Goal: Task Accomplishment & Management: Use online tool/utility

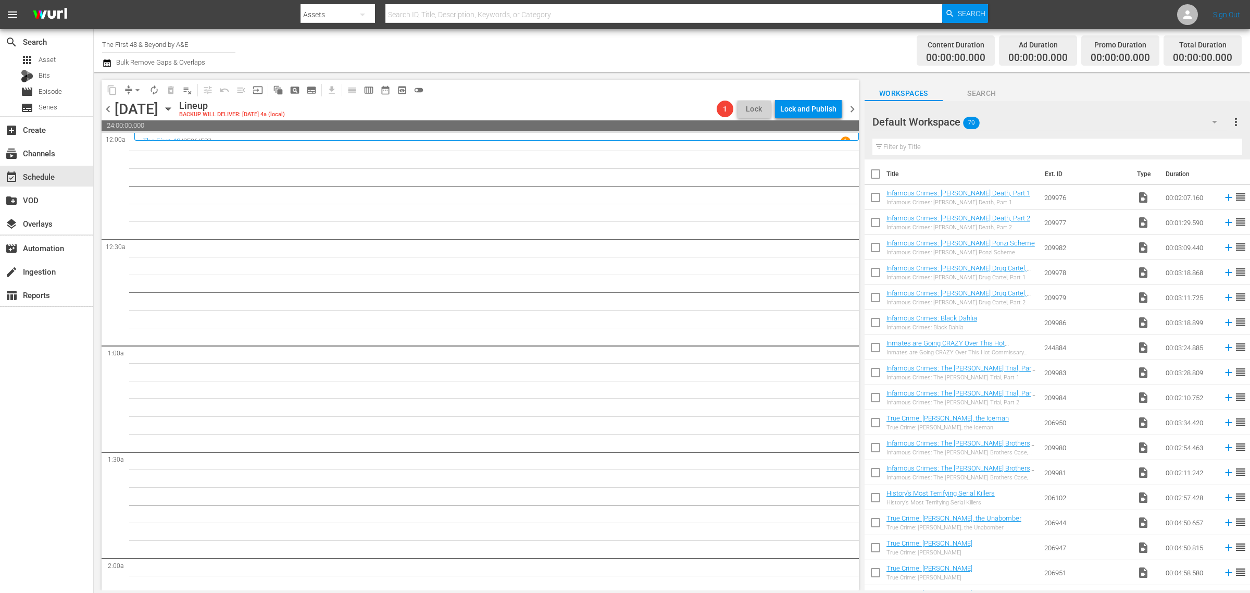
click at [539, 62] on div "Channel Title The First 48 & Beyond by A&E Bulk Remove Gaps & Overlaps" at bounding box center [412, 50] width 621 height 37
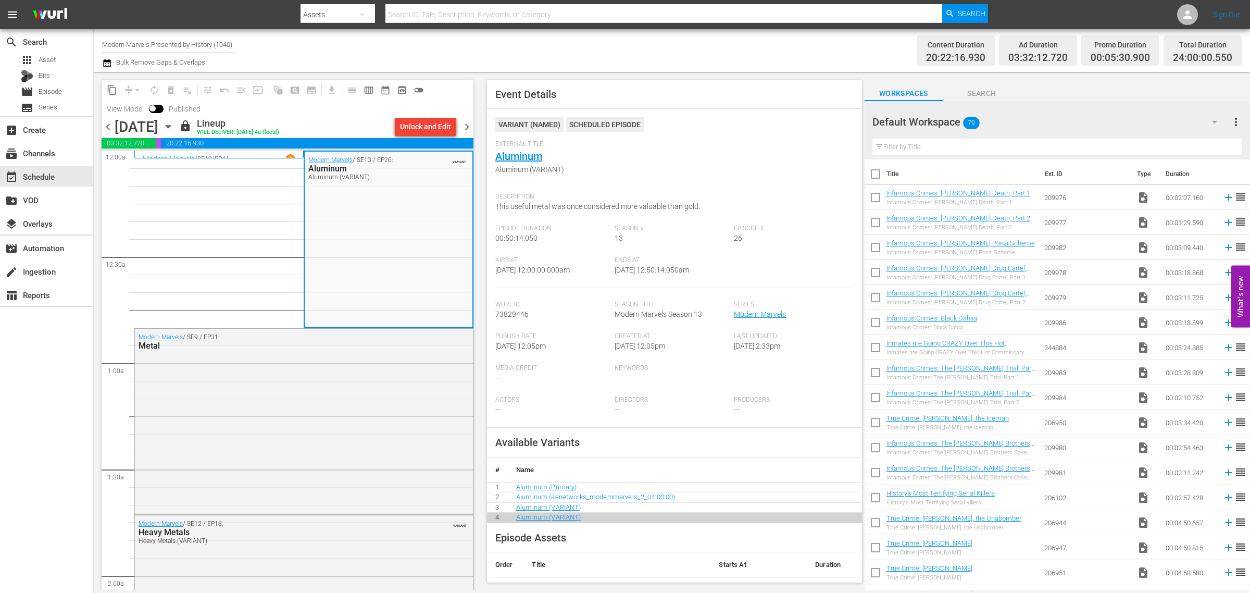
click at [774, 55] on div "Content Duration 20:22:16.930 Ad Duration 03:32:12.720 Promo Duration 00:05:30.…" at bounding box center [982, 50] width 518 height 37
click at [469, 128] on span "chevron_right" at bounding box center [466, 126] width 13 height 13
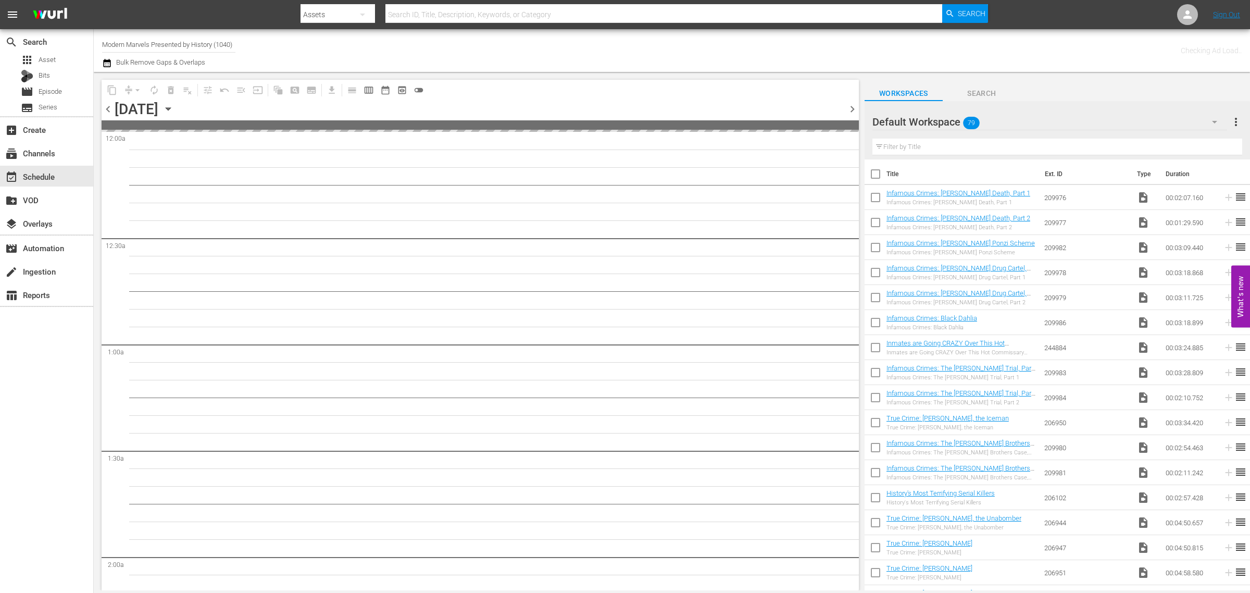
click at [634, 46] on div "Channel Title Modern Marvels Presented by History (1040) Bulk Remove Gaps & Ove…" at bounding box center [412, 50] width 621 height 37
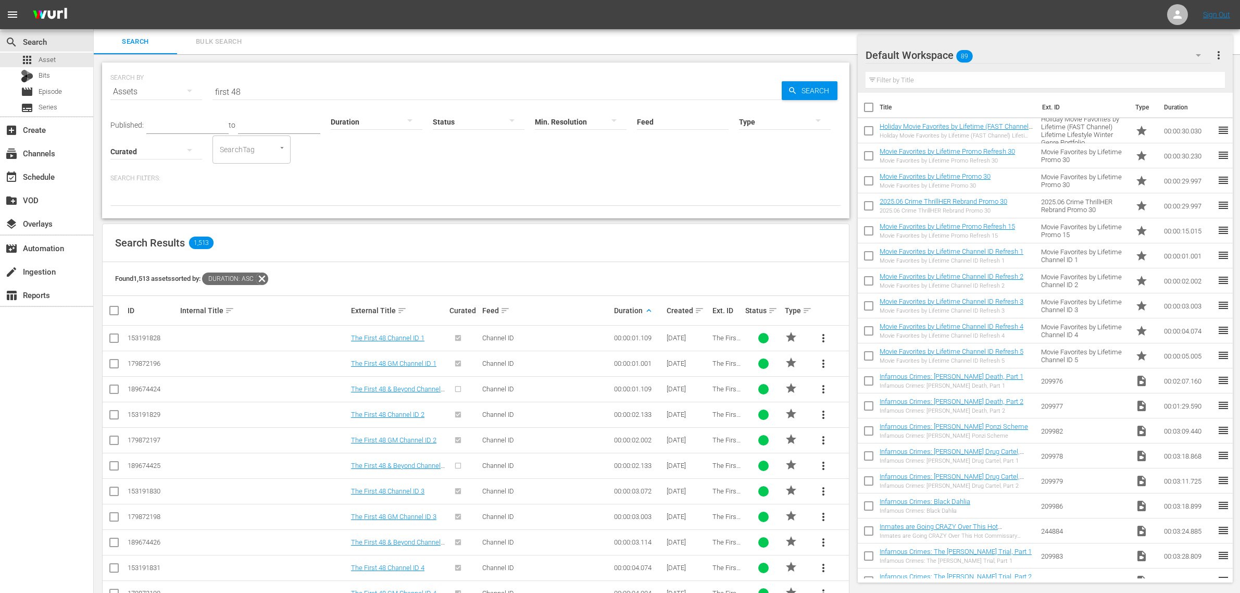
scroll to position [680, 0]
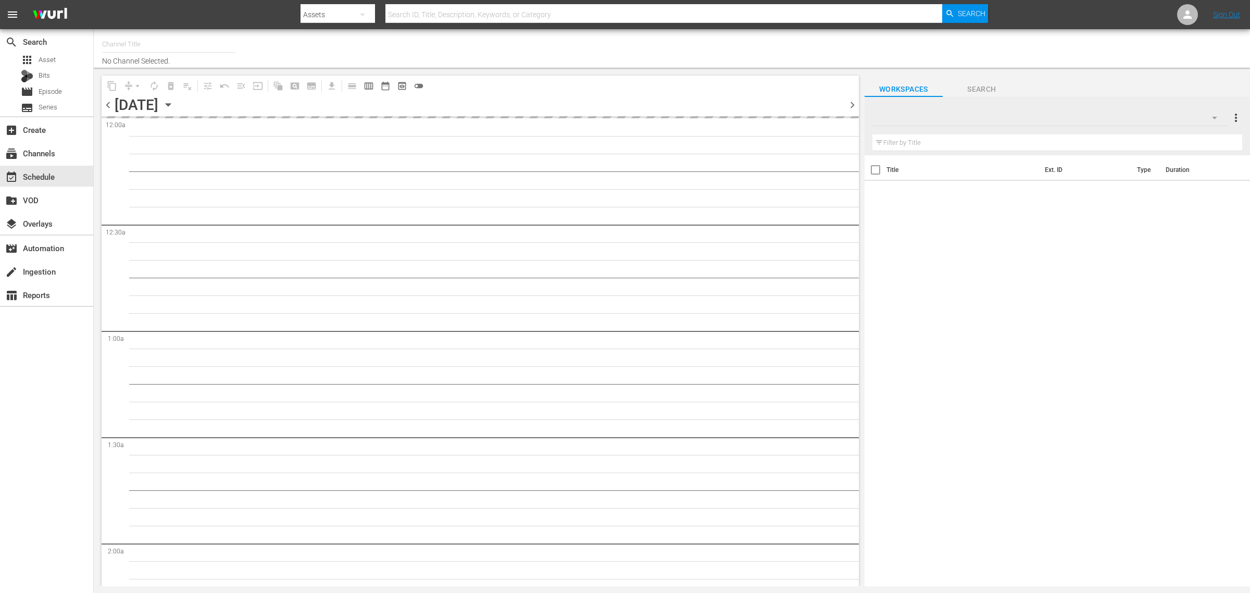
type input "The First 48 & Beyond by A&E (2040)"
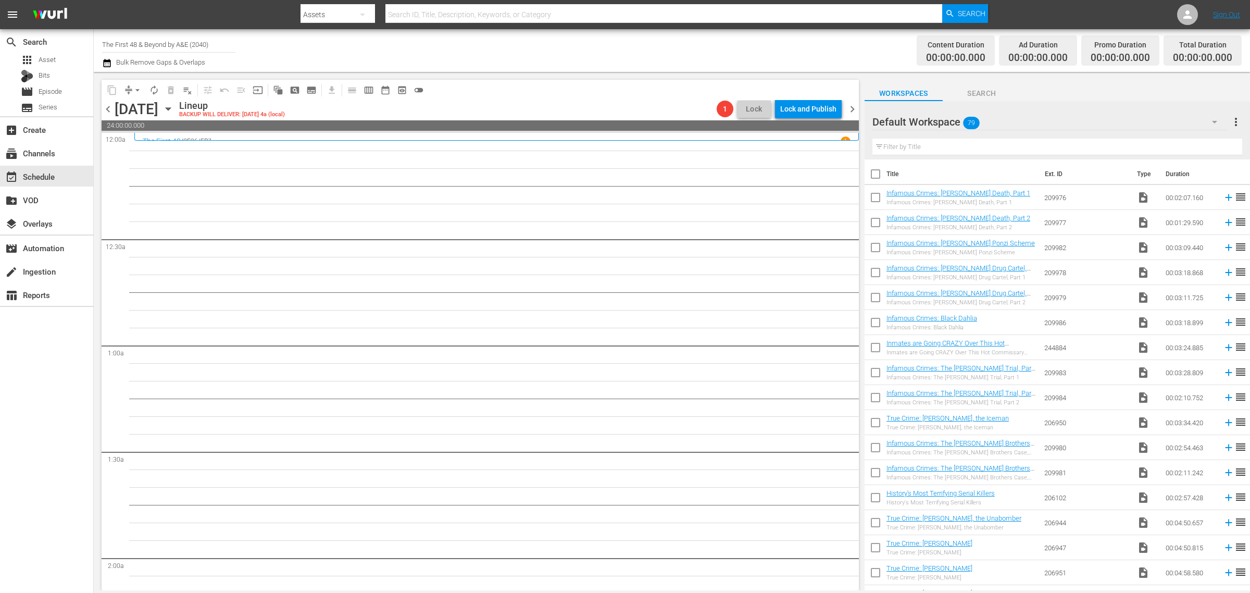
click at [611, 43] on div "Channel Title The First 48 & Beyond by A&E (2040) Bulk Remove Gaps & Overlaps" at bounding box center [412, 50] width 621 height 37
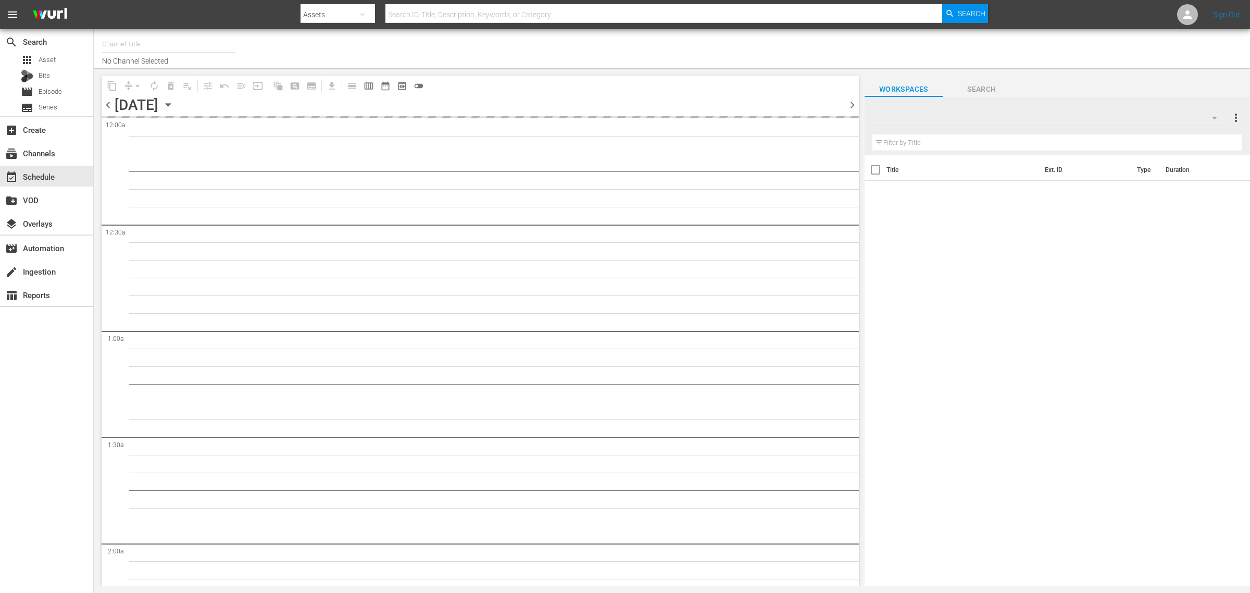
type input "The First 48 & Beyond by A&E (2040)"
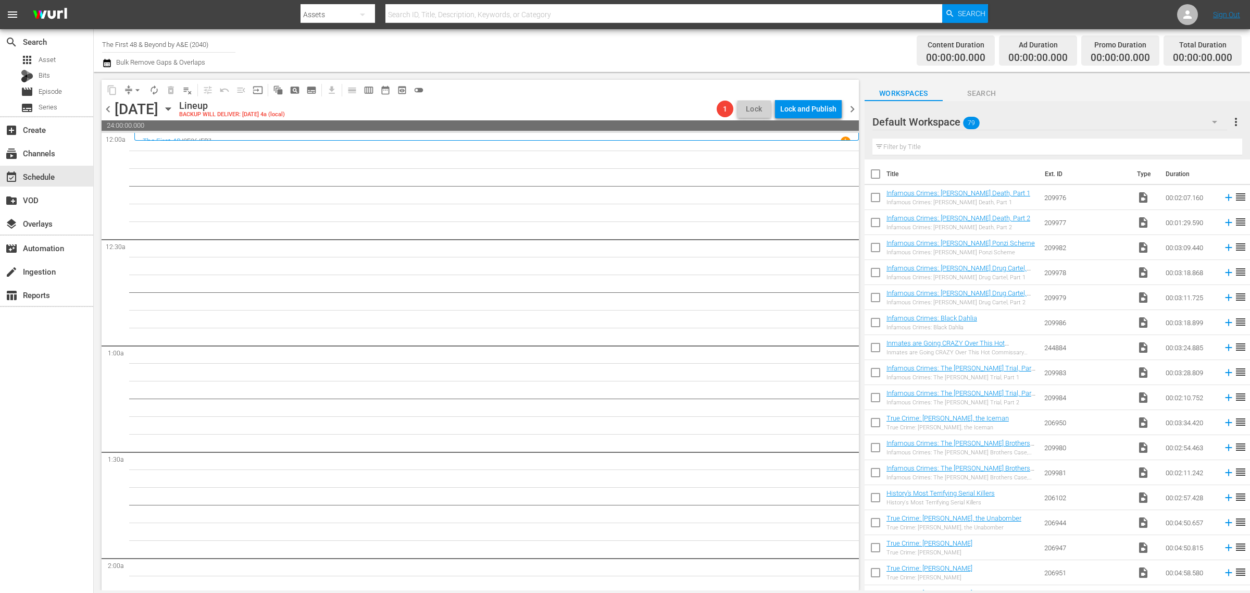
click at [534, 49] on div "Channel Title The First 48 & Beyond by A&E (2040) Bulk Remove Gaps & Overlaps" at bounding box center [412, 50] width 621 height 37
click at [667, 36] on div "Channel Title The First 48 & Beyond by A&E (2040) Bulk Remove Gaps & Overlaps" at bounding box center [412, 50] width 621 height 37
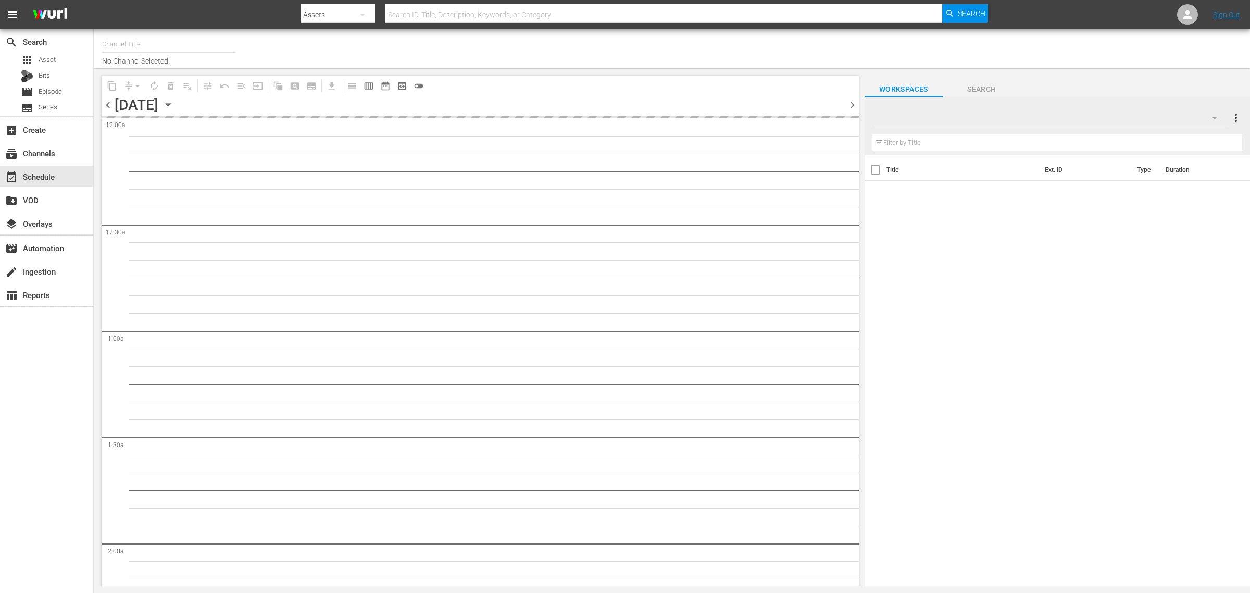
type input "The First 48 & Beyond by A&E (2040)"
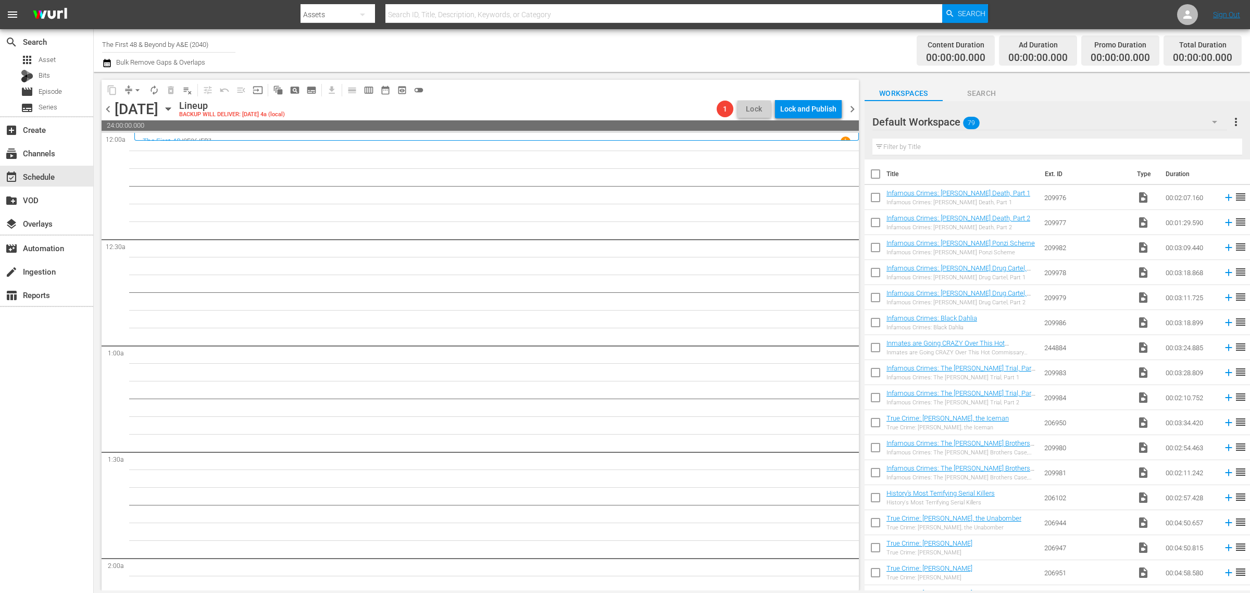
click at [685, 43] on div "Channel Title The First 48 & Beyond by A&E (2040) Bulk Remove Gaps & Overlaps" at bounding box center [412, 50] width 621 height 37
click at [659, 73] on div "content_copy compress arrow_drop_down autorenew_outlined delete_forever_outline…" at bounding box center [478, 331] width 768 height 518
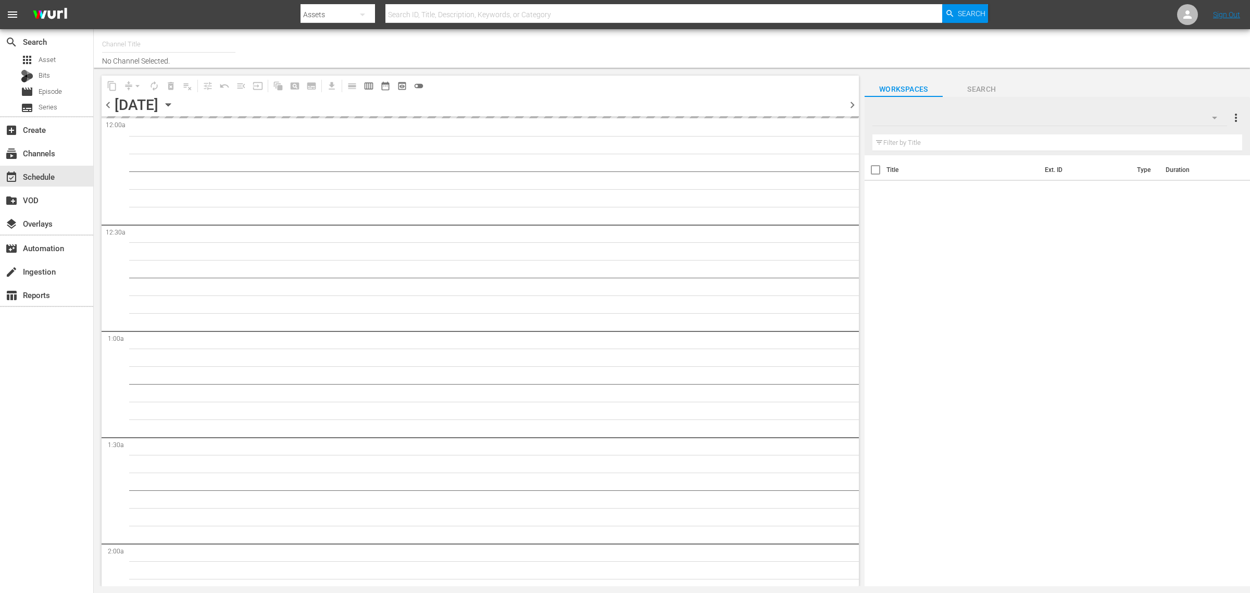
type input "The First 48 & Beyond by A&E (2040)"
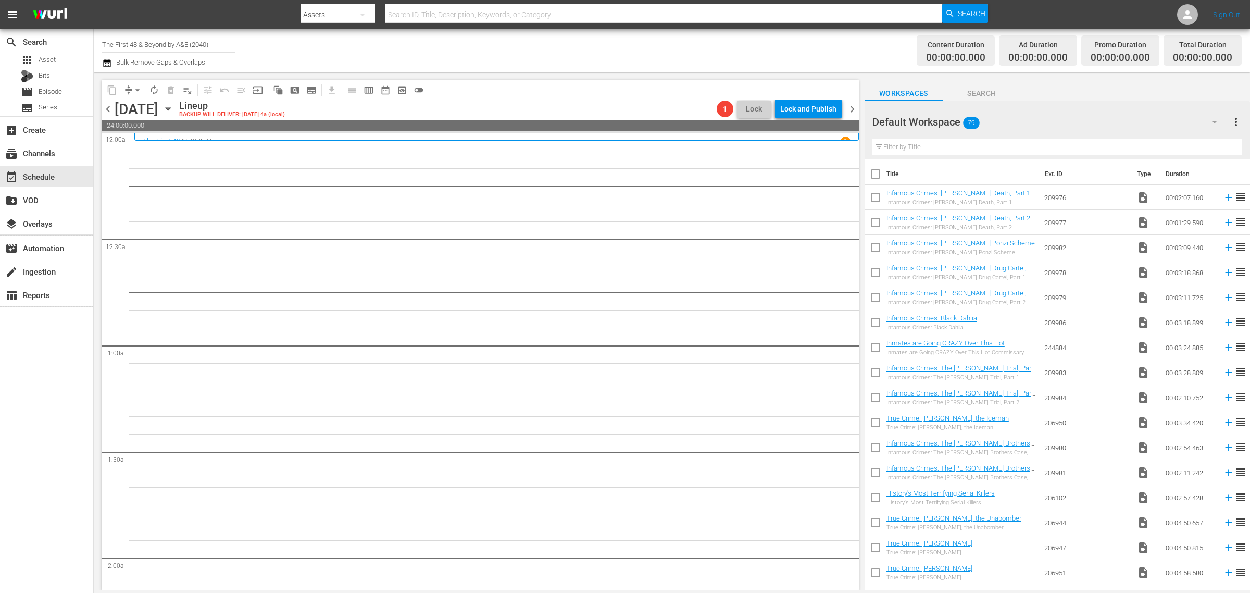
click at [750, 53] on div "Content Duration 00:00:00.000 Ad Duration 00:00:00.000 Promo Duration 00:00:00.…" at bounding box center [982, 50] width 518 height 37
click at [636, 58] on div "Channel Title The First 48 & Beyond by A&E (2040) Bulk Remove Gaps & Overlaps" at bounding box center [412, 50] width 621 height 37
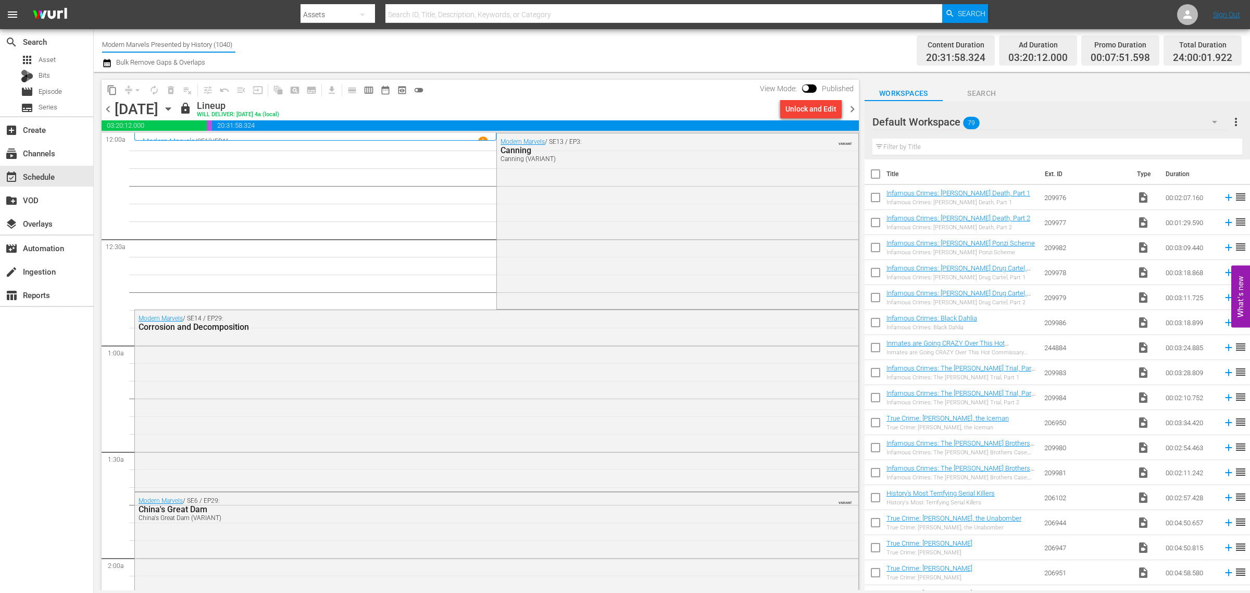
drag, startPoint x: 103, startPoint y: 42, endPoint x: 414, endPoint y: 46, distance: 311.9
click at [414, 46] on div "Channel Title Modern Marvels Presented by History (1040) Bulk Remove Gaps & Ove…" at bounding box center [412, 50] width 621 height 37
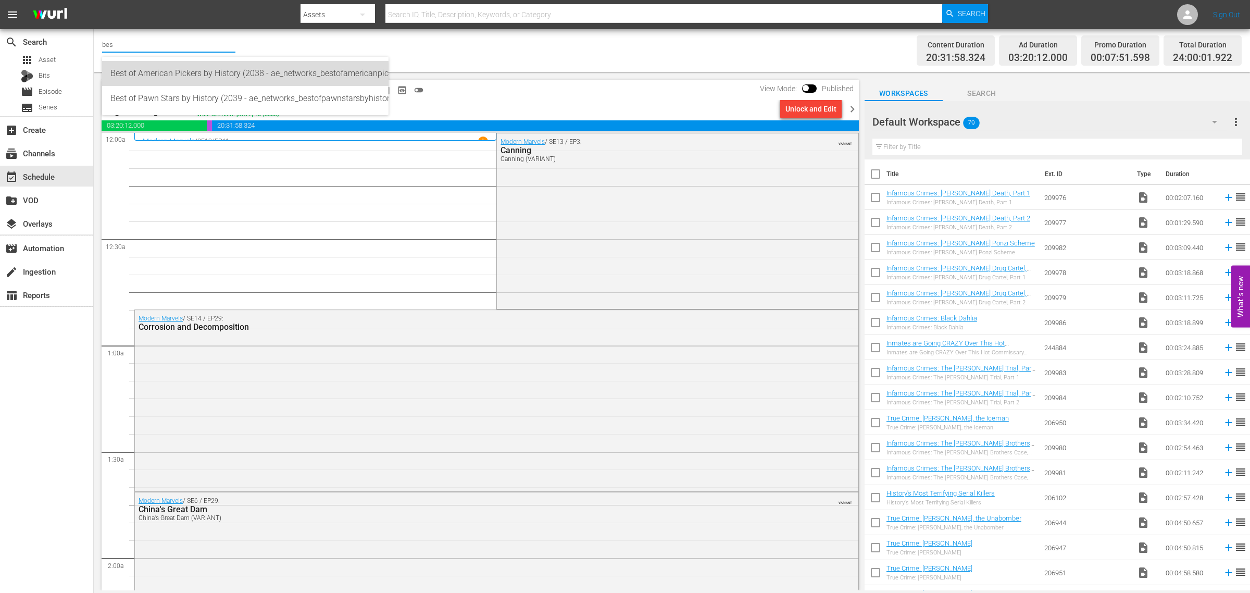
click at [185, 79] on div "Best of American Pickers by History (2038 - ae_networks_bestofamericanpickersby…" at bounding box center [245, 73] width 270 height 25
type input "Best of American Pickers by History (2038 - ae_networks_bestofamericanpickersby…"
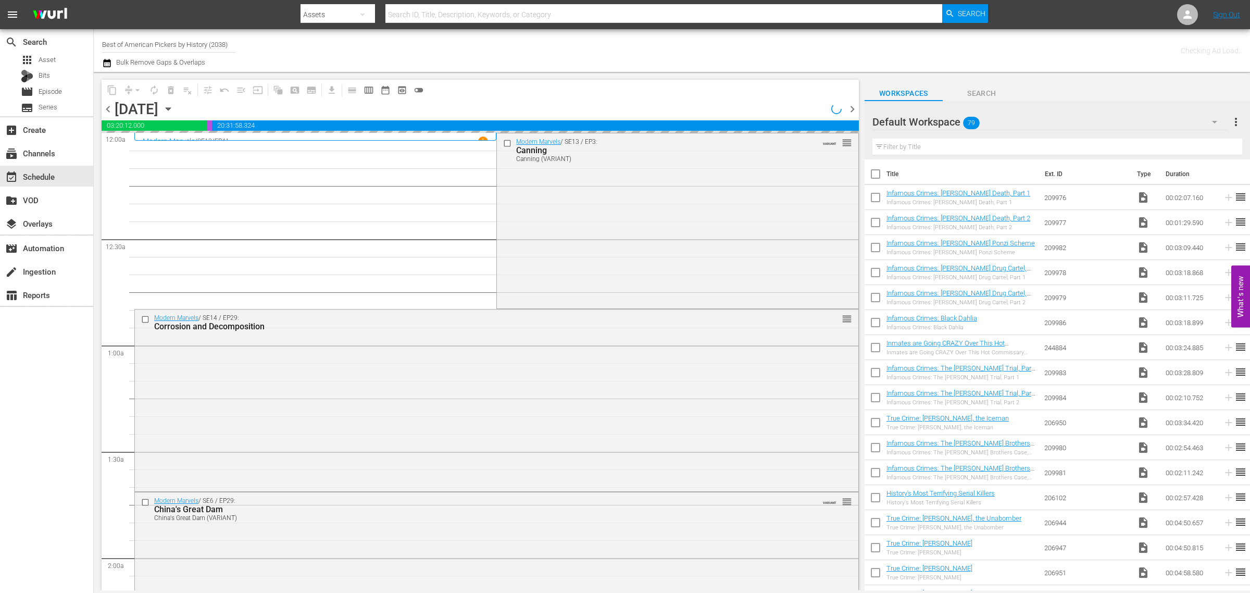
click at [645, 48] on div "Channel Title Best of American Pickers by History (2038) Bulk Remove Gaps & Ove…" at bounding box center [412, 50] width 621 height 37
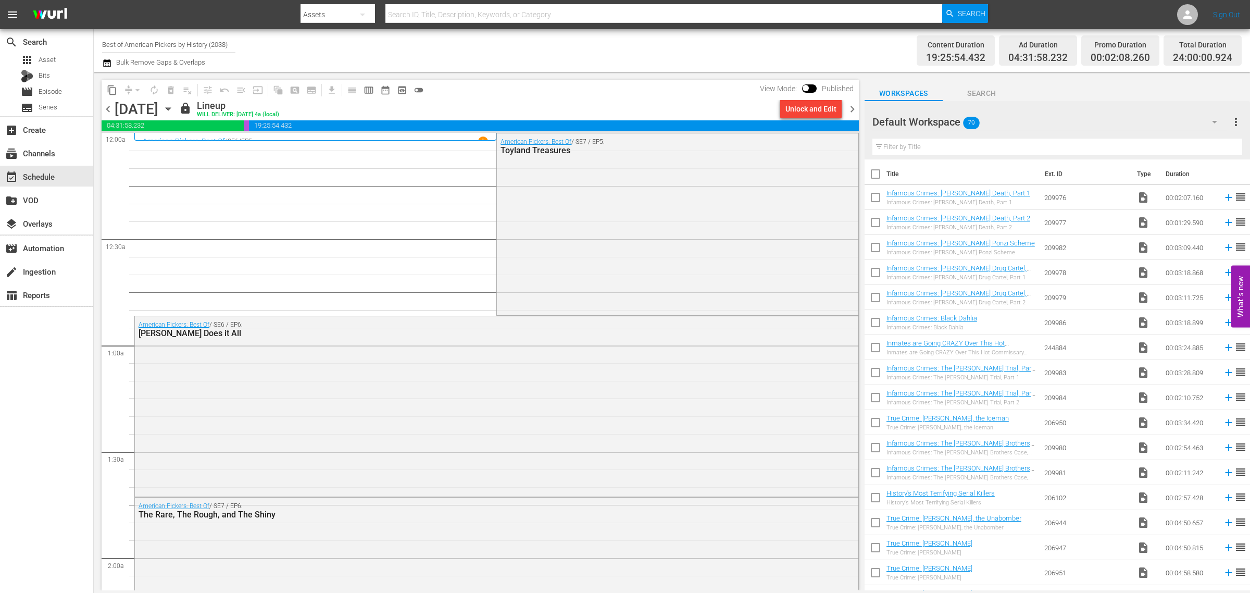
click at [520, 54] on div "Channel Title Best of American Pickers by History (2038) Bulk Remove Gaps & Ove…" at bounding box center [412, 50] width 621 height 37
click at [174, 107] on icon "button" at bounding box center [167, 108] width 11 height 11
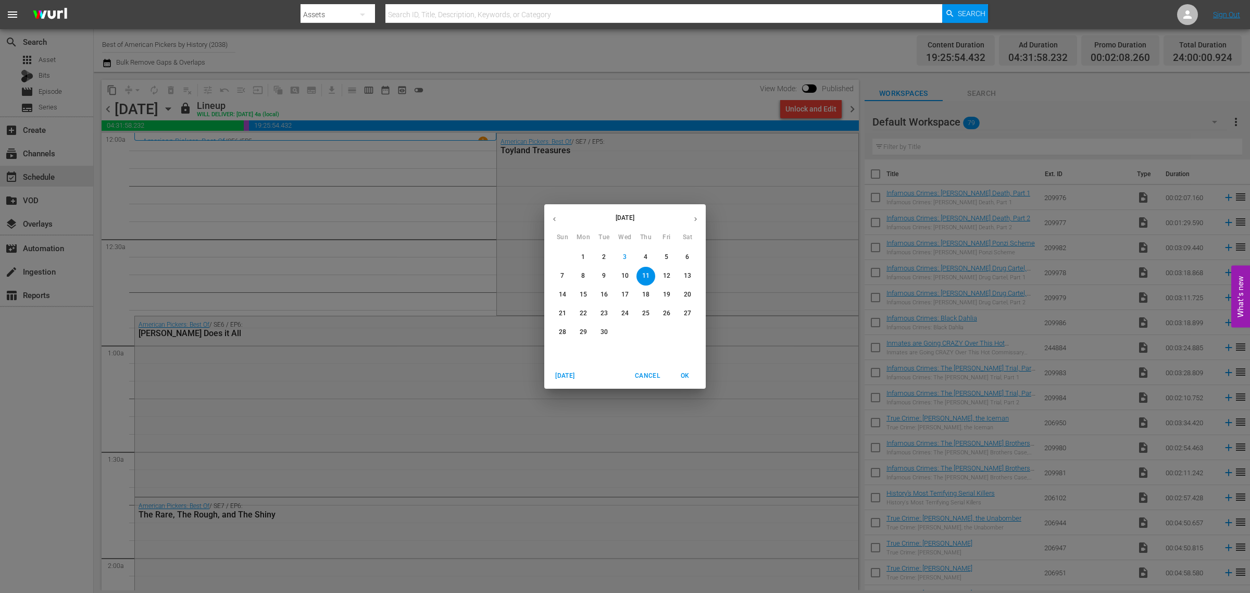
click at [625, 314] on p "24" at bounding box center [624, 313] width 7 height 9
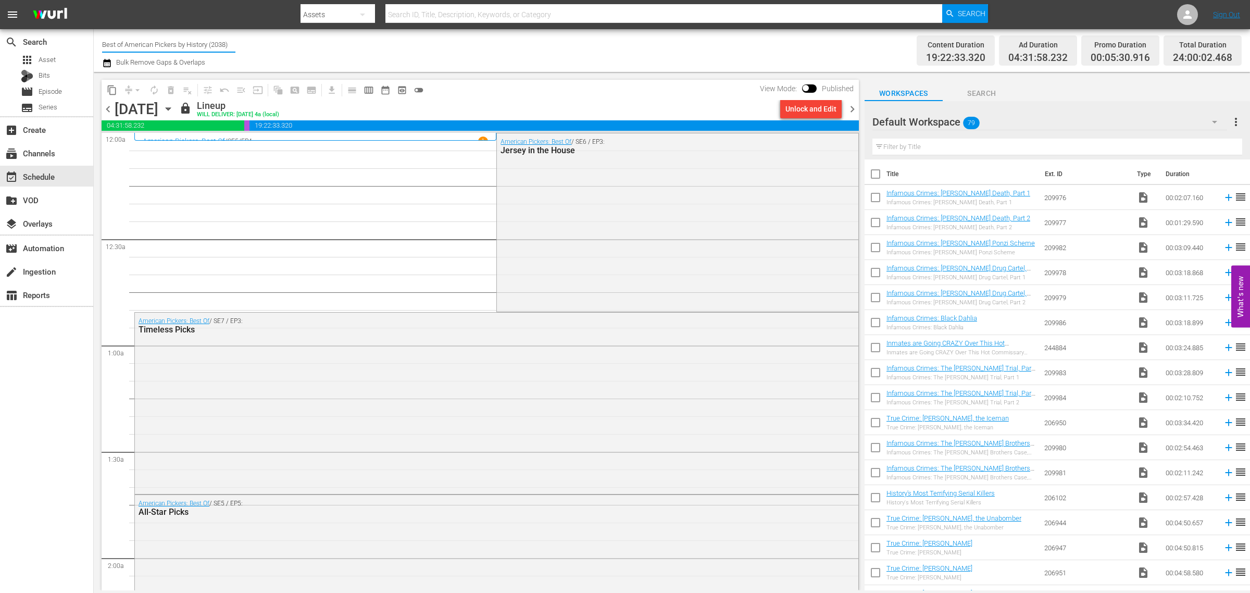
drag, startPoint x: 102, startPoint y: 42, endPoint x: 670, endPoint y: 56, distance: 567.8
click at [647, 56] on div "Channel Title Best of American Pickers by History (2038) Bulk Remove Gaps & Ove…" at bounding box center [412, 50] width 621 height 37
click at [165, 92] on div "Best of Pawn Stars by History (2039 - ae_networks_bestofpawnstarsbyhistory_1)" at bounding box center [245, 98] width 270 height 25
type input "Best of Pawn Stars by History (2039 - ae_networks_bestofpawnstarsbyhistory_1)"
click at [105, 112] on span "chevron_left" at bounding box center [108, 109] width 13 height 13
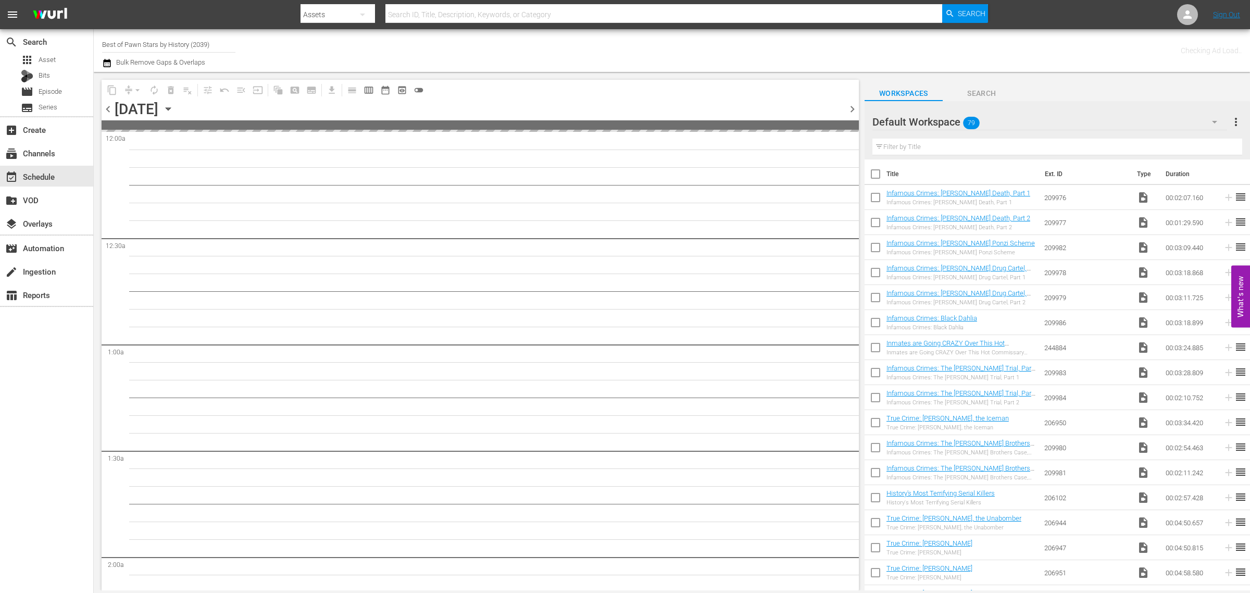
click at [495, 50] on div "Channel Title Best of Pawn Stars by History (2039) Bulk Remove Gaps & Overlaps" at bounding box center [412, 50] width 621 height 37
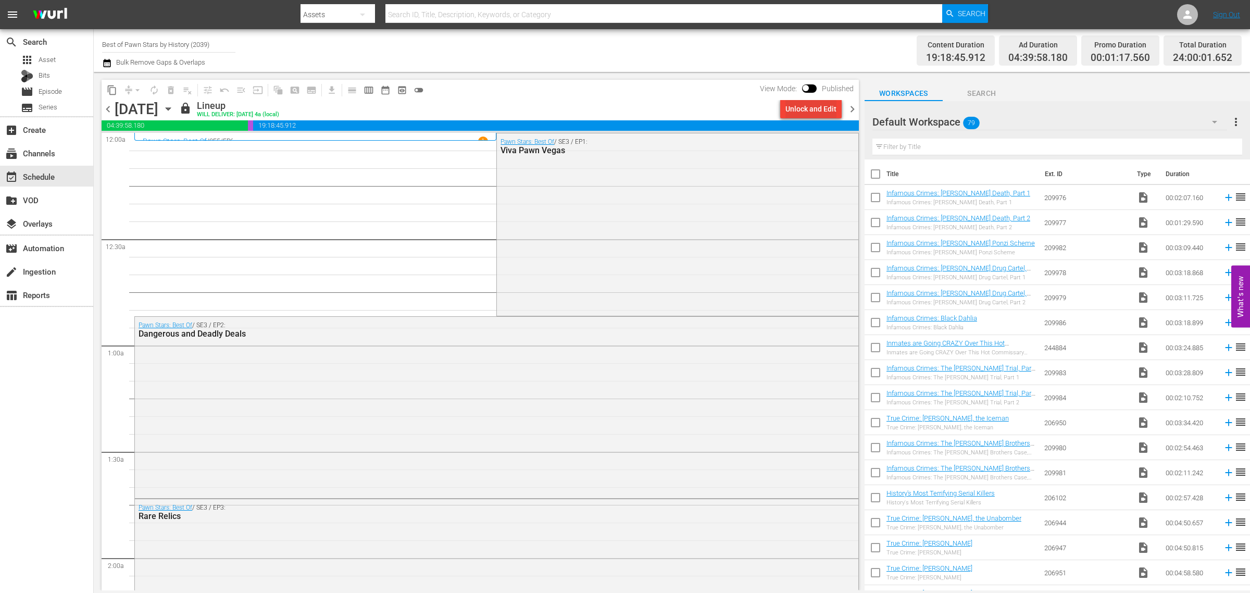
click at [808, 103] on div "Unlock and Edit" at bounding box center [810, 108] width 51 height 19
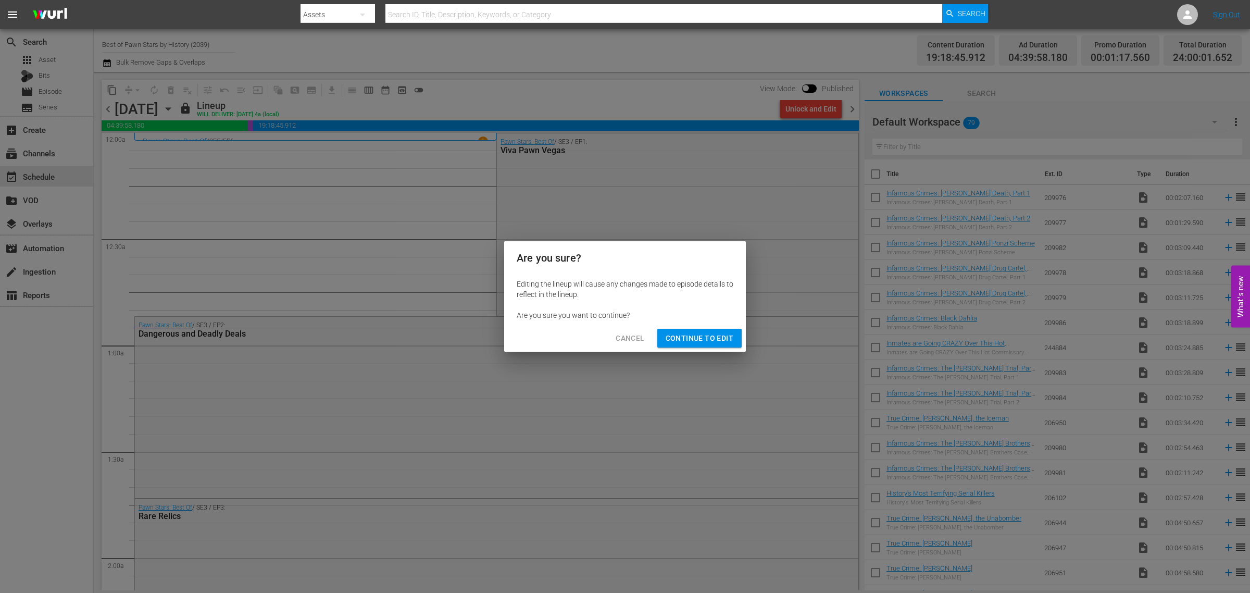
click at [680, 338] on span "Continue to Edit" at bounding box center [699, 338] width 68 height 13
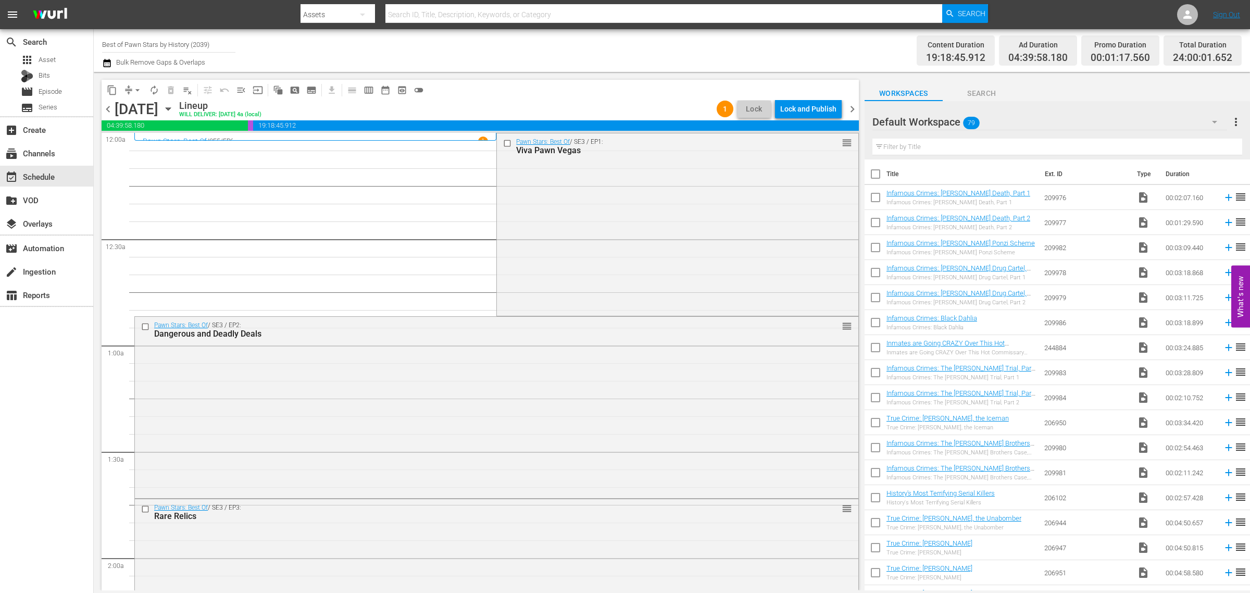
click at [191, 89] on span "playlist_remove_outlined" at bounding box center [187, 90] width 10 height 10
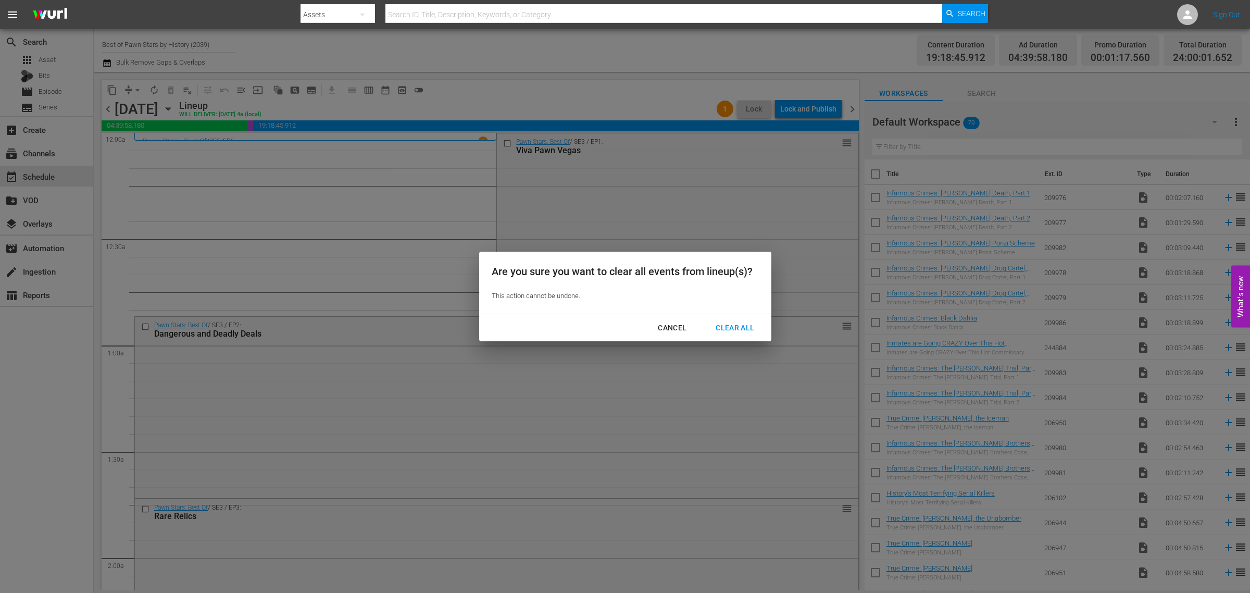
click at [742, 332] on div "Clear All" at bounding box center [734, 327] width 55 height 13
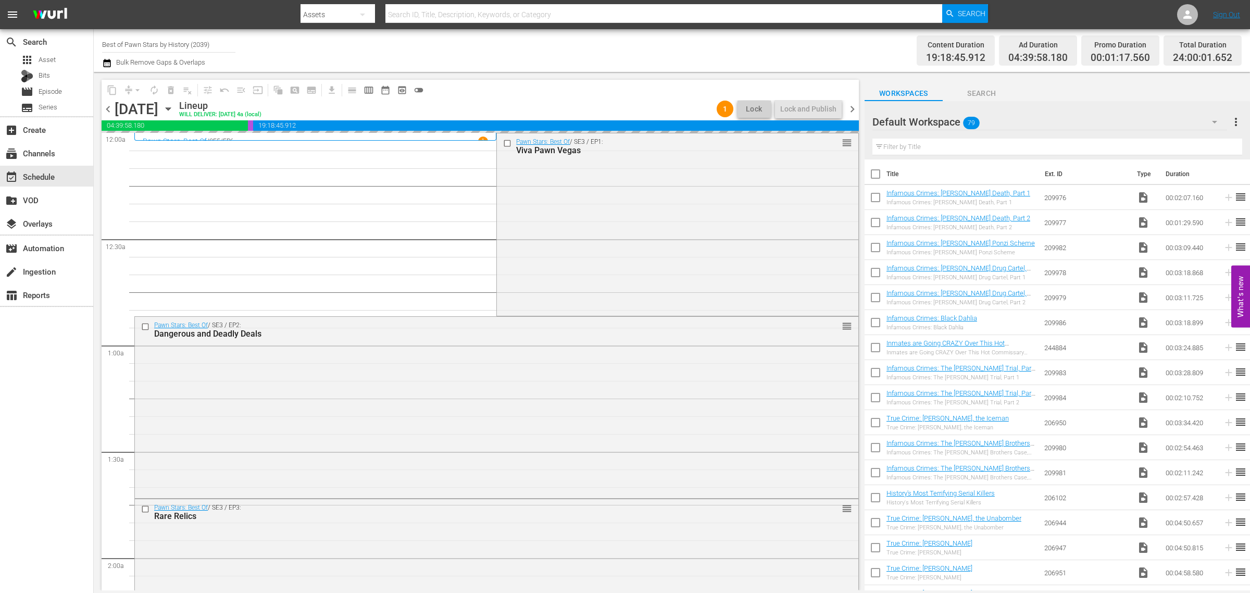
click at [569, 48] on div "Channel Title Best of Pawn Stars by History (2039) Bulk Remove Gaps & Overlaps" at bounding box center [412, 50] width 621 height 37
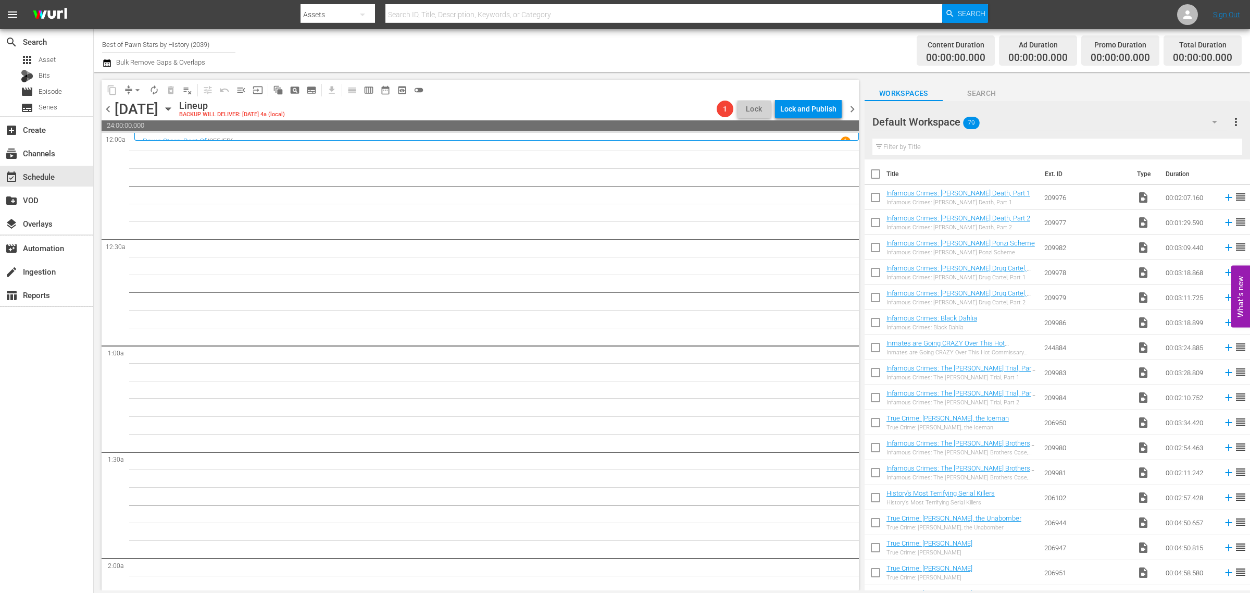
click at [513, 51] on div "Channel Title Best of Pawn Stars by History (2039) Bulk Remove Gaps & Overlaps" at bounding box center [412, 50] width 621 height 37
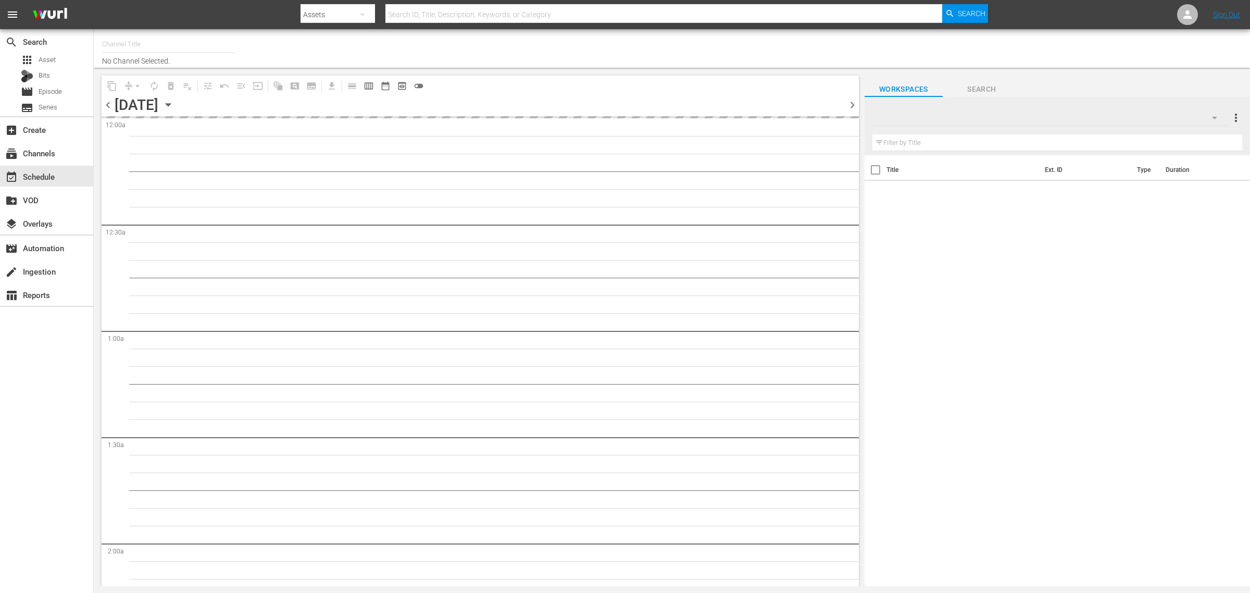
type input "Best of Pawn Stars by History (2039)"
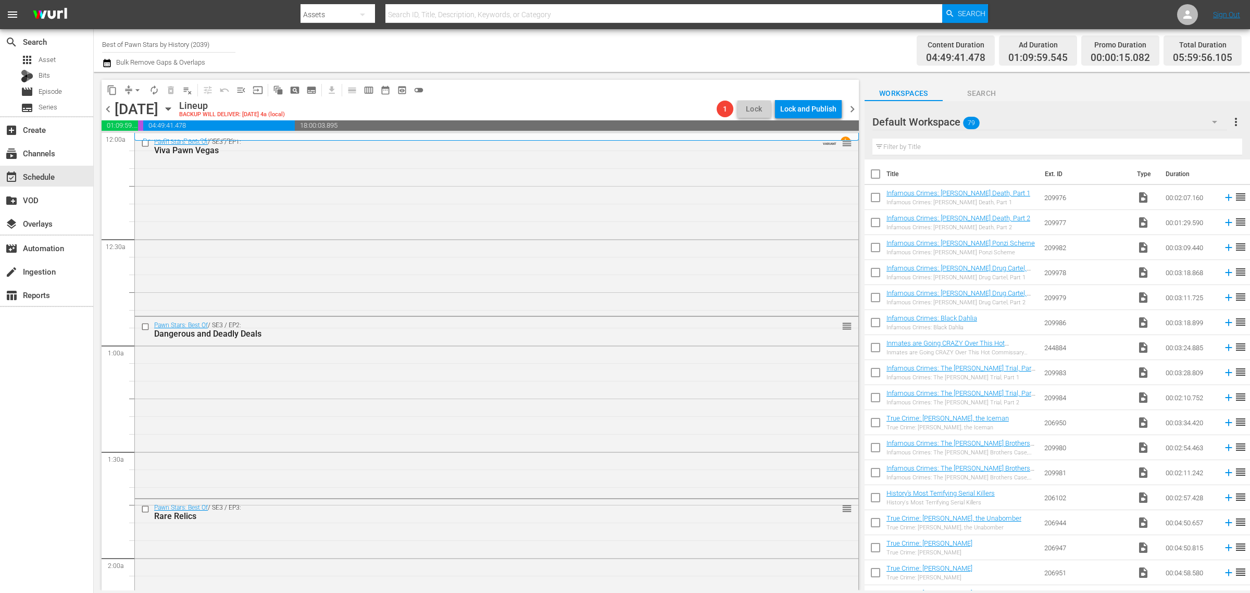
click at [637, 55] on div "Channel Title Best of Pawn Stars by History (2039) Bulk Remove Gaps & Overlaps" at bounding box center [412, 50] width 621 height 37
click at [298, 186] on div "Pawn Stars: Best Of / SE3 / EP1: Viva Pawn Vegas VARIANT reorder" at bounding box center [496, 223] width 723 height 180
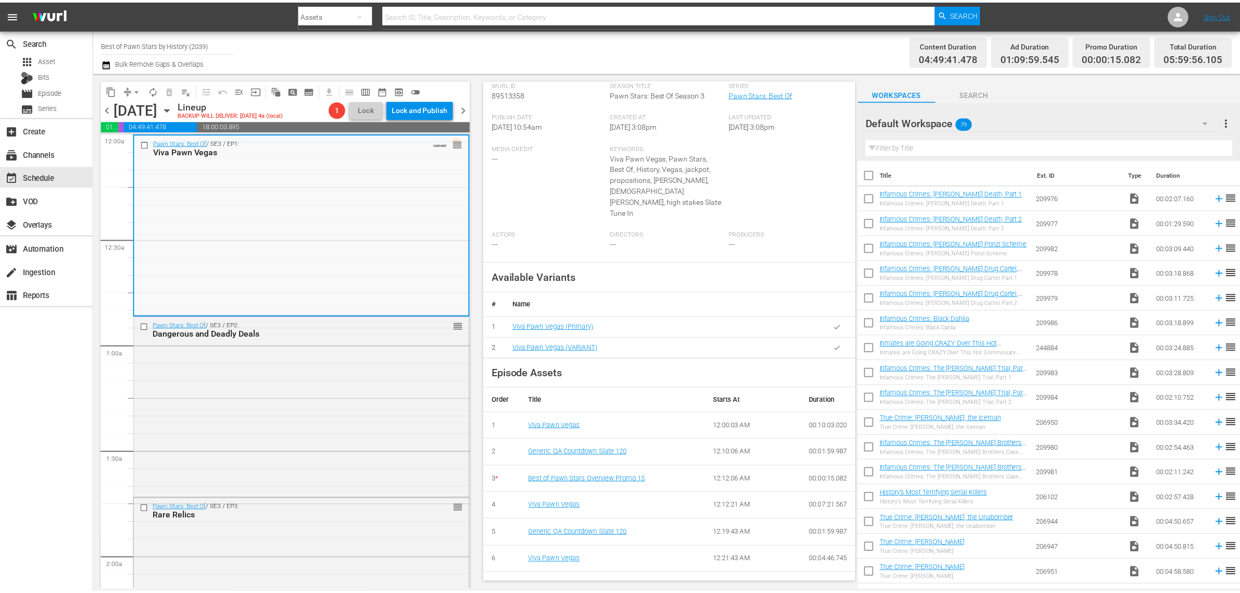
scroll to position [342, 0]
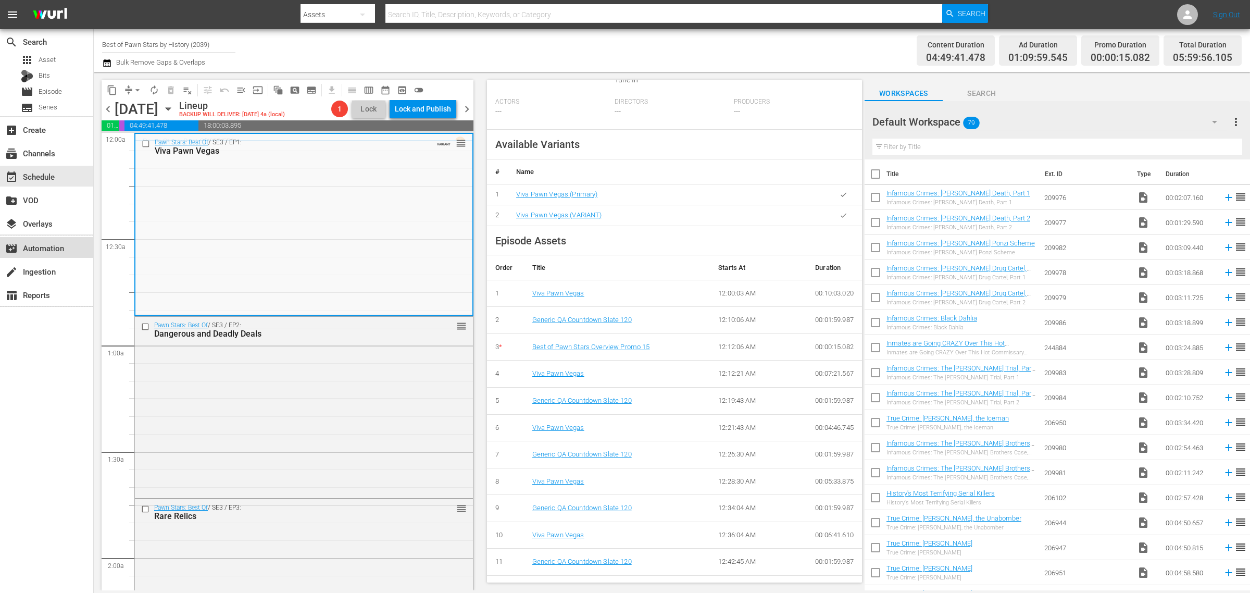
click at [47, 245] on div "movie_filter Automation" at bounding box center [29, 246] width 58 height 9
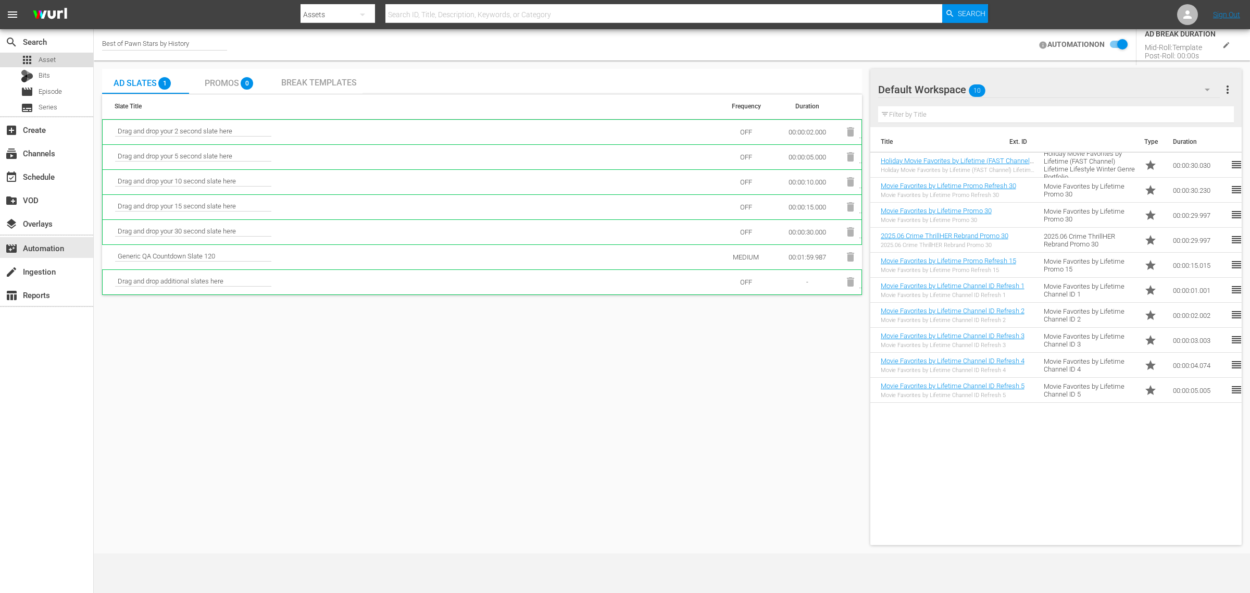
click at [46, 56] on span "Asset" at bounding box center [47, 60] width 17 height 10
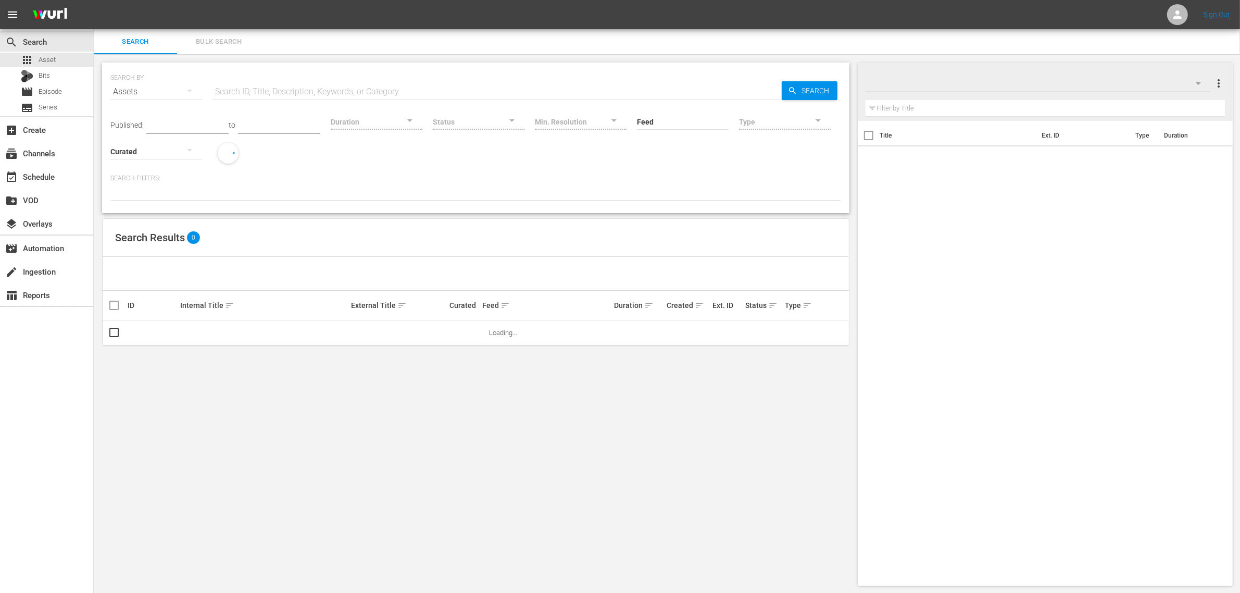
click at [311, 94] on input "text" at bounding box center [496, 91] width 569 height 25
paste input "189219499"
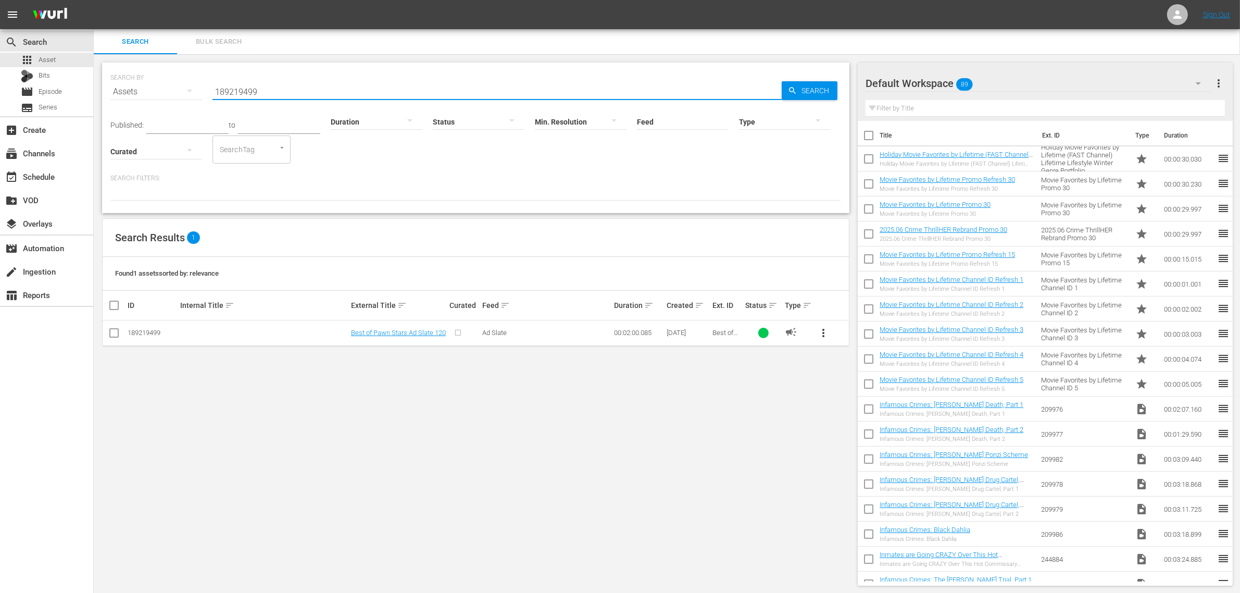
type input "189219499"
click at [1025, 85] on div "Default Workspace 89" at bounding box center [1037, 83] width 345 height 29
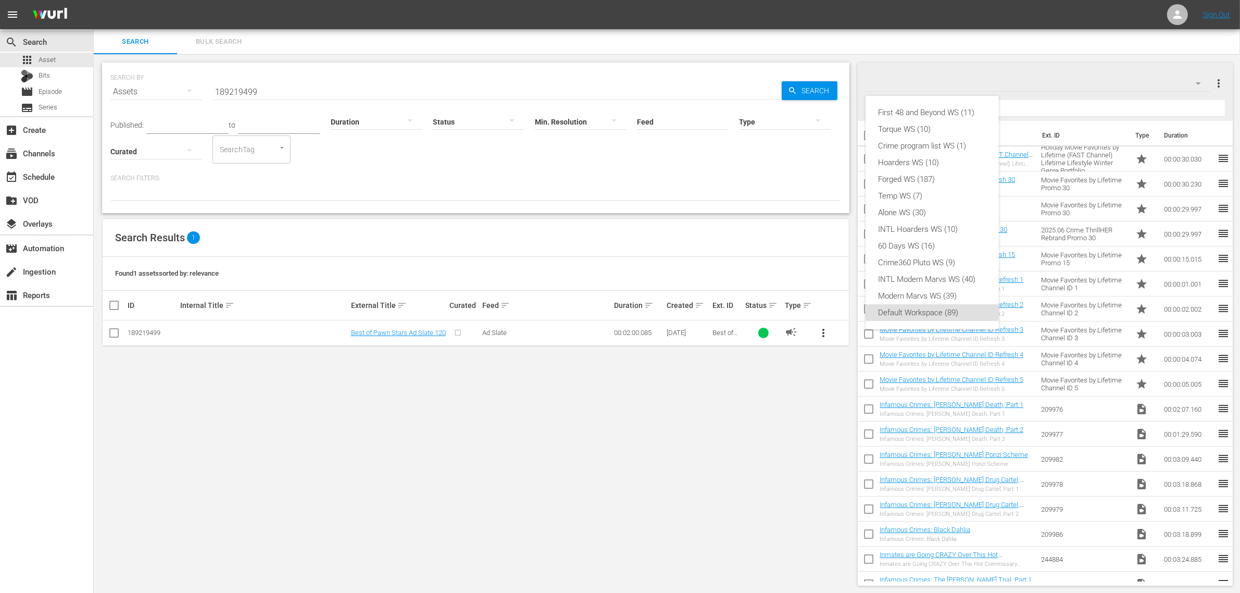
click at [1014, 40] on div "First 48 and Beyond WS (11) Torque WS (10) Crime program list WS (1) Hoarders W…" at bounding box center [620, 296] width 1240 height 593
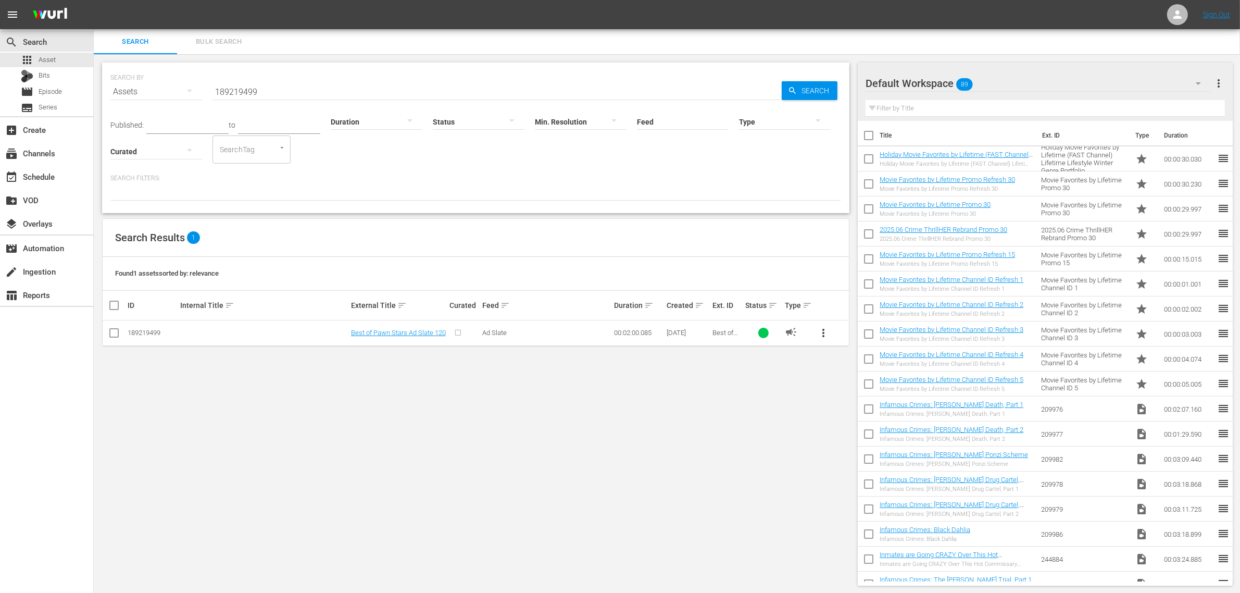
click at [1201, 81] on icon "button" at bounding box center [1198, 83] width 12 height 12
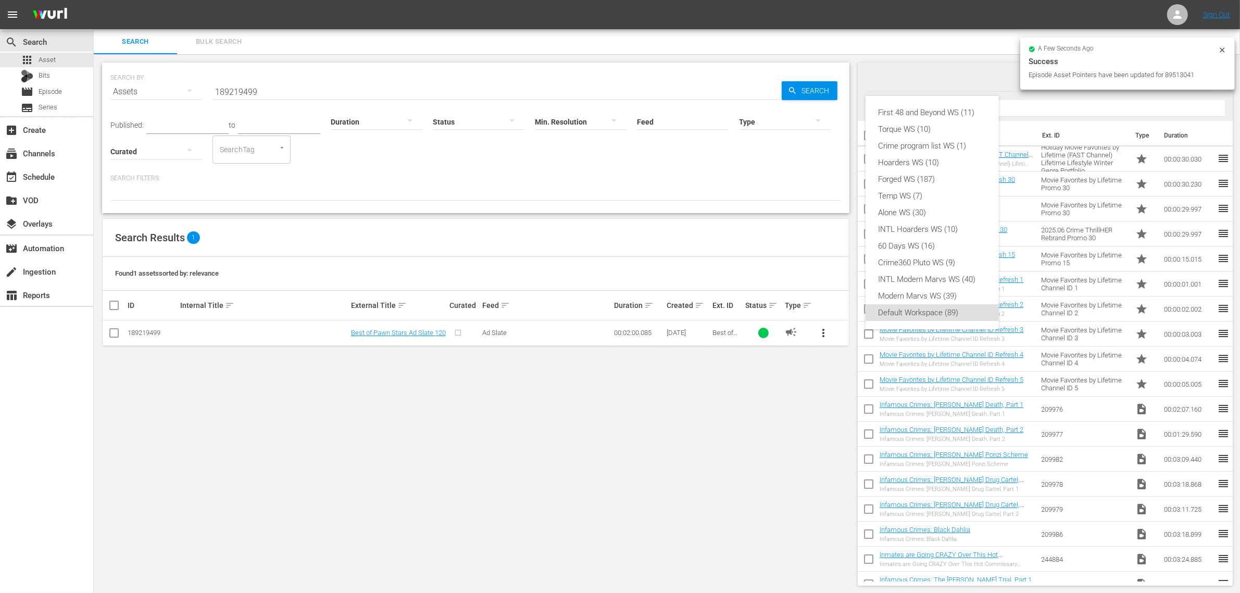
click at [987, 18] on div "First 48 and Beyond WS (11) Torque WS (10) Crime program list WS (1) Hoarders W…" at bounding box center [620, 296] width 1240 height 593
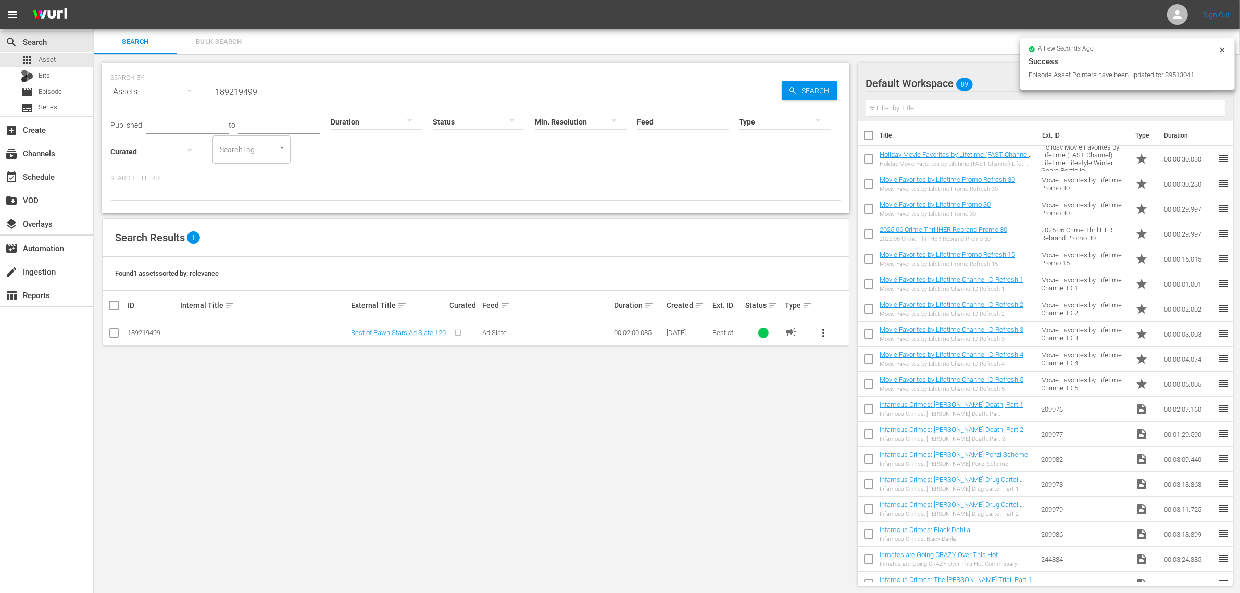
click at [1225, 48] on icon at bounding box center [1222, 50] width 8 height 8
click at [1220, 82] on span "more_vert" at bounding box center [1218, 83] width 12 height 12
click at [1164, 84] on div "Add New Workspace" at bounding box center [1151, 84] width 122 height 19
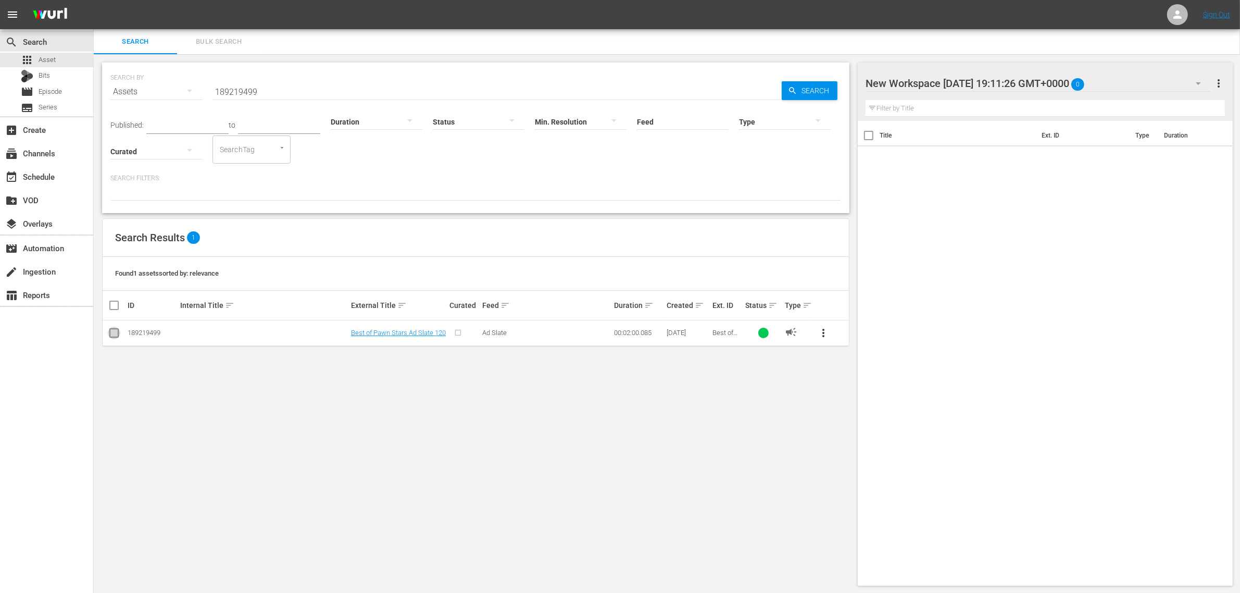
click at [116, 334] on input "checkbox" at bounding box center [114, 335] width 12 height 12
checkbox input "true"
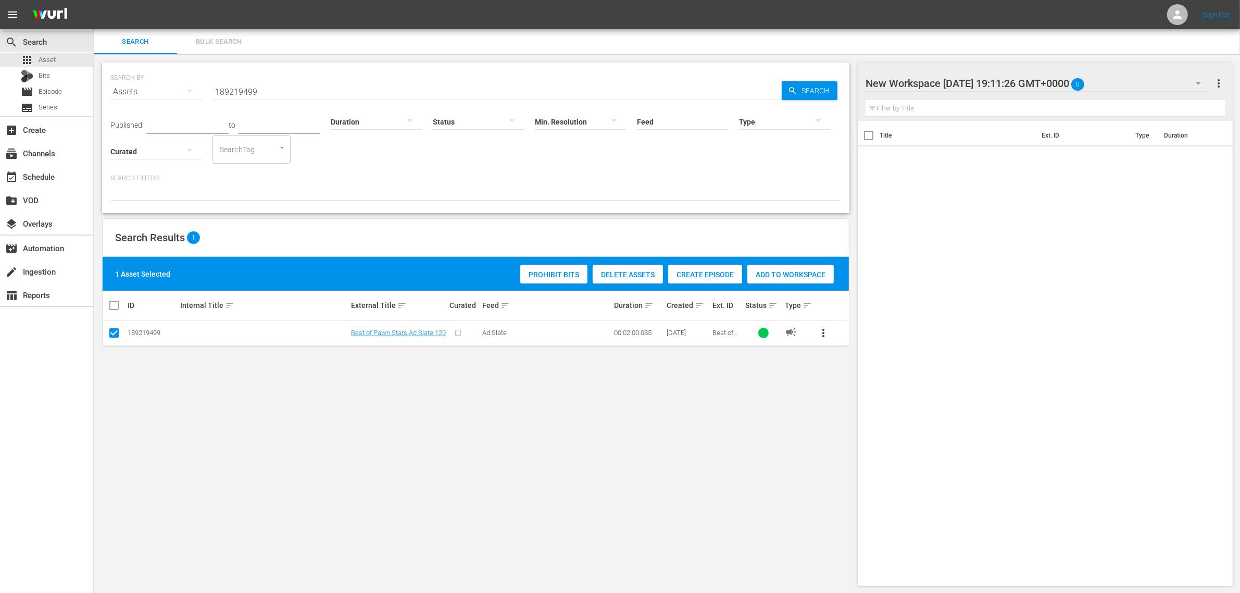
click at [811, 274] on span "Add to Workspace" at bounding box center [790, 274] width 86 height 8
click at [238, 42] on span "Bulk Search" at bounding box center [218, 42] width 71 height 12
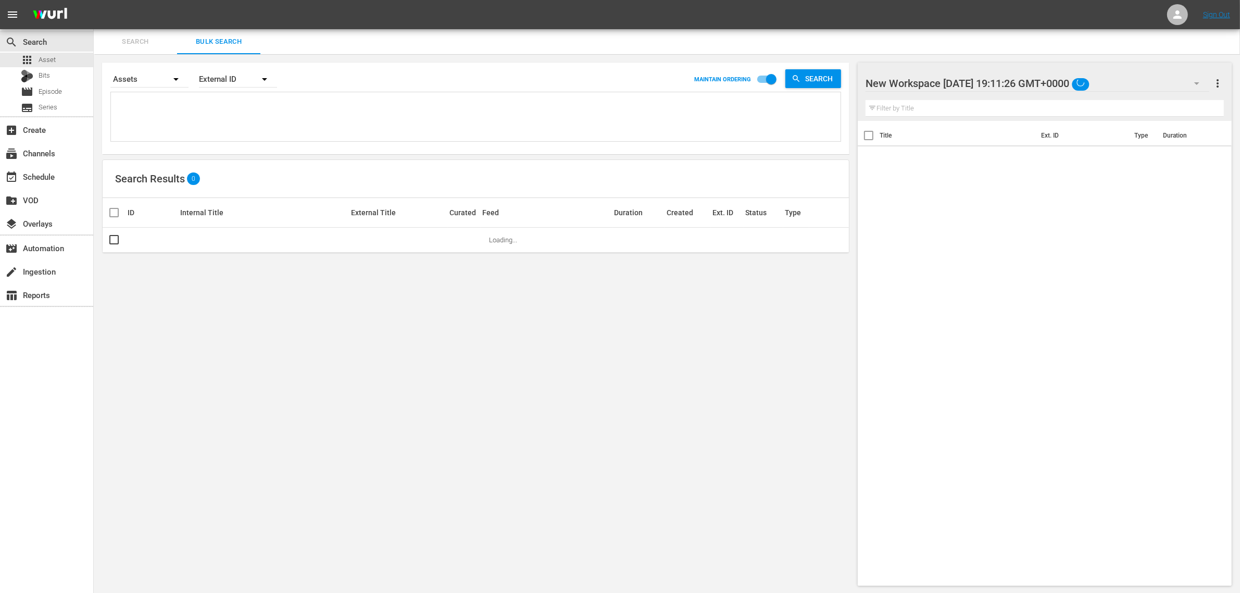
click at [243, 102] on textarea at bounding box center [477, 118] width 727 height 47
paste textarea "189219502 189219503 189219504 189219505 189219506"
type textarea "189219502 189219503 189219504 189219505 189219506"
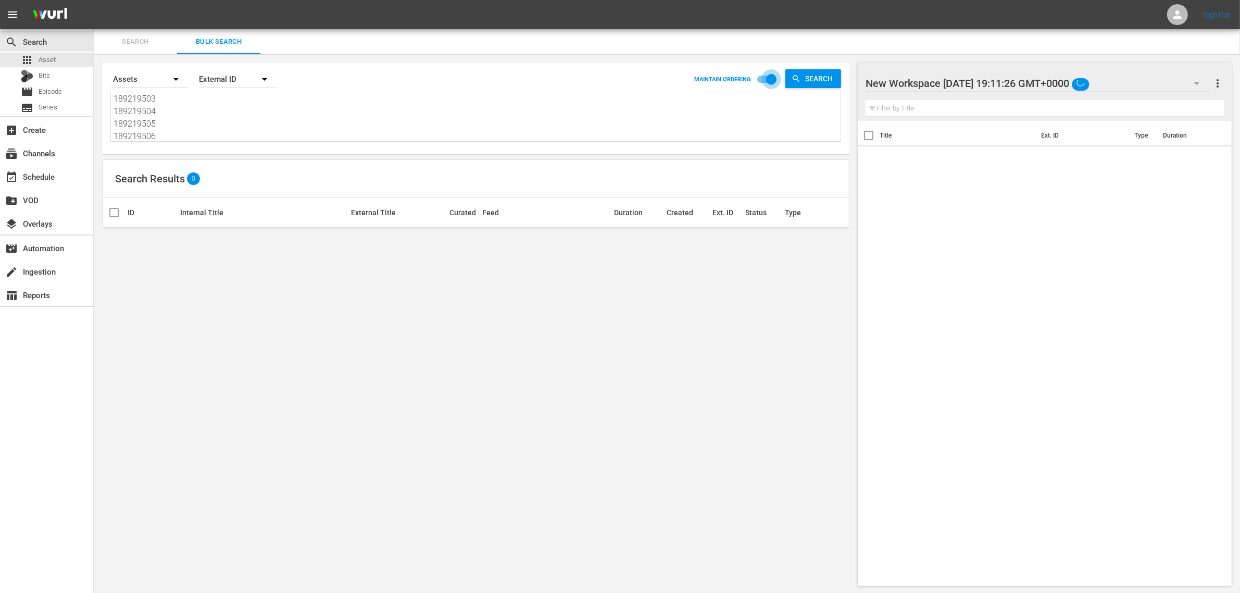
click at [766, 82] on input "checkbox" at bounding box center [771, 81] width 59 height 20
checkbox input "false"
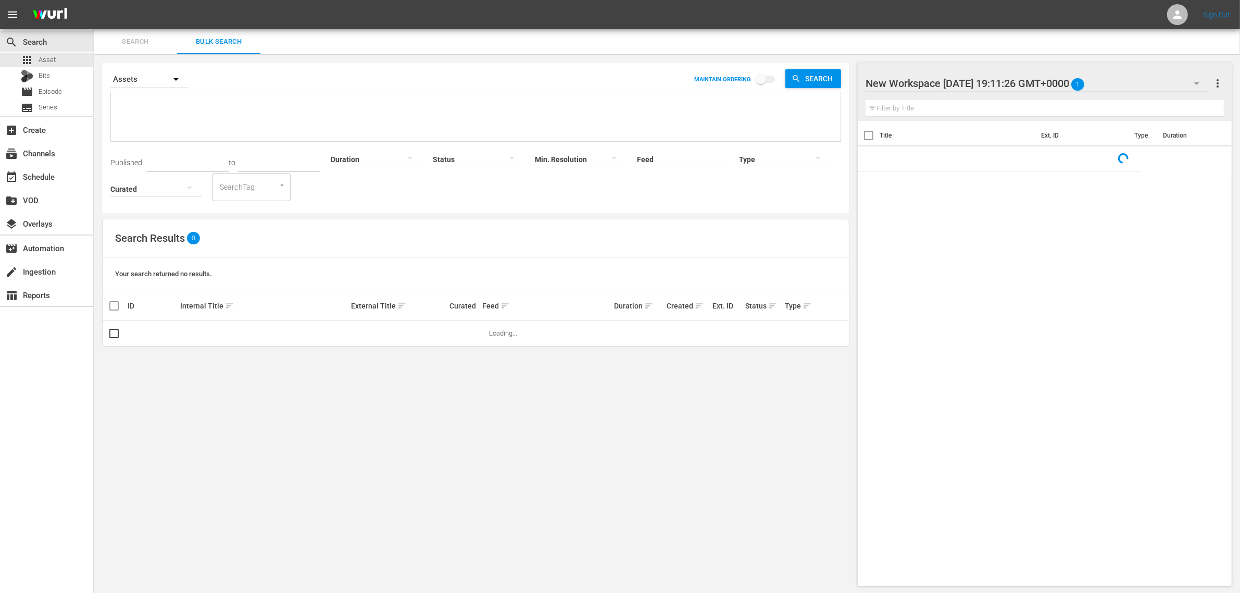
click at [217, 132] on textarea at bounding box center [477, 117] width 727 height 47
paste textarea "189219502 189219503 189219504 189219505 189219506"
type textarea "189219502 189219503 189219504 189219505 189219506"
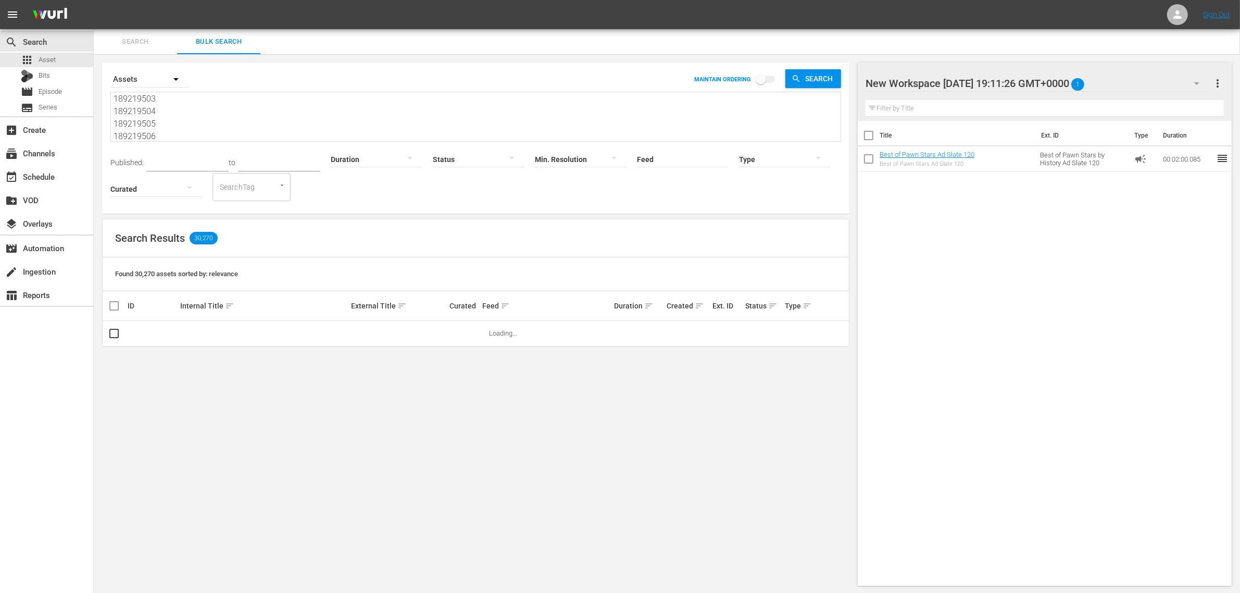
click at [910, 83] on div at bounding box center [953, 84] width 177 height 26
drag, startPoint x: 865, startPoint y: 81, endPoint x: 1215, endPoint y: 97, distance: 349.7
click at [1211, 96] on div "New Workspace Wed Sep 03 2025 19:11:26 GMT+0000 more_vert Filter by Title" at bounding box center [1045, 91] width 374 height 58
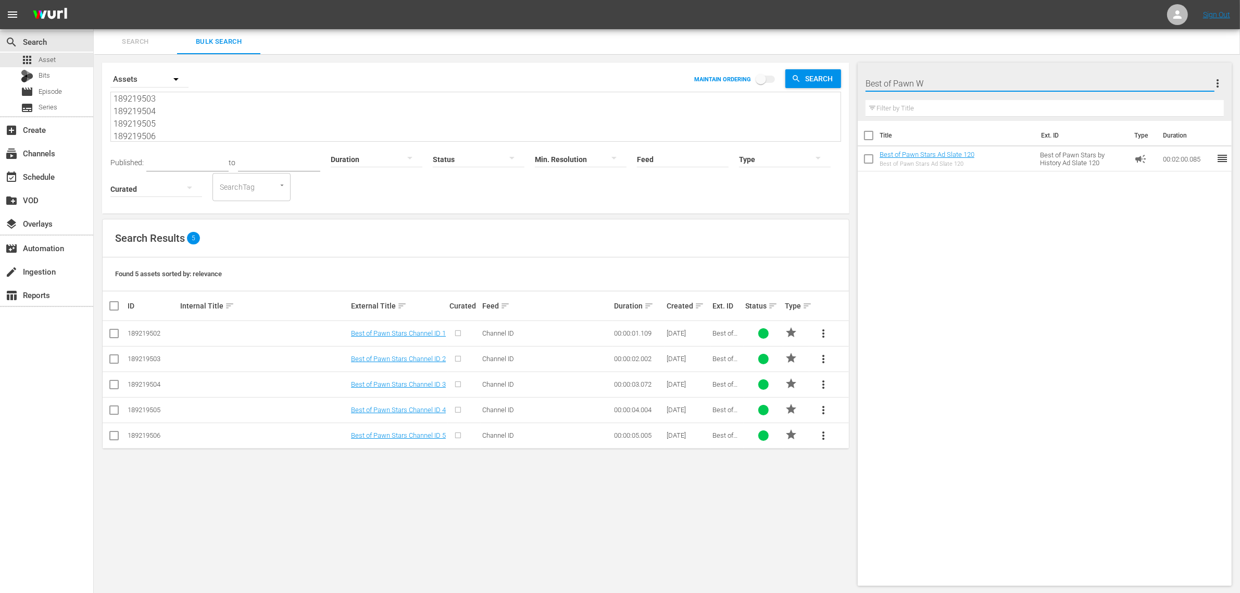
type input "Best of Pawn WS"
click at [117, 305] on input "checkbox" at bounding box center [118, 305] width 21 height 12
checkbox input "true"
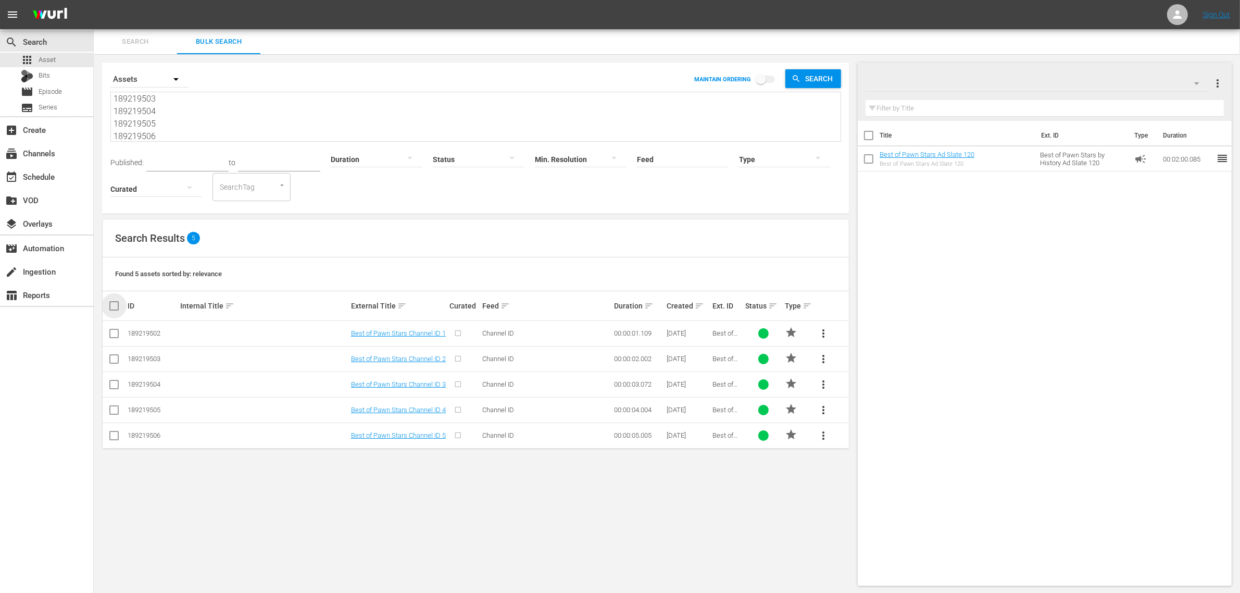
checkbox input "true"
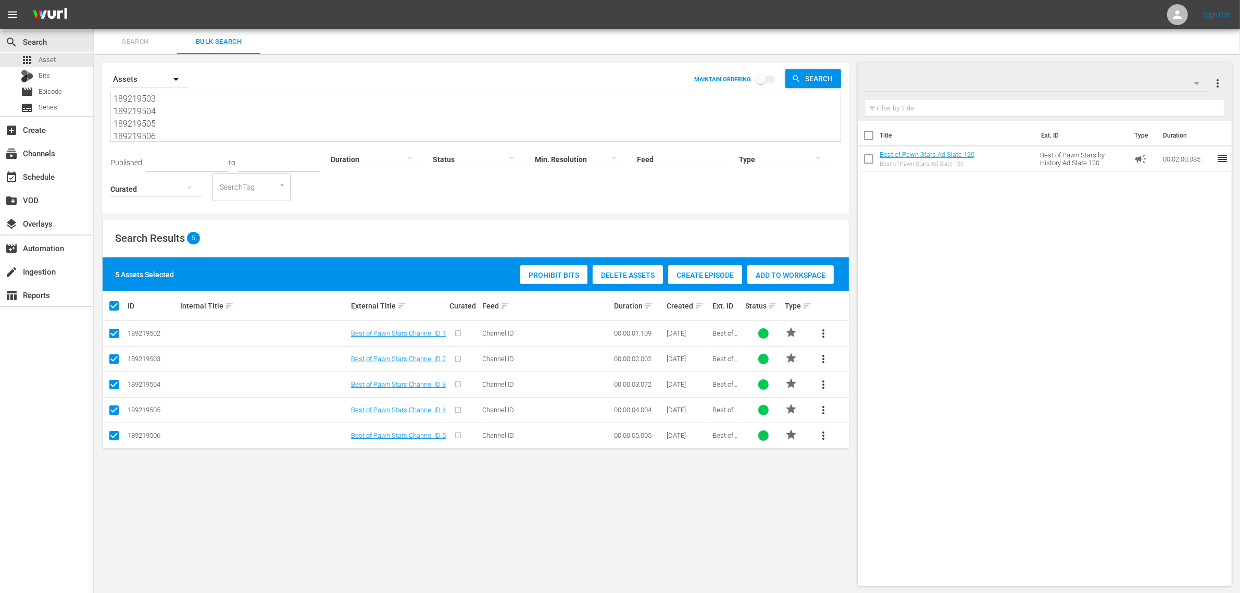
click at [811, 274] on span "Add to Workspace" at bounding box center [790, 275] width 86 height 8
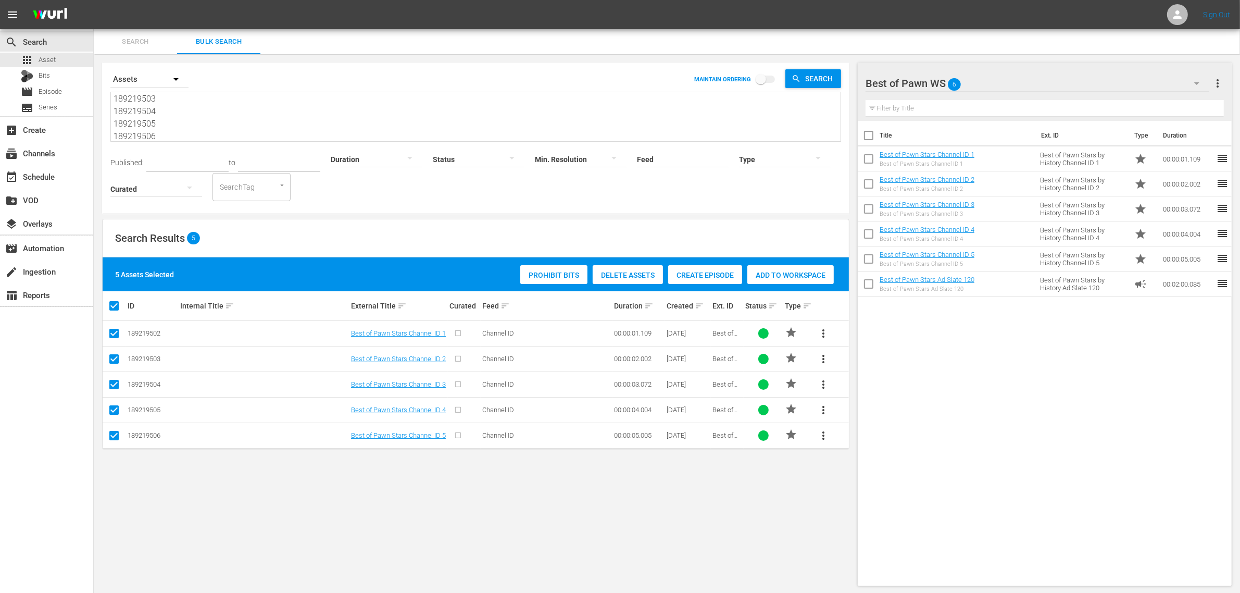
click at [242, 134] on textarea "189219502 189219503 189219504 189219505 189219506" at bounding box center [477, 117] width 727 height 47
click at [198, 123] on textarea "189219502 189219503 189219504 189219505 189219506" at bounding box center [477, 117] width 727 height 47
paste textarea "489 189219491 189219492 189219493 189219494 189703628"
type textarea "189219489 189219491 189219492 189219493 189219494 189703628"
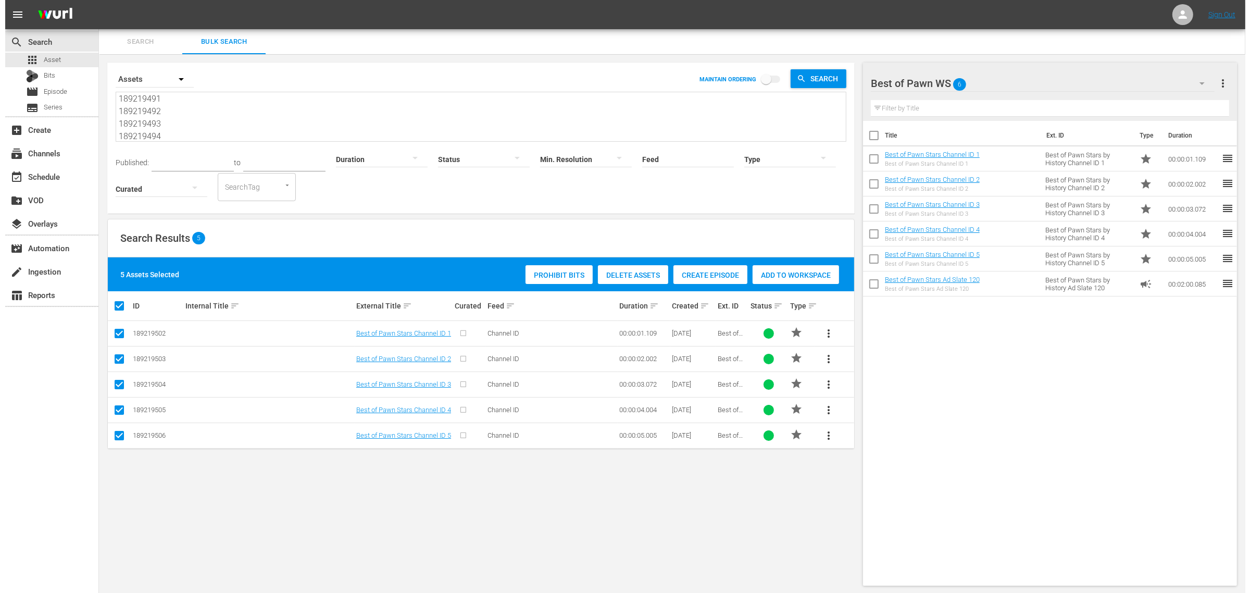
scroll to position [38, 0]
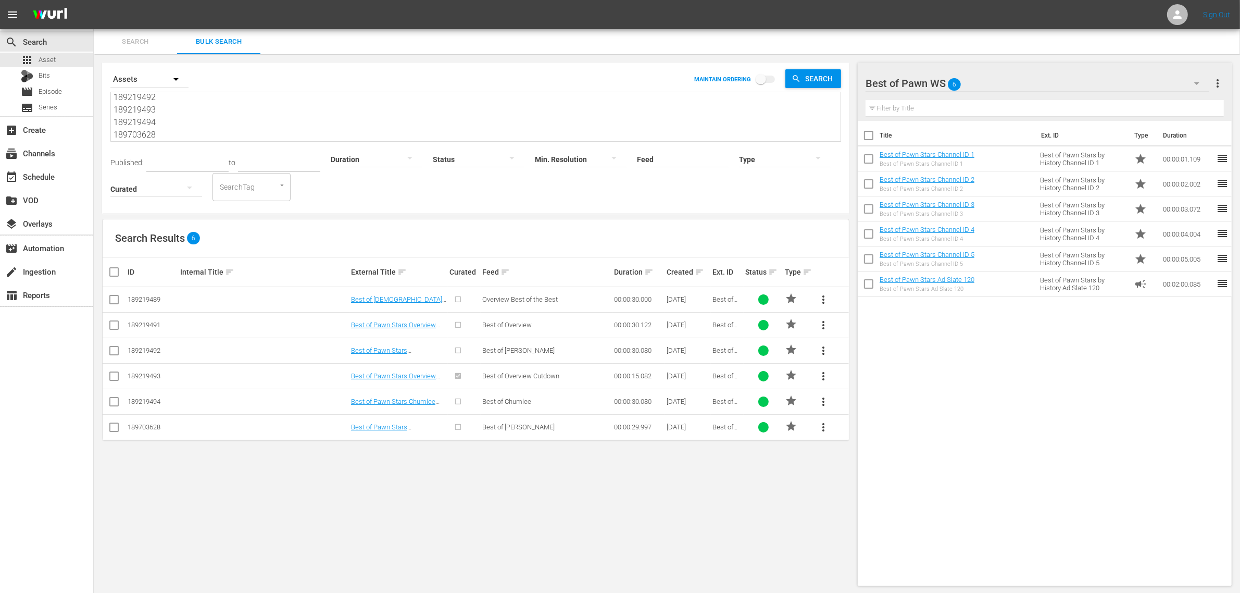
type textarea "189219489 189219491 189219492 189219493 189219494 189703628"
click at [104, 271] on th at bounding box center [114, 271] width 23 height 29
click at [114, 272] on input "checkbox" at bounding box center [118, 272] width 21 height 12
checkbox input "true"
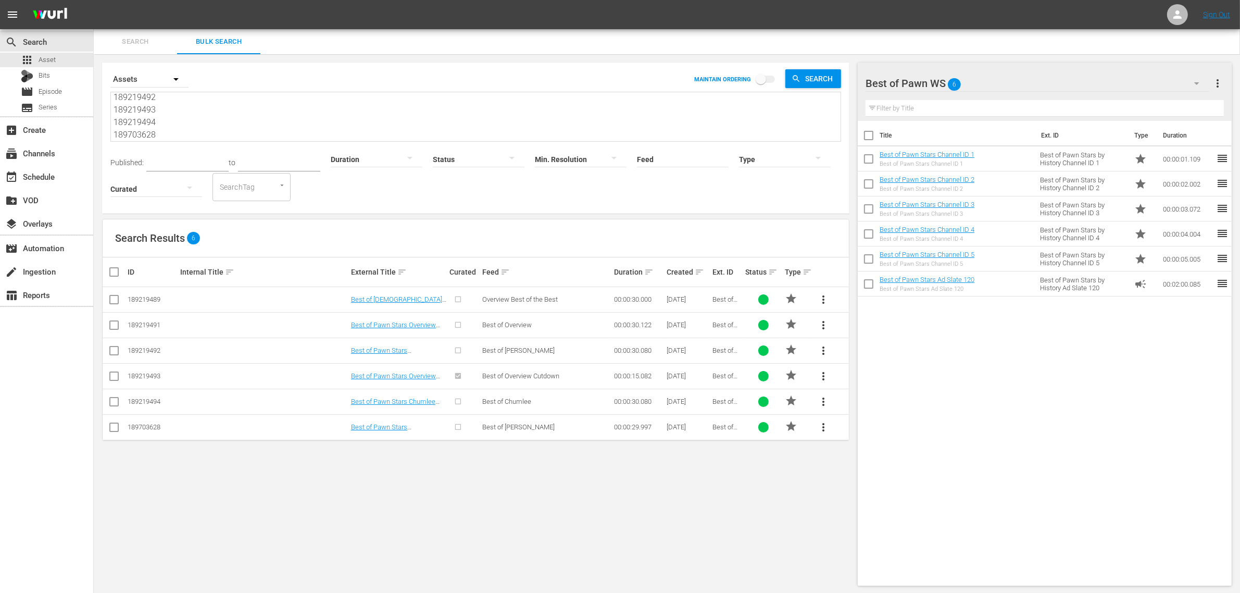
checkbox input "true"
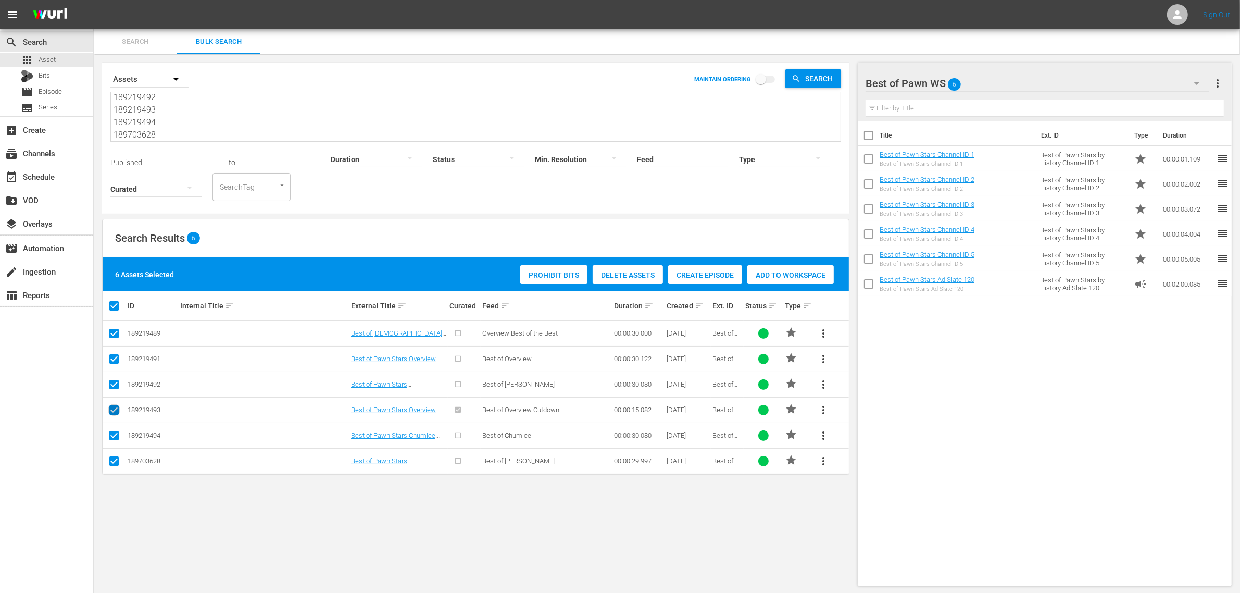
click at [117, 410] on input "checkbox" at bounding box center [114, 412] width 12 height 12
checkbox input "false"
click at [115, 410] on input "checkbox" at bounding box center [114, 412] width 12 height 12
checkbox input "true"
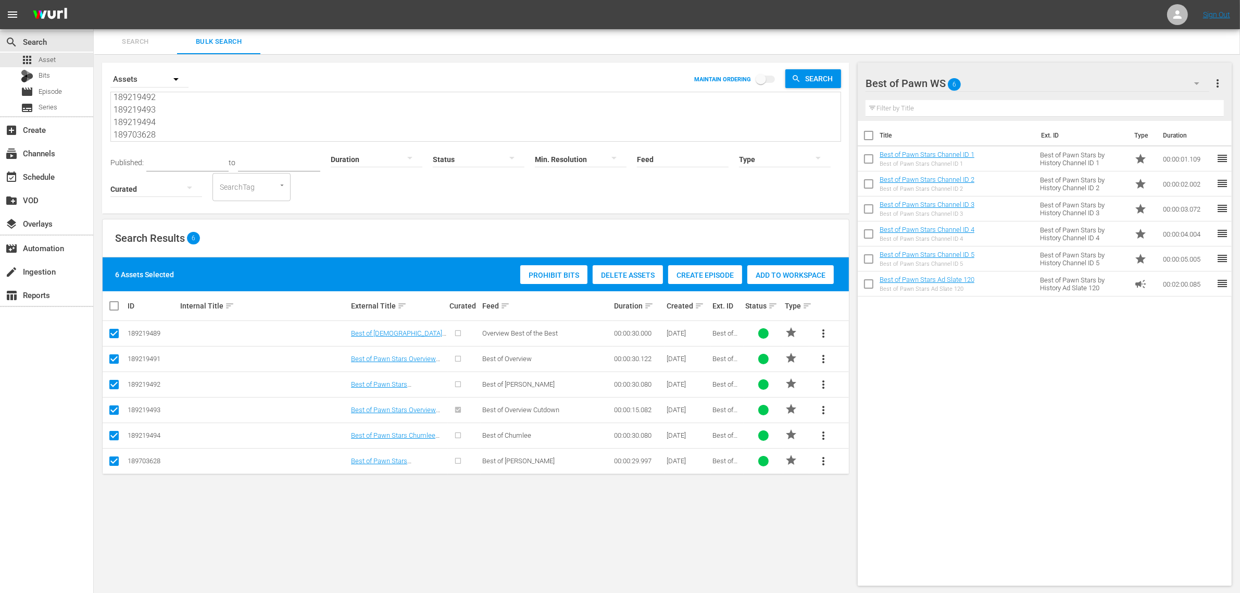
drag, startPoint x: 771, startPoint y: 266, endPoint x: 613, endPoint y: 240, distance: 159.9
click at [771, 266] on div "Add to Workspace" at bounding box center [790, 275] width 86 height 20
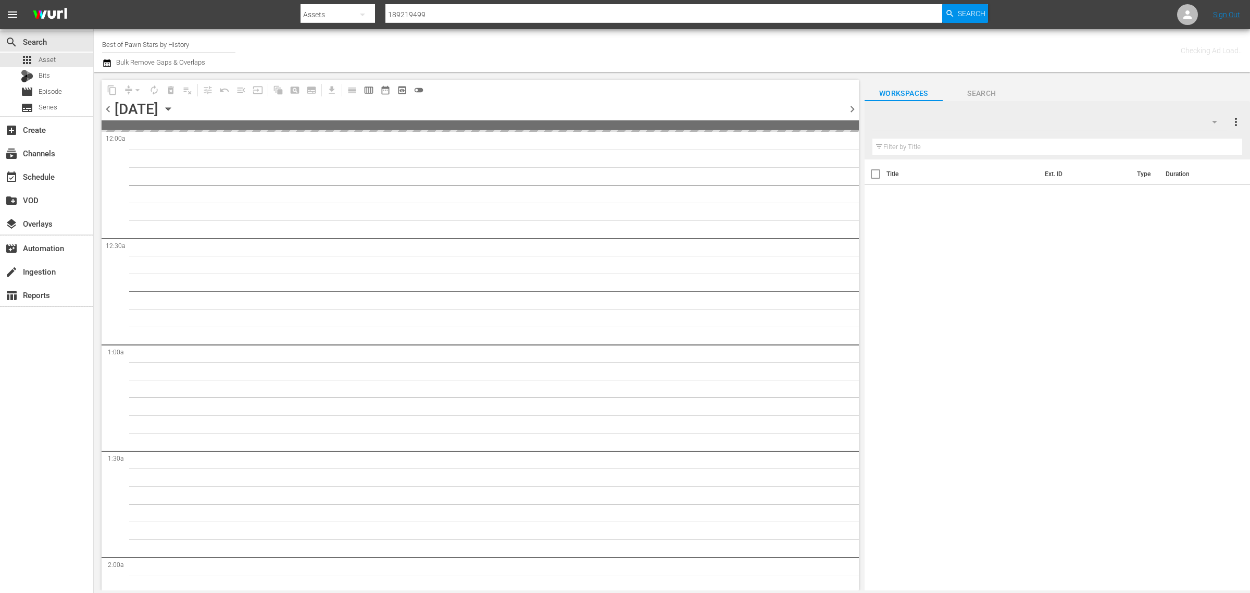
click at [618, 44] on div "Channel Title Best of Pawn Stars by History Bulk Remove Gaps & Overlaps" at bounding box center [412, 50] width 621 height 37
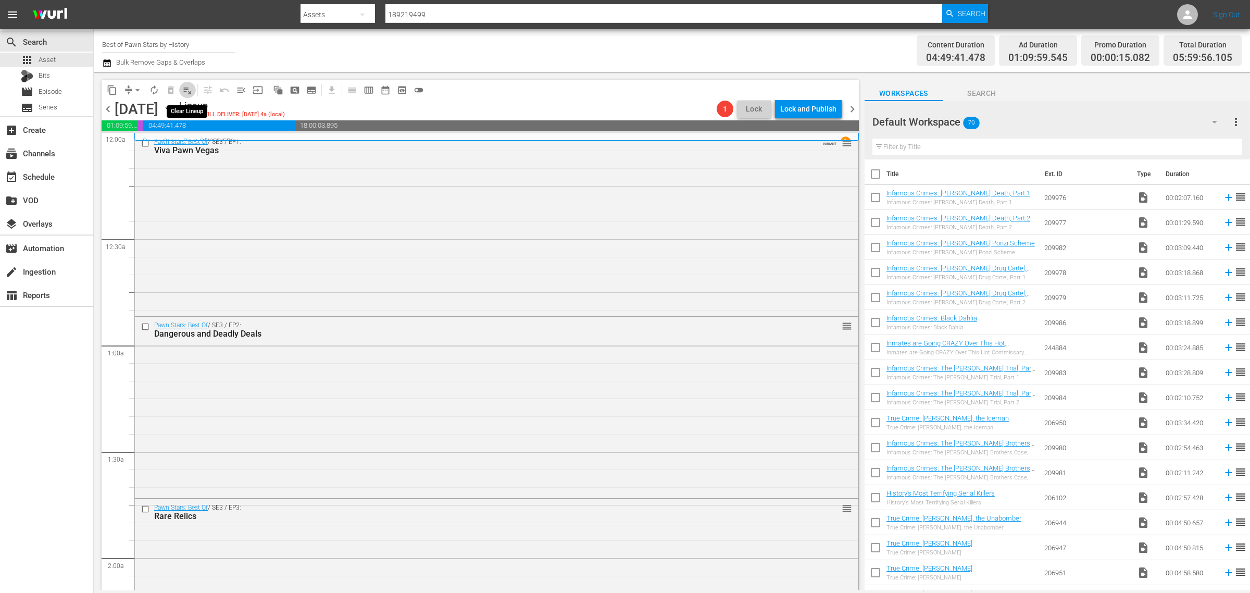
click at [187, 90] on span "playlist_remove_outlined" at bounding box center [187, 90] width 10 height 10
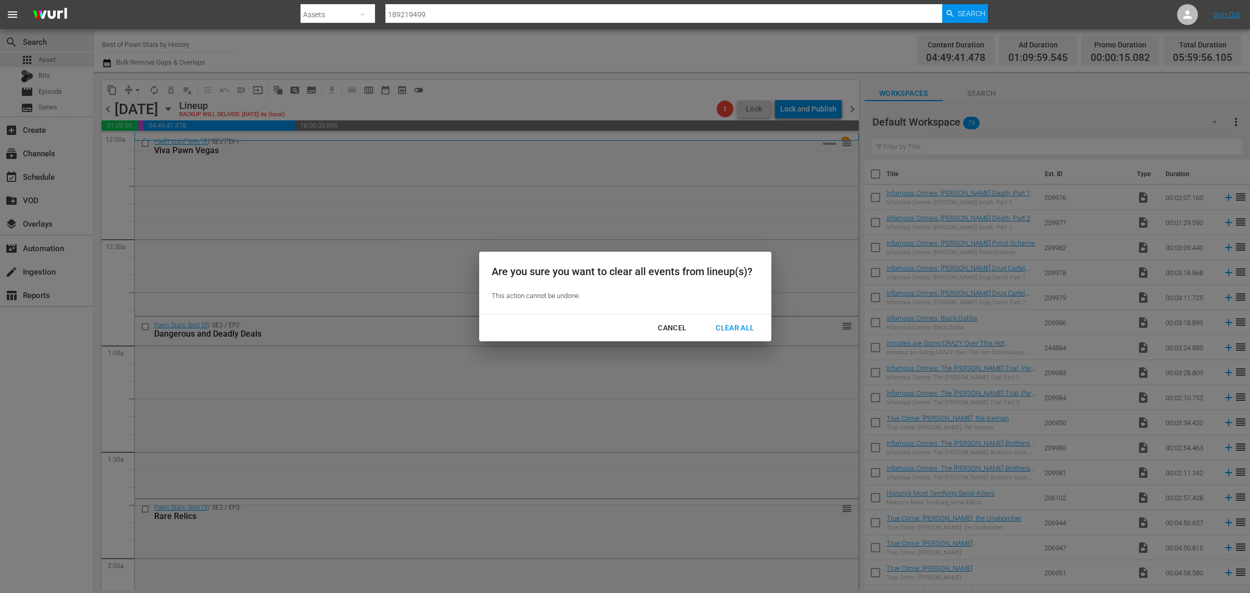
click at [725, 326] on div "Clear All" at bounding box center [734, 327] width 55 height 13
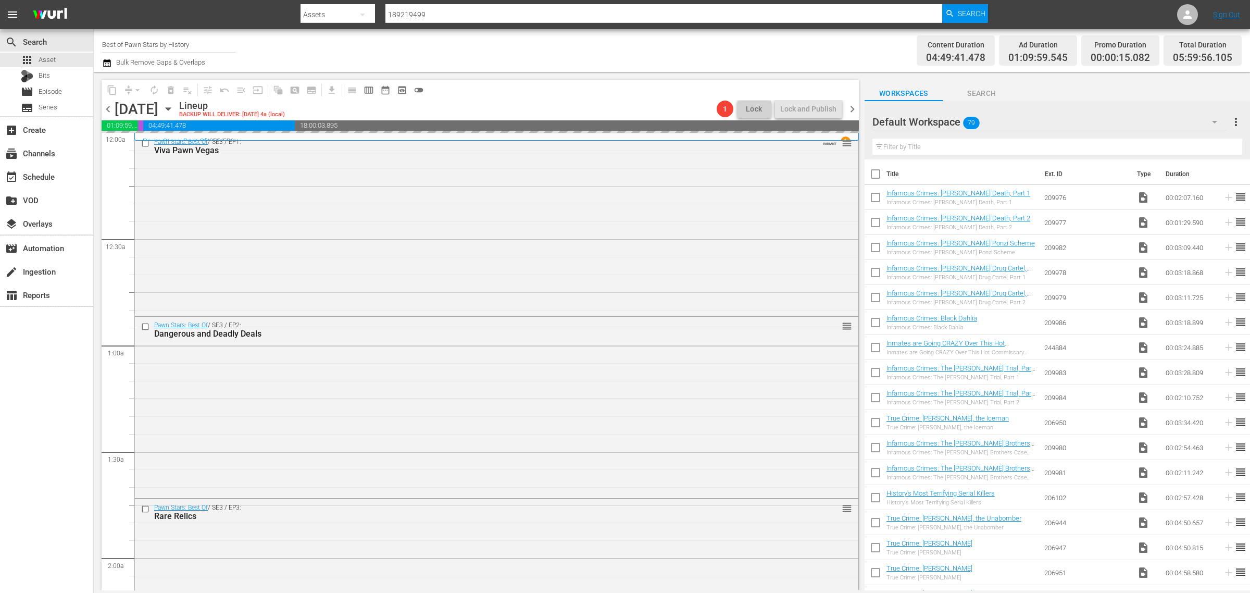
click at [619, 35] on div "Channel Title Best of Pawn Stars by History Bulk Remove Gaps & Overlaps" at bounding box center [412, 50] width 621 height 37
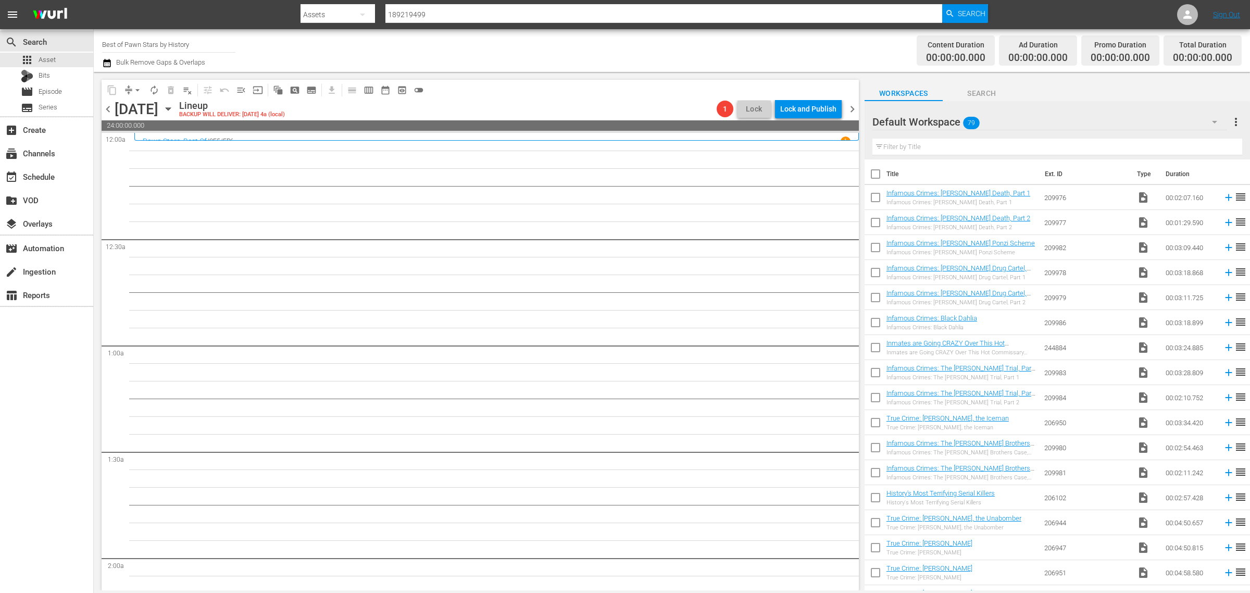
click at [852, 108] on span "chevron_right" at bounding box center [852, 109] width 13 height 13
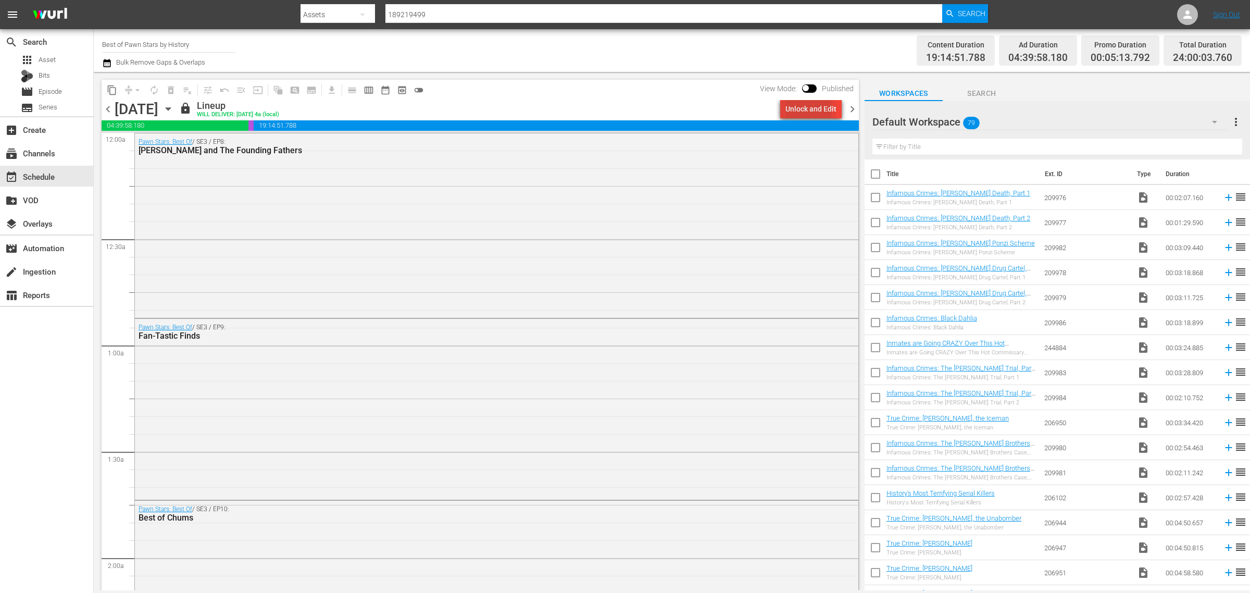
click at [799, 109] on div "Unlock and Edit" at bounding box center [810, 108] width 51 height 19
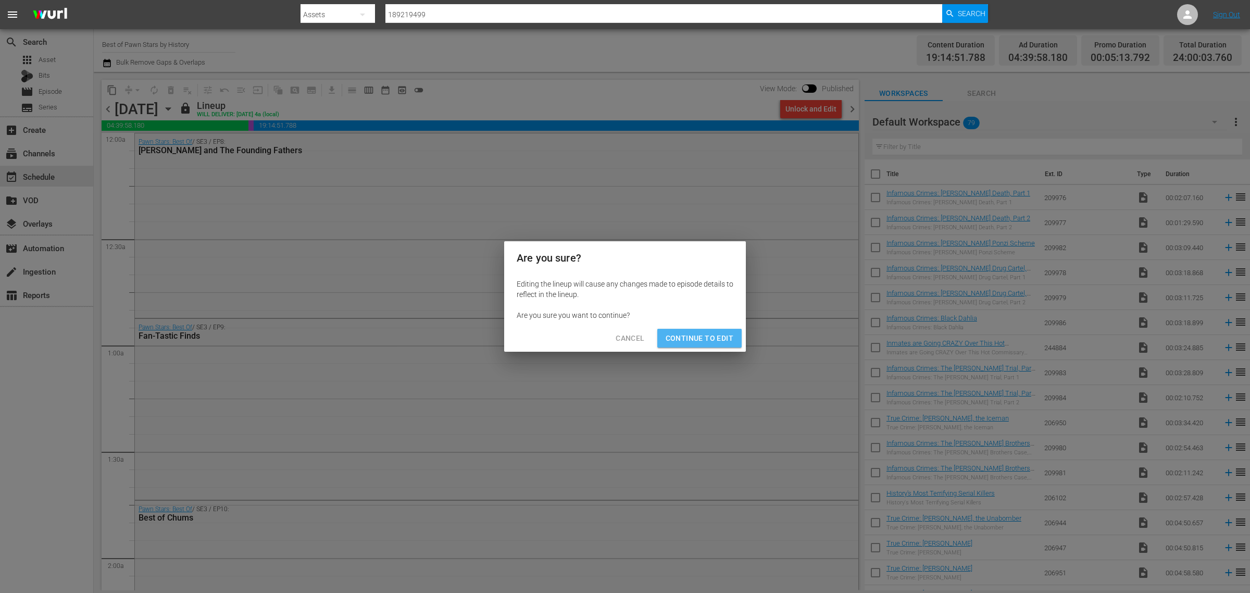
click at [702, 334] on span "Continue to Edit" at bounding box center [699, 338] width 68 height 13
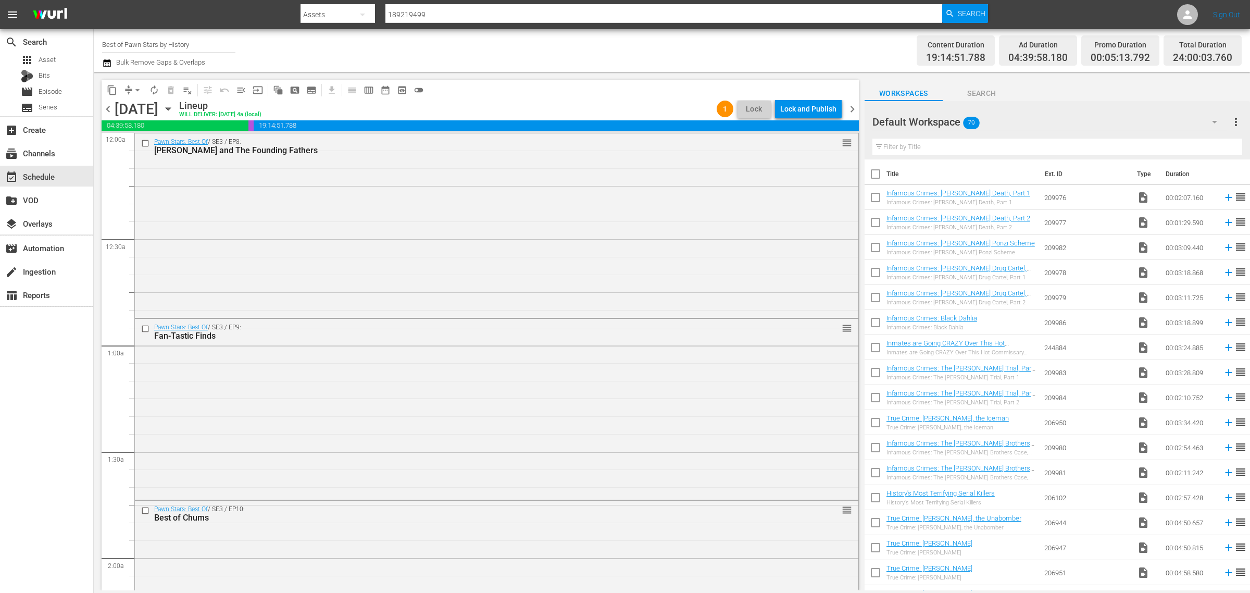
click at [186, 86] on span "playlist_remove_outlined" at bounding box center [187, 90] width 10 height 10
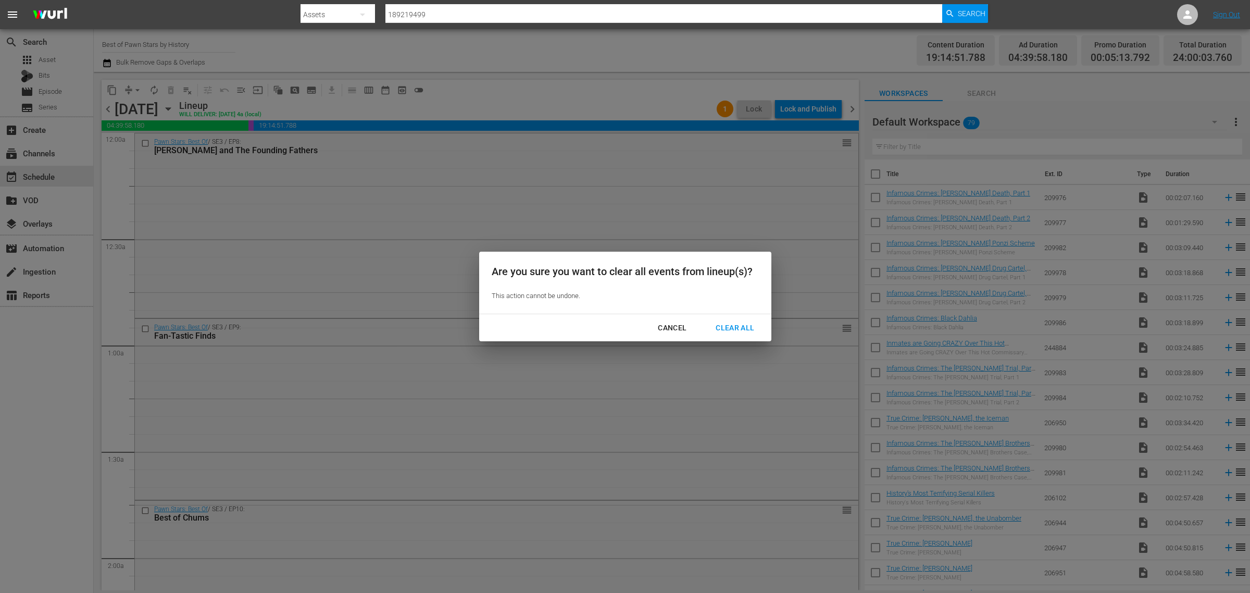
click at [727, 321] on div "Clear All" at bounding box center [734, 327] width 55 height 13
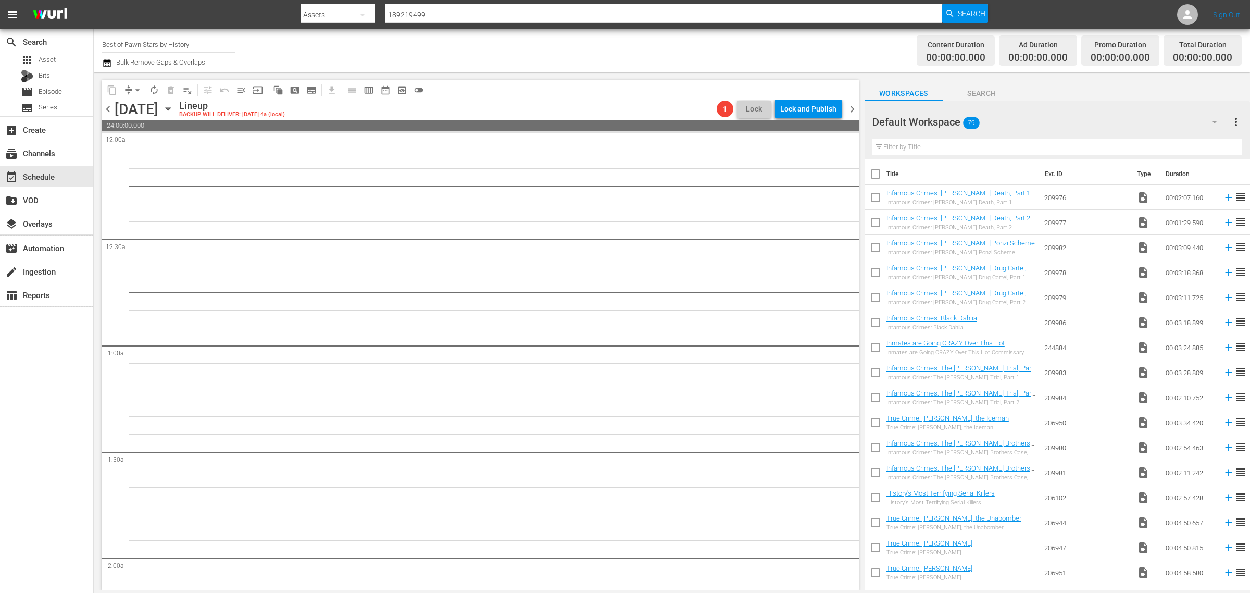
click at [853, 108] on span "chevron_right" at bounding box center [852, 109] width 13 height 13
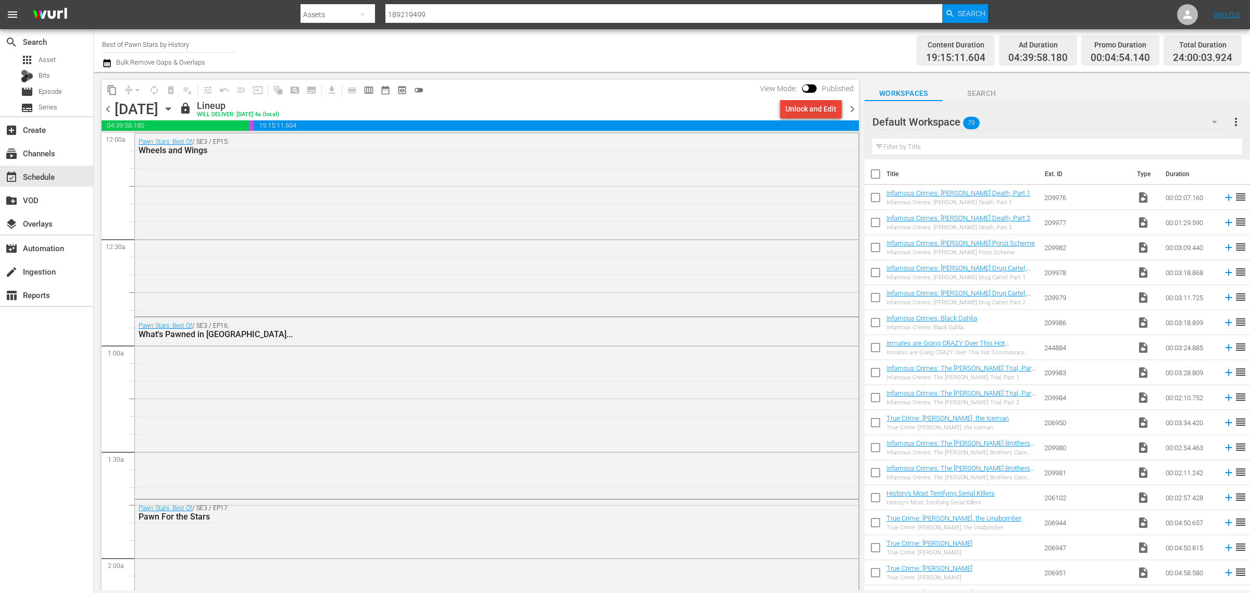
click at [807, 108] on div "Unlock and Edit" at bounding box center [810, 108] width 51 height 19
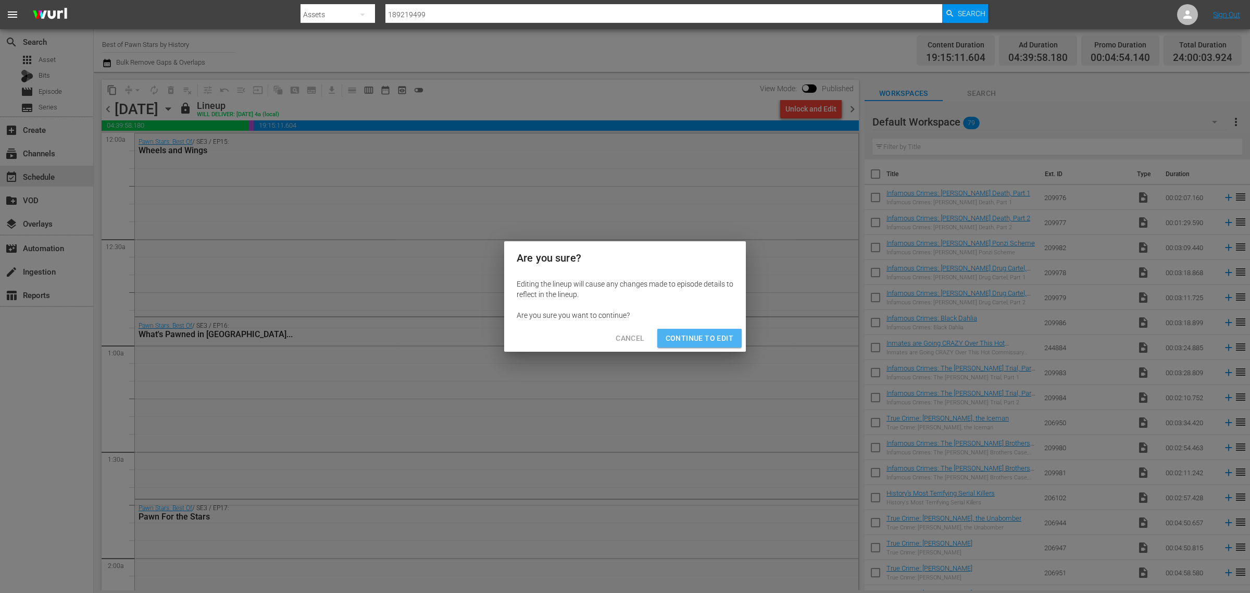
click at [701, 336] on span "Continue to Edit" at bounding box center [699, 338] width 68 height 13
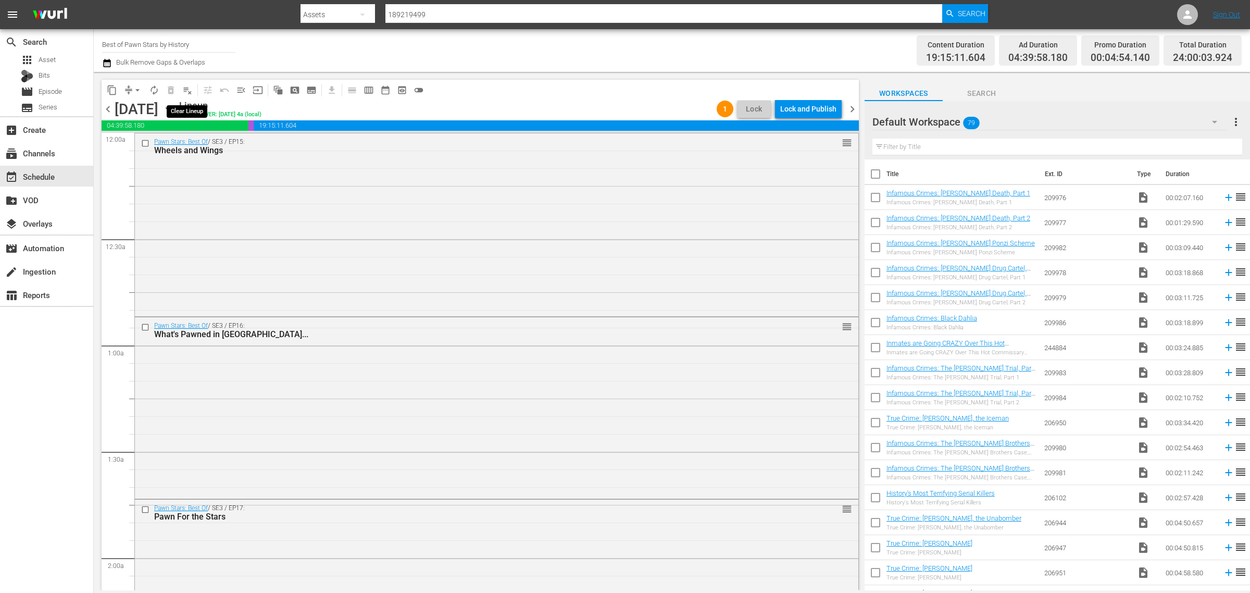
click at [188, 92] on span "playlist_remove_outlined" at bounding box center [187, 90] width 10 height 10
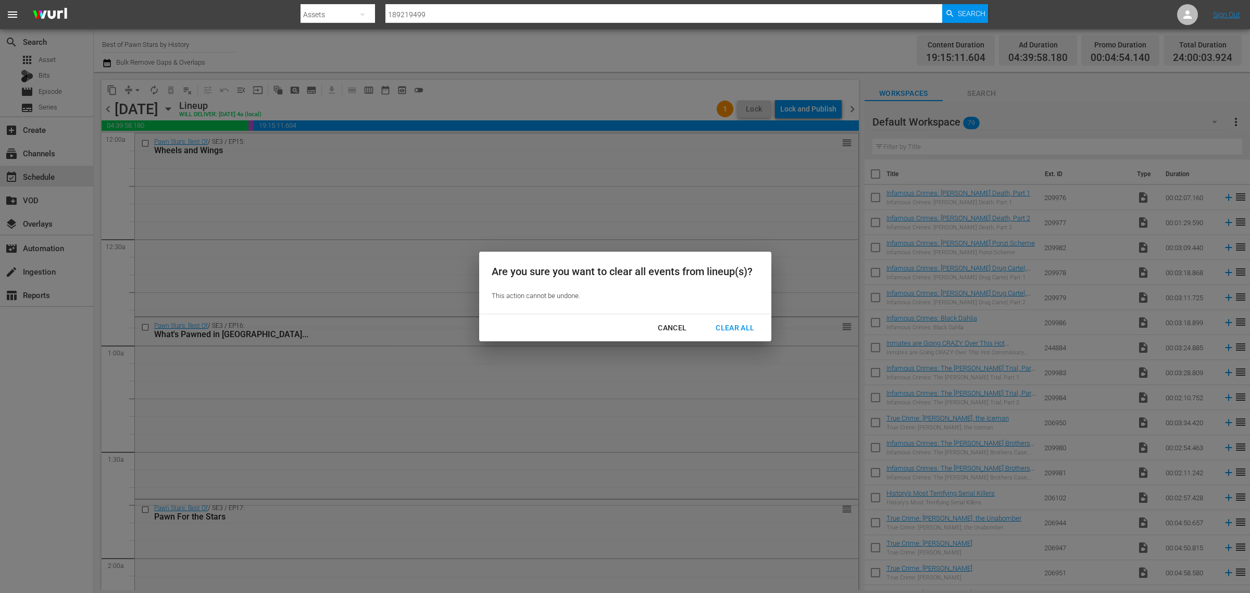
click at [732, 331] on div "Clear All" at bounding box center [734, 327] width 55 height 13
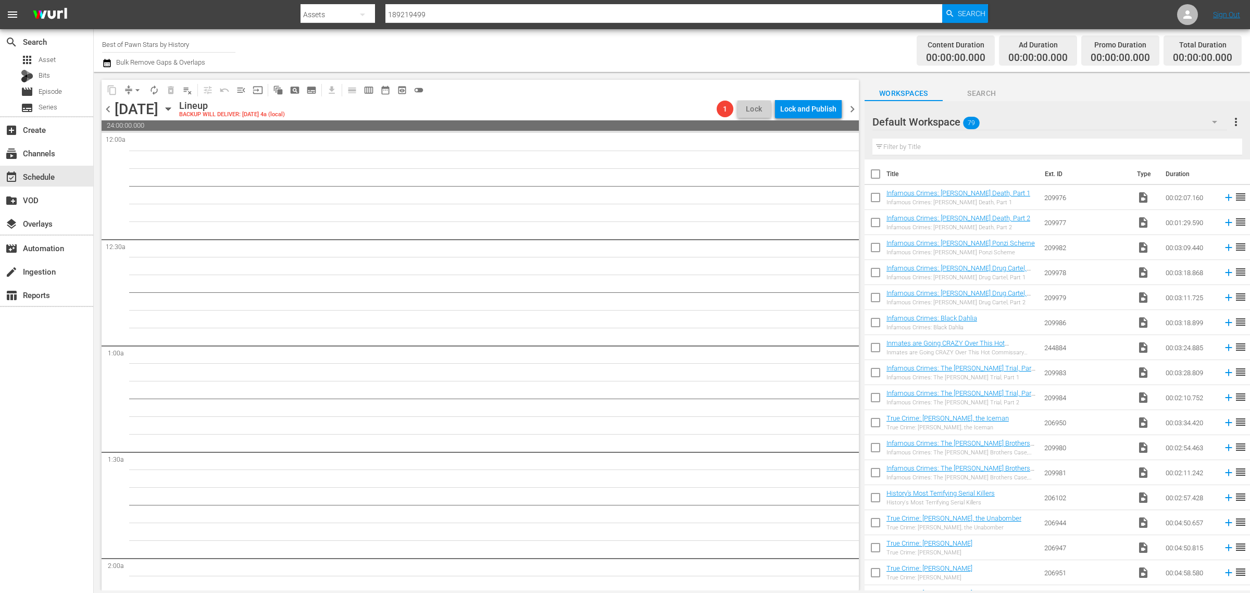
click at [851, 108] on span "chevron_right" at bounding box center [852, 109] width 13 height 13
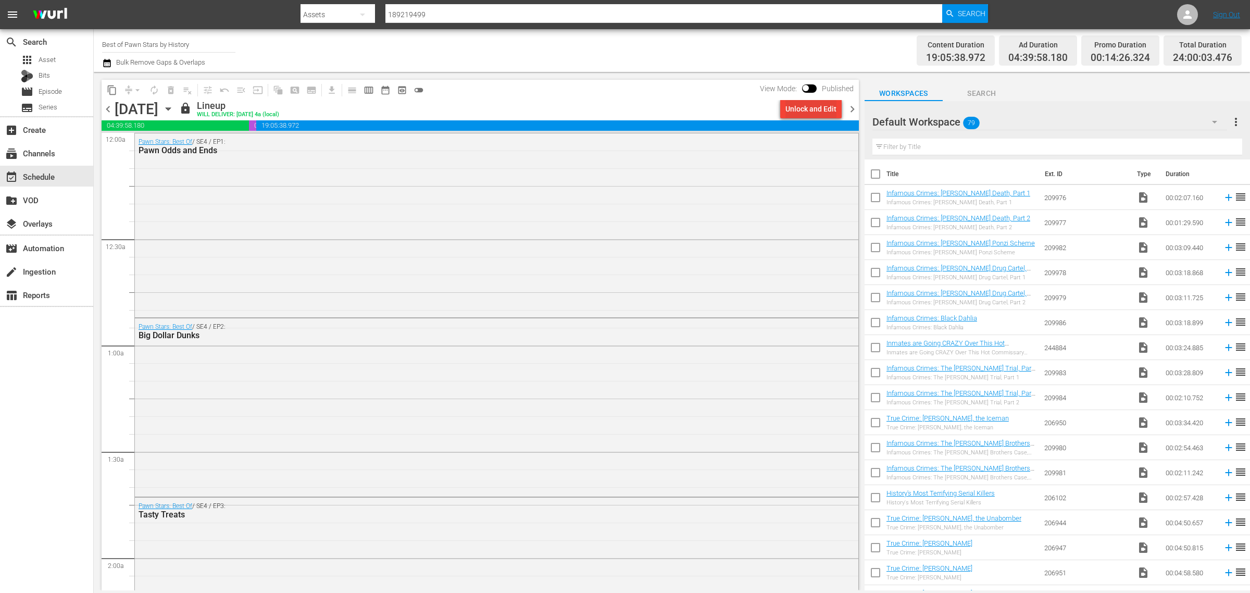
click at [806, 105] on div "Unlock and Edit" at bounding box center [810, 108] width 51 height 19
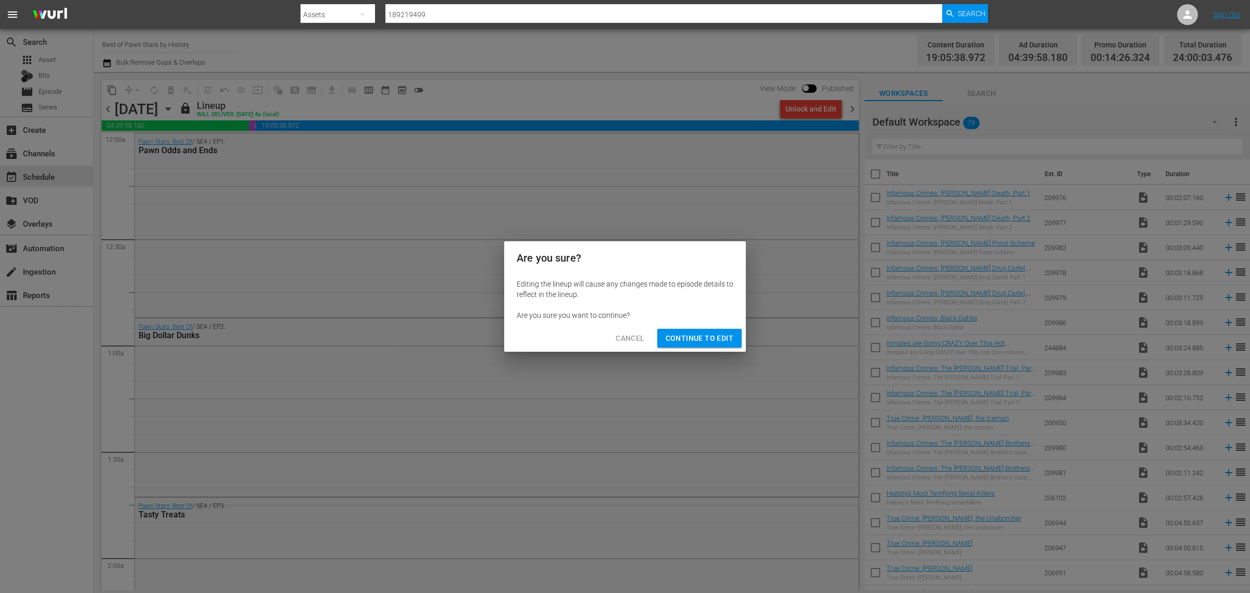
drag, startPoint x: 685, startPoint y: 338, endPoint x: 685, endPoint y: 264, distance: 74.5
click at [684, 338] on span "Continue to Edit" at bounding box center [699, 338] width 68 height 13
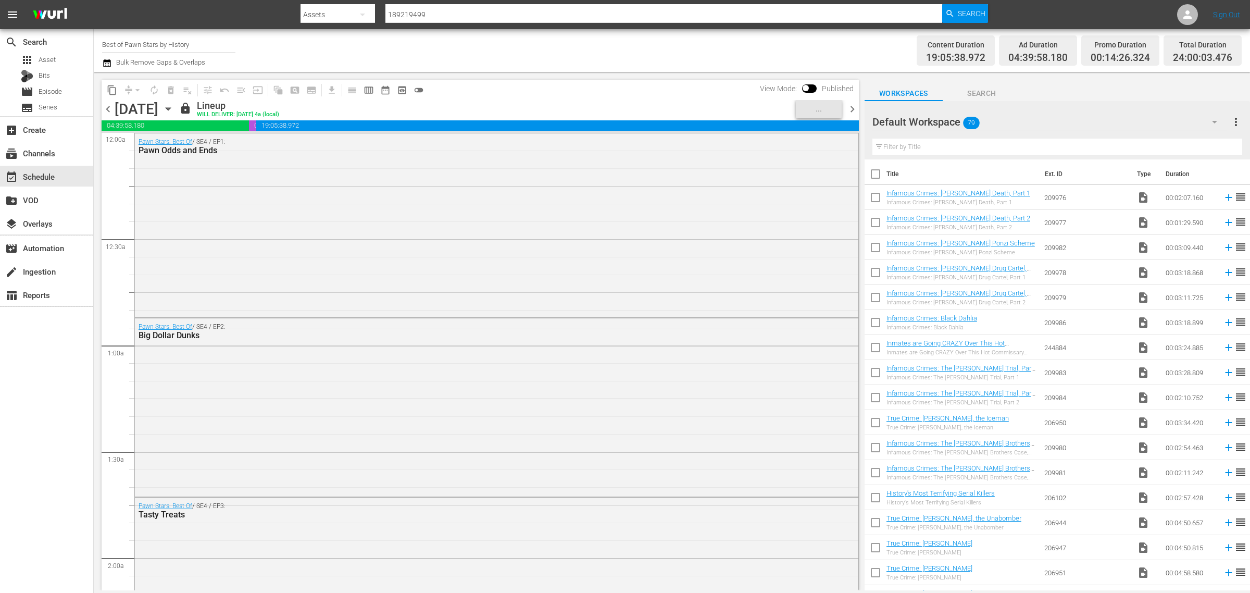
click at [670, 42] on div "Channel Title Best of Pawn Stars by History Bulk Remove Gaps & Overlaps" at bounding box center [412, 50] width 621 height 37
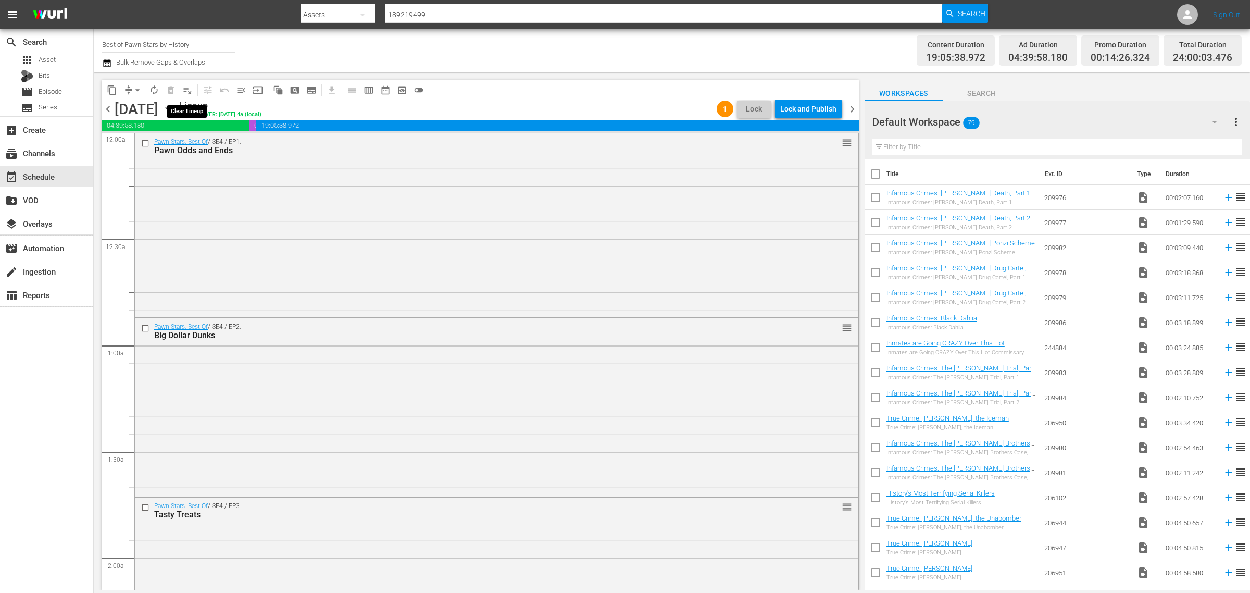
click at [183, 89] on span "playlist_remove_outlined" at bounding box center [187, 90] width 10 height 10
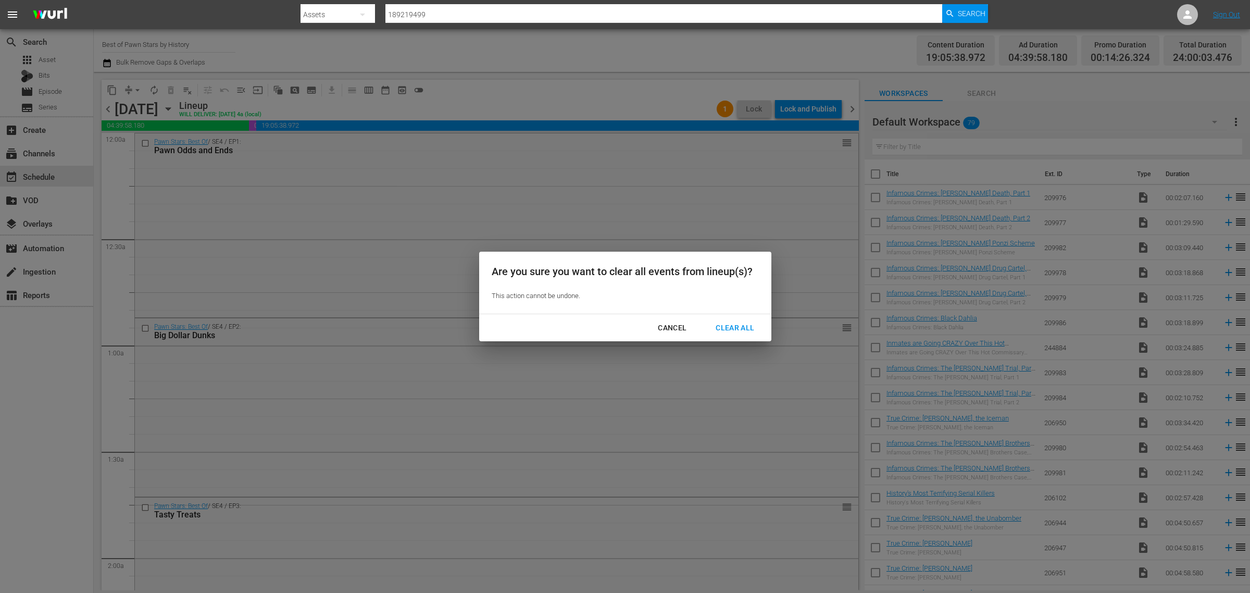
click at [732, 324] on div "Clear All" at bounding box center [734, 327] width 55 height 13
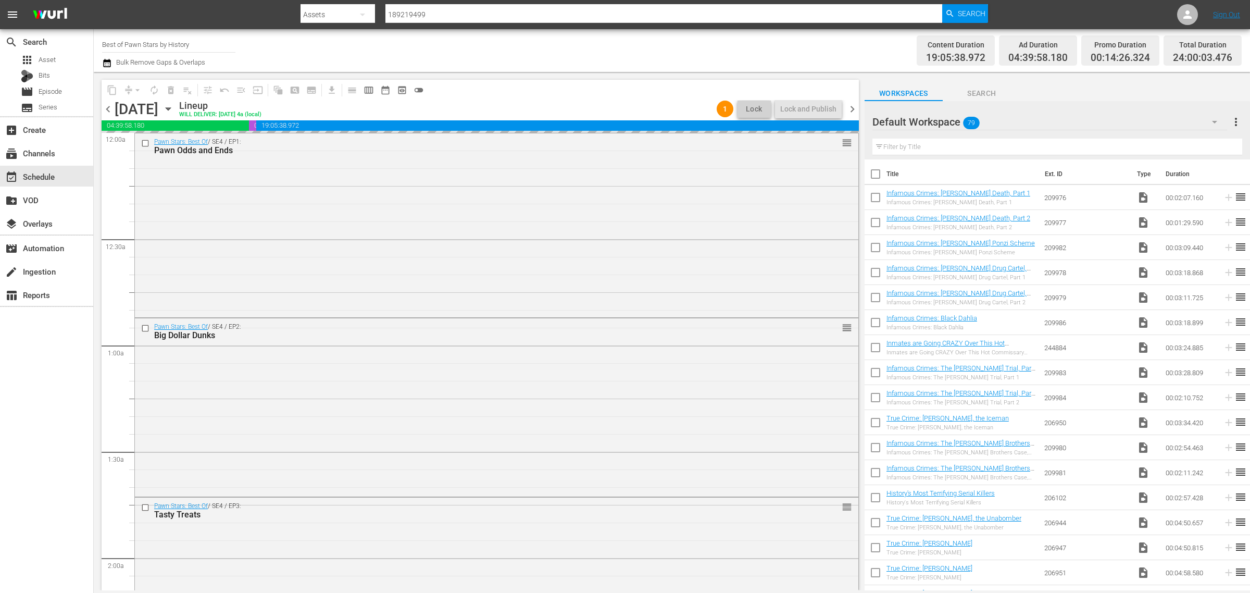
click at [673, 43] on div "Channel Title Best of Pawn Stars by History Bulk Remove Gaps & Overlaps" at bounding box center [412, 50] width 621 height 37
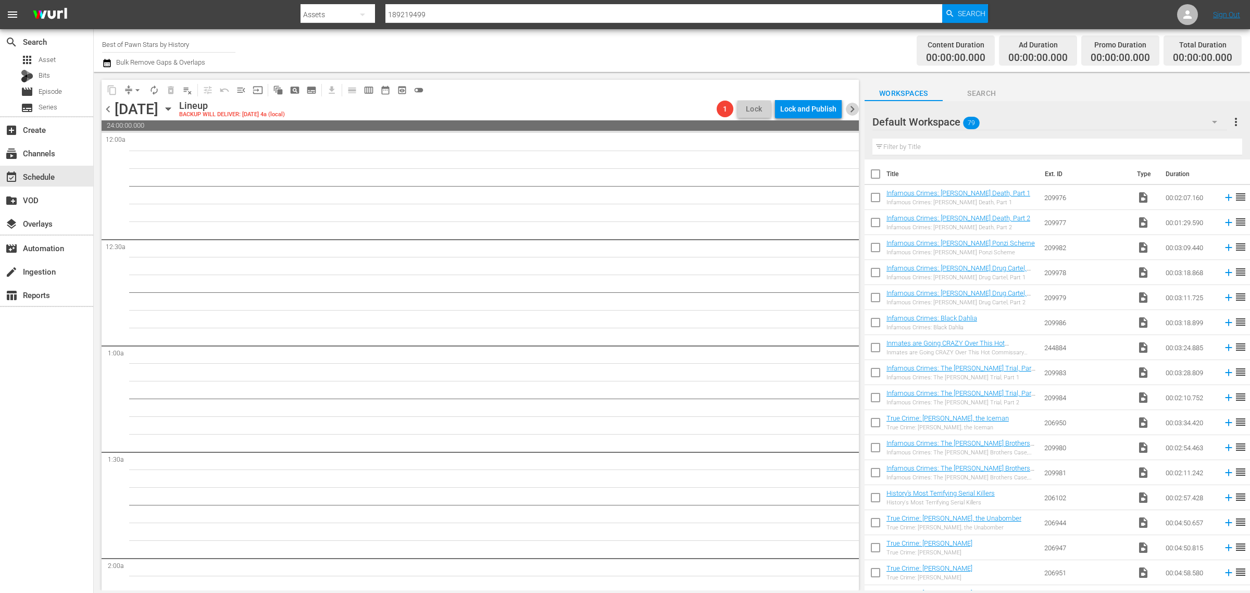
click at [850, 107] on span "chevron_right" at bounding box center [852, 109] width 13 height 13
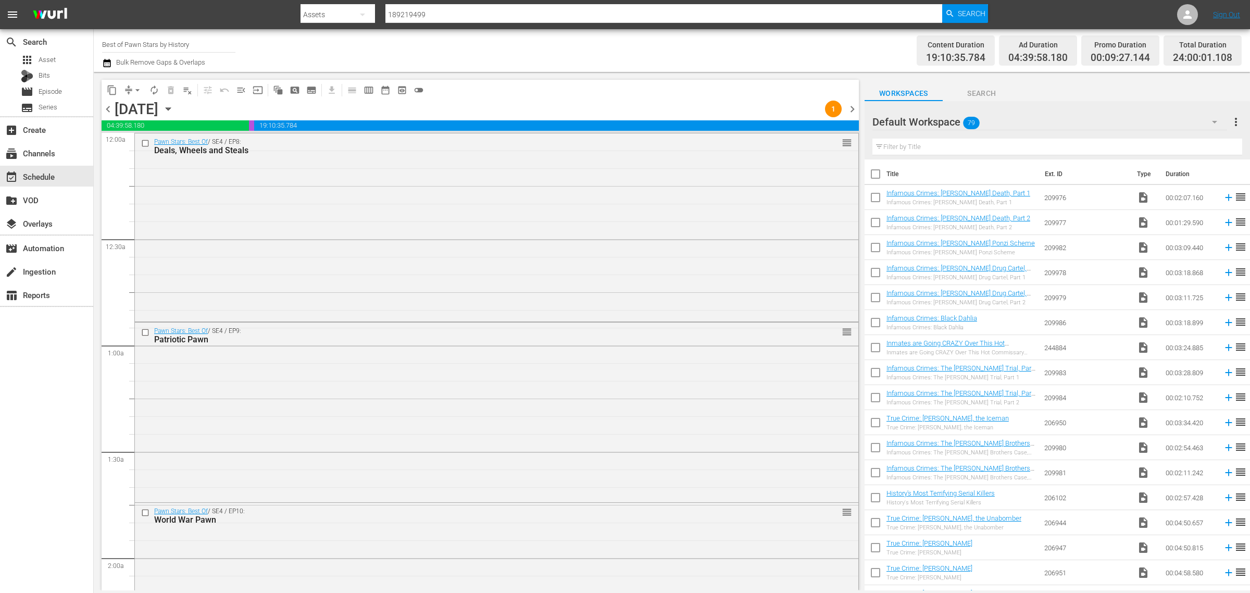
click at [615, 43] on div "Channel Title Best of Pawn Stars by History Bulk Remove Gaps & Overlaps" at bounding box center [412, 50] width 621 height 37
click at [534, 49] on div "Channel Title Best of Pawn Stars by History Bulk Remove Gaps & Overlaps" at bounding box center [412, 50] width 621 height 37
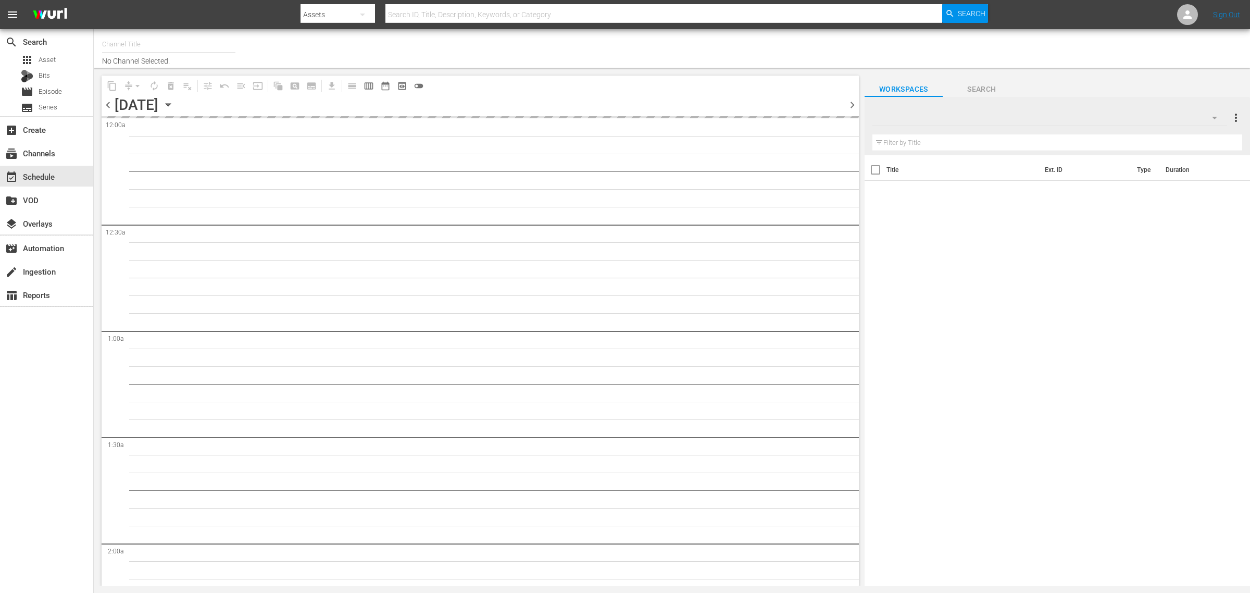
type input "Best of Pawn Stars by History (2039)"
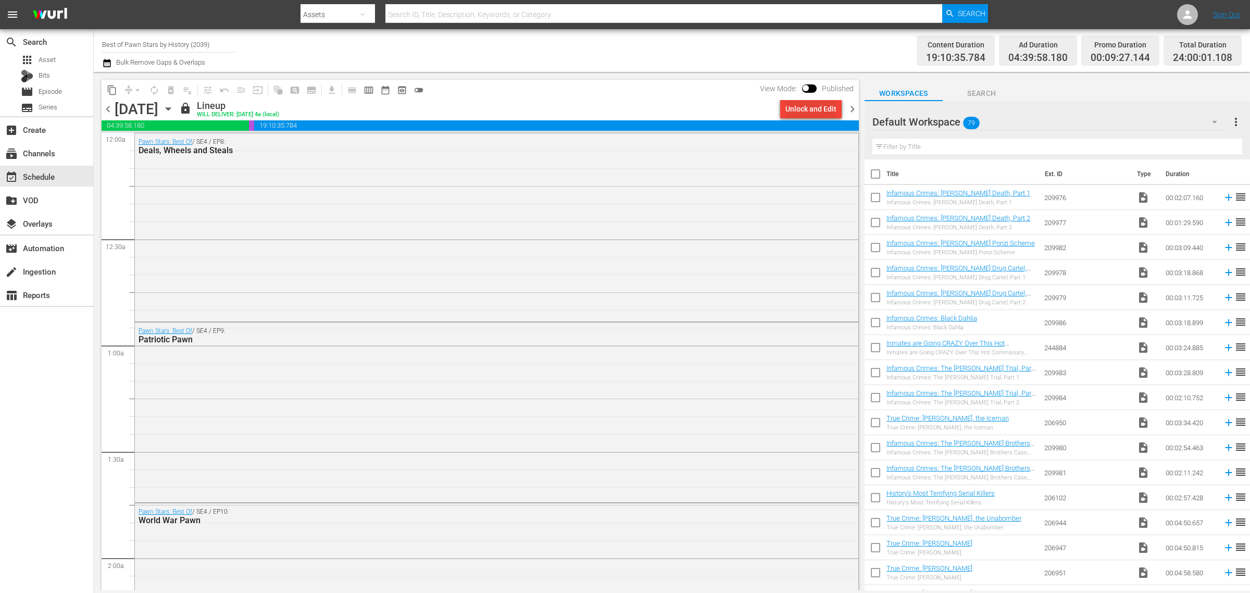
click at [808, 105] on div "Unlock and Edit" at bounding box center [810, 108] width 51 height 19
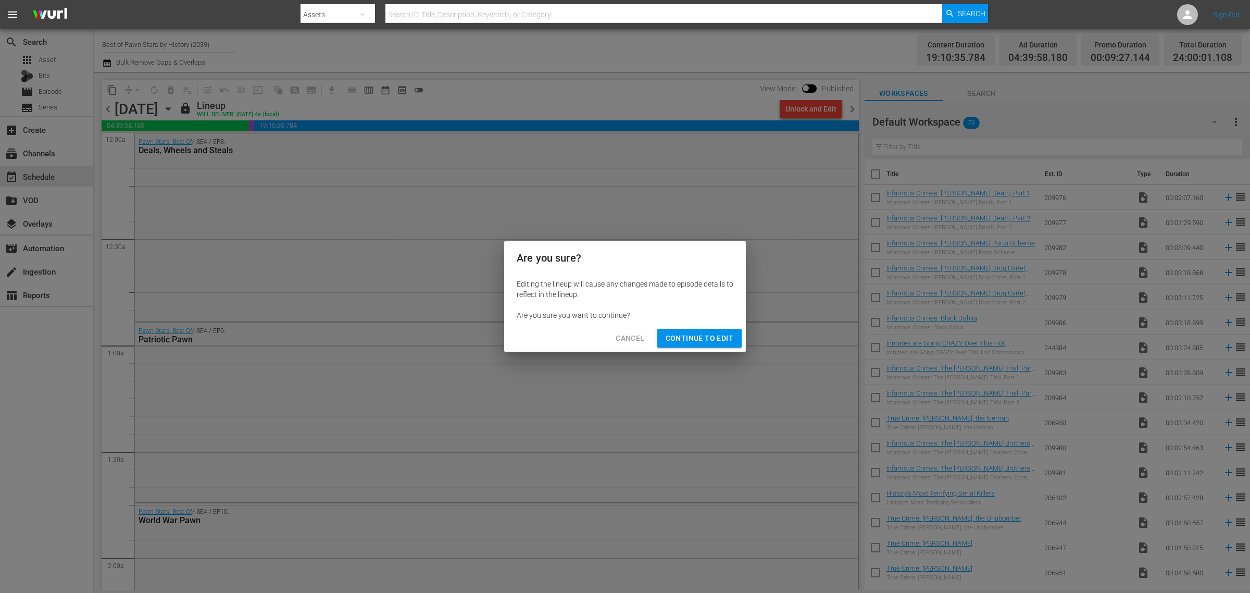
click at [692, 329] on button "Continue to Edit" at bounding box center [699, 338] width 84 height 19
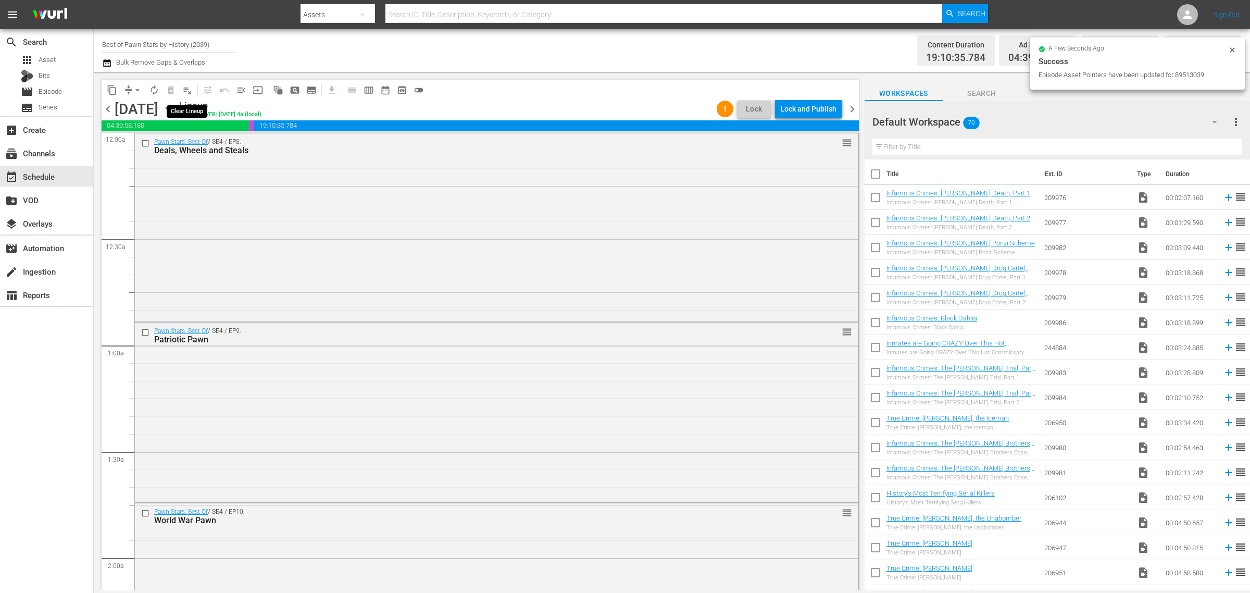
click at [188, 90] on span "playlist_remove_outlined" at bounding box center [187, 90] width 10 height 10
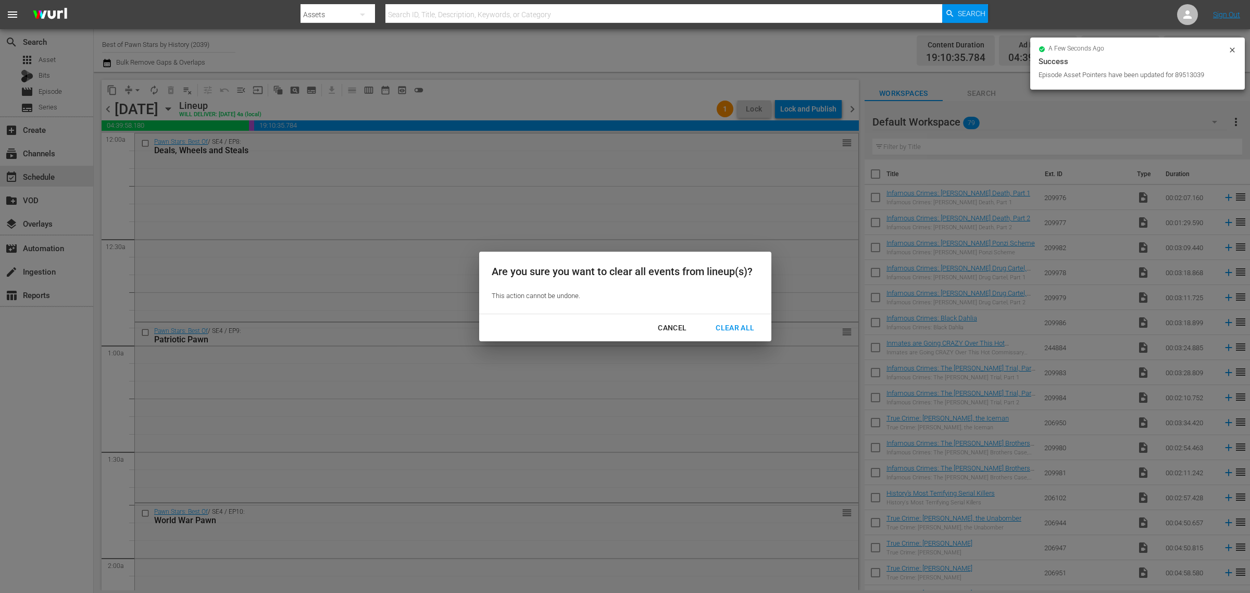
click at [719, 324] on div "Clear All" at bounding box center [734, 327] width 55 height 13
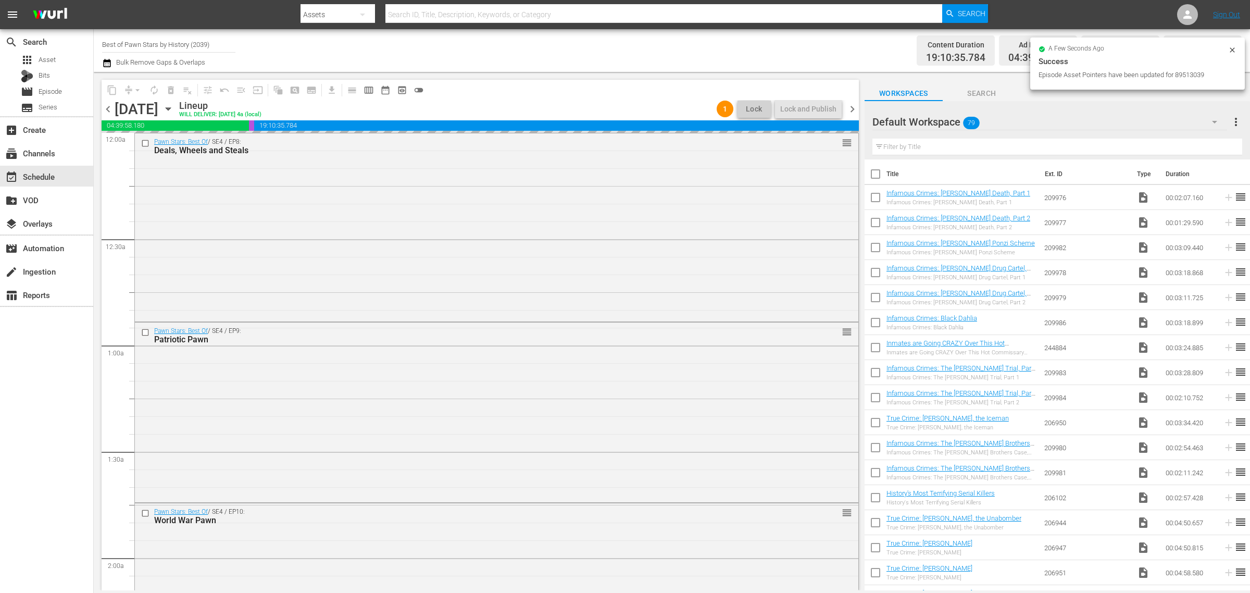
click at [540, 45] on div "Channel Title Best of Pawn Stars by History (2039) Bulk Remove Gaps & Overlaps" at bounding box center [412, 50] width 621 height 37
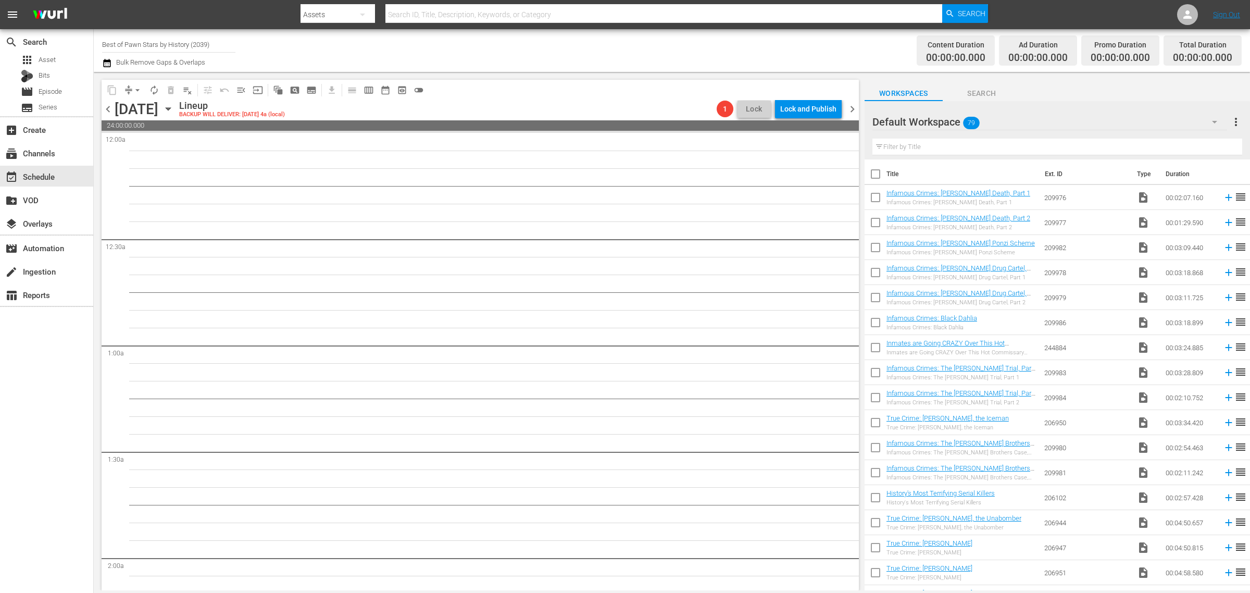
click at [852, 109] on span "chevron_right" at bounding box center [852, 109] width 13 height 13
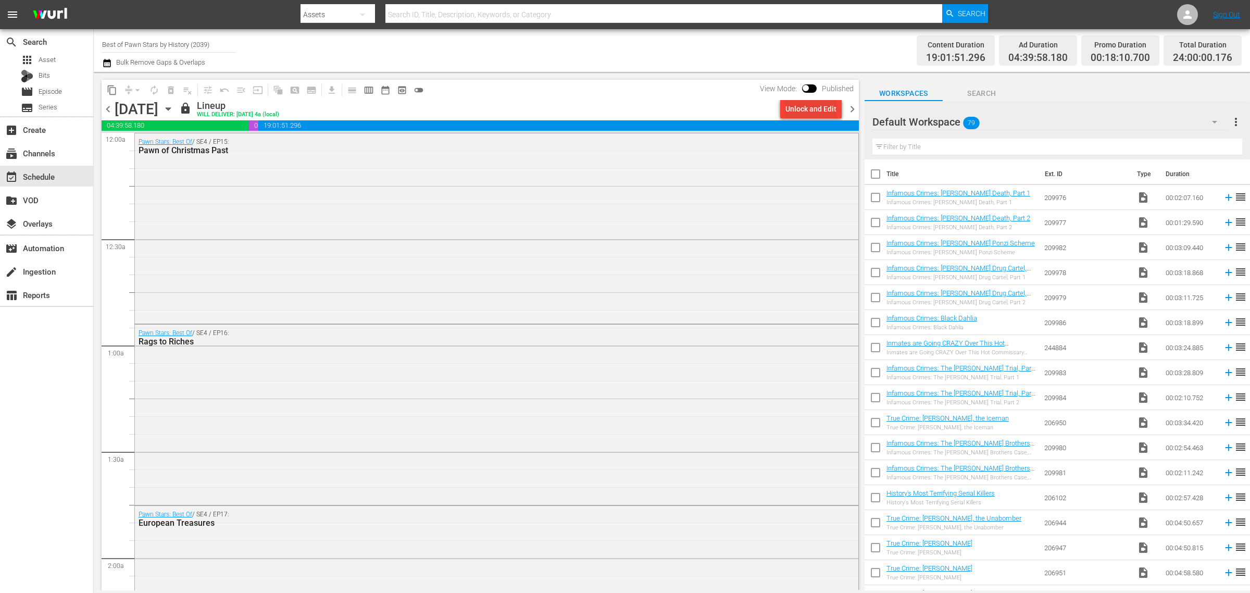
click at [800, 104] on div "Unlock and Edit" at bounding box center [810, 108] width 51 height 19
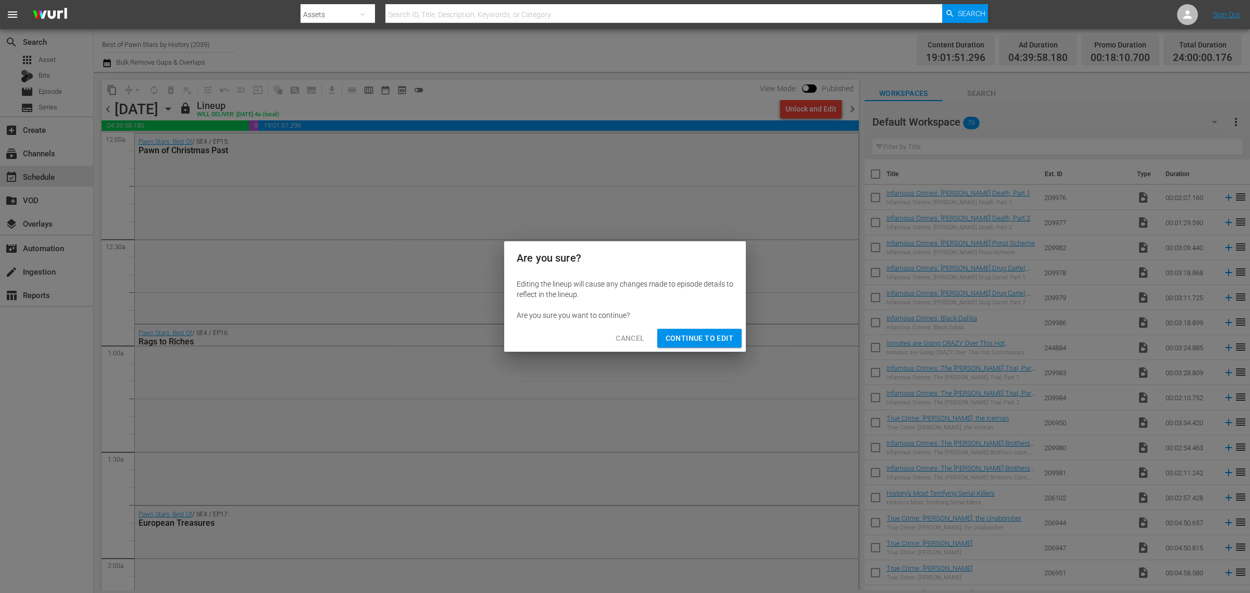
click at [698, 333] on span "Continue to Edit" at bounding box center [699, 338] width 68 height 13
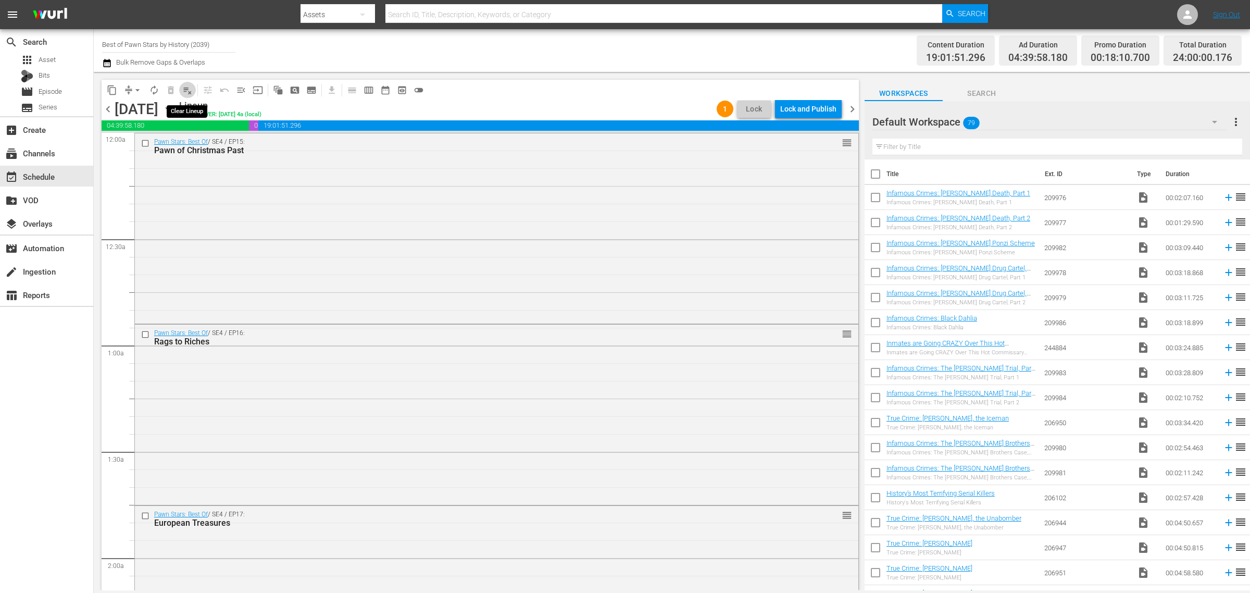
click at [188, 92] on span "playlist_remove_outlined" at bounding box center [187, 90] width 10 height 10
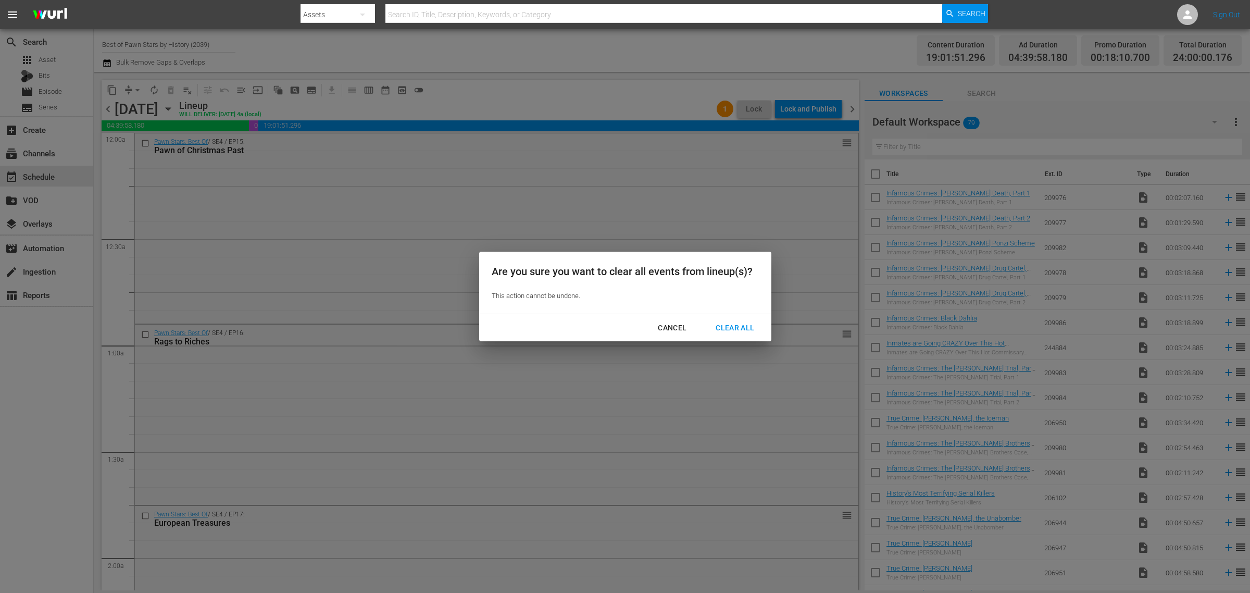
click at [723, 323] on div "Clear All" at bounding box center [734, 327] width 55 height 13
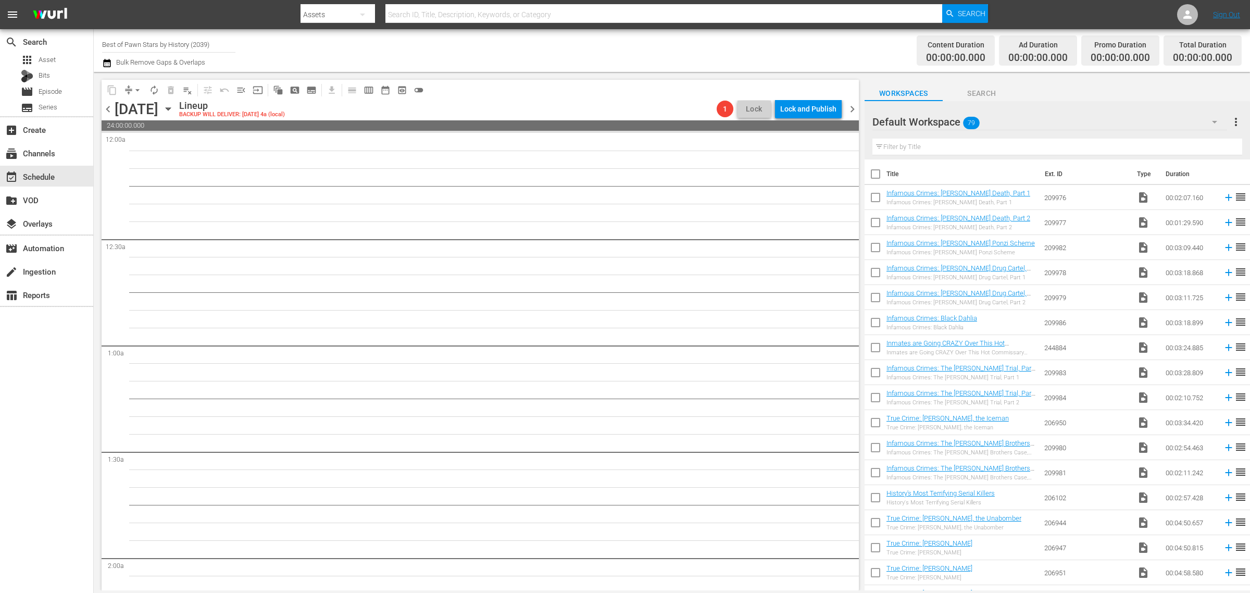
click at [174, 111] on icon "button" at bounding box center [167, 108] width 11 height 11
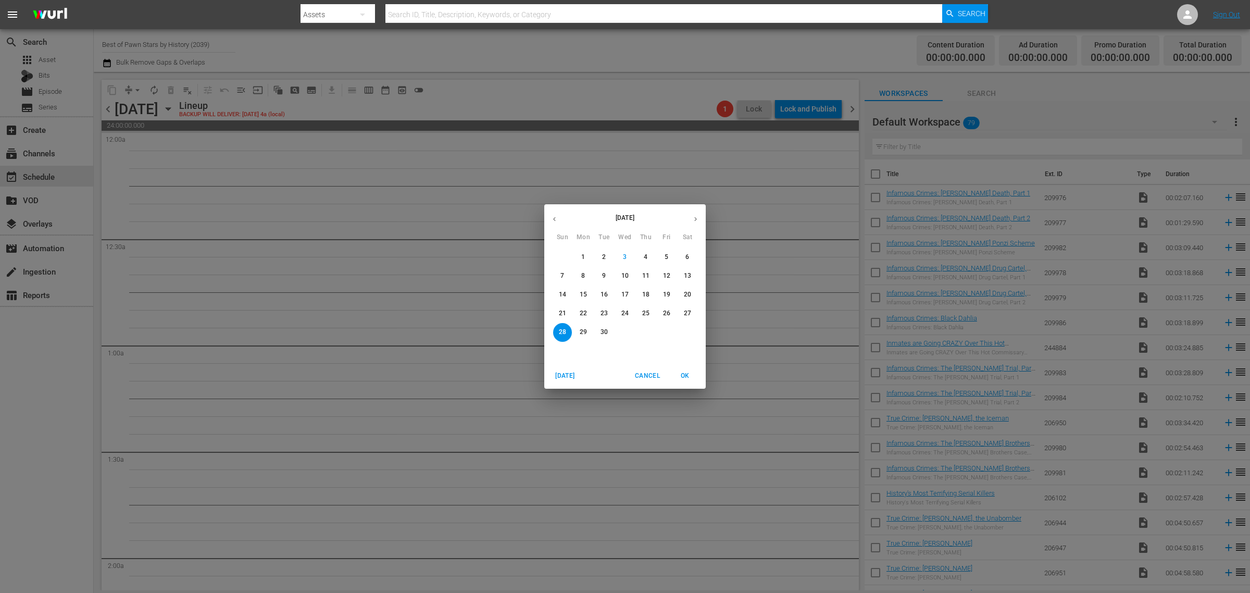
click at [644, 315] on p "25" at bounding box center [645, 313] width 7 height 9
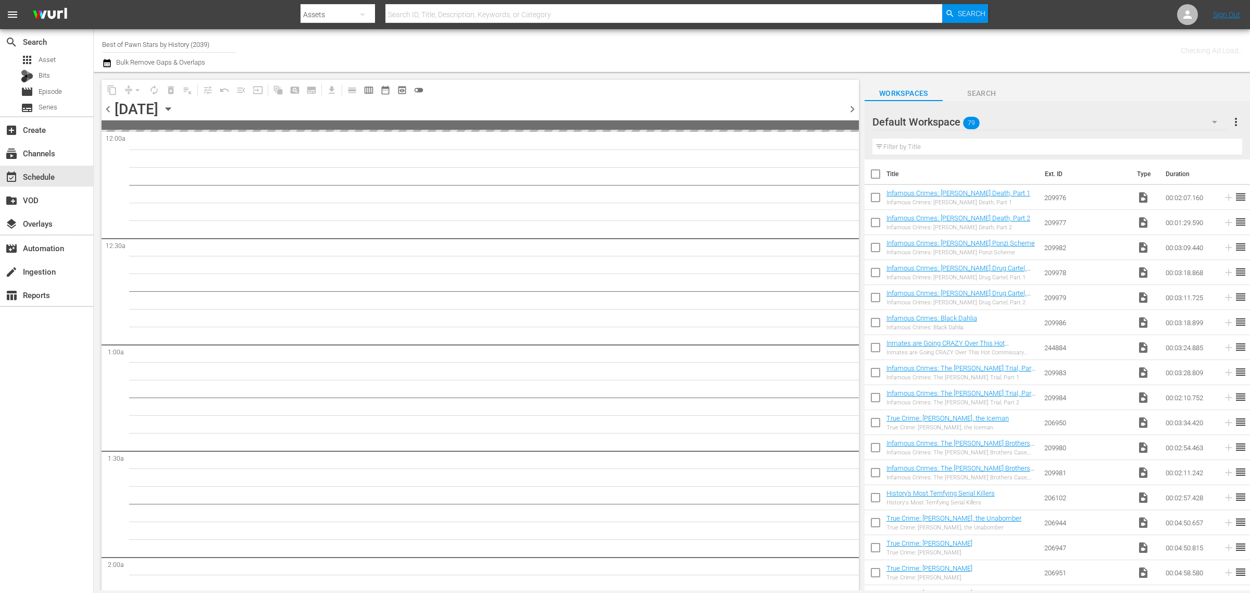
click at [662, 54] on div "Channel Title Best of Pawn Stars by History (2039) Bulk Remove Gaps & Overlaps" at bounding box center [412, 50] width 621 height 37
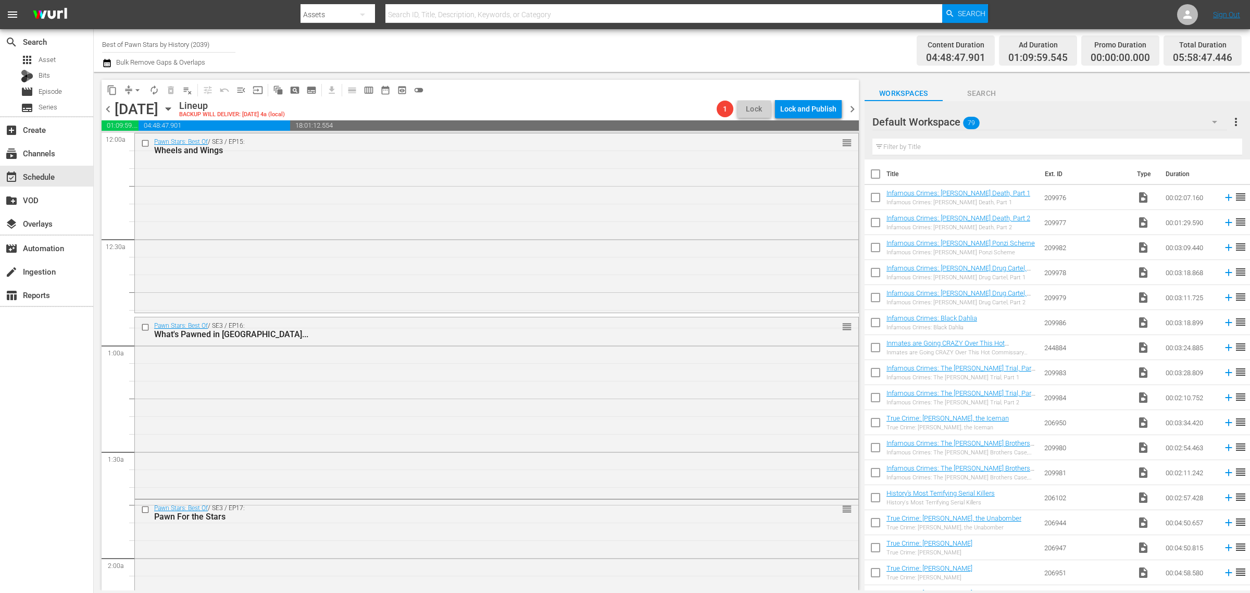
click at [639, 51] on div "Channel Title Best of Pawn Stars by History (2039) Bulk Remove Gaps & Overlaps" at bounding box center [412, 50] width 621 height 37
click at [283, 231] on div "Pawn Stars: Best Of / SE3 / EP15: Wheels and Wings reorder" at bounding box center [496, 221] width 723 height 177
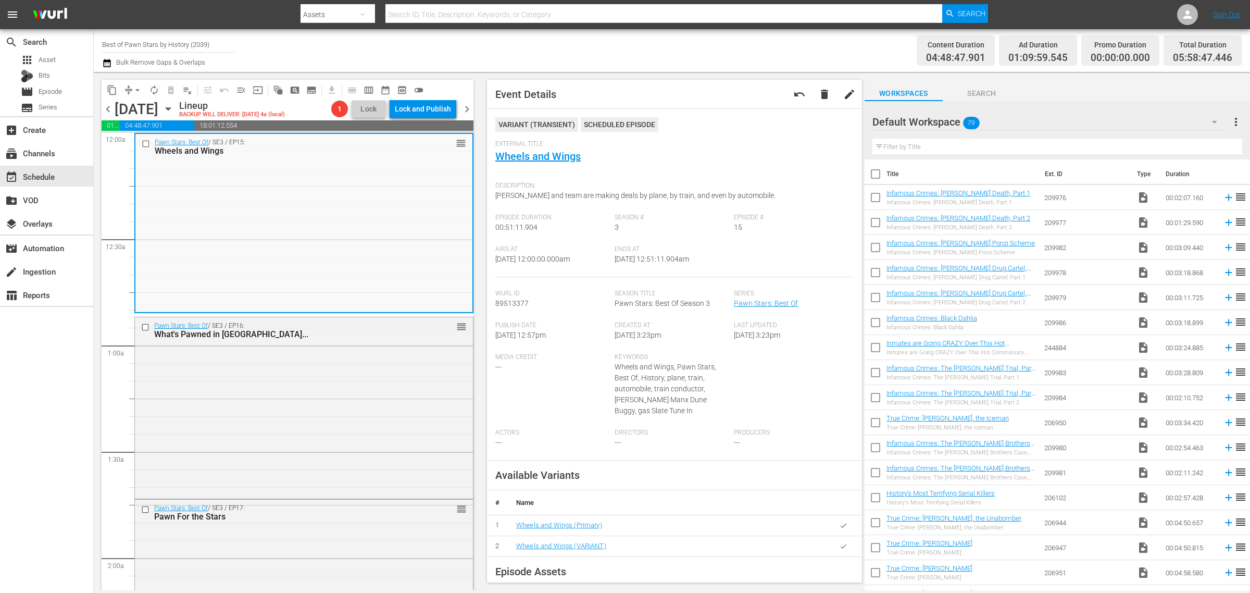
click at [106, 107] on span "chevron_left" at bounding box center [108, 109] width 13 height 13
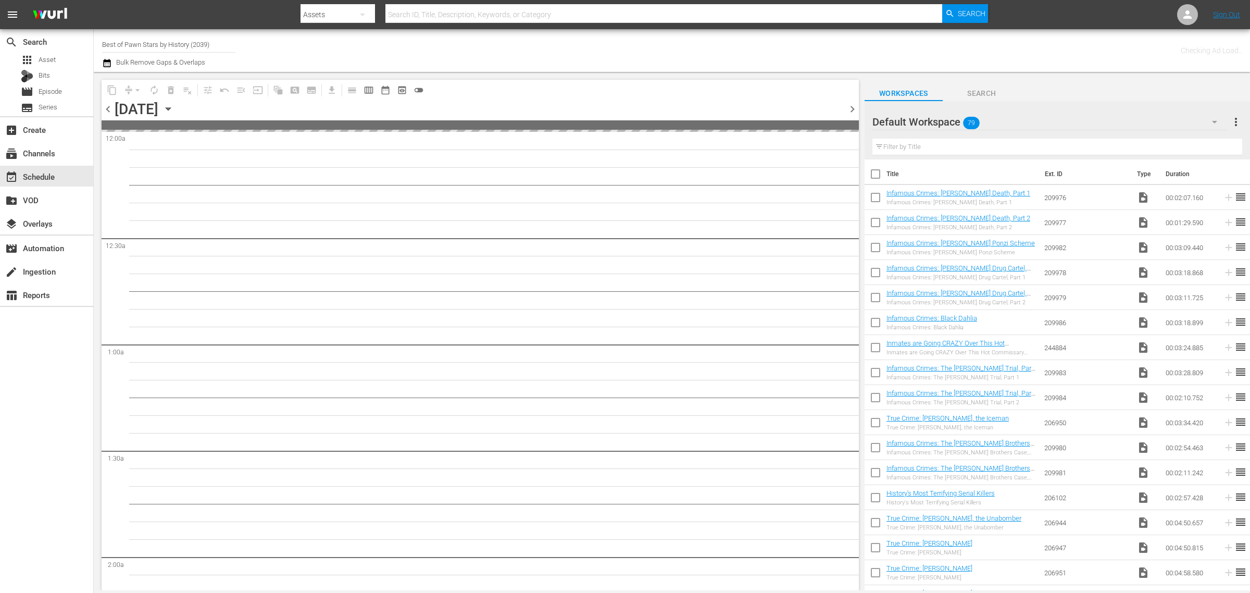
click at [508, 42] on div "Channel Title Best of Pawn Stars by History (2039) Bulk Remove Gaps & Overlaps" at bounding box center [412, 50] width 621 height 37
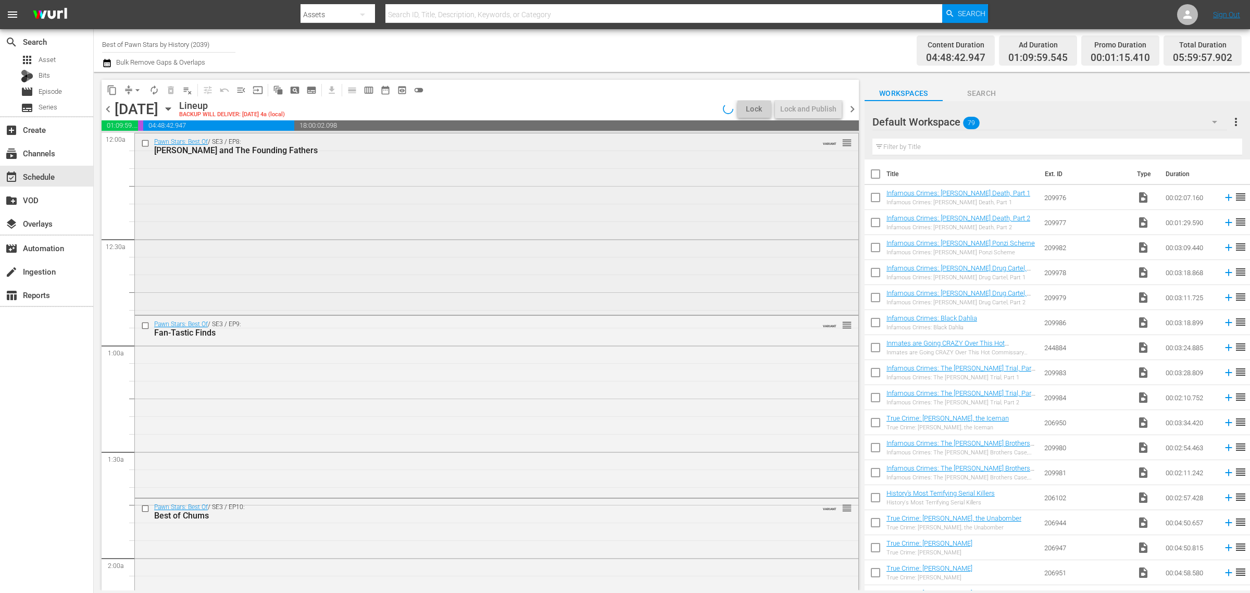
click at [370, 227] on div "Pawn Stars: Best Of / SE3 / EP8: Rick and The Founding Fathers VARIANT reorder" at bounding box center [496, 222] width 723 height 179
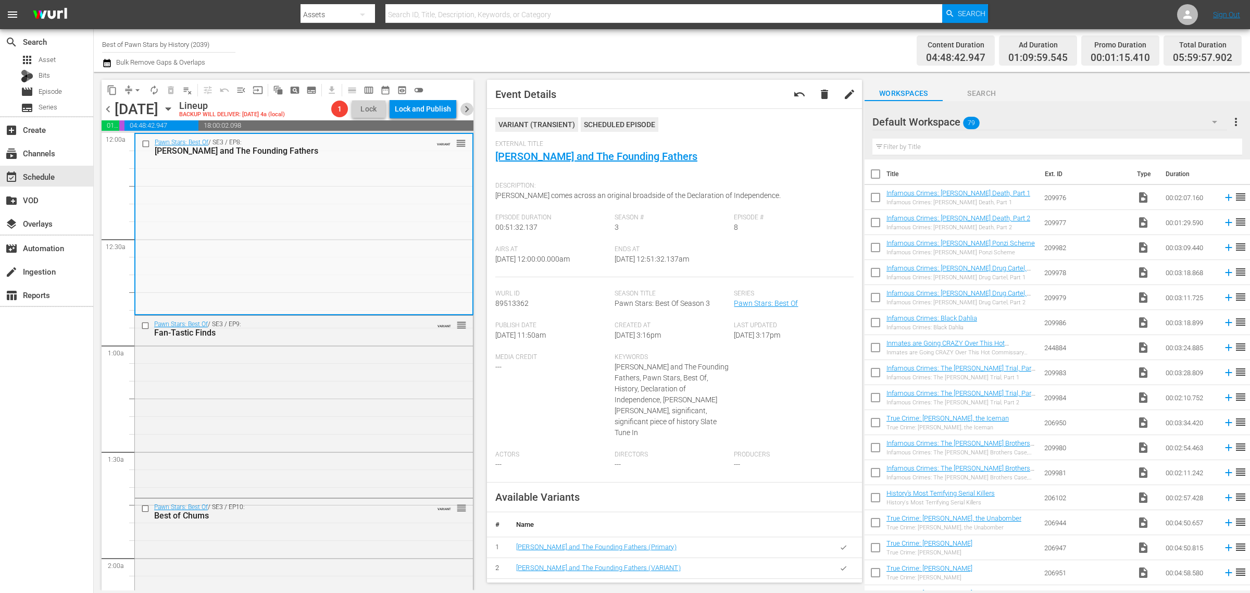
drag, startPoint x: 467, startPoint y: 108, endPoint x: 621, endPoint y: 25, distance: 175.2
click at [467, 108] on span "chevron_right" at bounding box center [466, 109] width 13 height 13
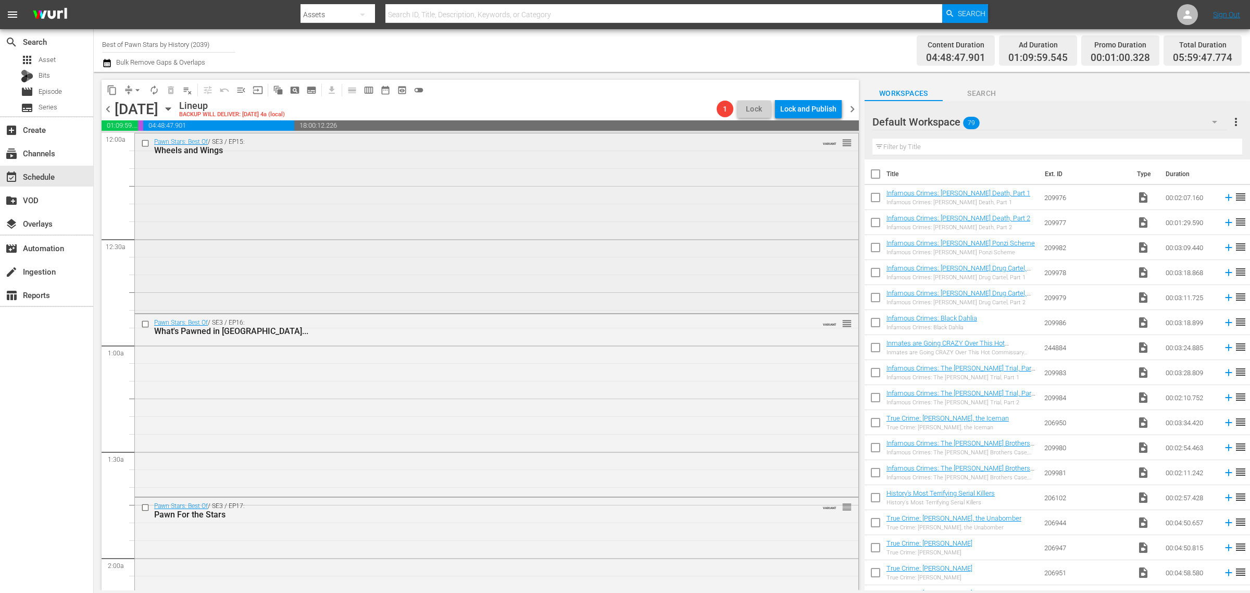
click at [339, 171] on div "Pawn Stars: Best Of / SE3 / EP15: Wheels and Wings VARIANT reorder" at bounding box center [496, 222] width 723 height 178
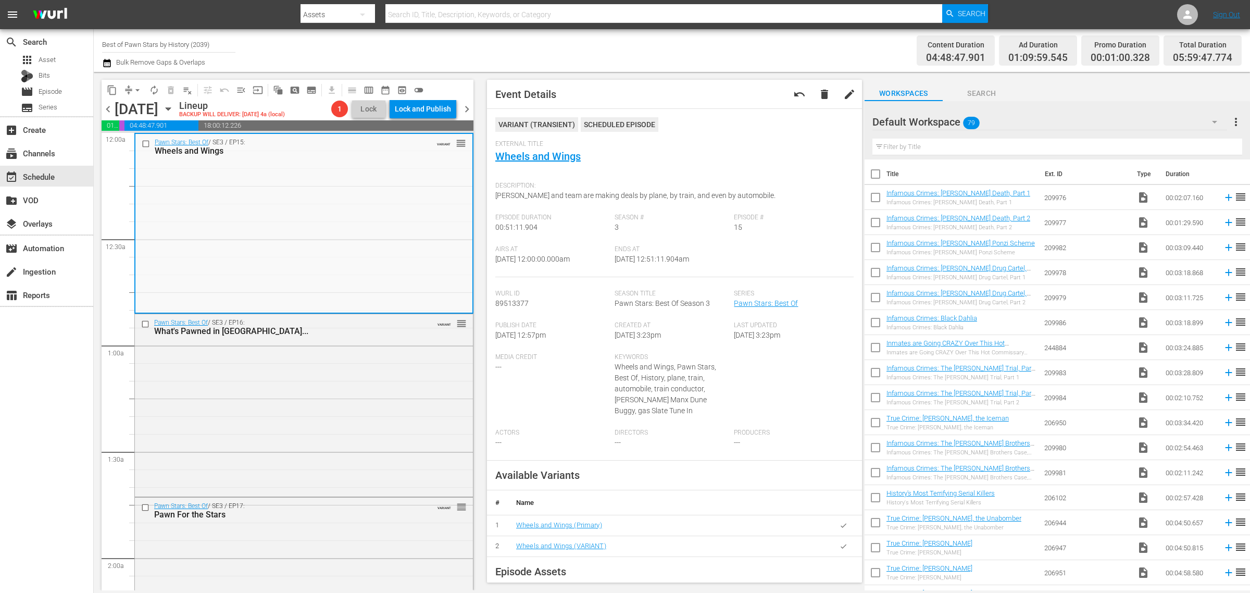
click at [568, 65] on div "Channel Title Best of Pawn Stars by History (2039) Bulk Remove Gaps & Overlaps" at bounding box center [412, 50] width 621 height 37
click at [108, 110] on span "chevron_left" at bounding box center [108, 109] width 13 height 13
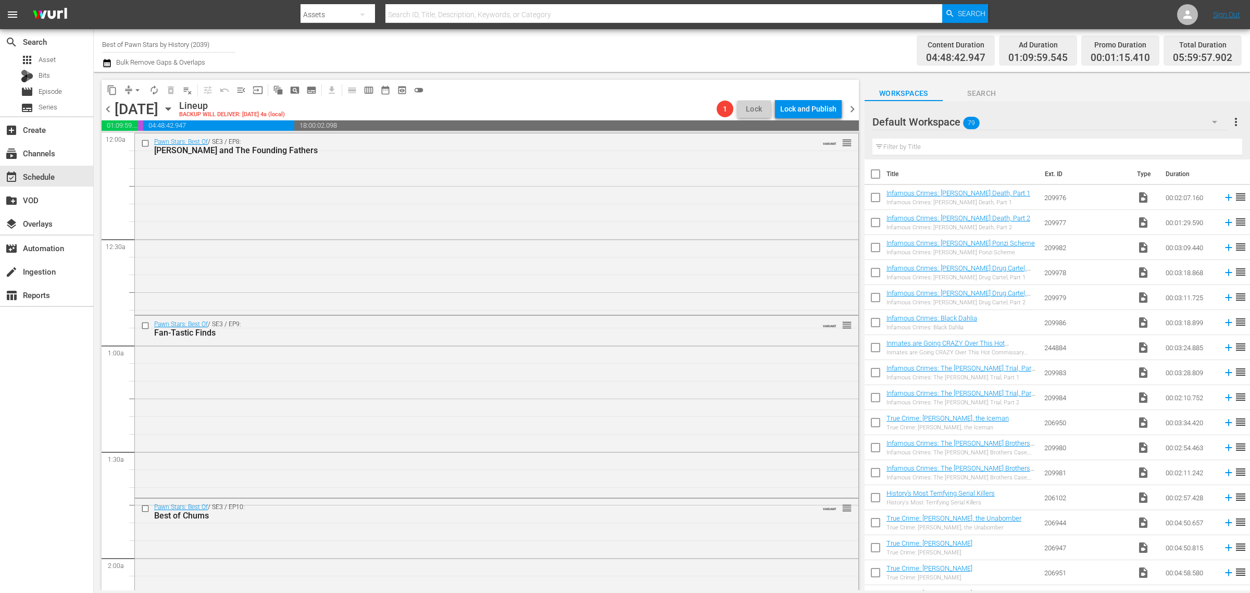
click at [106, 105] on span "chevron_left" at bounding box center [108, 109] width 13 height 13
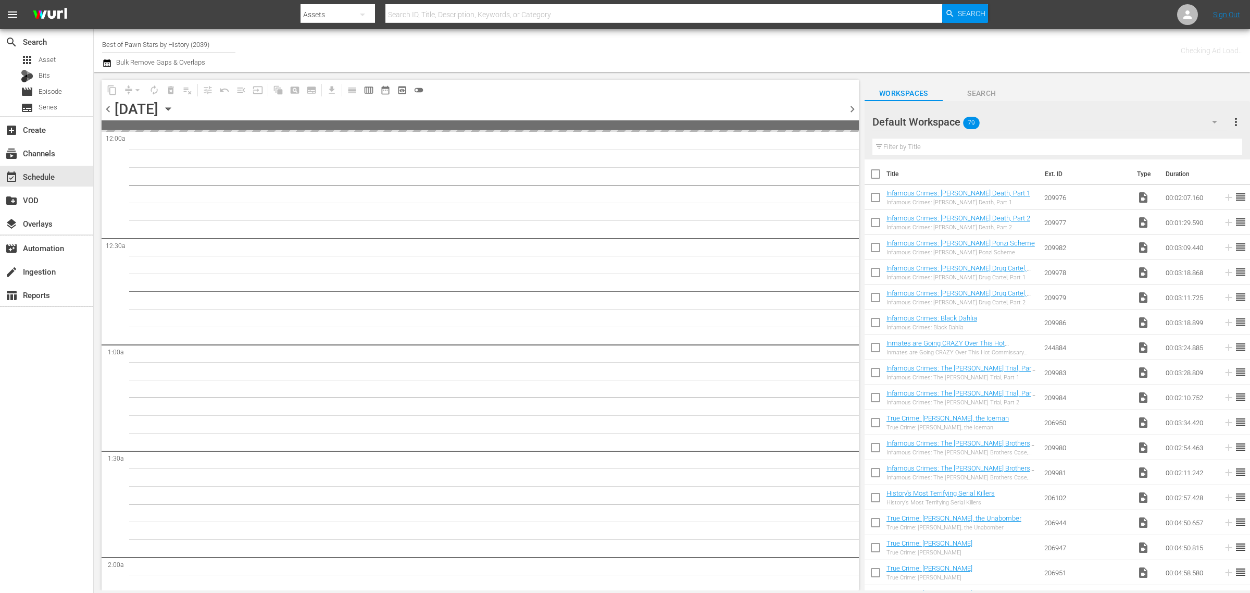
click at [470, 55] on div "Channel Title Best of Pawn Stars by History (2039) Bulk Remove Gaps & Overlaps" at bounding box center [412, 50] width 621 height 37
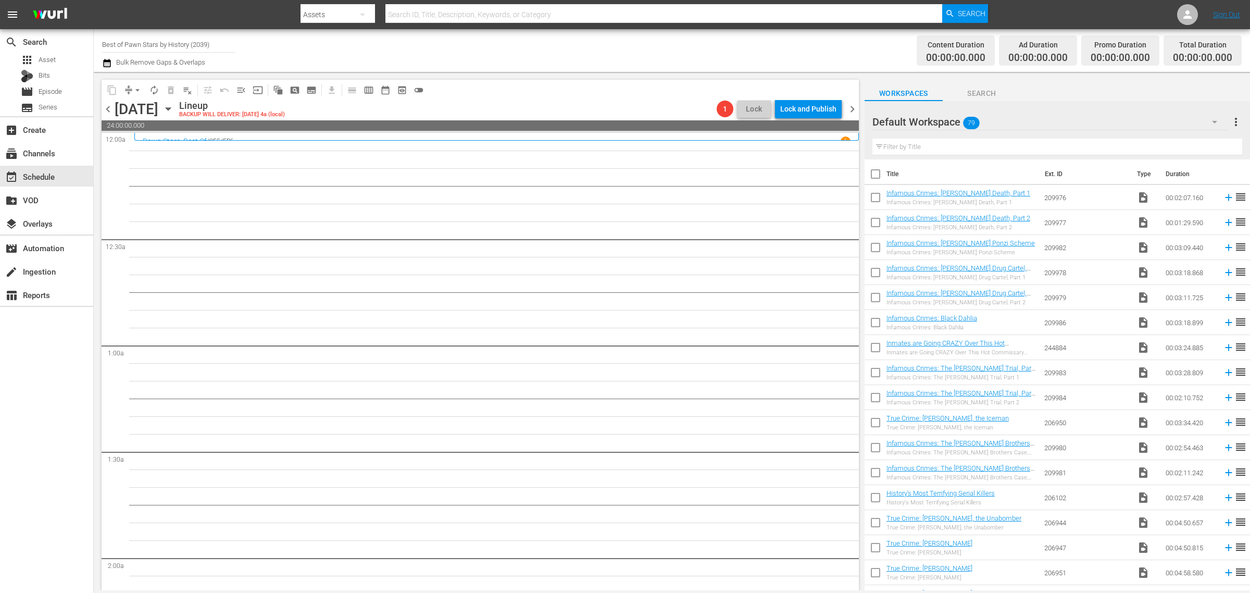
click at [532, 47] on div "Channel Title Best of Pawn Stars by History (2039) Bulk Remove Gaps & Overlaps" at bounding box center [412, 50] width 621 height 37
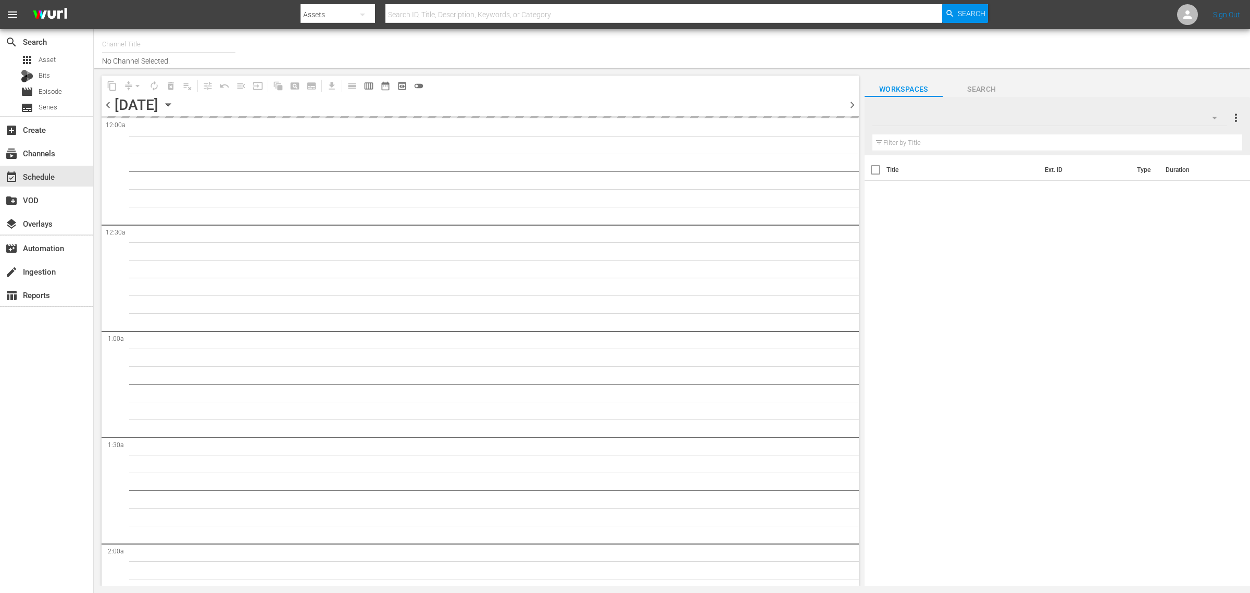
type input "Best of Pawn Stars by History (2039)"
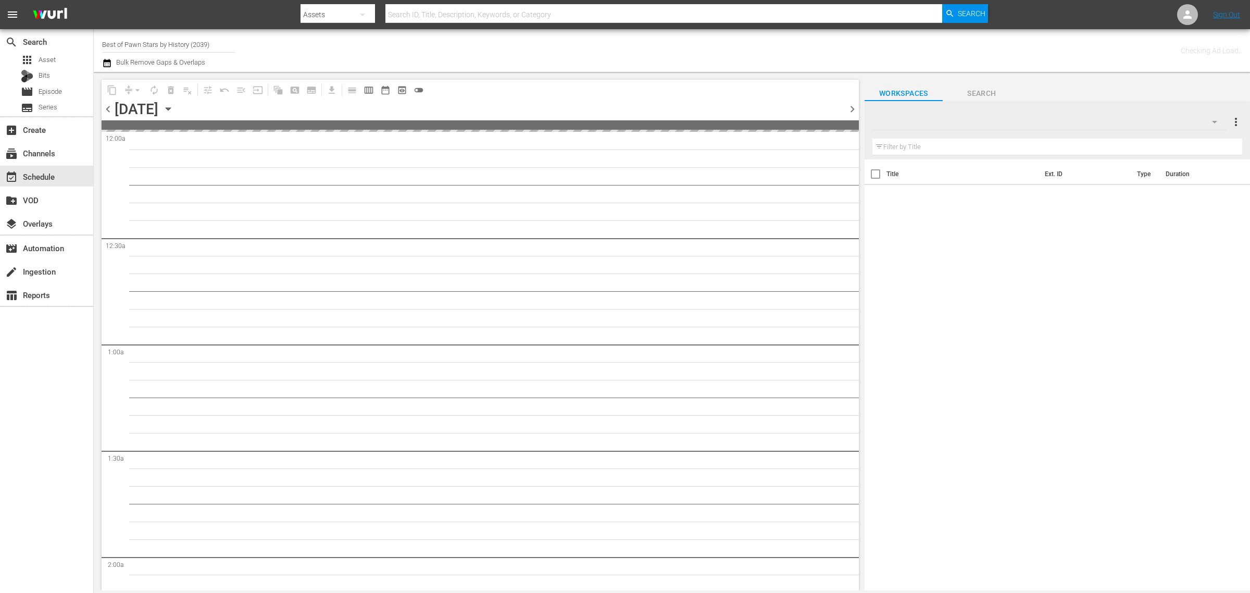
click at [714, 47] on div "Channel Title Best of Pawn Stars by History (2039) Bulk Remove Gaps & Overlaps" at bounding box center [412, 50] width 621 height 37
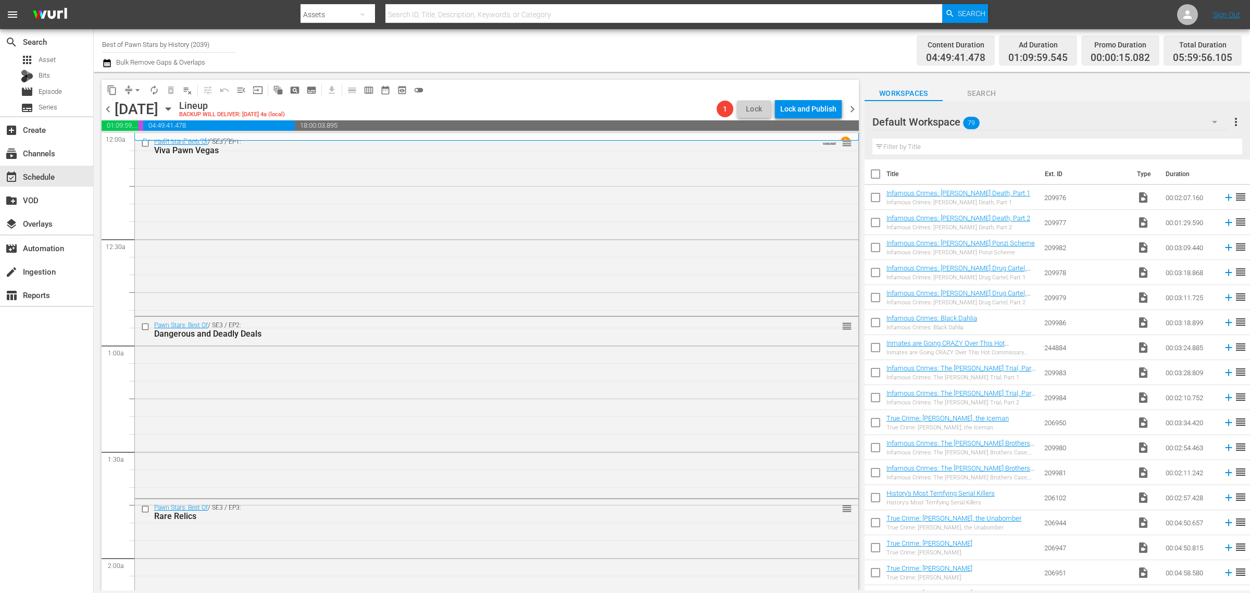
click at [660, 39] on div "Channel Title Best of Pawn Stars by History (2039) Bulk Remove Gaps & Overlaps" at bounding box center [412, 50] width 621 height 37
click at [718, 47] on div "Channel Title Best of Pawn Stars by History (2039) Bulk Remove Gaps & Overlaps" at bounding box center [412, 50] width 621 height 37
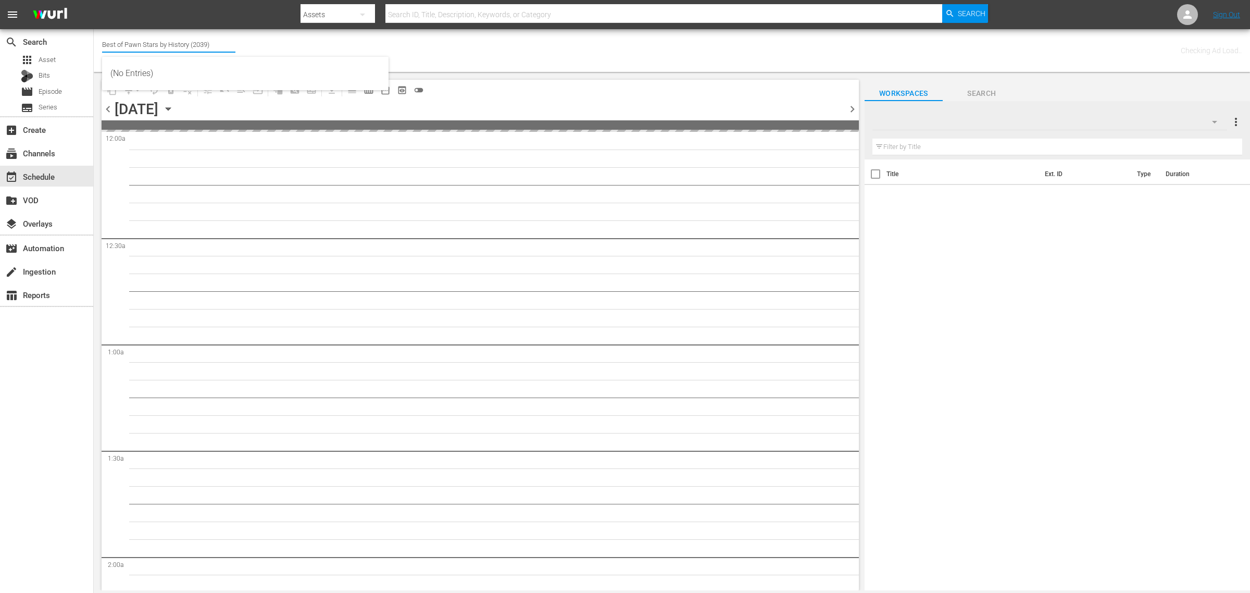
drag, startPoint x: 223, startPoint y: 43, endPoint x: -301, endPoint y: 24, distance: 524.7
click at [0, 24] on html "menu Search By Assets Search ID, Title, Description, Keywords, or Category Sear…" at bounding box center [625, 296] width 1250 height 593
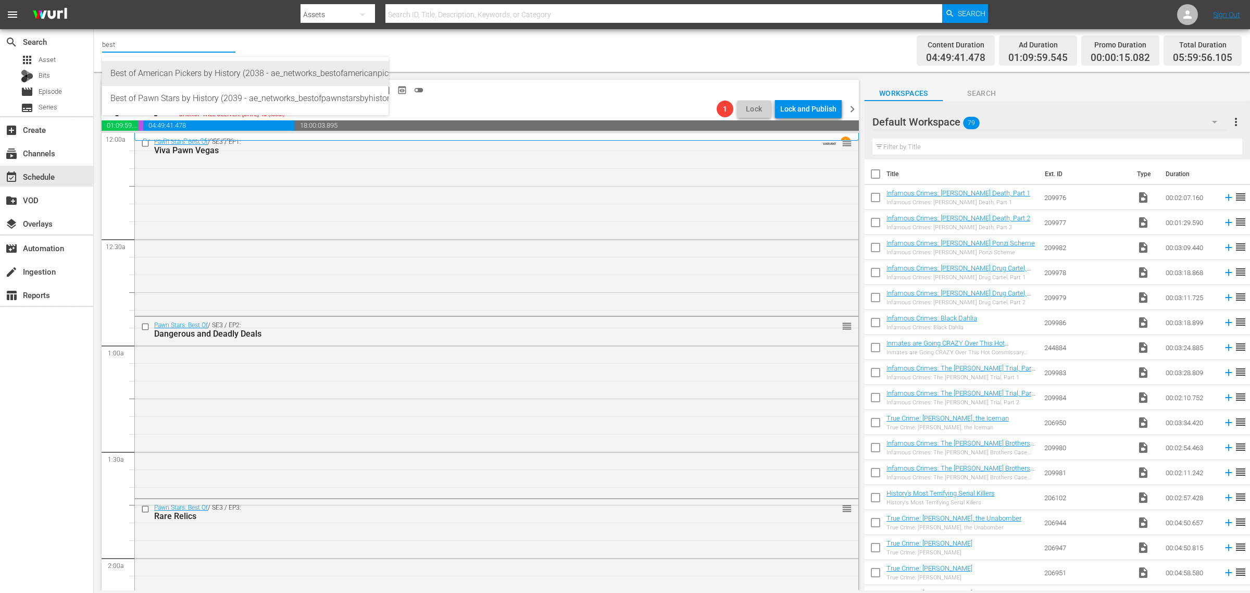
click at [212, 73] on div "Best of American Pickers by History (2038 - ae_networks_bestofamericanpickersby…" at bounding box center [245, 73] width 270 height 25
type input "Best of American Pickers by History (2038 - ae_networks_bestofamericanpickersby…"
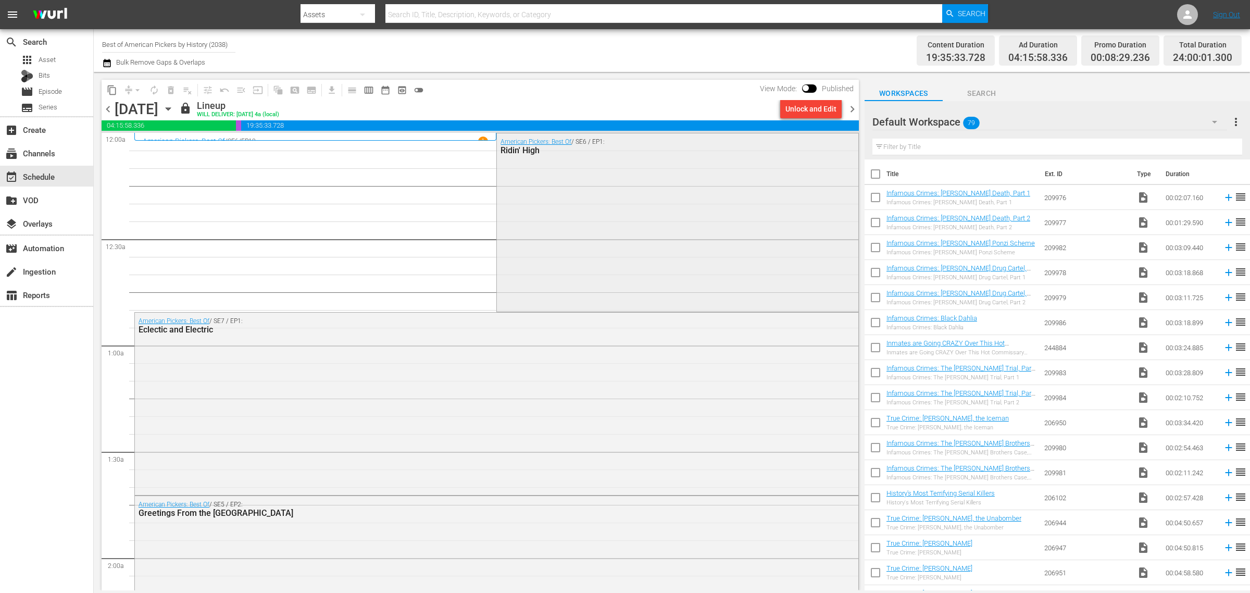
click at [550, 173] on div "American Pickers: Best Of / SE6 / EP1: Ridin' High" at bounding box center [677, 221] width 361 height 176
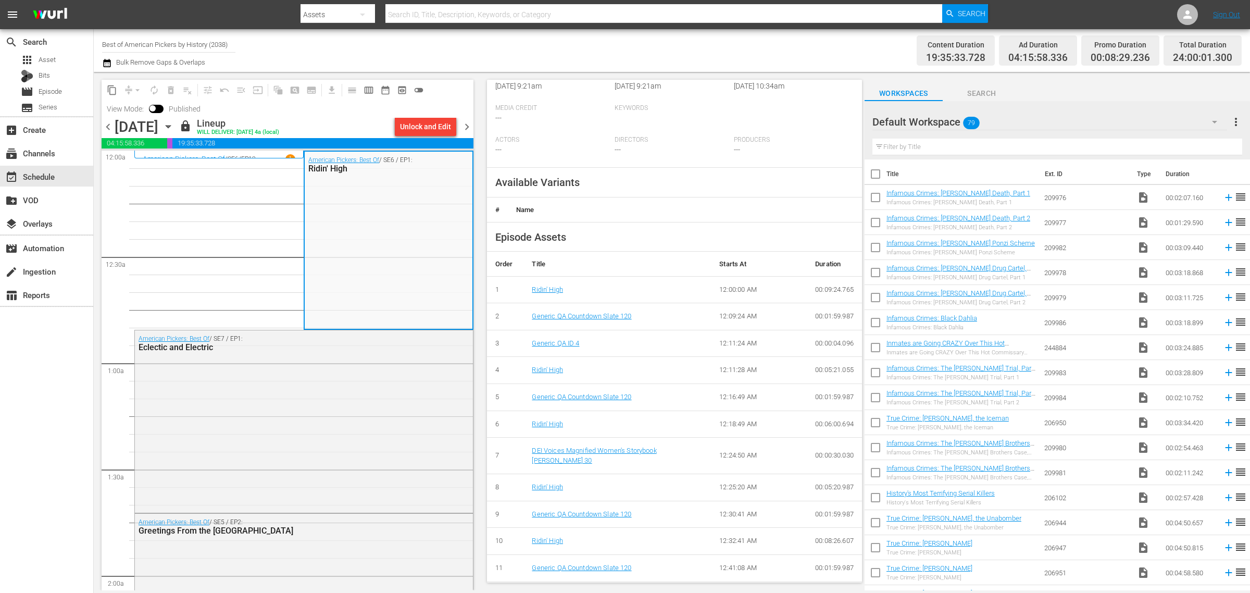
scroll to position [260, 0]
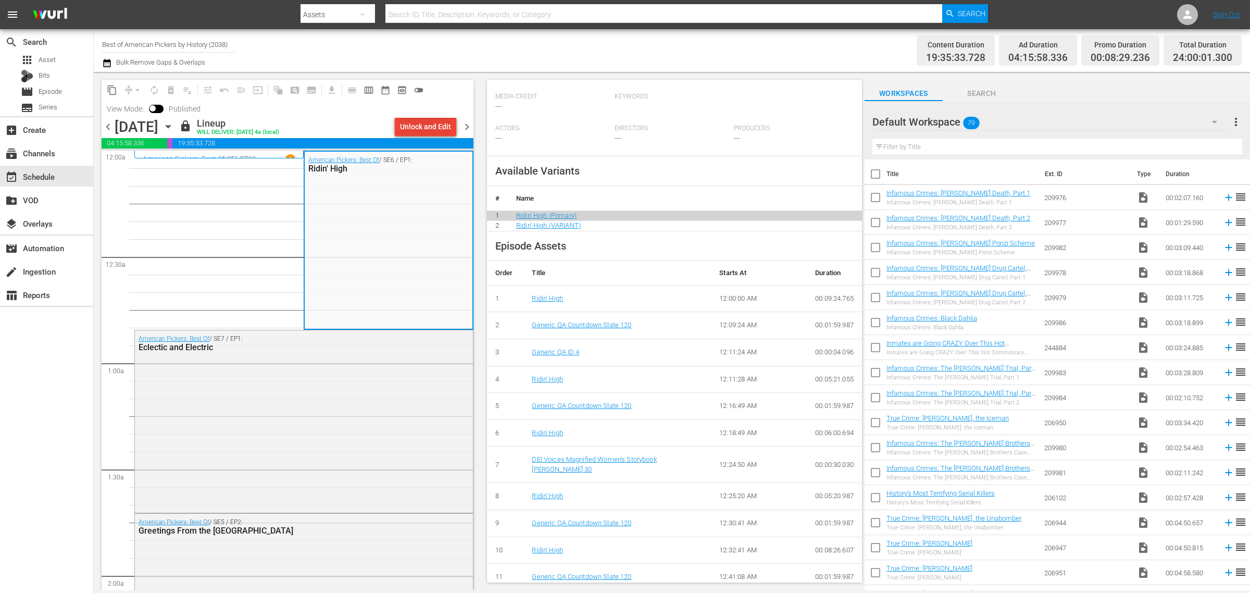
click at [414, 125] on div "Unlock and Edit" at bounding box center [425, 126] width 51 height 19
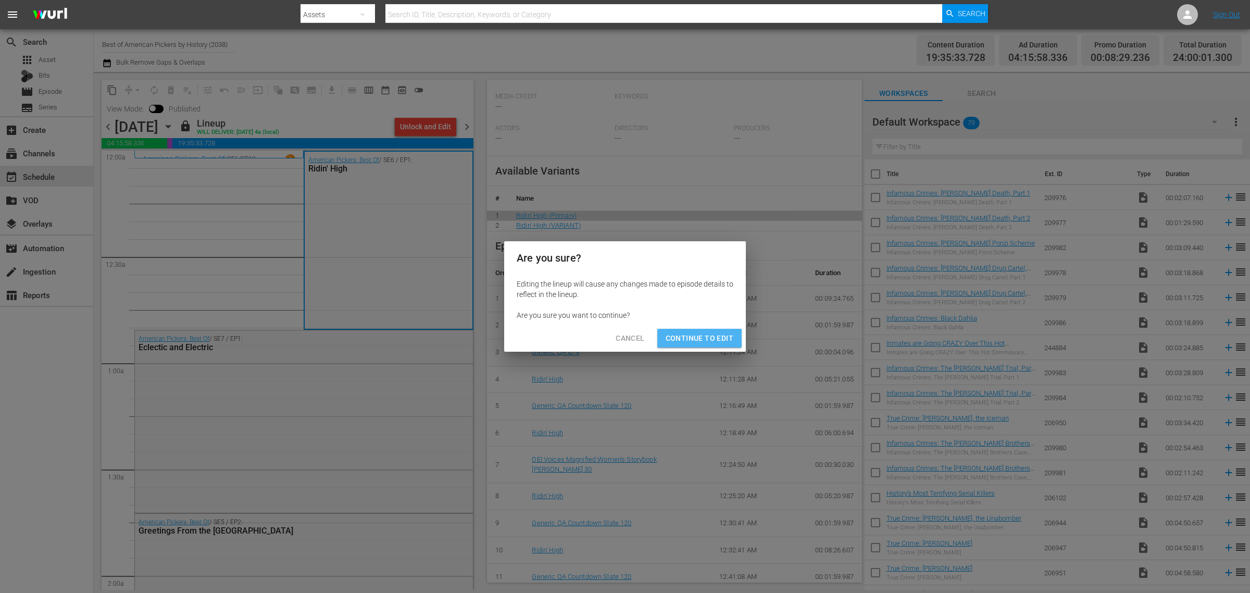
click at [720, 334] on span "Continue to Edit" at bounding box center [699, 338] width 68 height 13
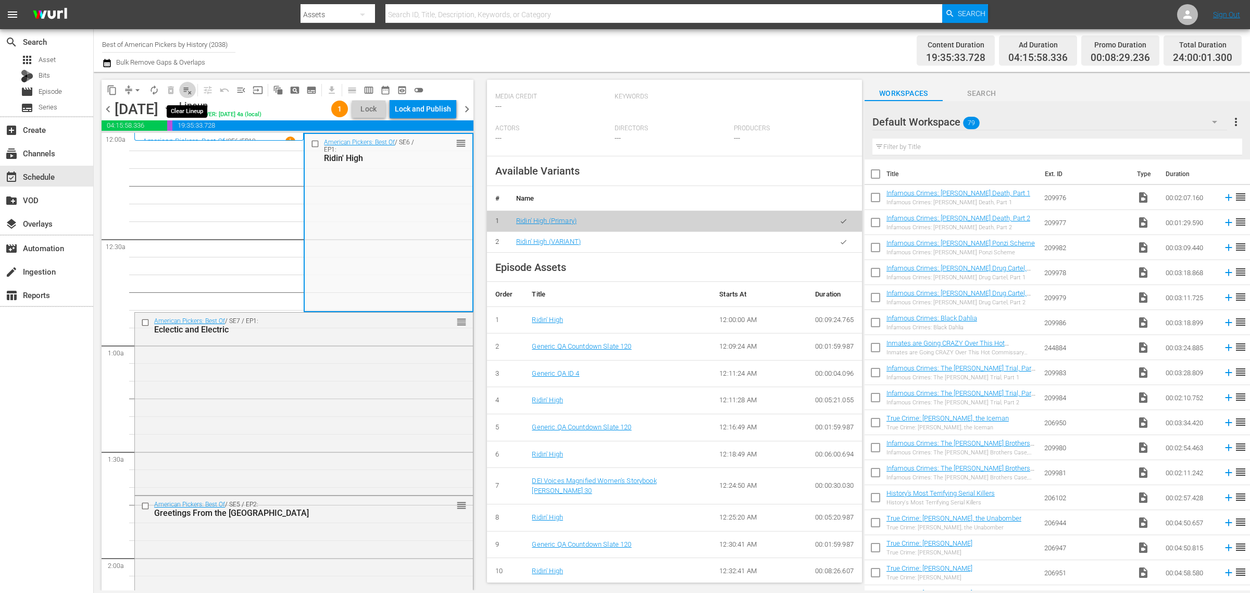
click at [190, 93] on span "playlist_remove_outlined" at bounding box center [187, 90] width 10 height 10
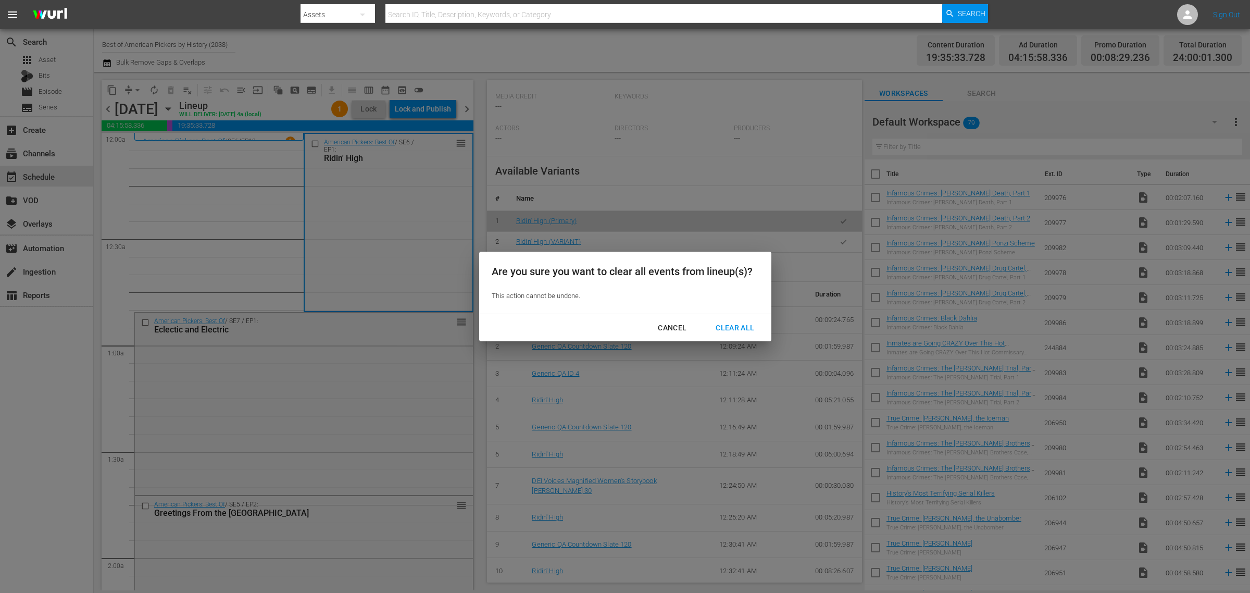
click at [745, 328] on div "Clear All" at bounding box center [734, 327] width 55 height 13
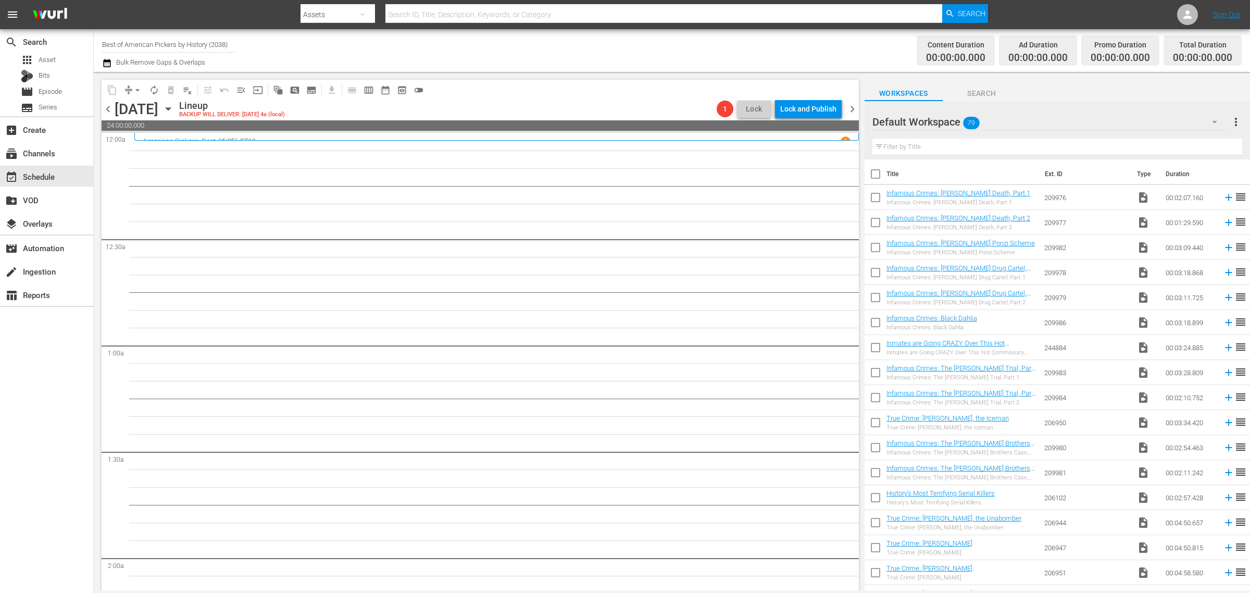
click at [849, 105] on span "chevron_right" at bounding box center [852, 109] width 13 height 13
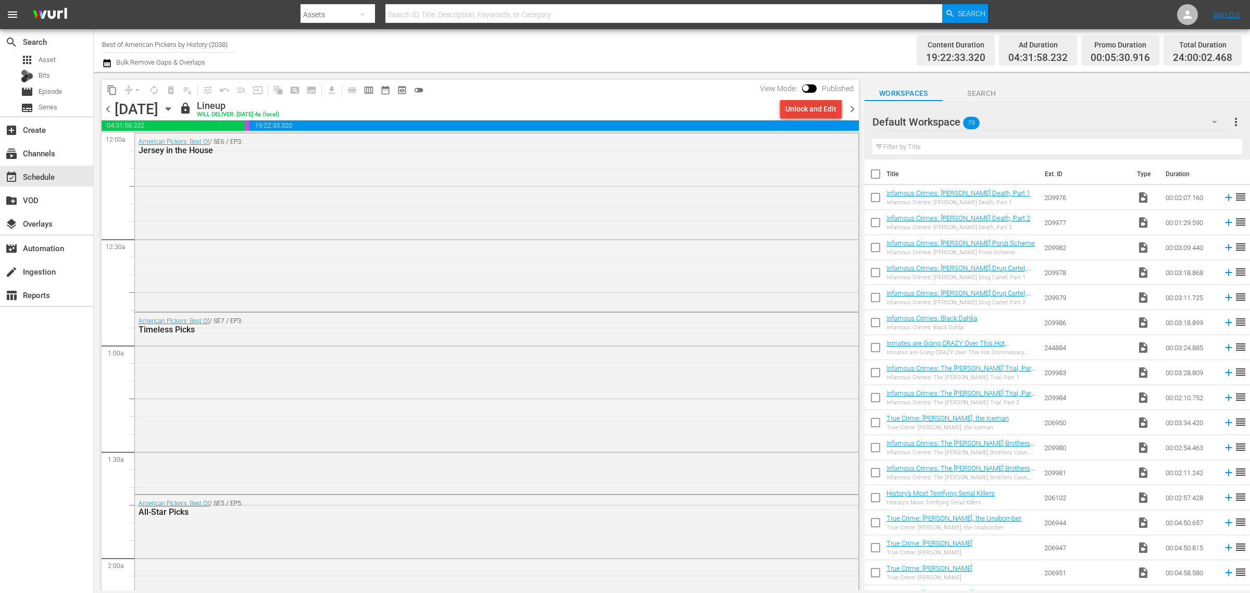
click at [812, 107] on div "Unlock and Edit" at bounding box center [810, 108] width 51 height 19
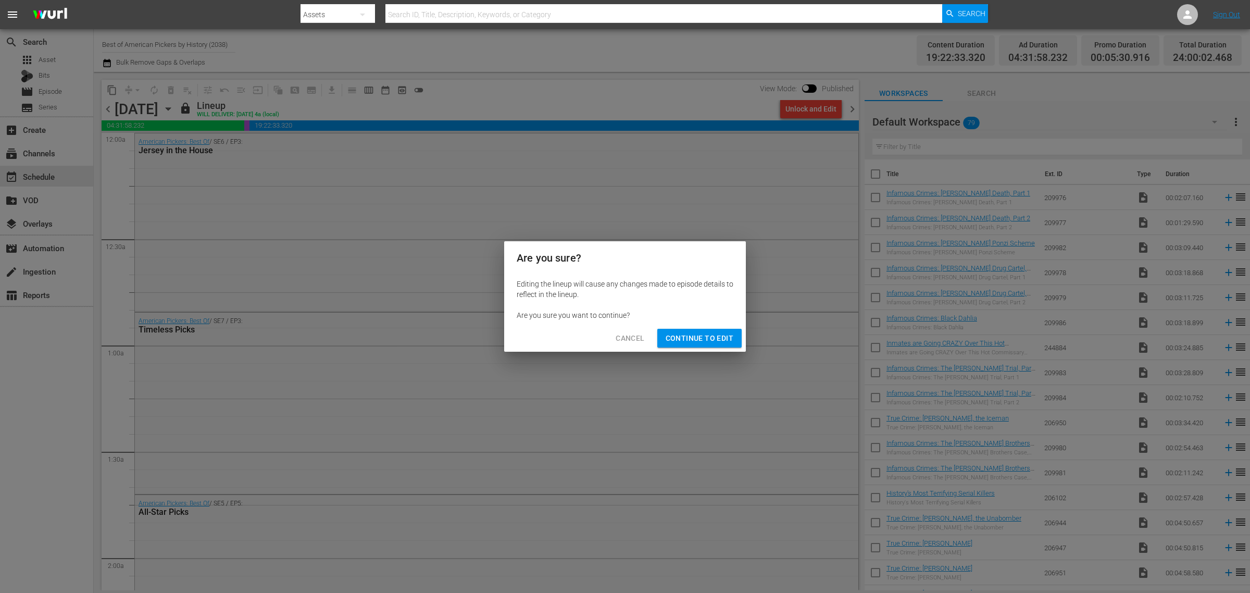
click at [694, 336] on span "Continue to Edit" at bounding box center [699, 338] width 68 height 13
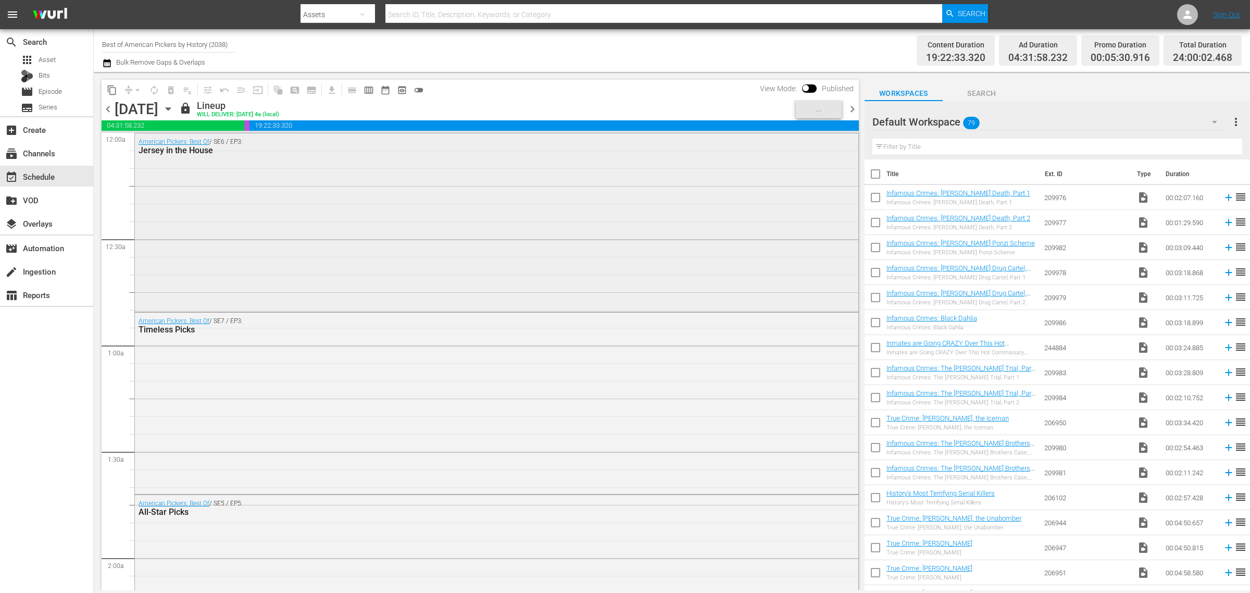
click at [237, 277] on div "American Pickers: Best Of / SE6 / EP3: Jersey in the House" at bounding box center [496, 221] width 723 height 177
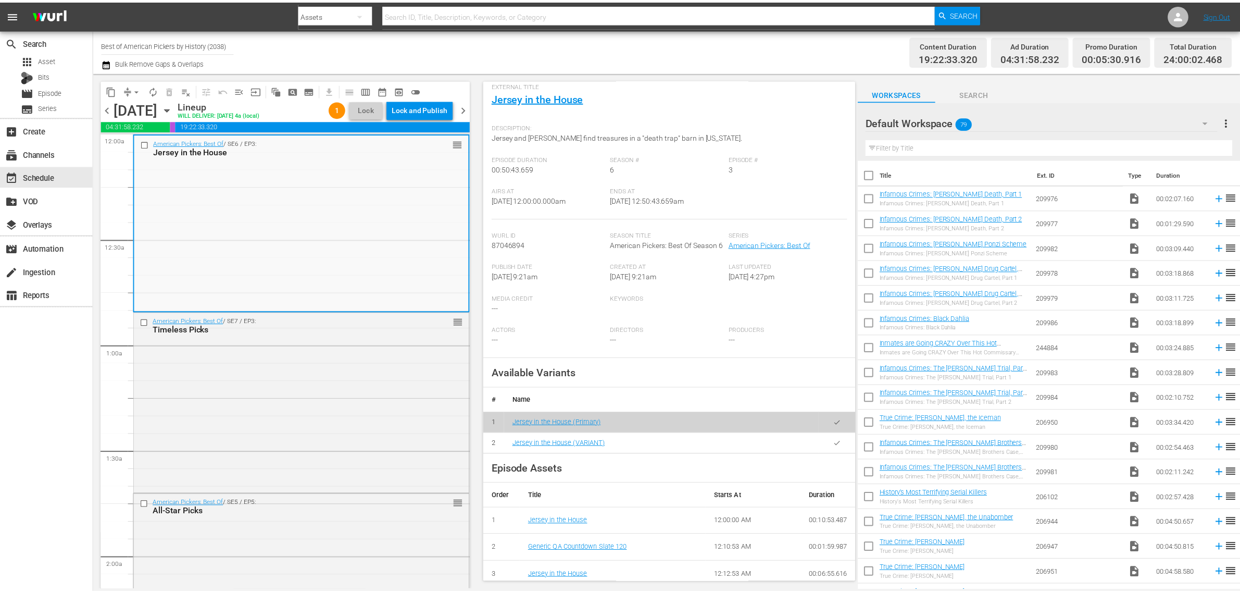
scroll to position [195, 0]
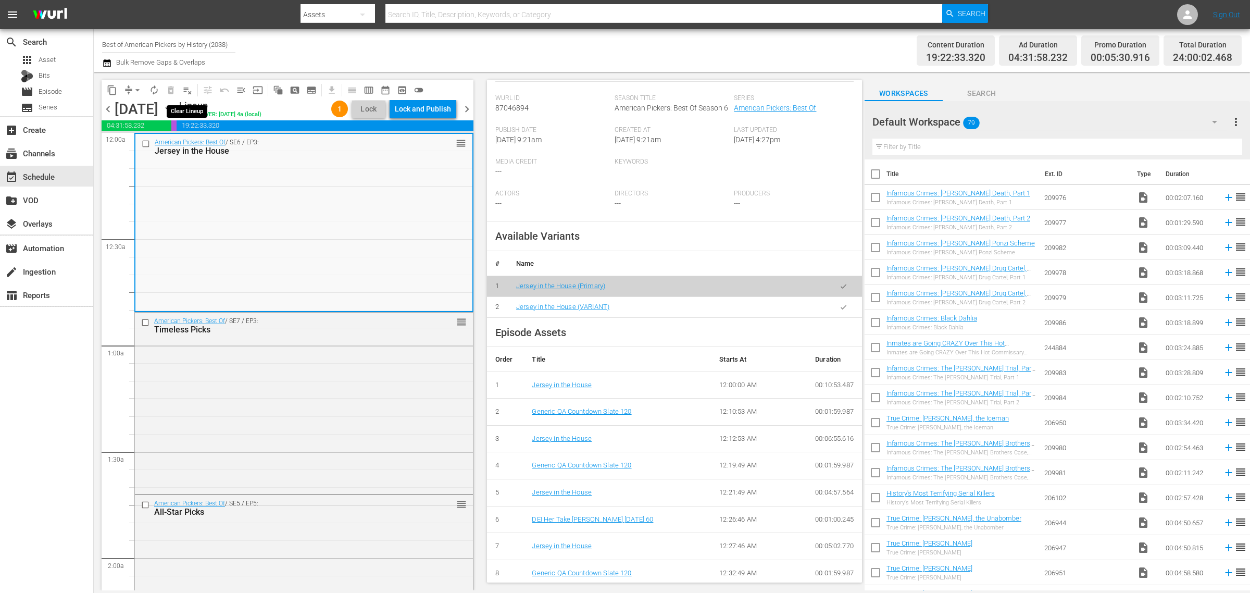
click at [183, 92] on span "playlist_remove_outlined" at bounding box center [187, 90] width 10 height 10
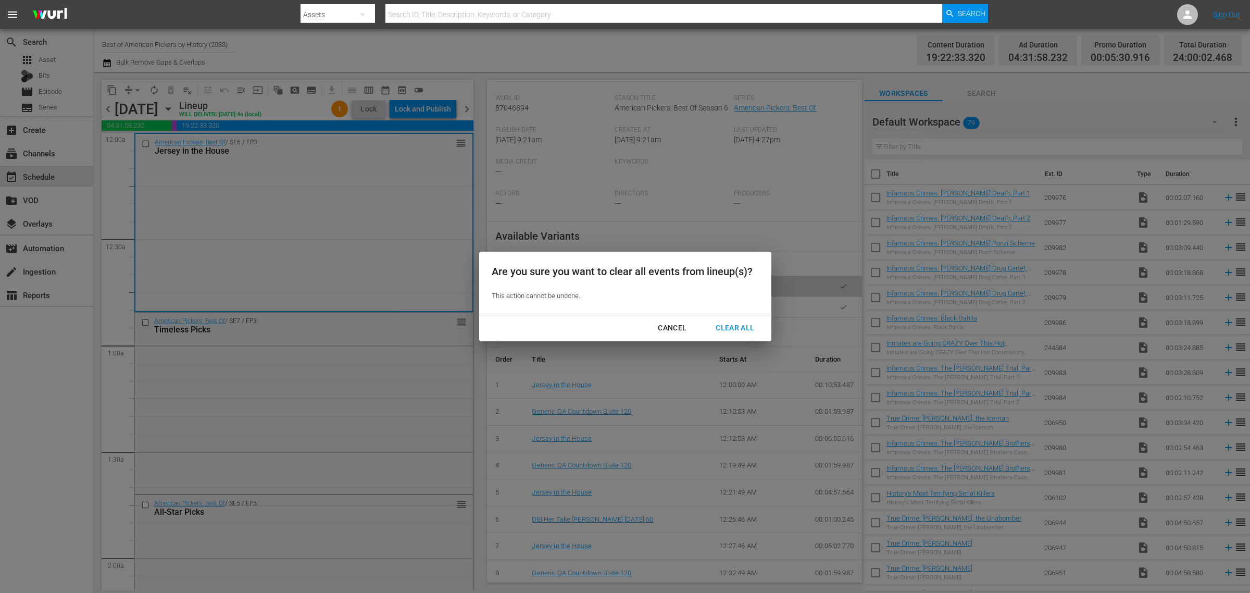
click at [722, 325] on div "Clear All" at bounding box center [734, 327] width 55 height 13
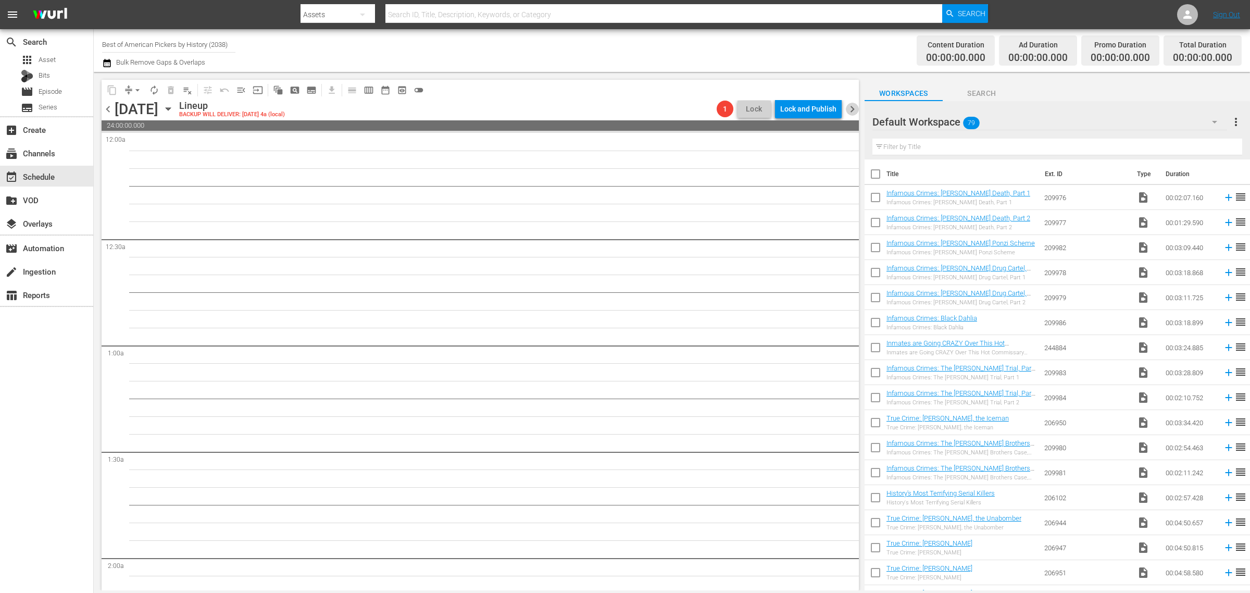
click at [853, 108] on span "chevron_right" at bounding box center [852, 109] width 13 height 13
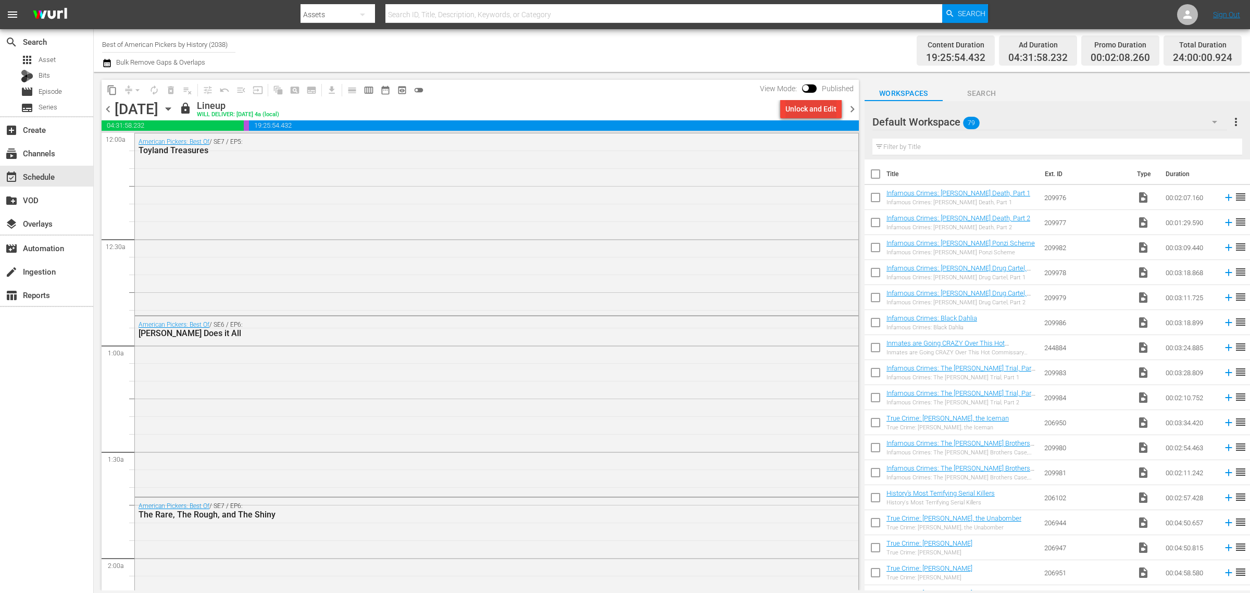
click at [797, 103] on div "Unlock and Edit" at bounding box center [810, 108] width 51 height 19
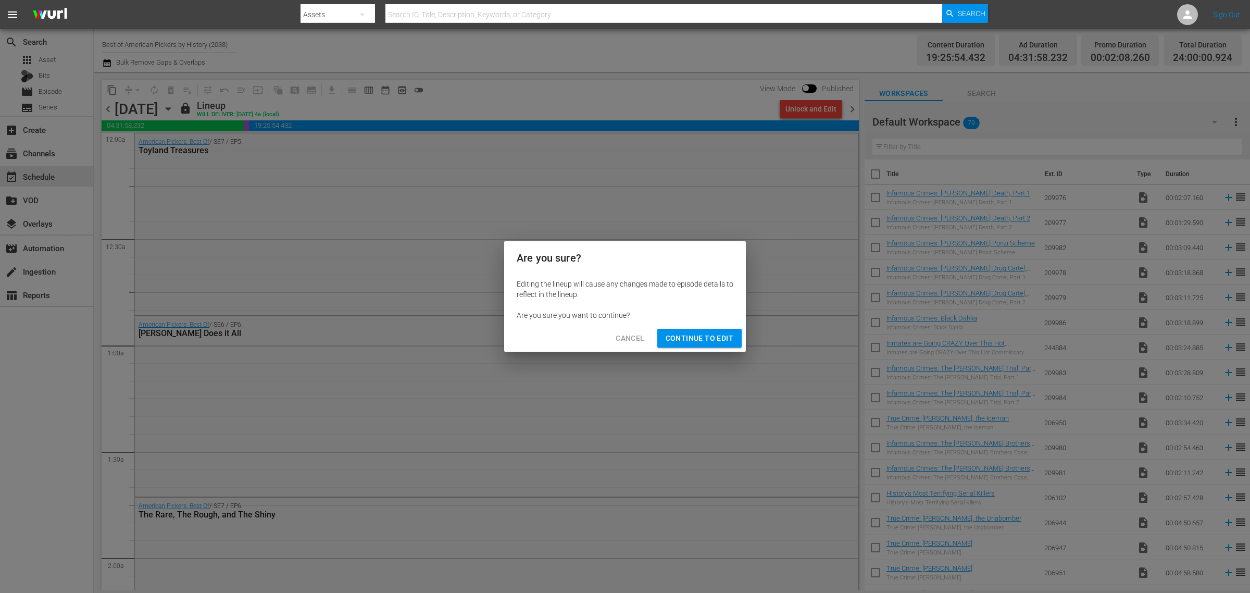
click at [690, 336] on span "Continue to Edit" at bounding box center [699, 338] width 68 height 13
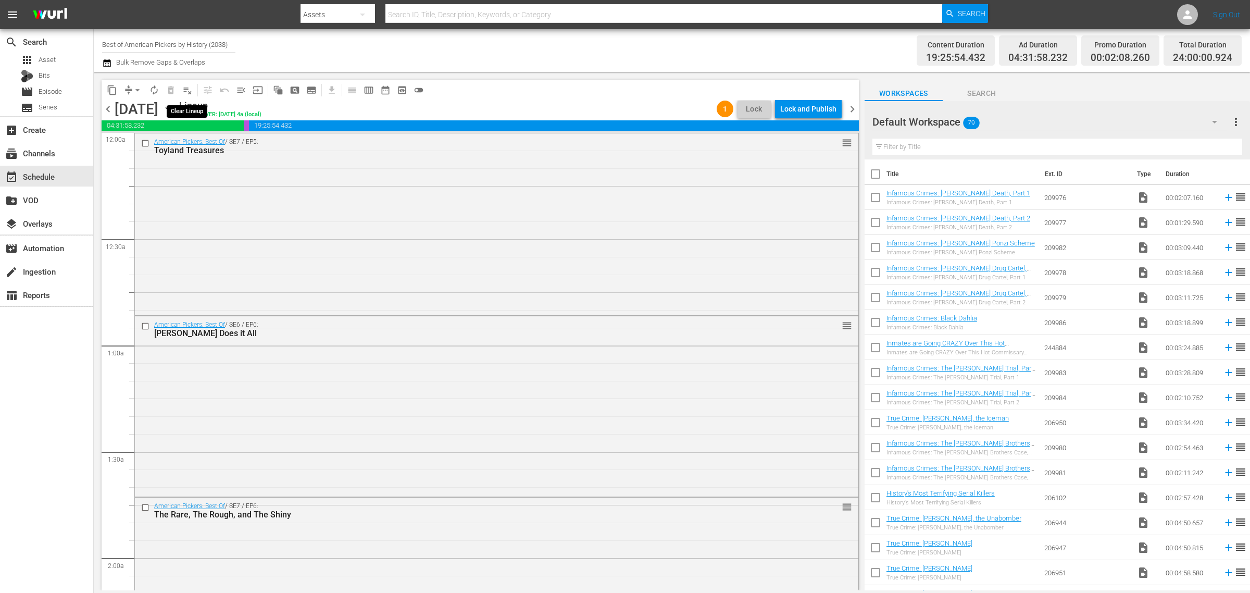
click at [188, 92] on span "playlist_remove_outlined" at bounding box center [187, 90] width 10 height 10
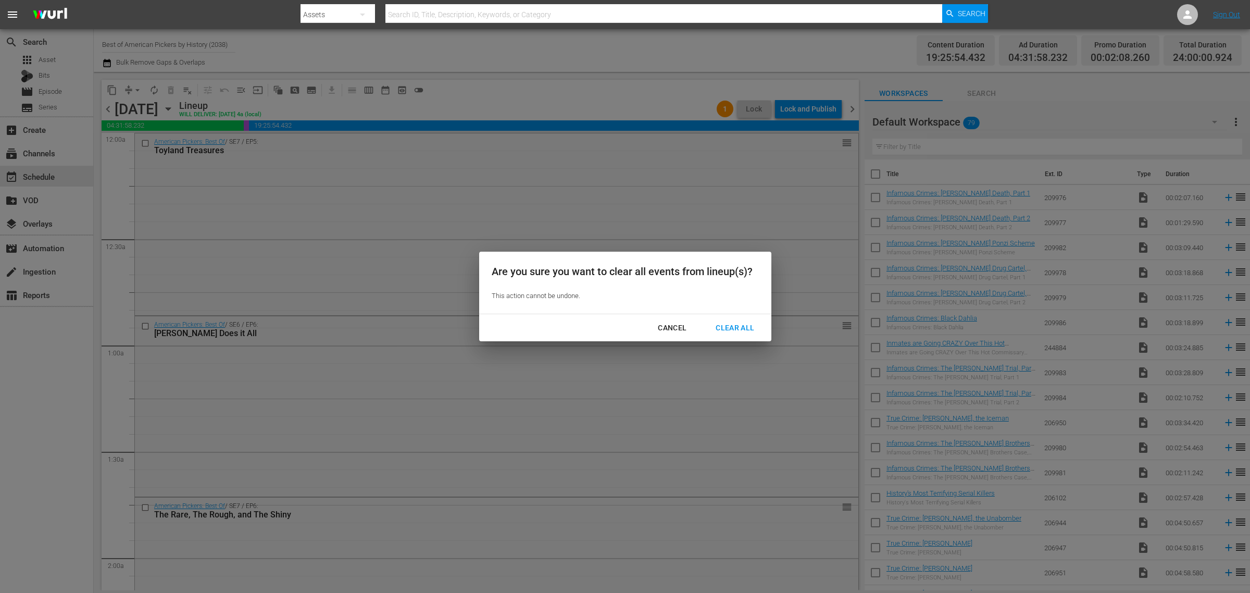
click at [732, 324] on div "Clear All" at bounding box center [734, 327] width 55 height 13
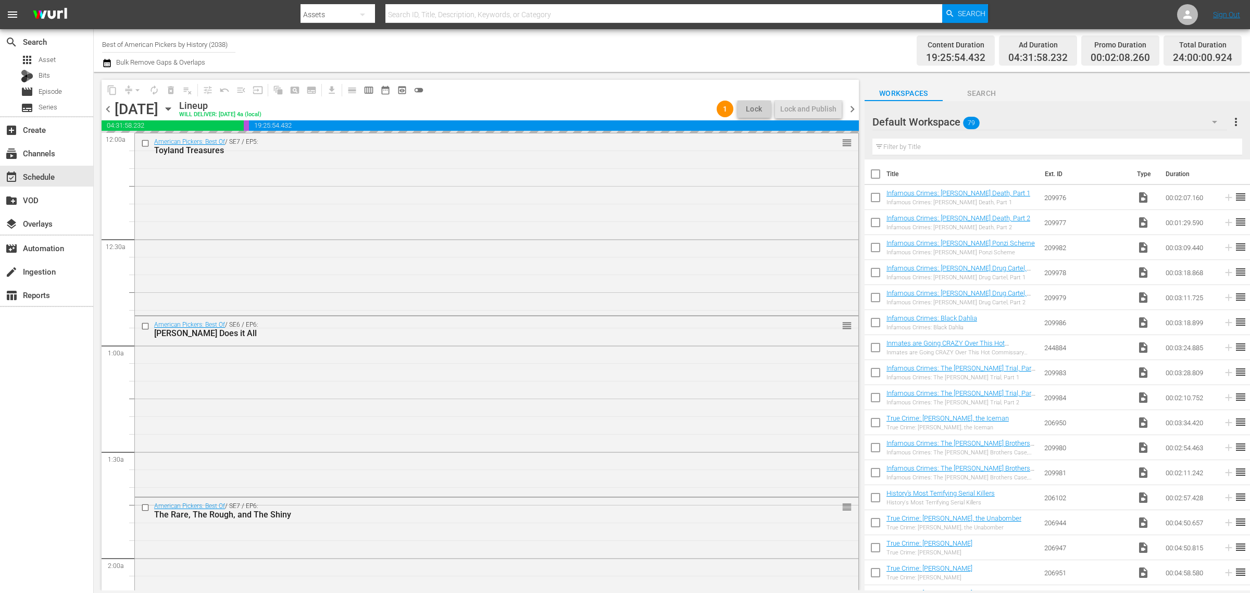
click at [595, 45] on div "Channel Title Best of American Pickers by History (2038) Bulk Remove Gaps & Ove…" at bounding box center [412, 50] width 621 height 37
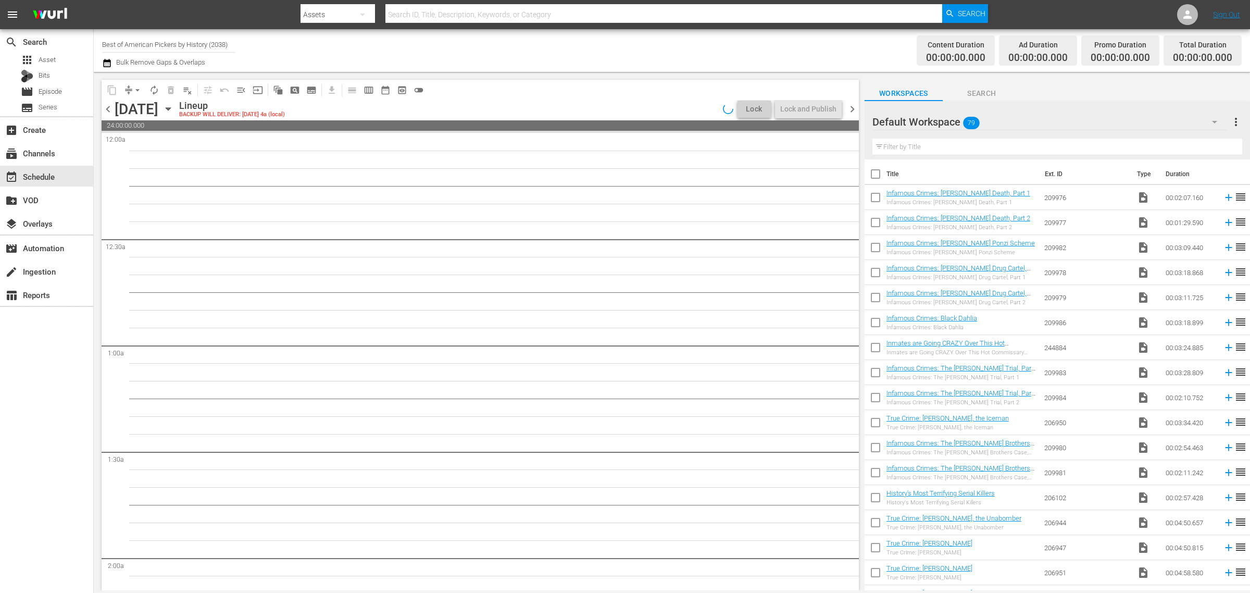
click at [614, 60] on div "Channel Title Best of American Pickers by History (2038) Bulk Remove Gaps & Ove…" at bounding box center [412, 50] width 621 height 37
click at [849, 106] on span "chevron_right" at bounding box center [852, 109] width 13 height 13
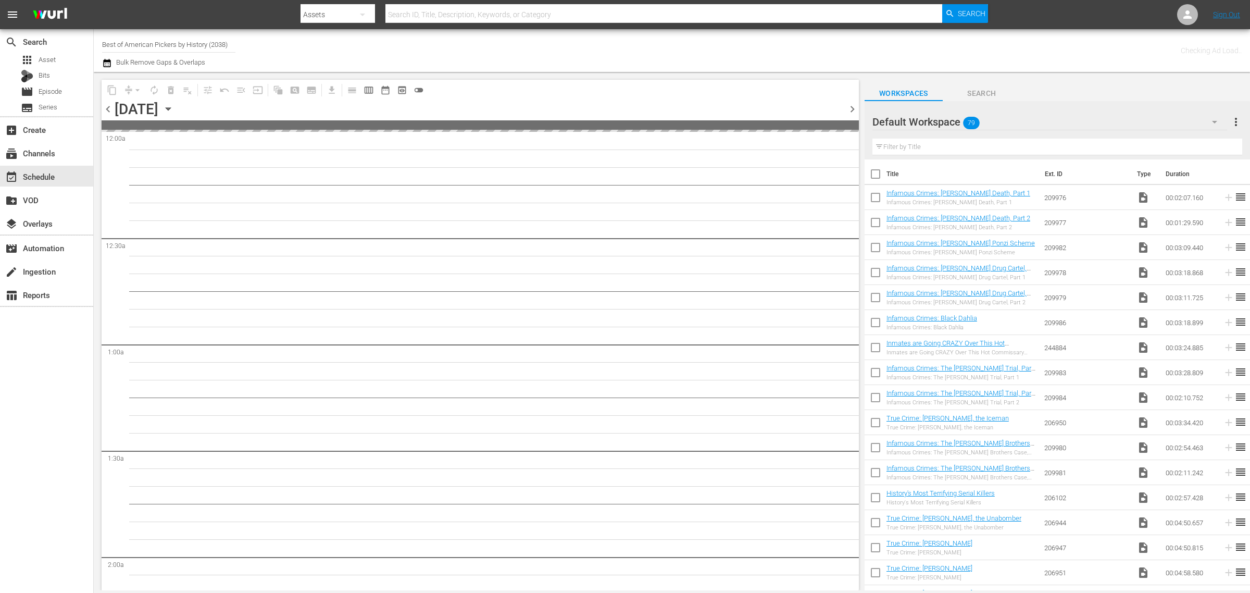
click at [634, 42] on div "Channel Title Best of American Pickers by History (2038) Bulk Remove Gaps & Ove…" at bounding box center [412, 50] width 621 height 37
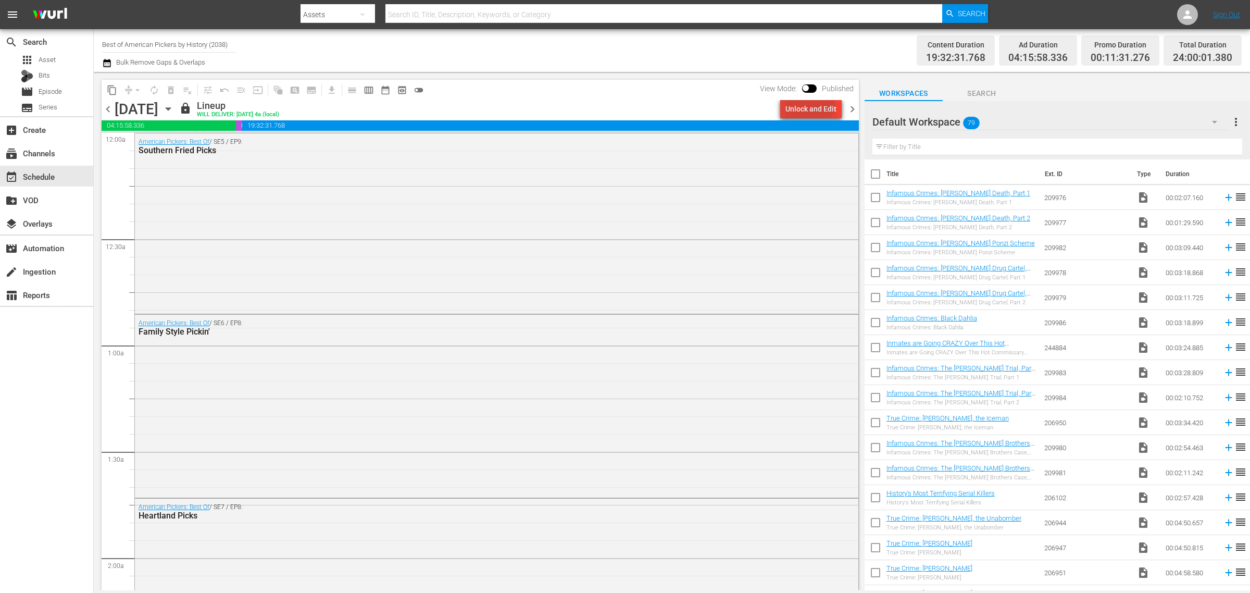
click at [808, 102] on div "Unlock and Edit" at bounding box center [810, 108] width 51 height 19
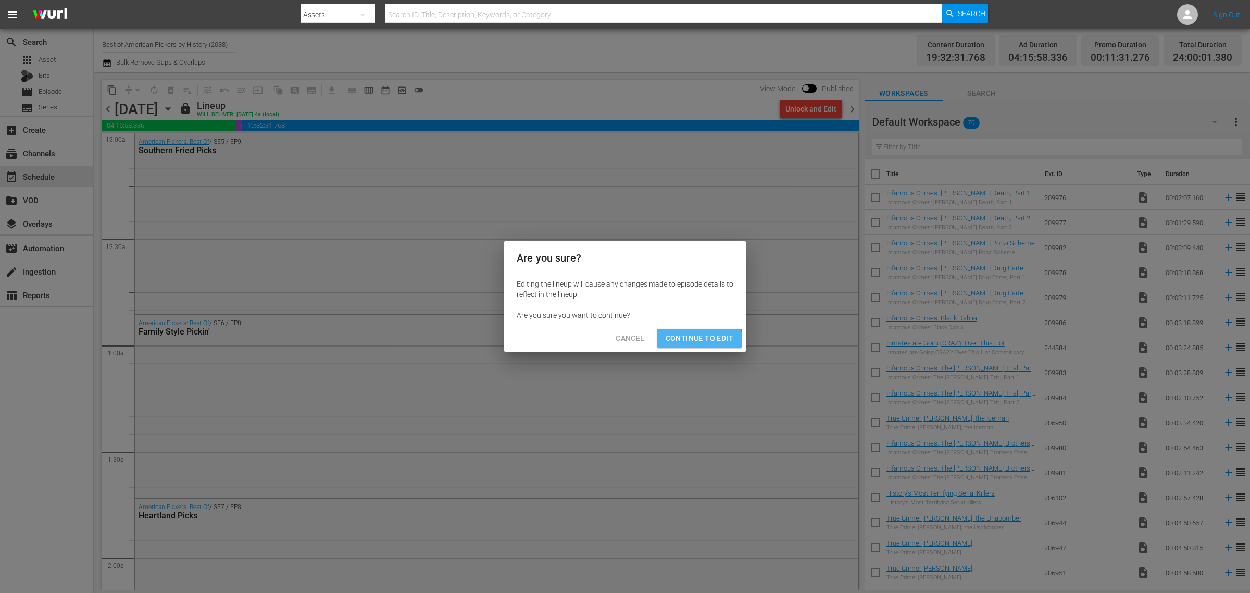
drag, startPoint x: 683, startPoint y: 341, endPoint x: 683, endPoint y: 305, distance: 36.5
click at [683, 340] on span "Continue to Edit" at bounding box center [699, 338] width 68 height 13
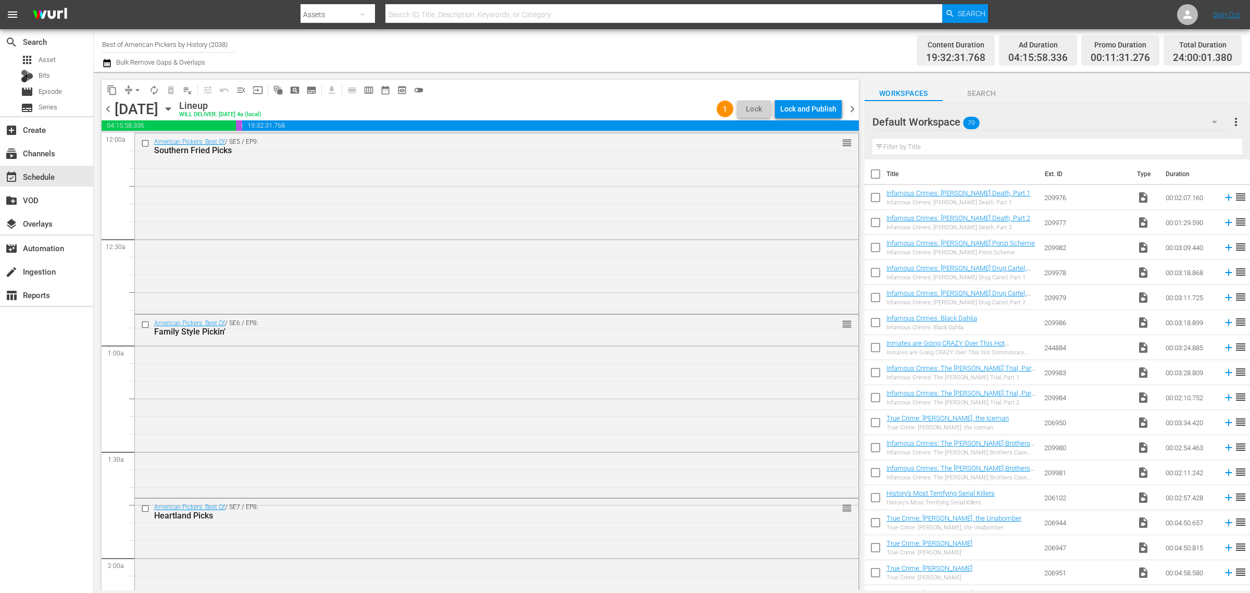
click at [576, 48] on div "Channel Title Best of American Pickers by History (2038) Bulk Remove Gaps & Ove…" at bounding box center [412, 50] width 621 height 37
click at [191, 92] on span "playlist_remove_outlined" at bounding box center [187, 90] width 10 height 10
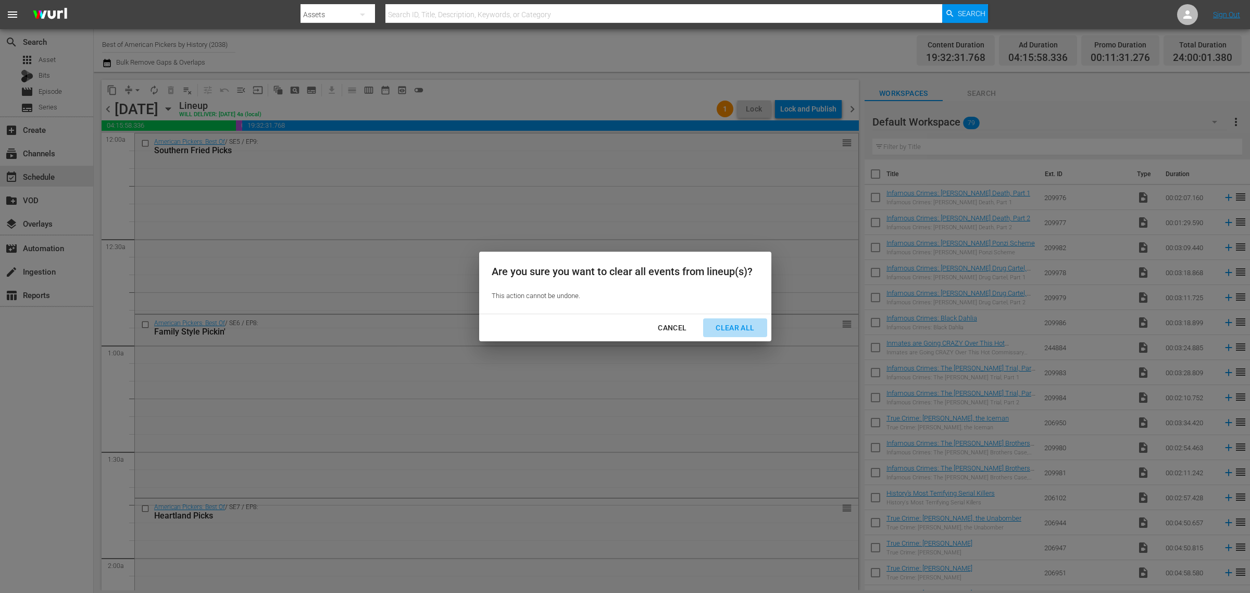
drag, startPoint x: 739, startPoint y: 331, endPoint x: 730, endPoint y: 187, distance: 143.5
click at [739, 330] on div "Clear All" at bounding box center [734, 327] width 55 height 13
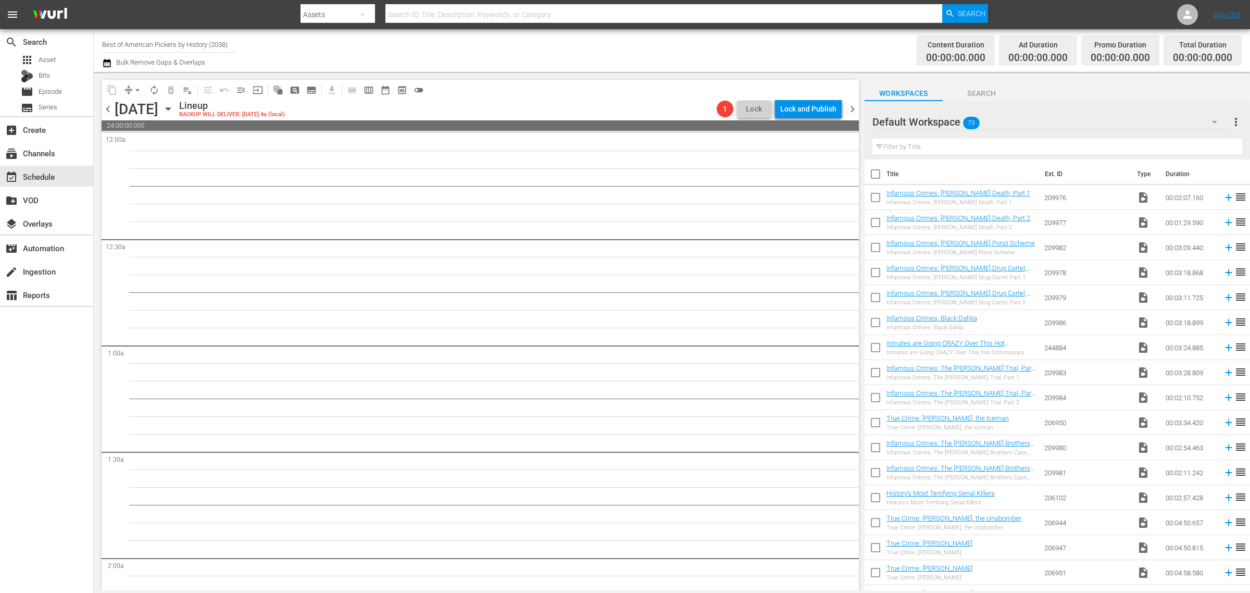
click at [853, 107] on span "chevron_right" at bounding box center [852, 109] width 13 height 13
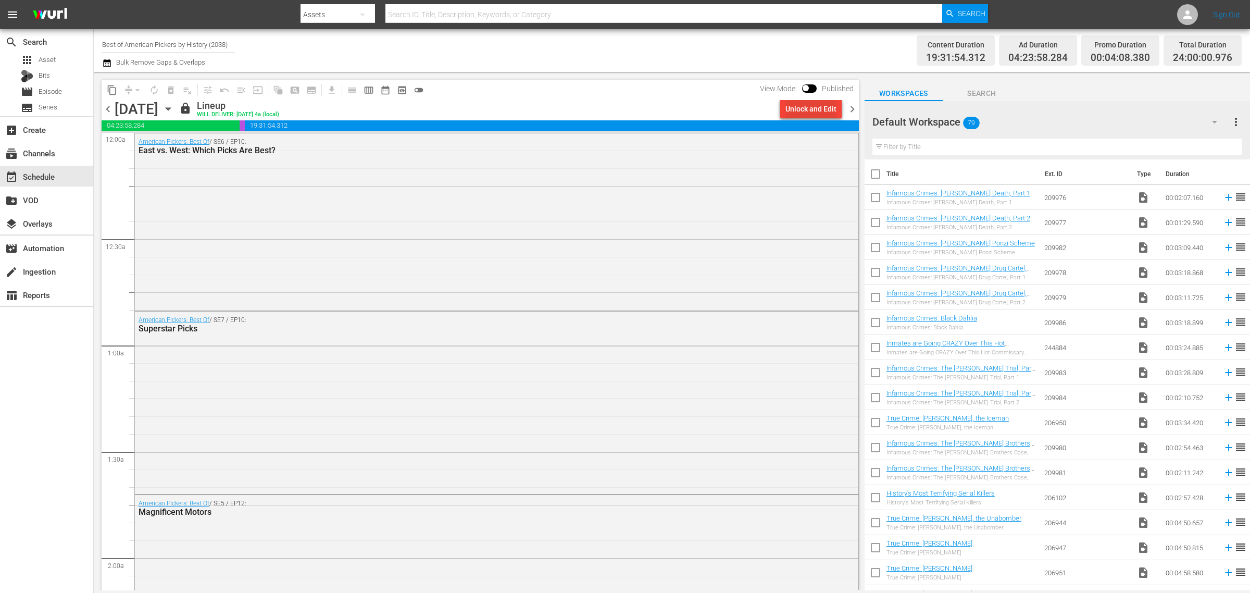
click at [811, 105] on div "Unlock and Edit" at bounding box center [810, 108] width 51 height 19
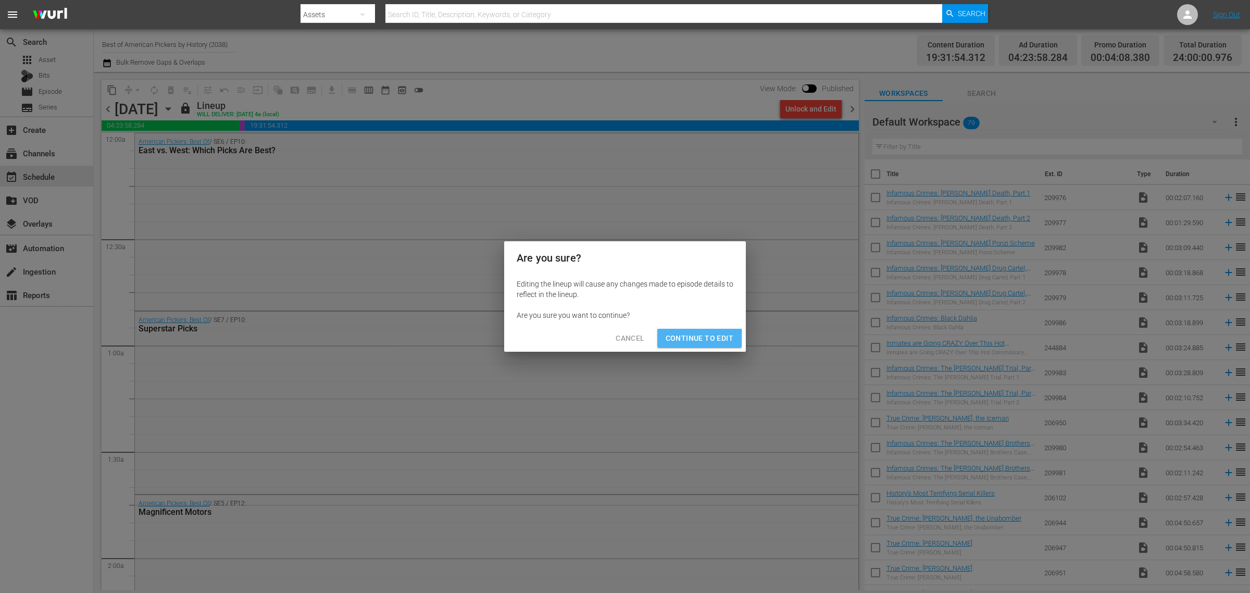
click at [696, 340] on span "Continue to Edit" at bounding box center [699, 338] width 68 height 13
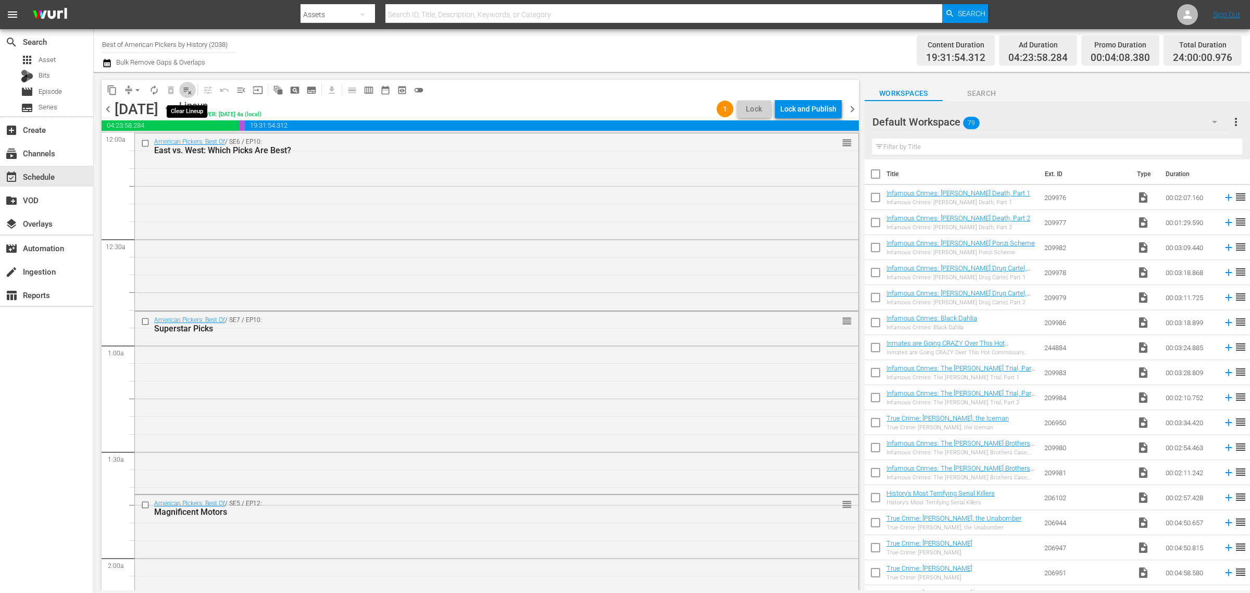
click at [184, 90] on span "playlist_remove_outlined" at bounding box center [187, 90] width 10 height 10
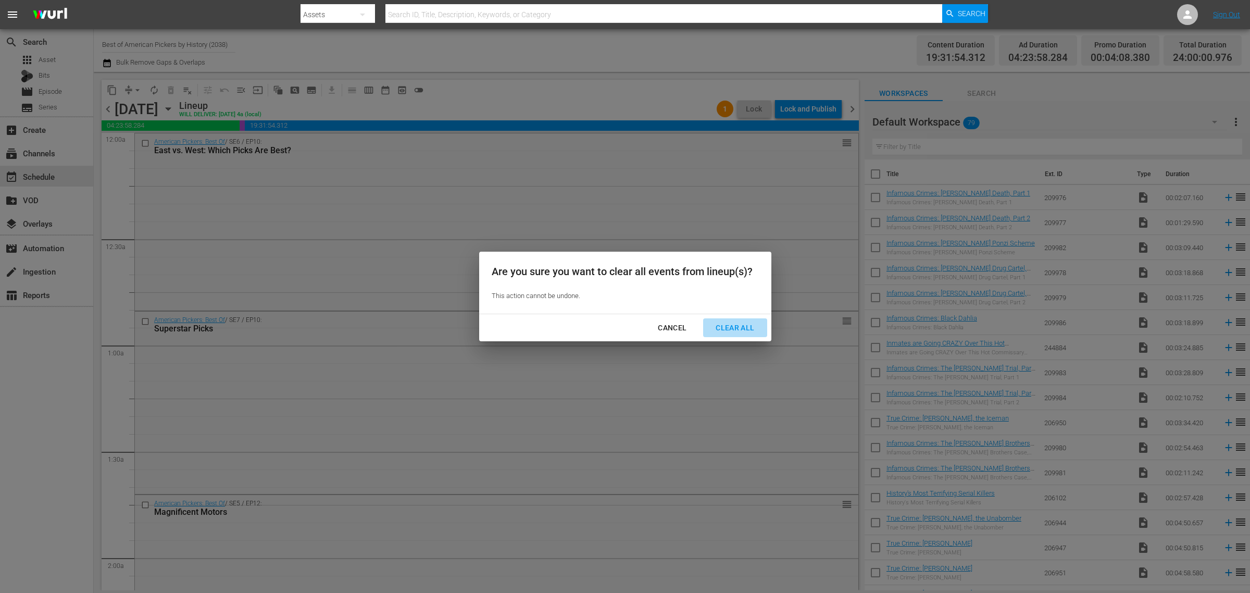
click at [732, 326] on div "Clear All" at bounding box center [734, 327] width 55 height 13
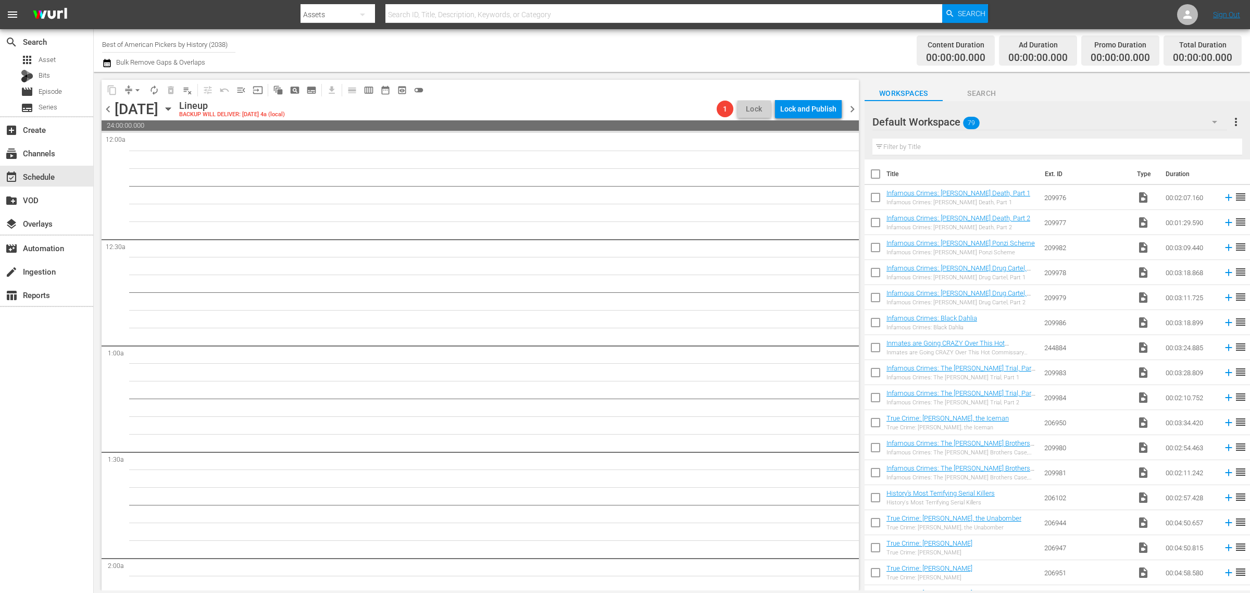
drag, startPoint x: 852, startPoint y: 109, endPoint x: 670, endPoint y: 56, distance: 189.5
click at [852, 109] on span "chevron_right" at bounding box center [852, 109] width 13 height 13
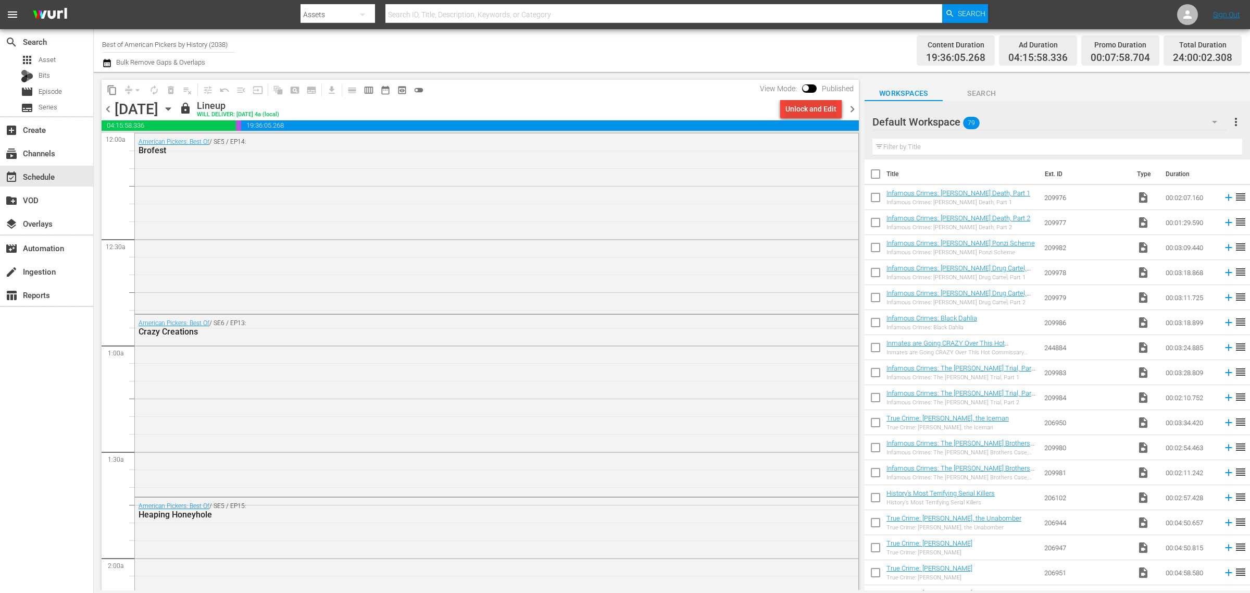
click at [814, 102] on div "Unlock and Edit" at bounding box center [810, 108] width 51 height 19
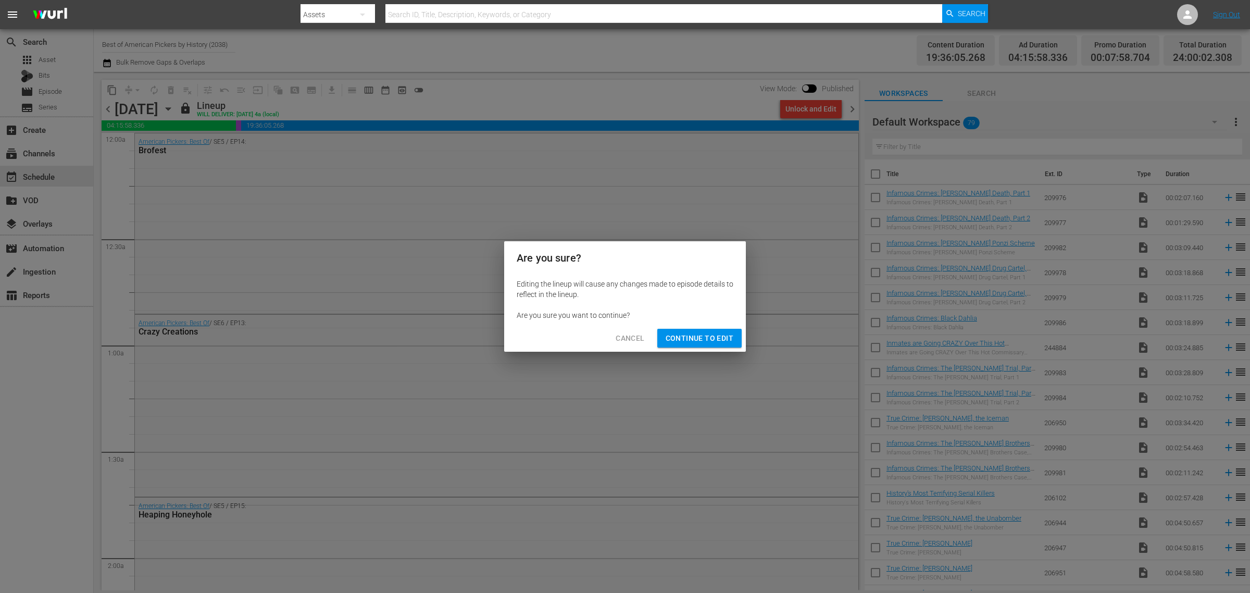
click at [693, 340] on span "Continue to Edit" at bounding box center [699, 338] width 68 height 13
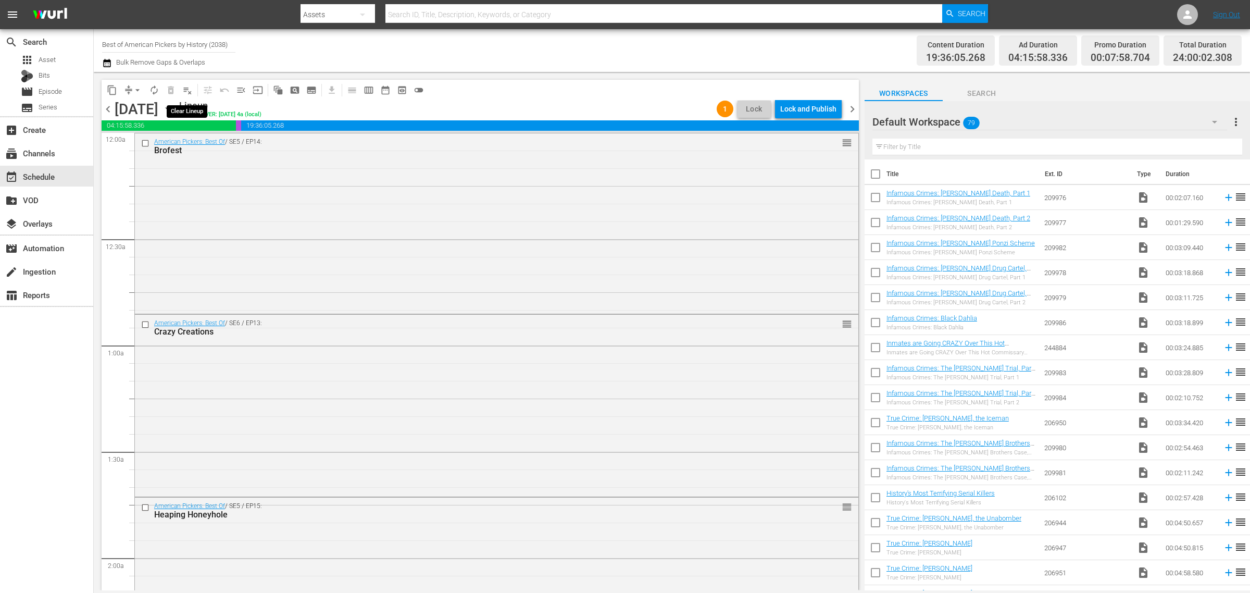
click at [183, 91] on span "playlist_remove_outlined" at bounding box center [187, 90] width 10 height 10
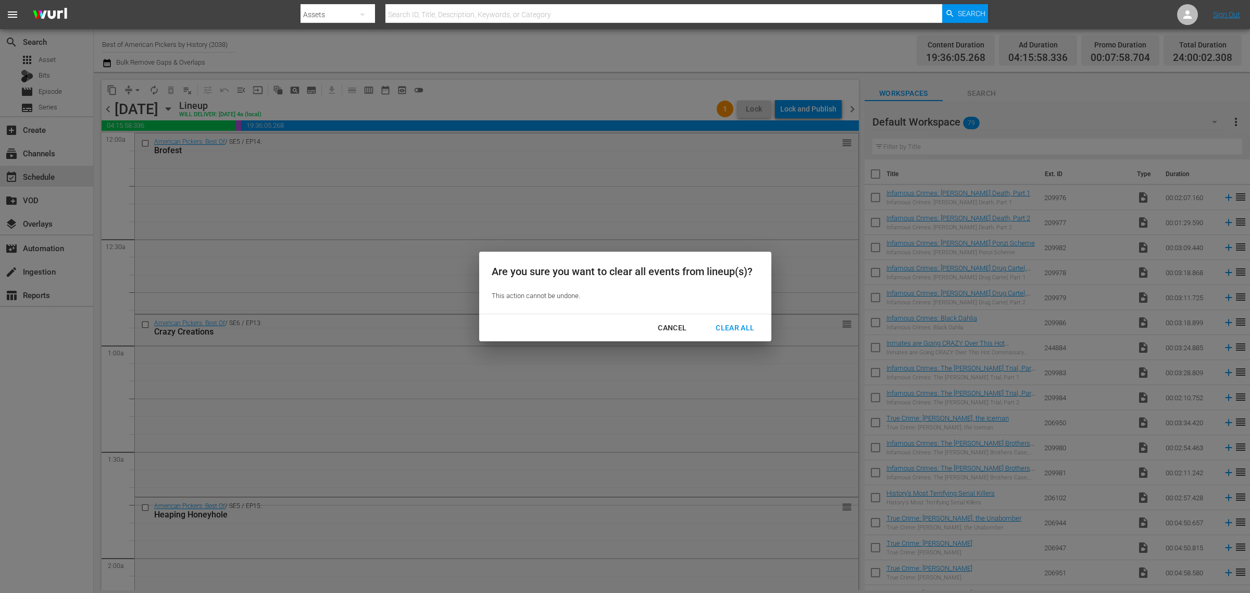
drag, startPoint x: 728, startPoint y: 329, endPoint x: 644, endPoint y: 70, distance: 272.0
click at [728, 329] on div "Clear All" at bounding box center [734, 327] width 55 height 13
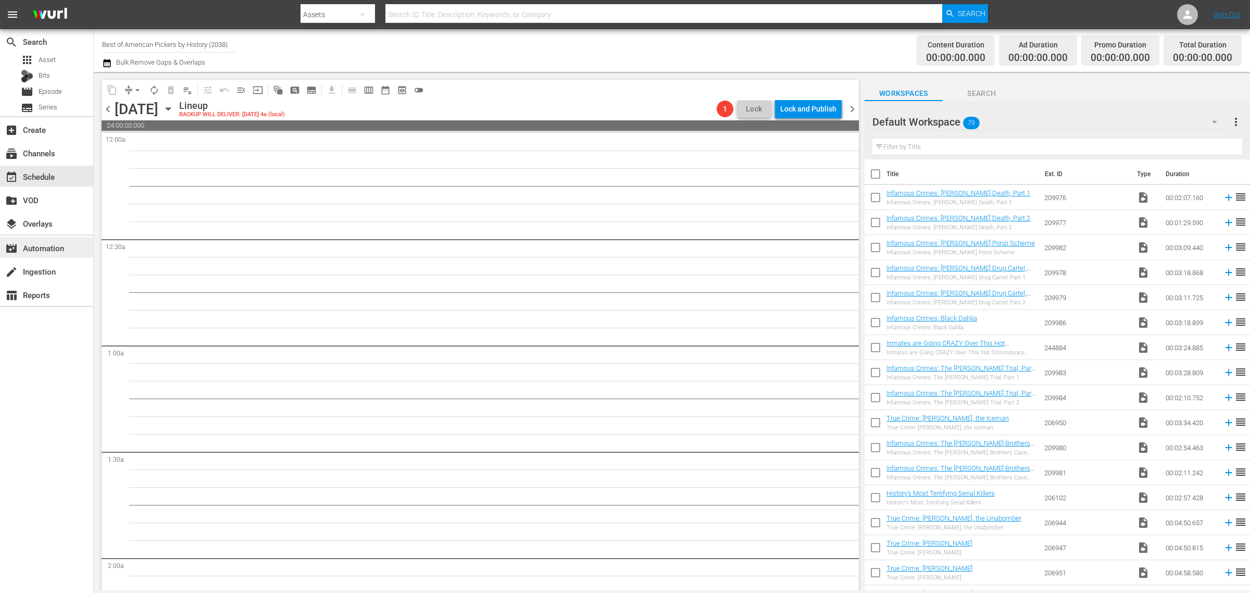
click at [73, 248] on div "movie_filter Automation" at bounding box center [46, 247] width 93 height 21
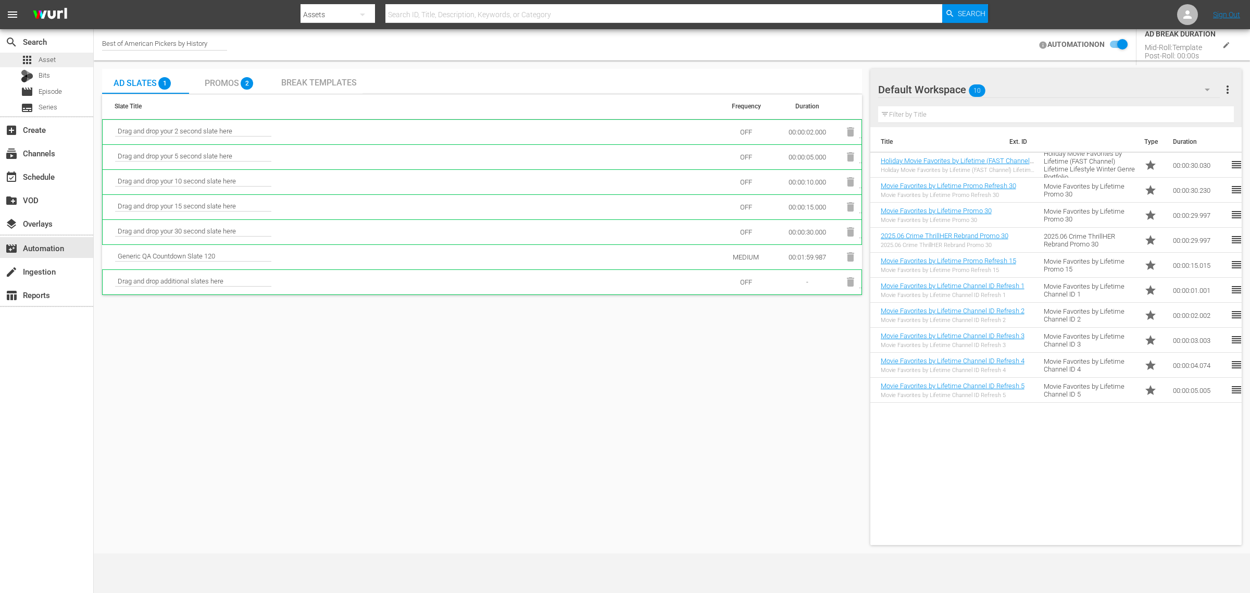
click at [58, 60] on div "apps Asset" at bounding box center [46, 60] width 93 height 15
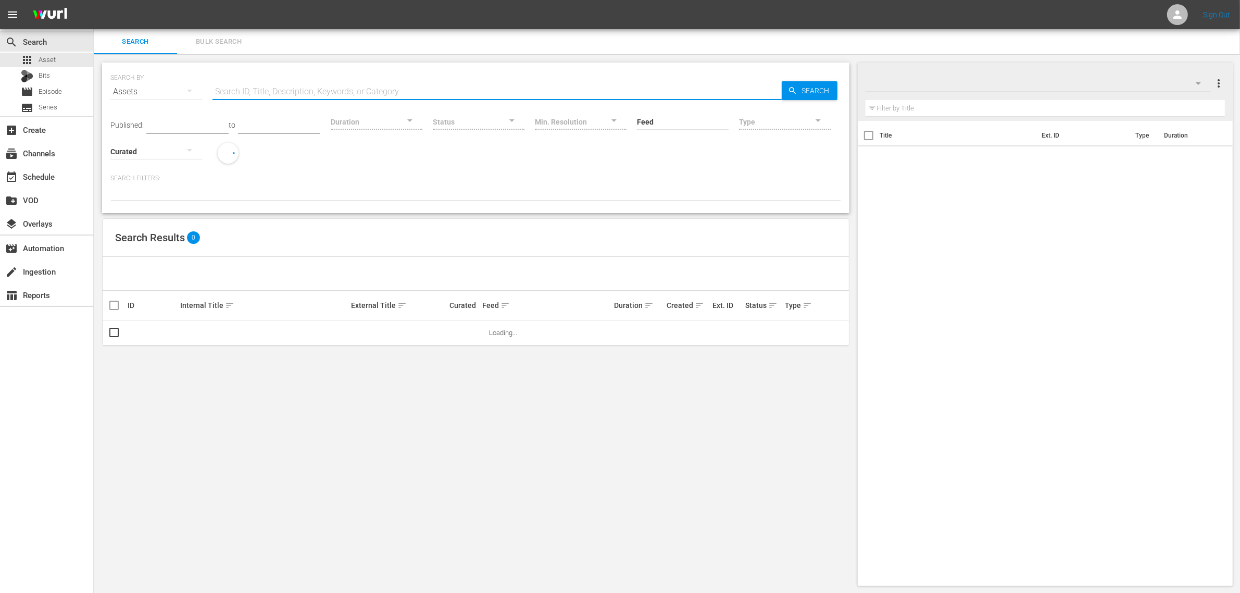
click at [270, 89] on input "text" at bounding box center [496, 91] width 569 height 25
paste input "189219496"
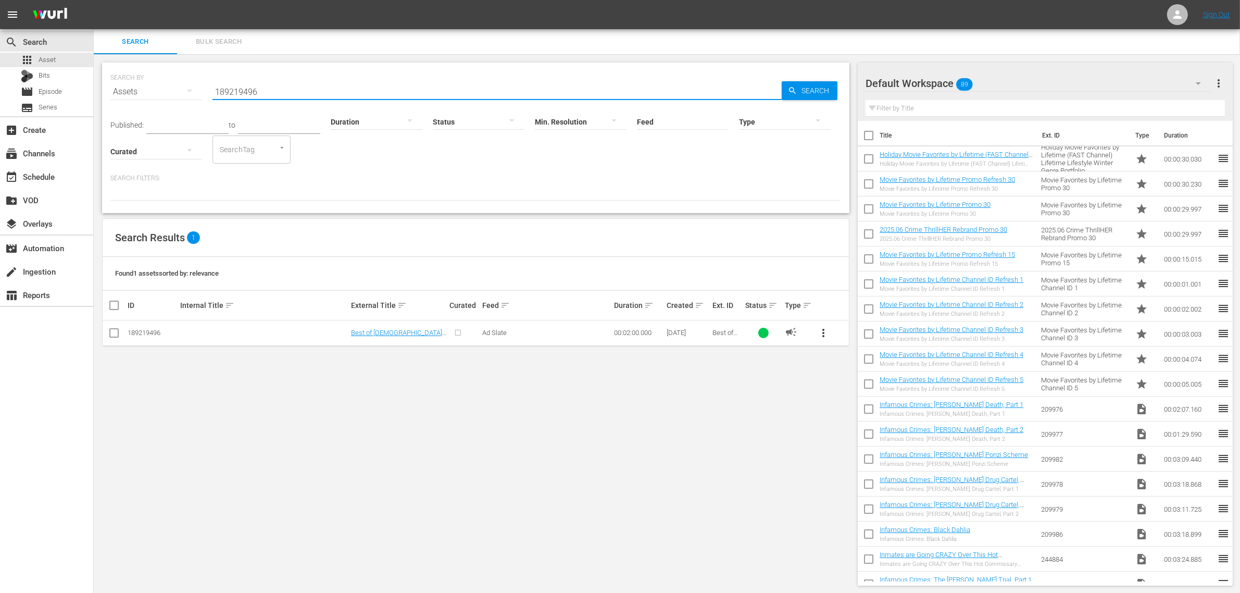
type input "189219496"
click at [1025, 87] on div "Default Workspace 89" at bounding box center [1037, 83] width 345 height 29
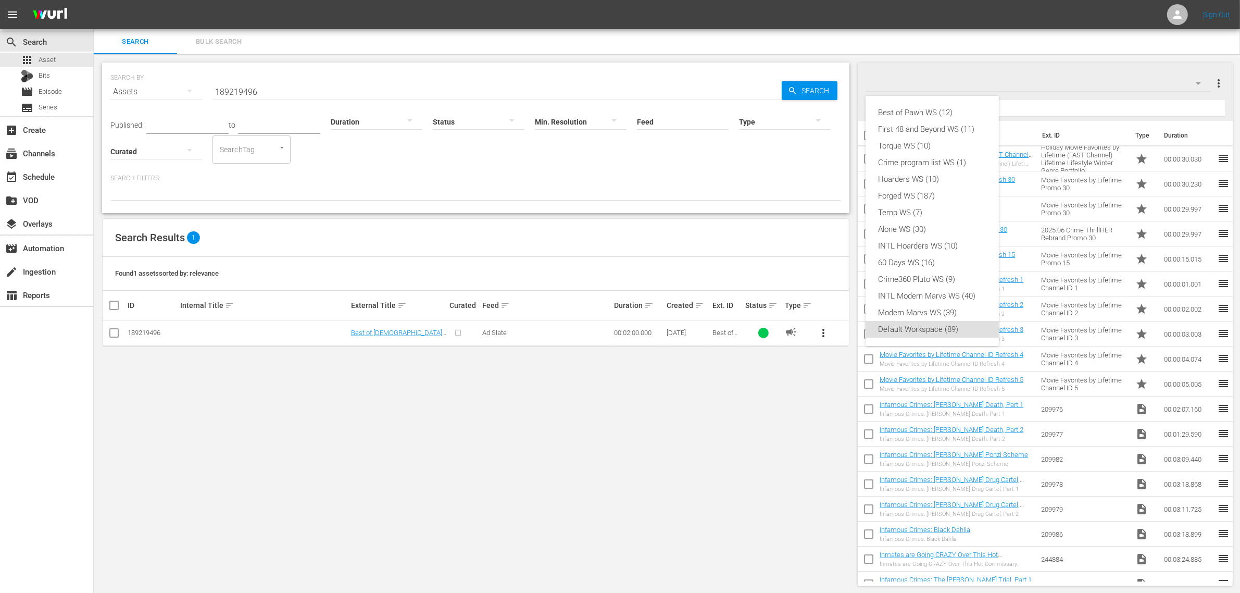
click at [1028, 83] on div "Best of Pawn WS (12) First 48 and Beyond WS (11) Torque WS (10) Crime program l…" at bounding box center [620, 296] width 1240 height 593
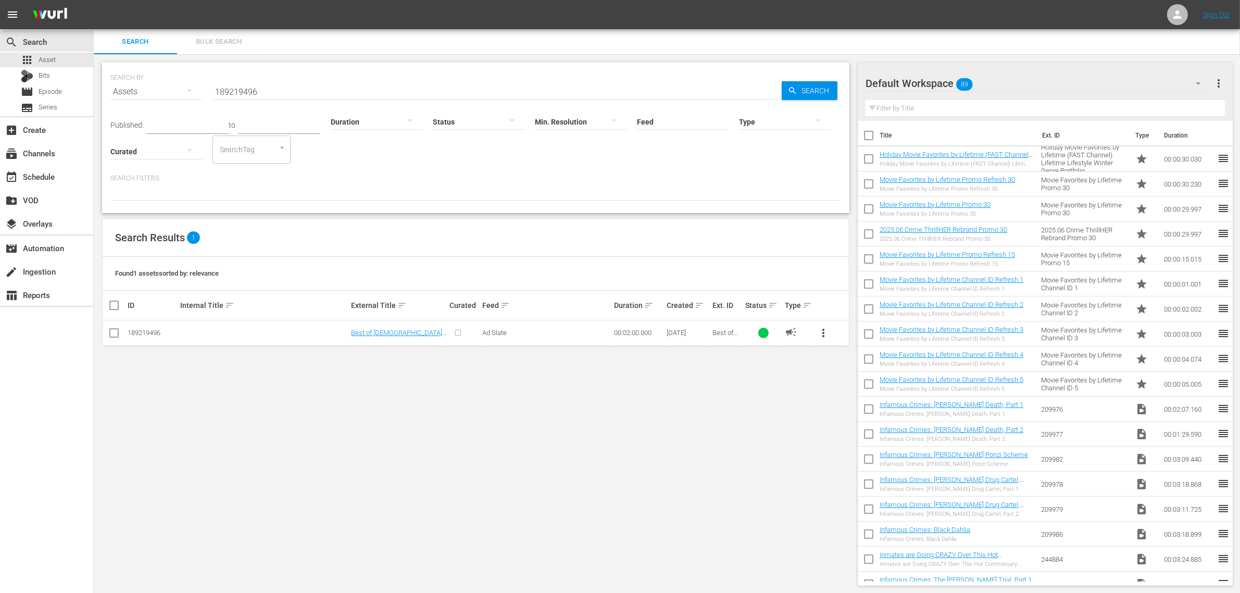
click at [1218, 80] on span "more_vert" at bounding box center [1218, 83] width 12 height 12
click at [1134, 78] on div "Add New Workspace" at bounding box center [1151, 84] width 122 height 19
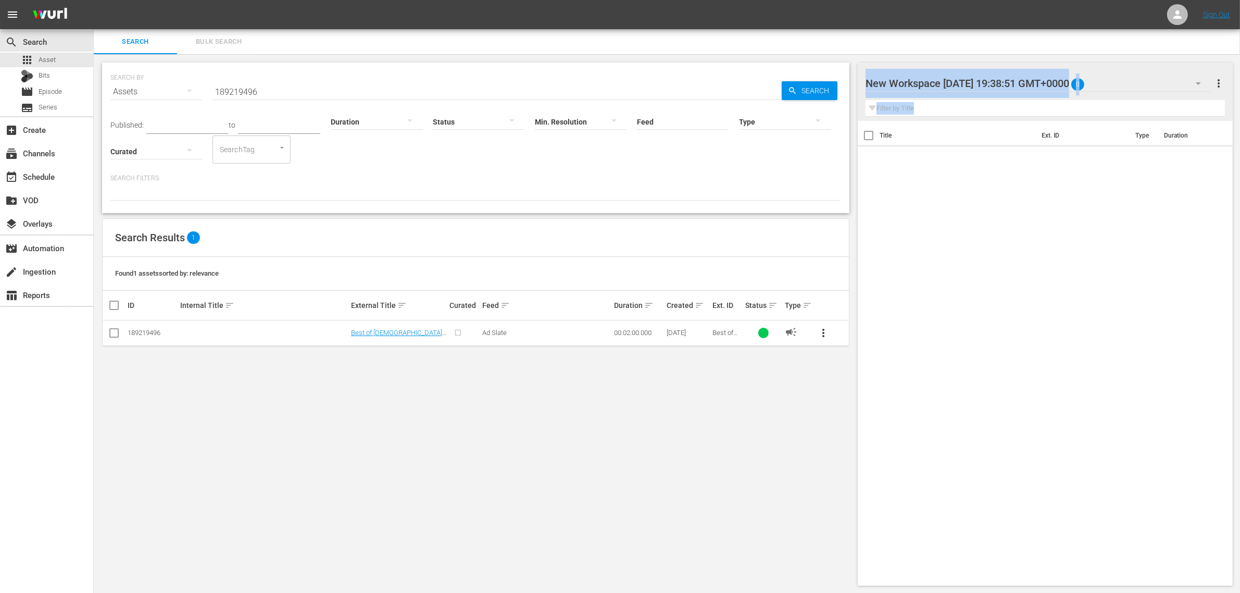
drag, startPoint x: 868, startPoint y: 82, endPoint x: 1337, endPoint y: 102, distance: 469.1
click at [1240, 102] on html "menu Sign Out search Search apps Asset Bits movie Episode subtitles Series add_…" at bounding box center [620, 296] width 1240 height 593
click at [1009, 241] on div "Title Ext. ID Type Duration" at bounding box center [1045, 351] width 375 height 460
drag, startPoint x: 869, startPoint y: 83, endPoint x: 1147, endPoint y: 79, distance: 278.6
click at [1147, 79] on div "New Workspace Wed Sep 03 2025 19:38:51 GMT+0000 0 New Workspace Wed Sep 03 2025…" at bounding box center [1037, 83] width 345 height 25
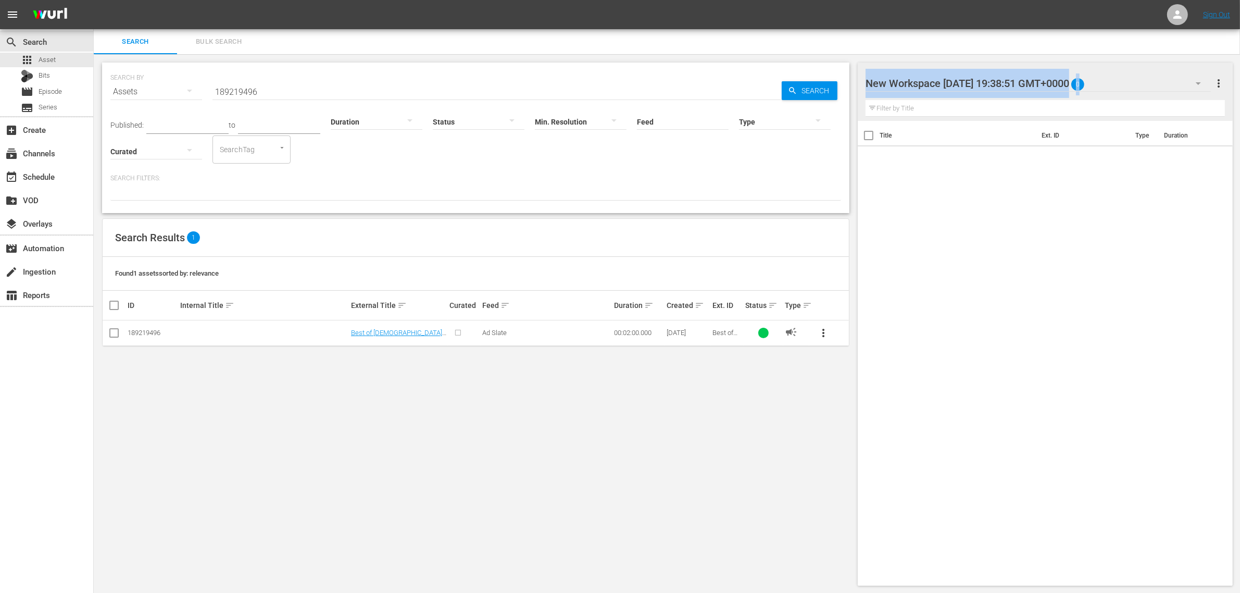
click at [966, 79] on div at bounding box center [953, 84] width 177 height 26
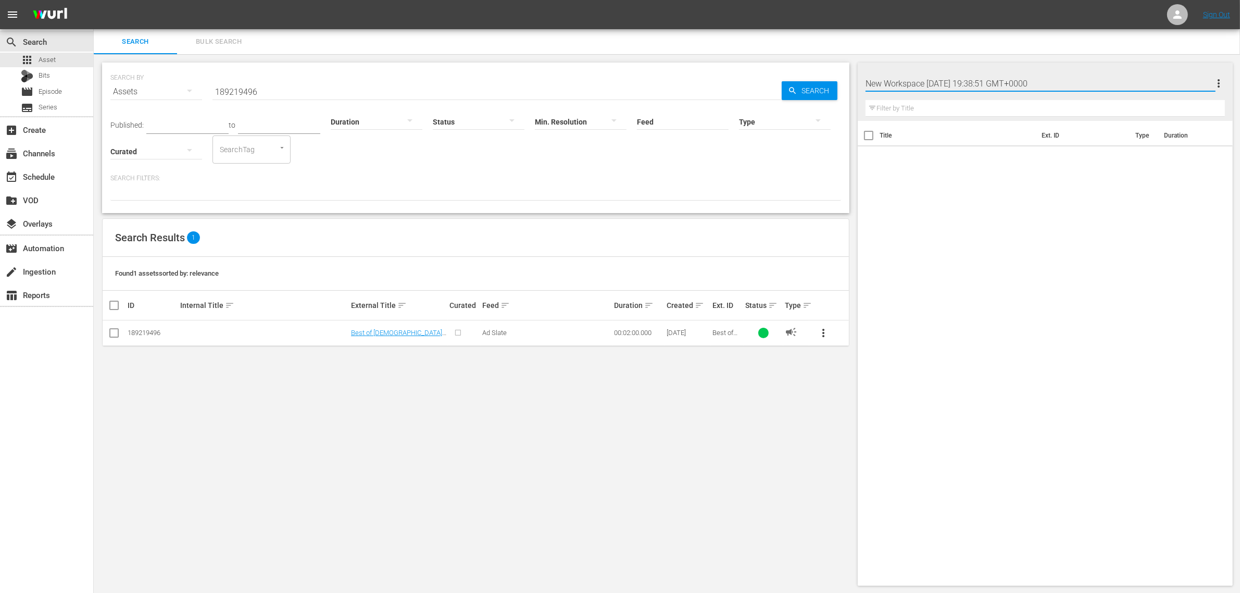
click at [898, 80] on input "New Workspace Wed Sep 03 2025 19:38:51 GMT+0000" at bounding box center [1040, 83] width 350 height 25
type input "Best of PICKERS WS"
click at [112, 332] on input "checkbox" at bounding box center [114, 335] width 12 height 12
checkbox input "true"
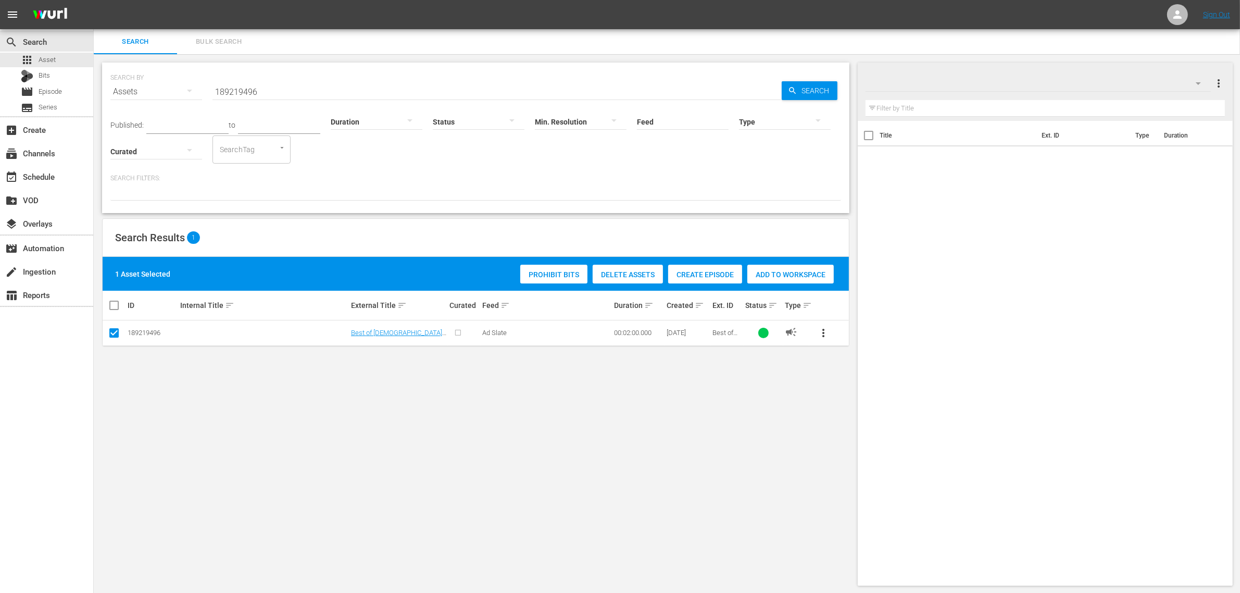
click at [797, 268] on div "Add to Workspace" at bounding box center [790, 275] width 86 height 20
click at [223, 42] on span "Bulk Search" at bounding box center [218, 42] width 71 height 12
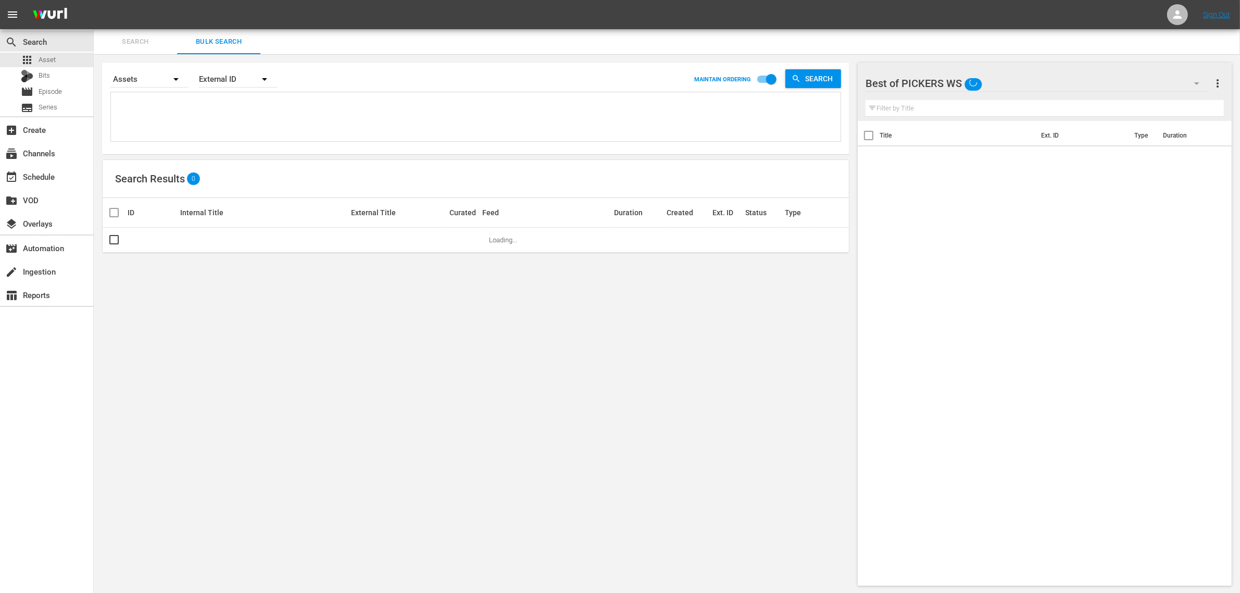
click at [774, 76] on input "checkbox" at bounding box center [771, 81] width 59 height 20
checkbox input "false"
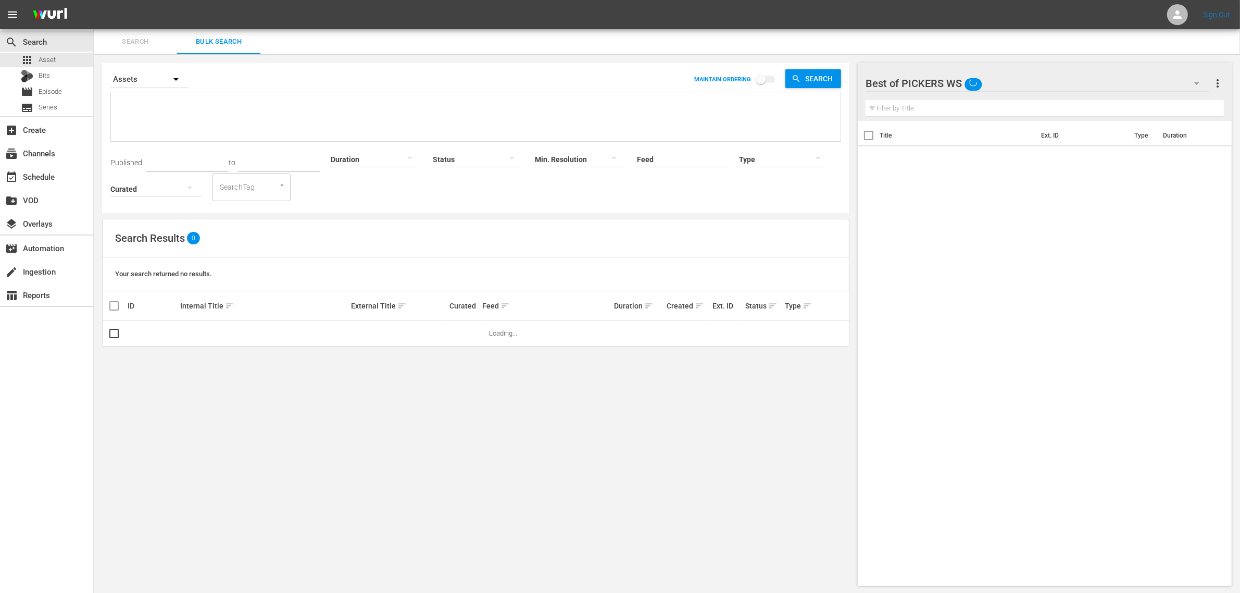
click at [309, 126] on textarea at bounding box center [477, 118] width 727 height 47
paste textarea "189094492 189190150 189219441 189219442 189190103"
type textarea "189094492 189190150 189219441 189219442 189190103"
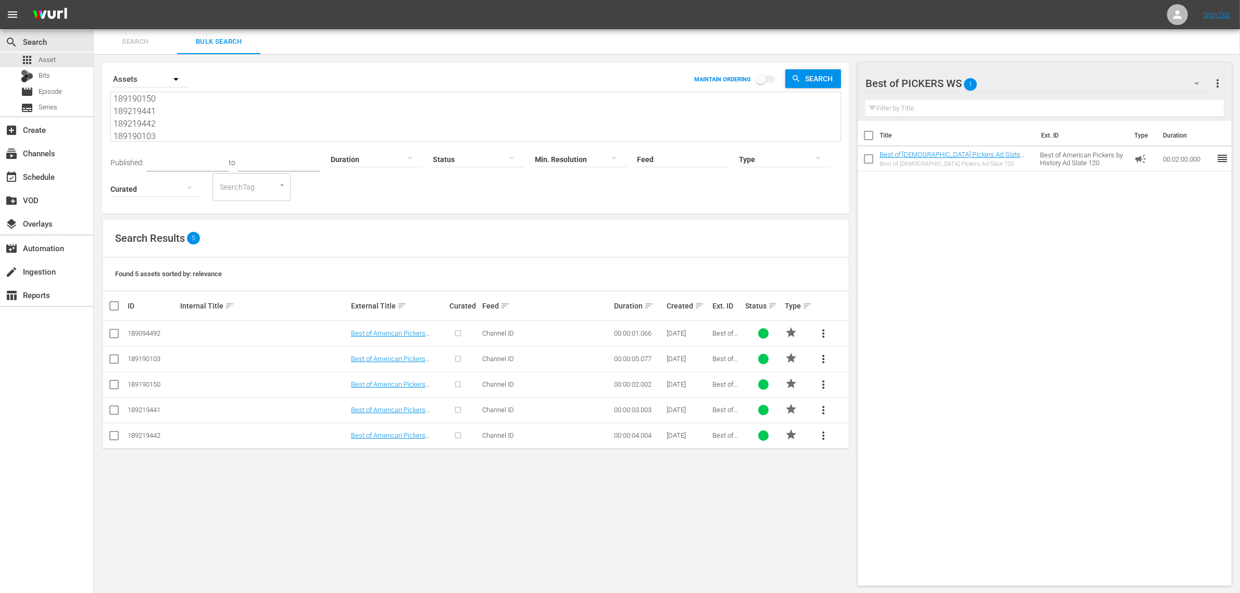
type textarea "189094492 189190150 189219441 189219442 189190103"
click at [115, 336] on input "checkbox" at bounding box center [114, 335] width 12 height 12
checkbox input "true"
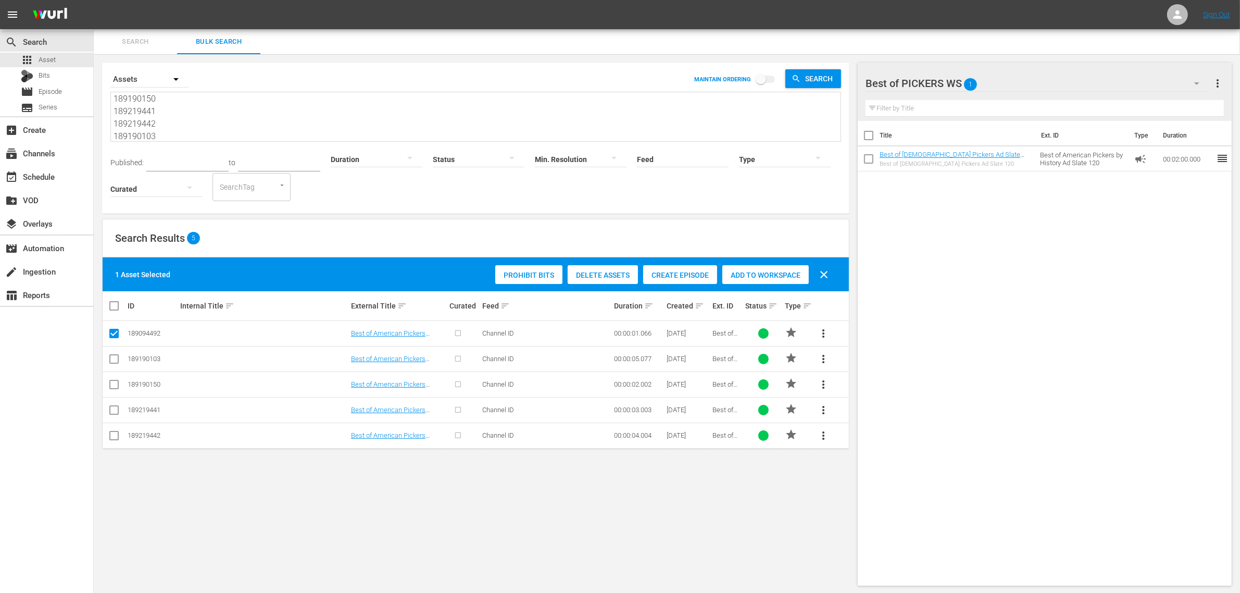
click at [112, 383] on input "checkbox" at bounding box center [114, 386] width 12 height 12
checkbox input "true"
click at [111, 413] on input "checkbox" at bounding box center [114, 412] width 12 height 12
checkbox input "true"
click at [109, 441] on input "checkbox" at bounding box center [114, 437] width 12 height 12
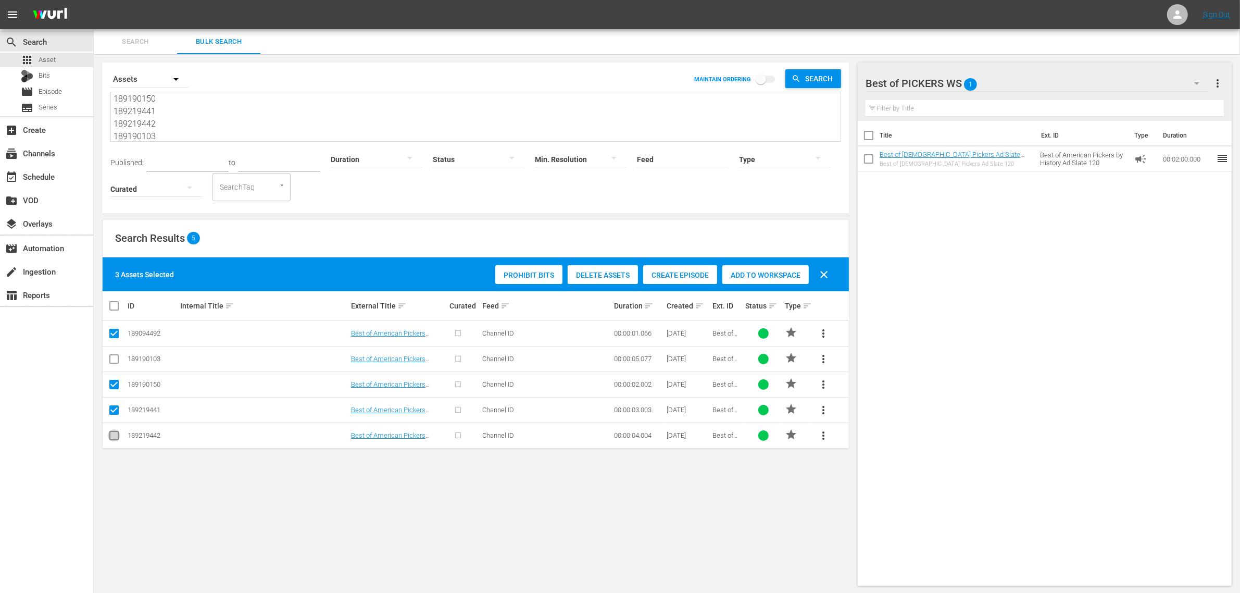
checkbox input "true"
click at [111, 360] on input "checkbox" at bounding box center [114, 361] width 12 height 12
checkbox input "true"
click at [776, 274] on span "Add to Workspace" at bounding box center [790, 275] width 86 height 8
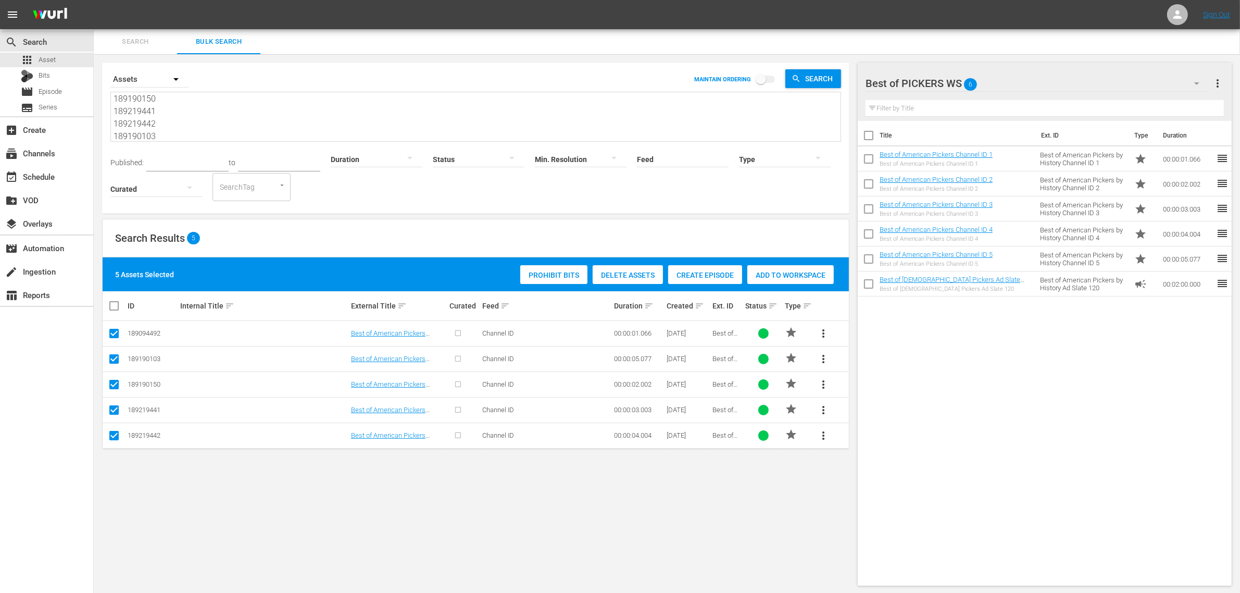
click at [187, 121] on textarea "189094492 189190150 189219441 189219442 189190103" at bounding box center [477, 117] width 727 height 47
paste textarea "219490 189219495 189575976 189771831 189810912"
type textarea "189219490 189219495 189575976 189771831 189810912"
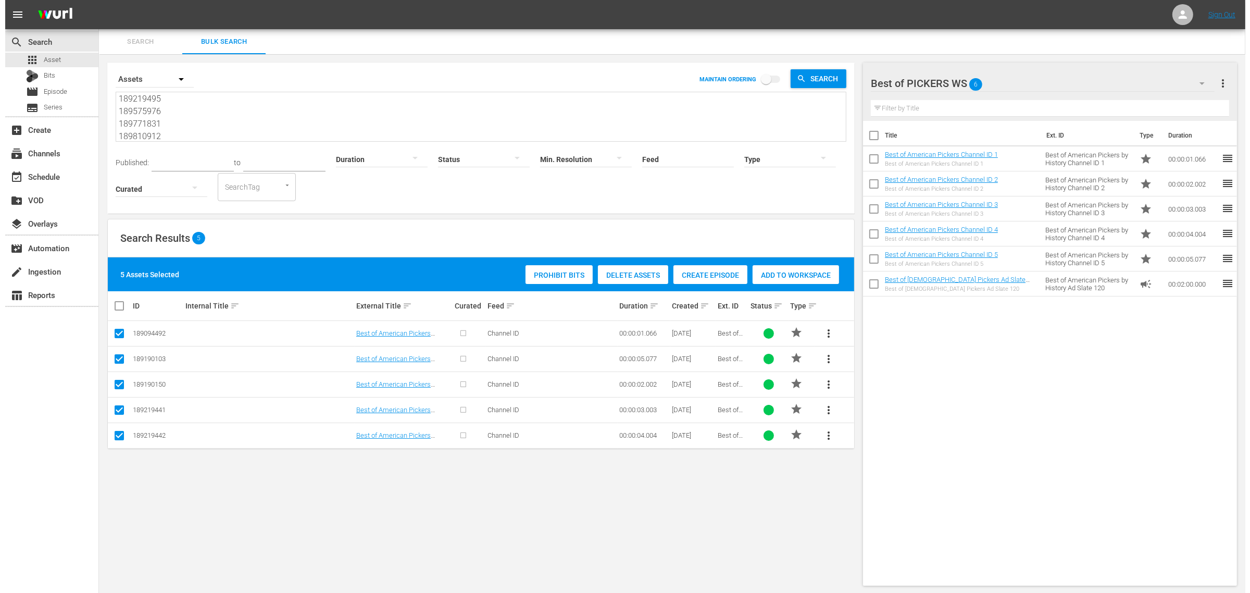
scroll to position [26, 0]
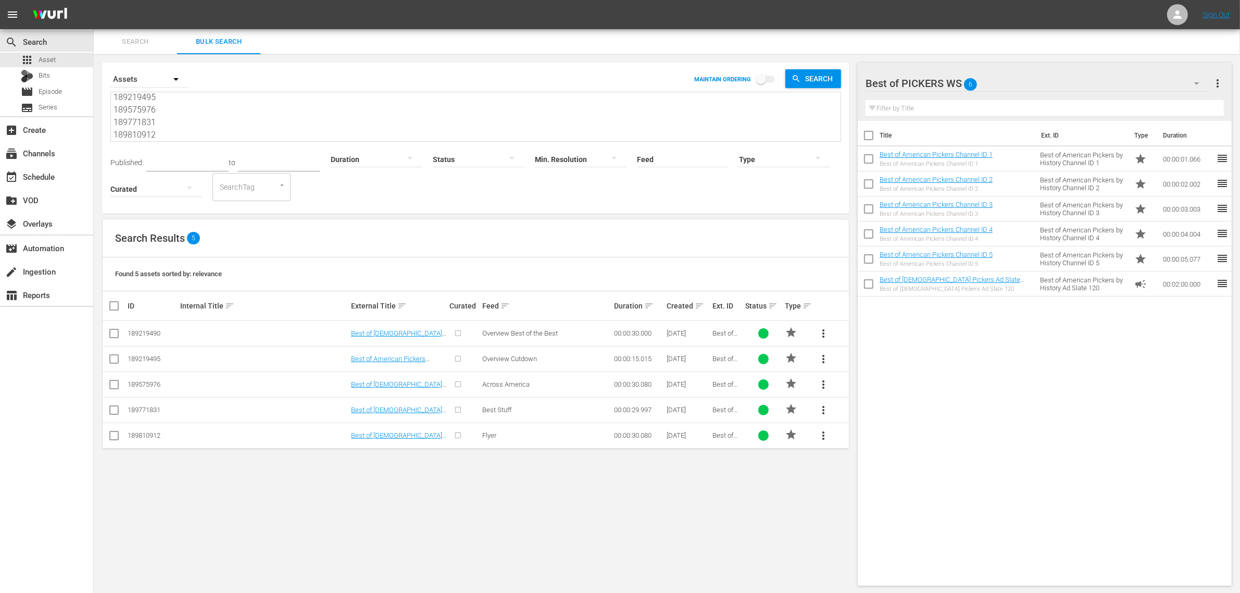
type textarea "189219490 189219495 189575976 189771831 189810912"
click at [116, 308] on input "checkbox" at bounding box center [118, 305] width 21 height 12
checkbox input "true"
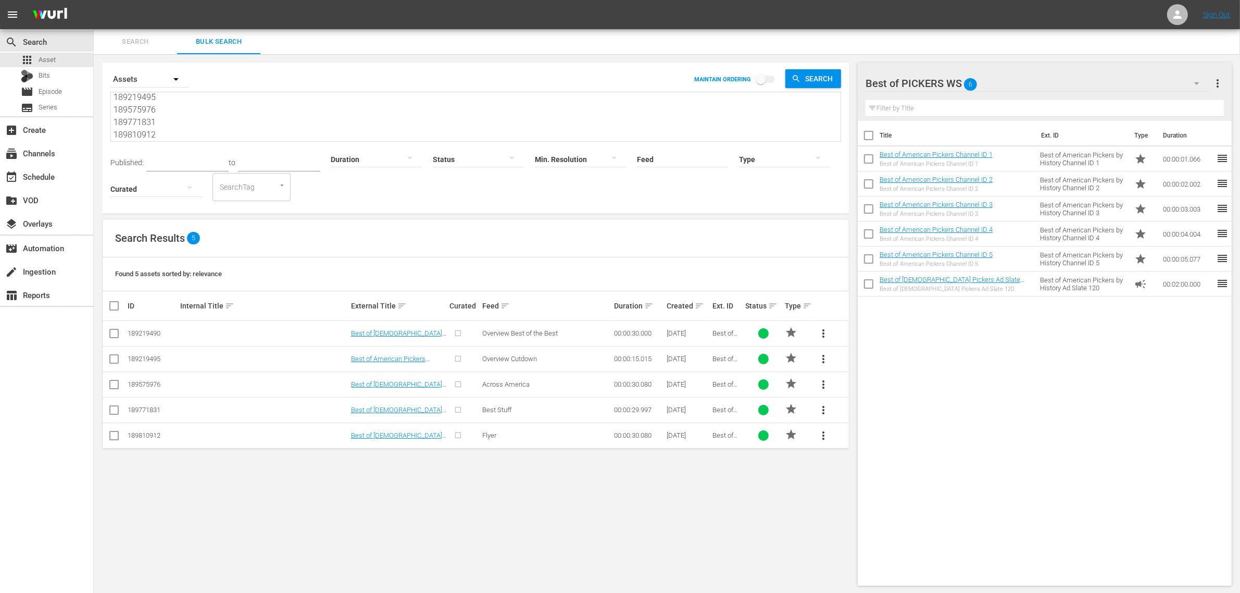
checkbox input "true"
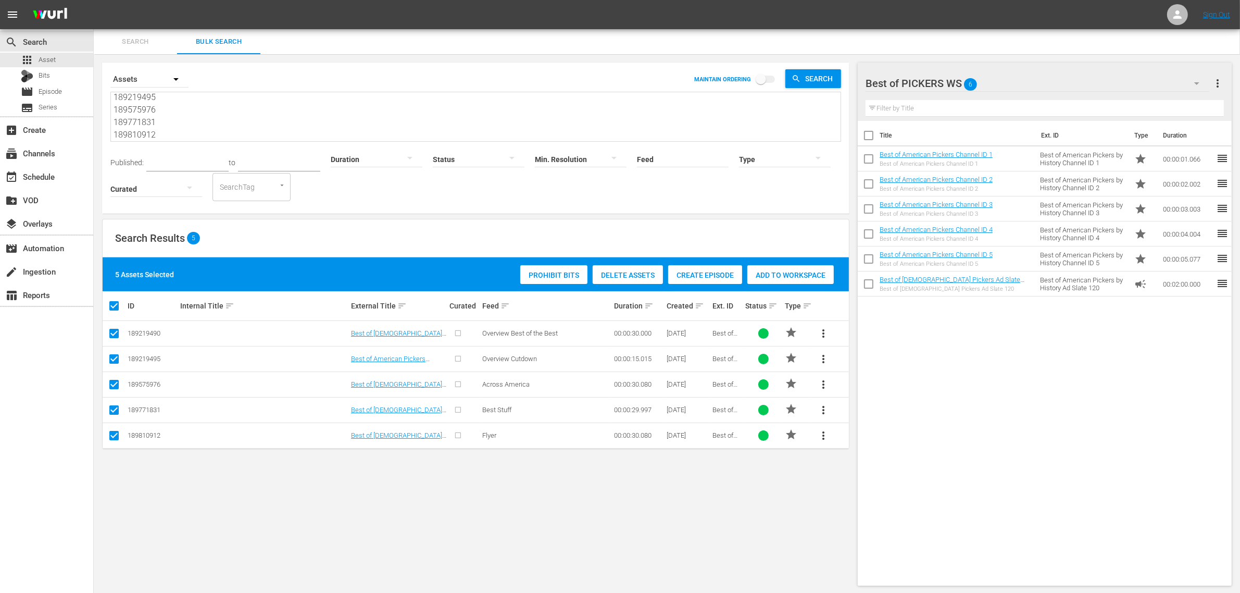
click at [115, 358] on input "checkbox" at bounding box center [114, 361] width 12 height 12
checkbox input "false"
click at [113, 358] on input "checkbox" at bounding box center [114, 361] width 12 height 12
checkbox input "true"
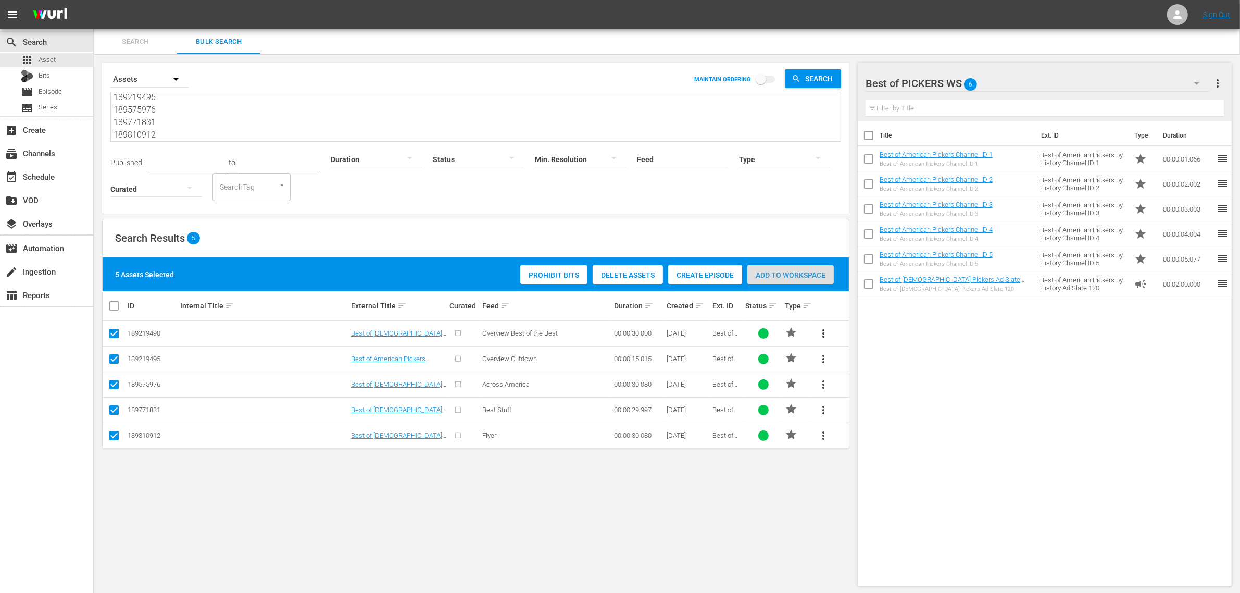
drag, startPoint x: 762, startPoint y: 279, endPoint x: 651, endPoint y: 240, distance: 116.9
click at [762, 279] on span "Add to Workspace" at bounding box center [790, 275] width 86 height 8
click at [283, 232] on div "Search Results 5" at bounding box center [476, 238] width 746 height 38
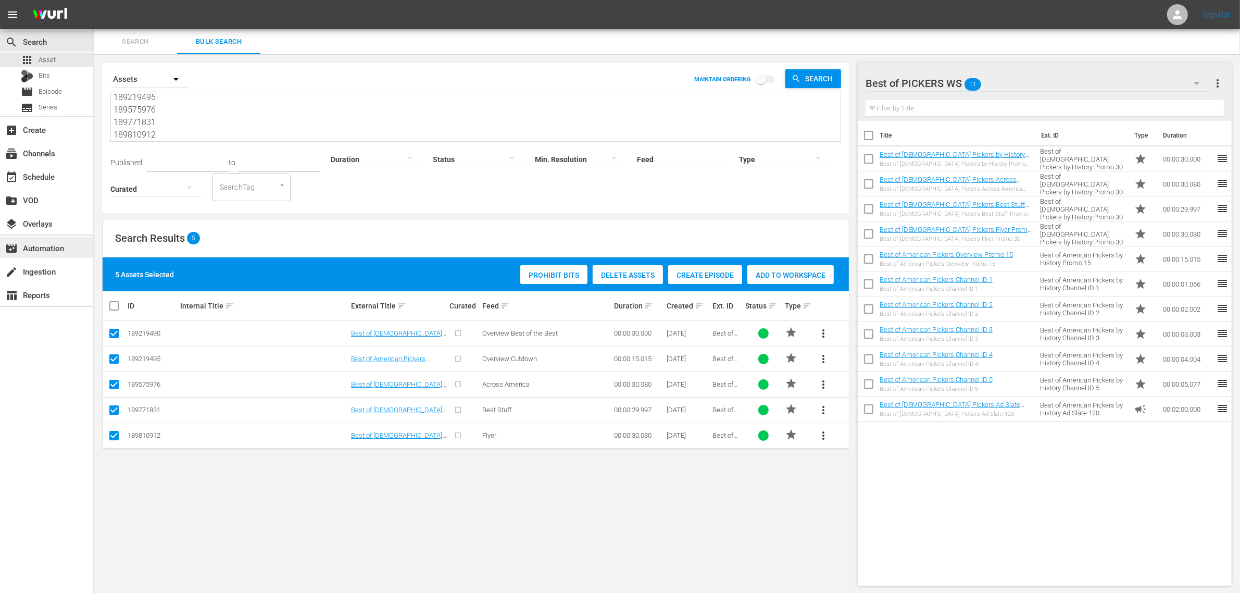
click at [29, 246] on div "movie_filter Automation" at bounding box center [29, 246] width 58 height 9
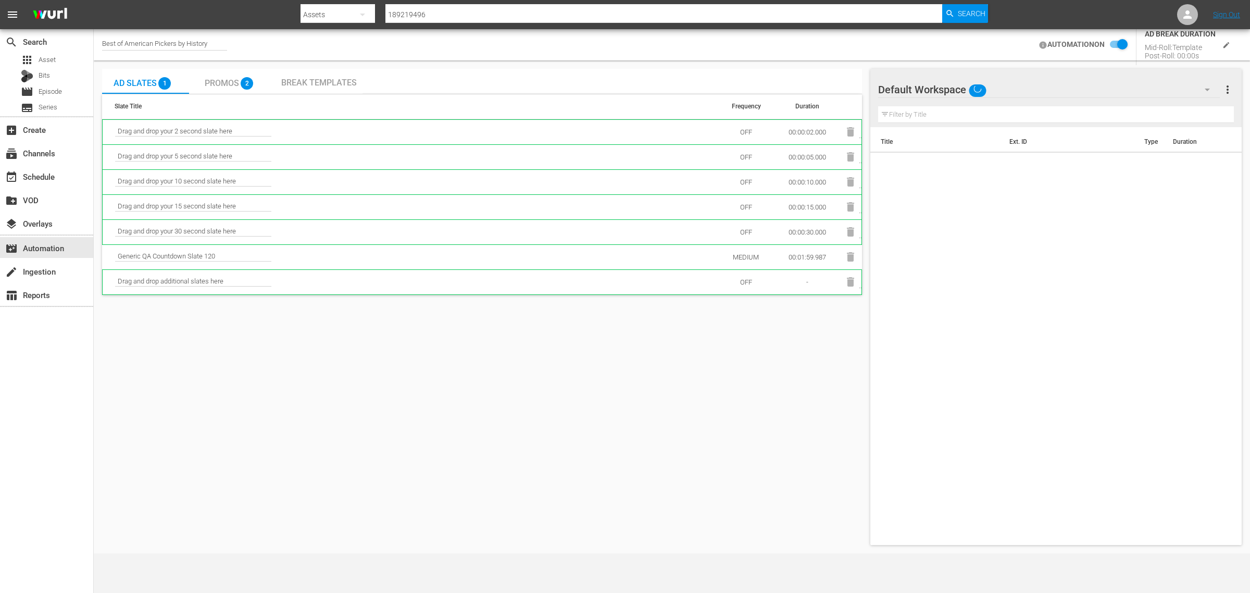
click at [1114, 44] on input "checkbox" at bounding box center [1115, 45] width 23 height 12
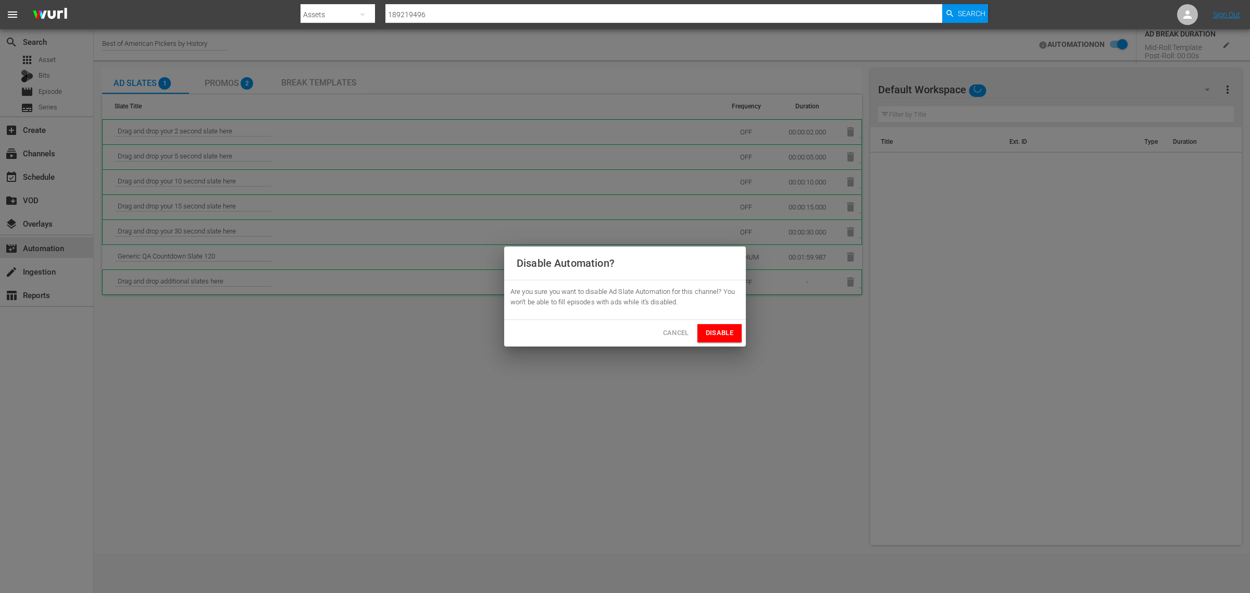
click at [724, 328] on span "Disable" at bounding box center [720, 333] width 28 height 12
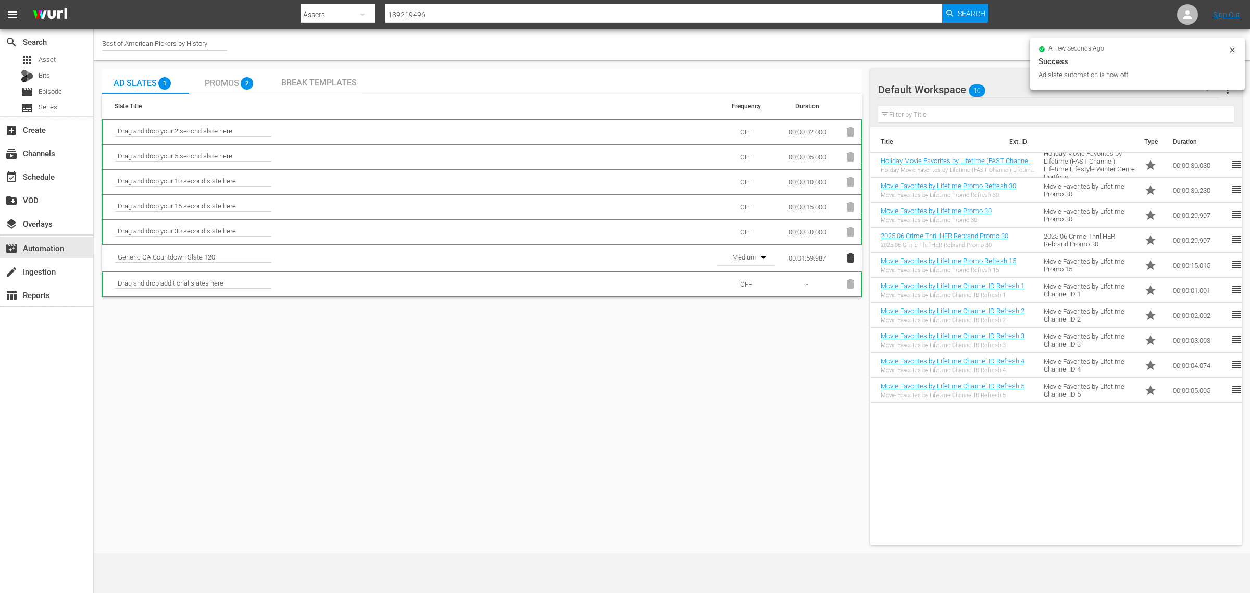
click at [852, 257] on icon "button" at bounding box center [850, 257] width 7 height 9
click at [849, 258] on icon "button" at bounding box center [850, 257] width 7 height 9
click at [1017, 93] on div "Default Workspace 10" at bounding box center [1049, 89] width 342 height 29
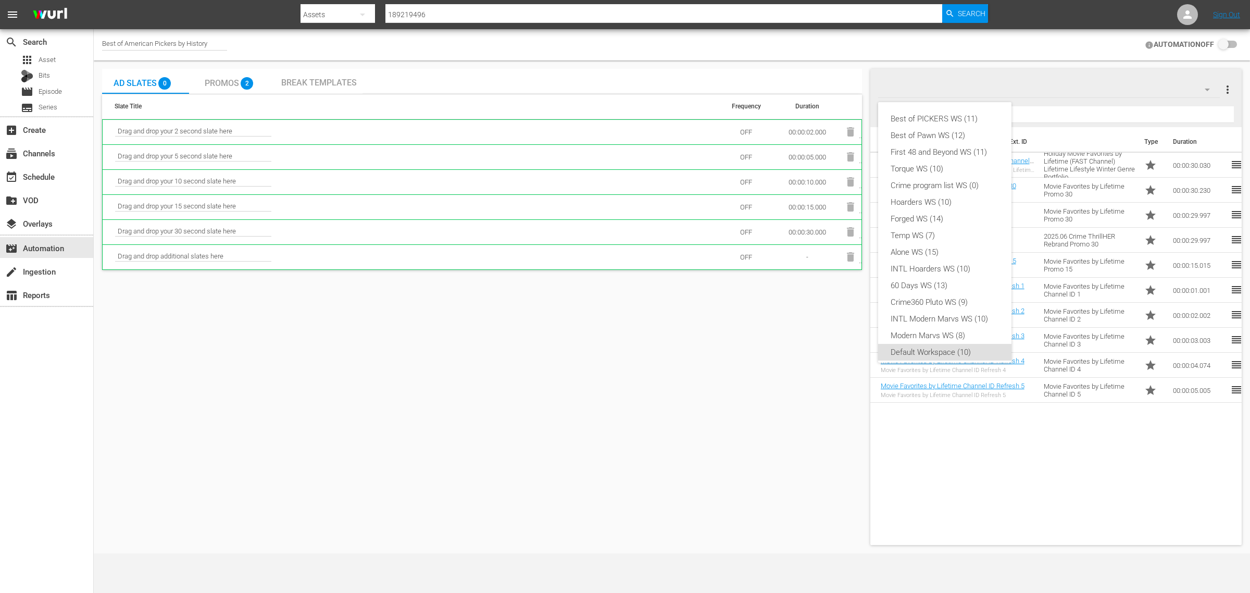
scroll to position [6, 0]
click at [949, 115] on div "Best of PICKERS WS (11)" at bounding box center [944, 112] width 108 height 17
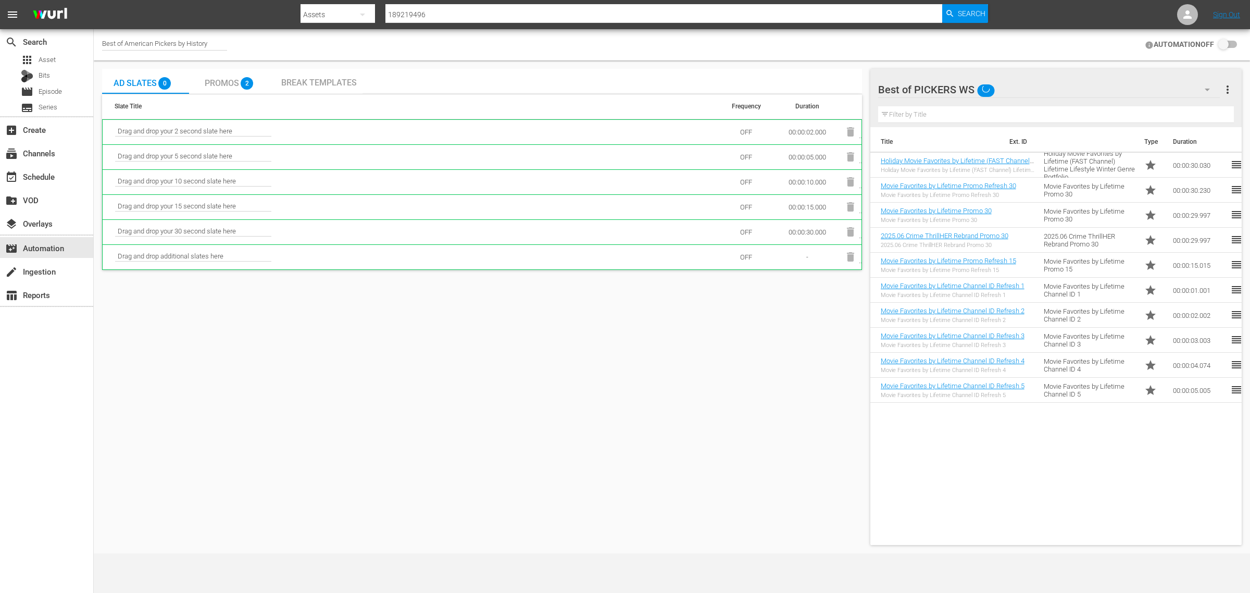
drag, startPoint x: 695, startPoint y: 397, endPoint x: 702, endPoint y: 376, distance: 21.9
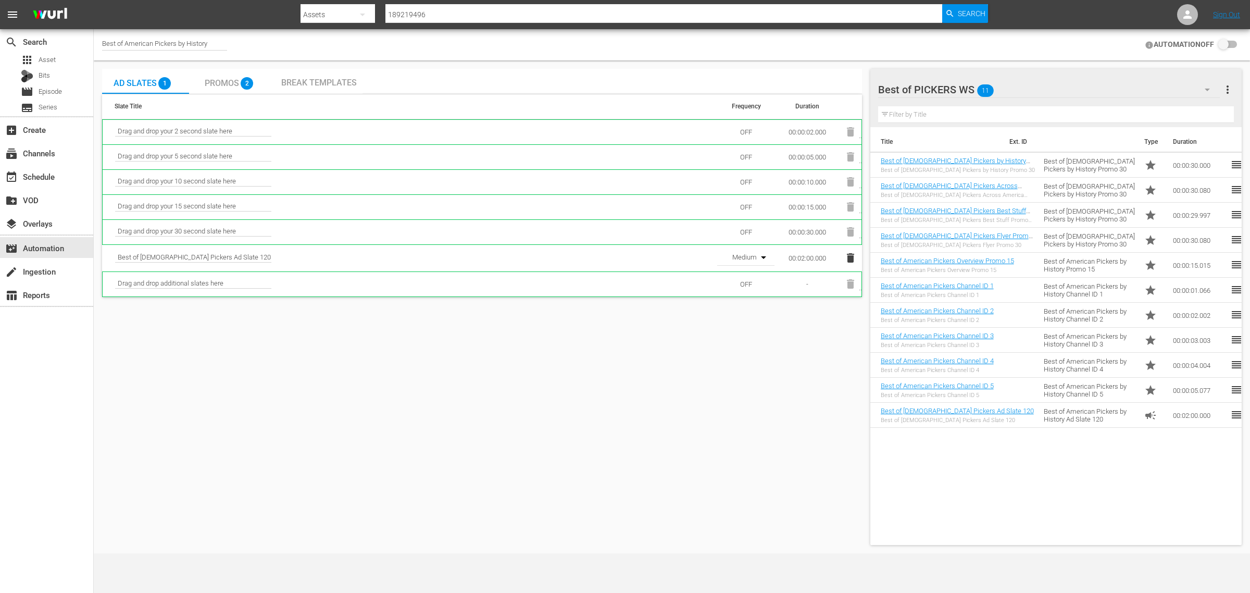
click at [1228, 45] on input "checkbox" at bounding box center [1225, 45] width 23 height 12
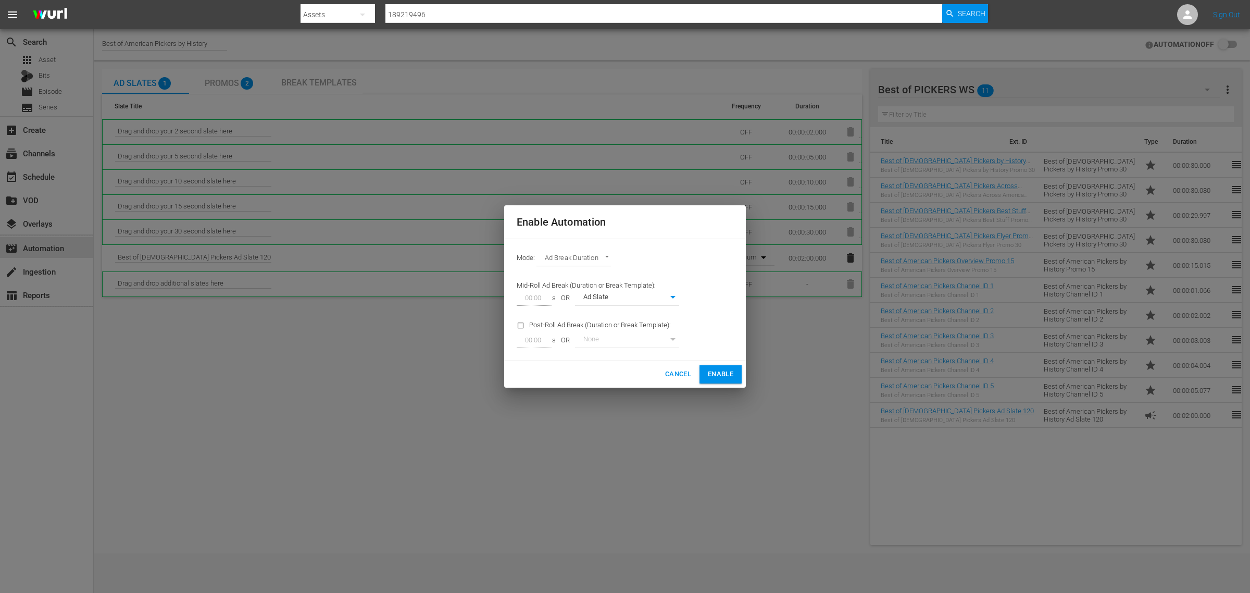
click at [732, 373] on span "Enable" at bounding box center [721, 374] width 26 height 12
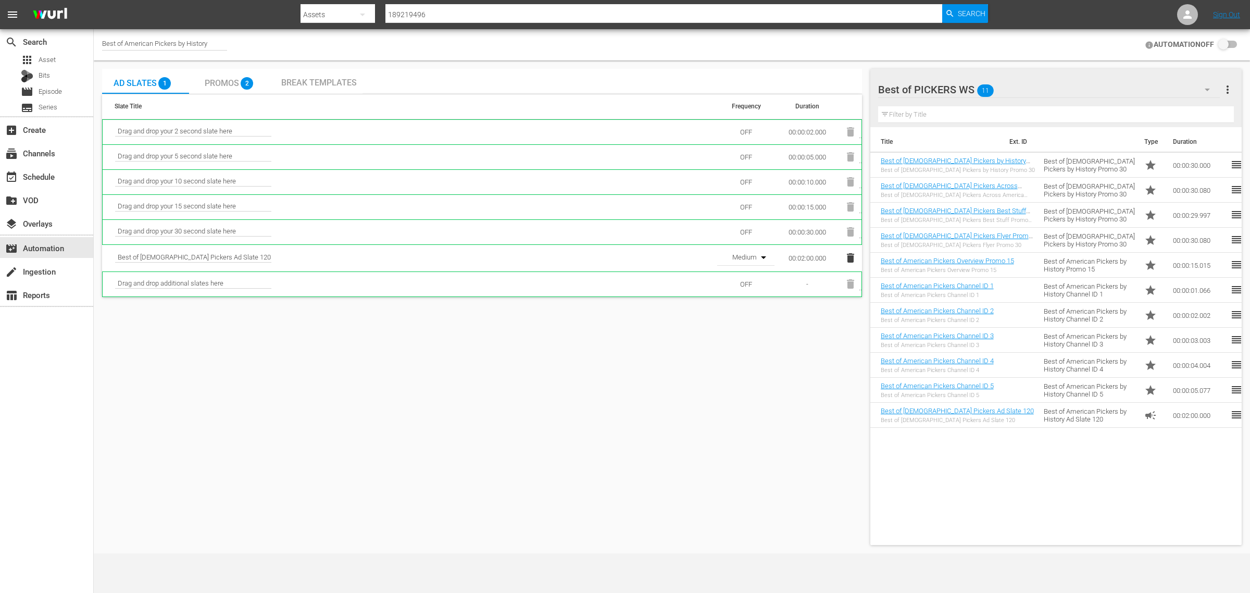
click at [358, 459] on div "Ad Slates 1 Promos 2 Break Templates Slate Title Frequency Duration Drag and dr…" at bounding box center [482, 307] width 760 height 476
click at [212, 81] on span "Promos" at bounding box center [222, 83] width 34 height 10
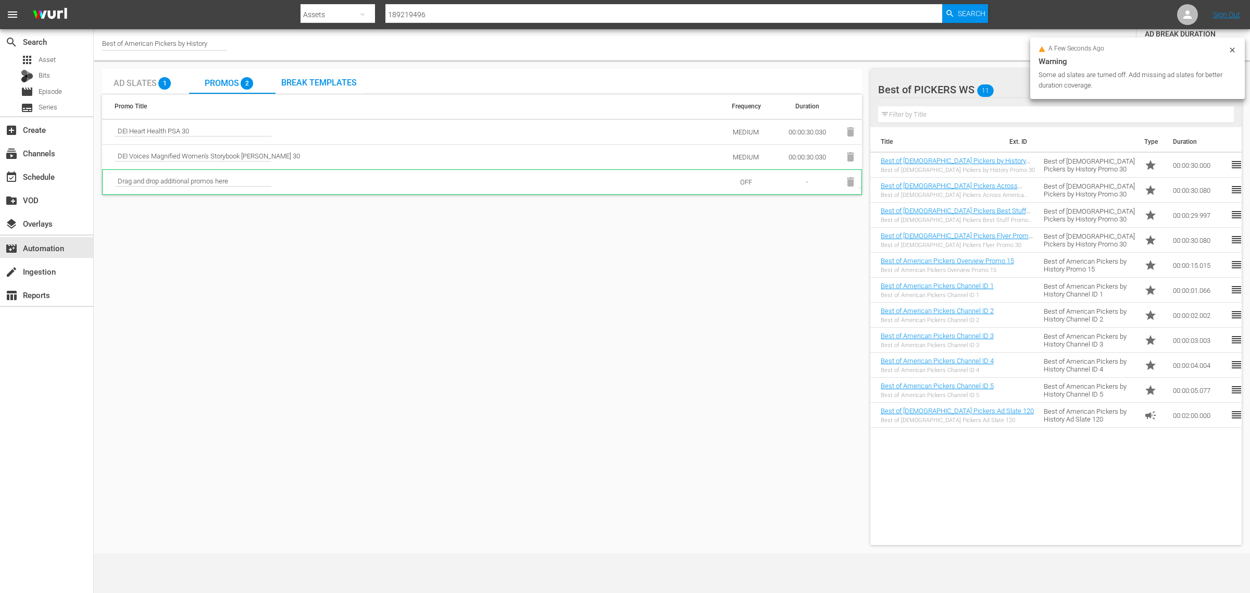
click at [1232, 48] on icon at bounding box center [1232, 50] width 8 height 8
click at [1117, 43] on input "checkbox" at bounding box center [1115, 45] width 23 height 12
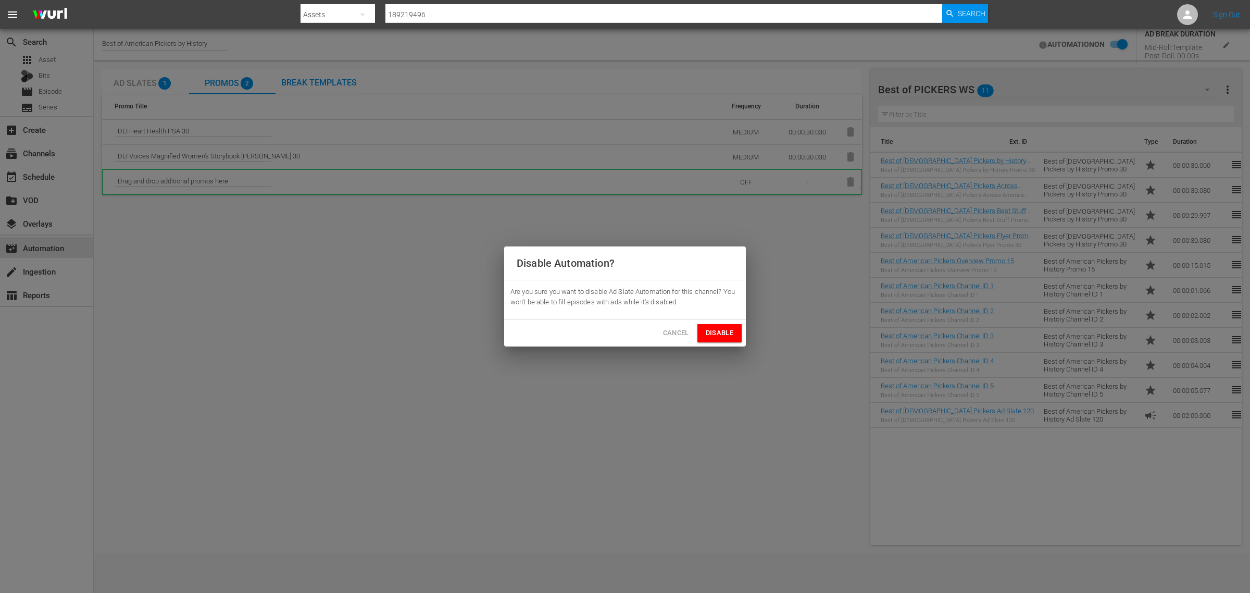
click at [698, 336] on button "Disable" at bounding box center [719, 333] width 44 height 18
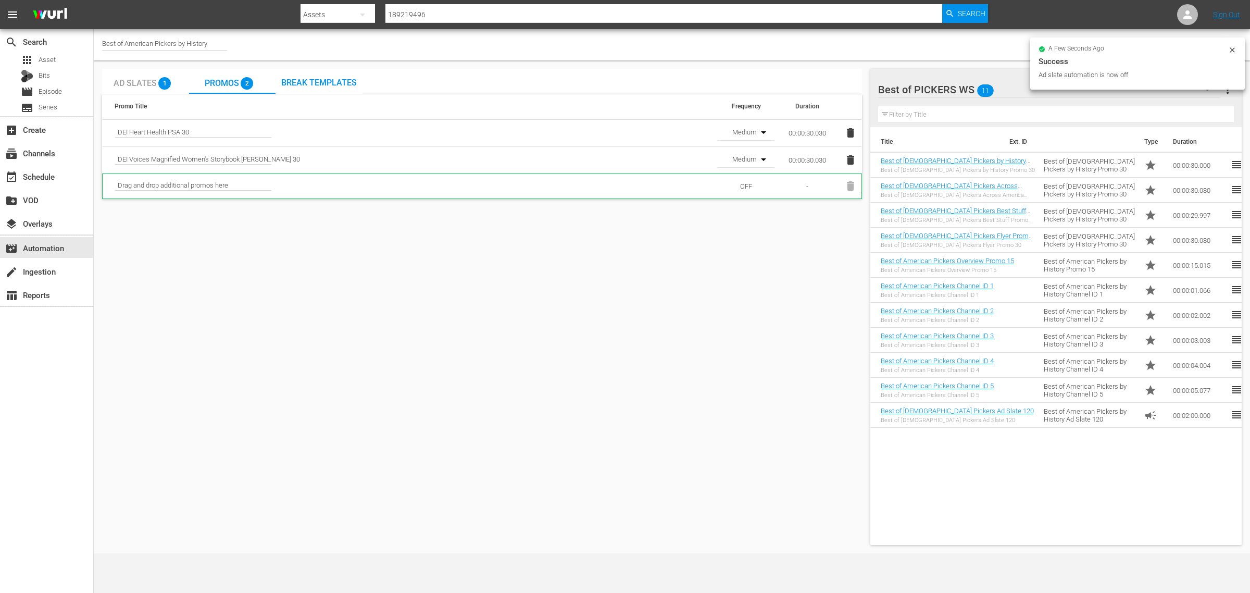
click at [849, 160] on icon "button" at bounding box center [850, 159] width 7 height 9
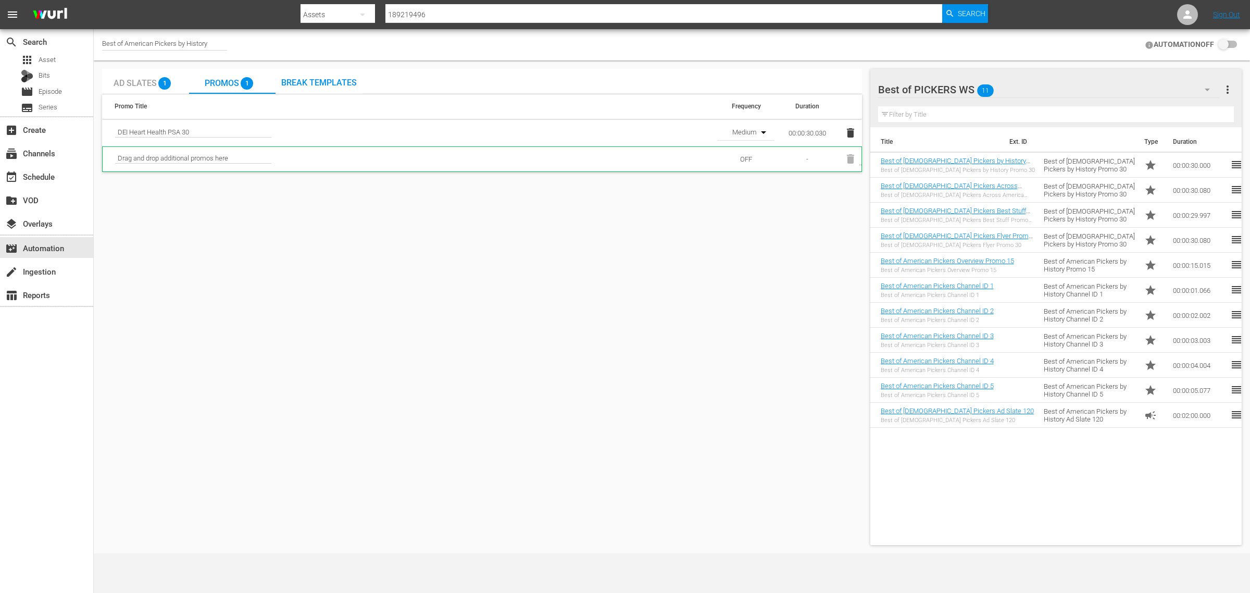
click at [849, 131] on icon "button" at bounding box center [850, 132] width 7 height 9
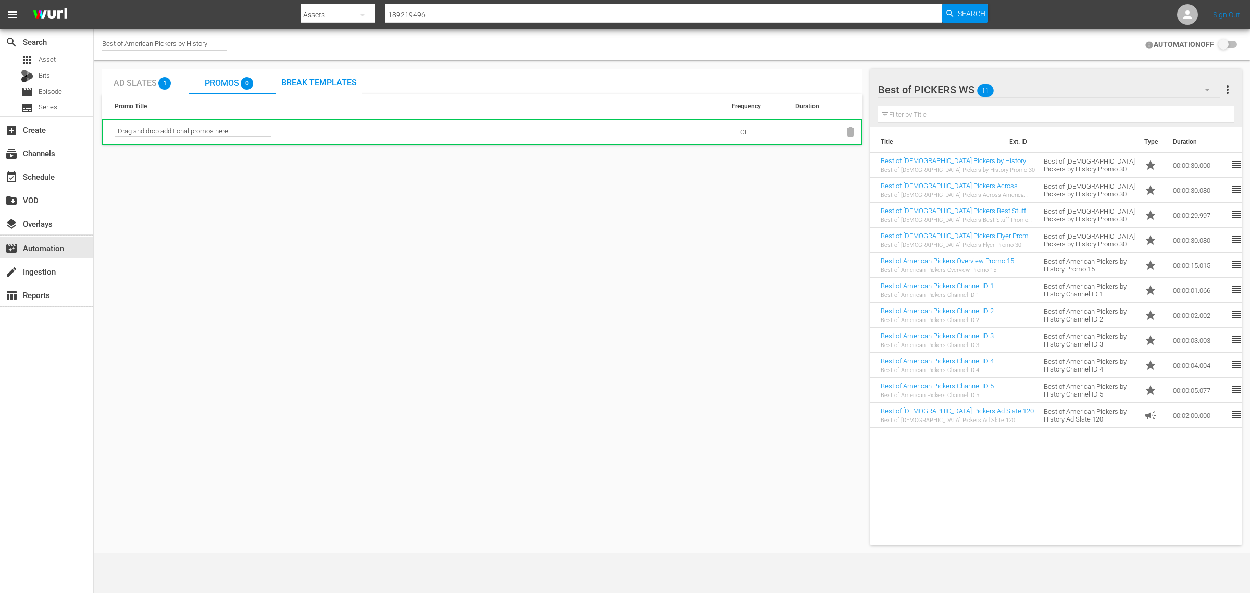
click at [1220, 49] on input "checkbox" at bounding box center [1225, 45] width 23 height 12
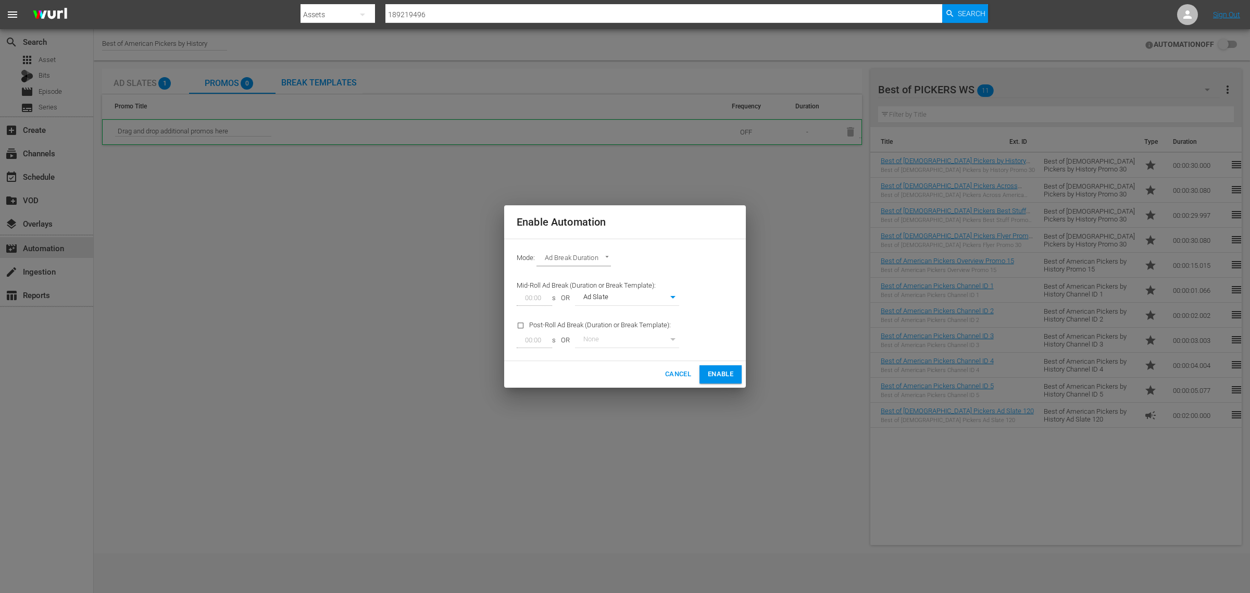
click at [717, 370] on span "Enable" at bounding box center [721, 374] width 26 height 12
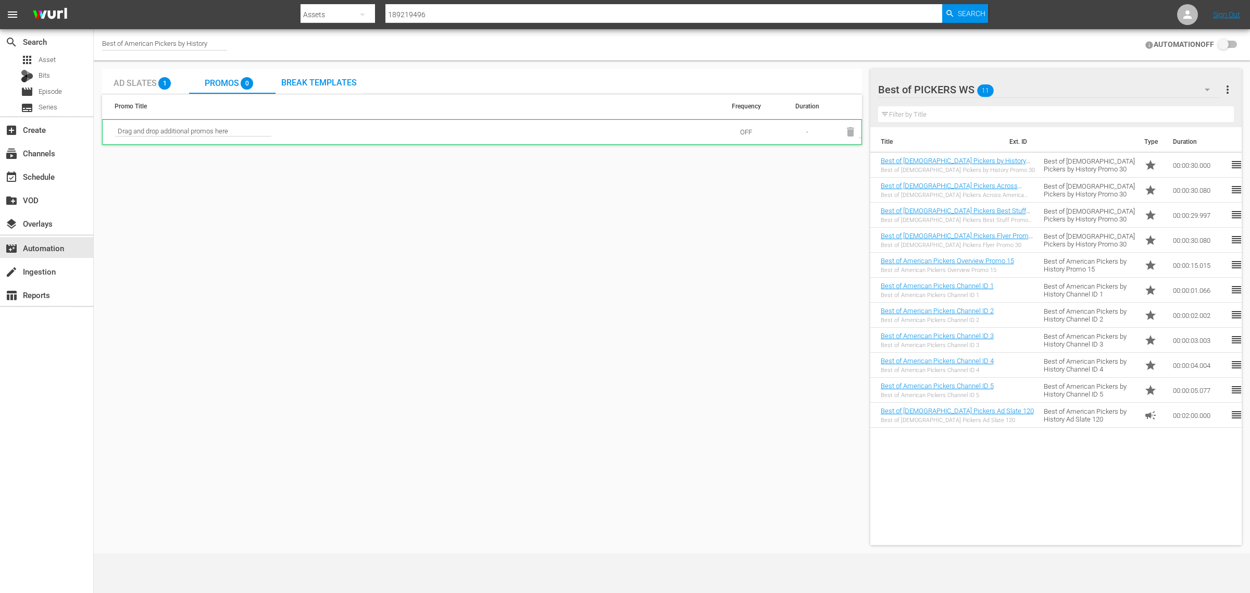
checkbox input "true"
click at [56, 170] on div "event_available Schedule" at bounding box center [29, 174] width 58 height 9
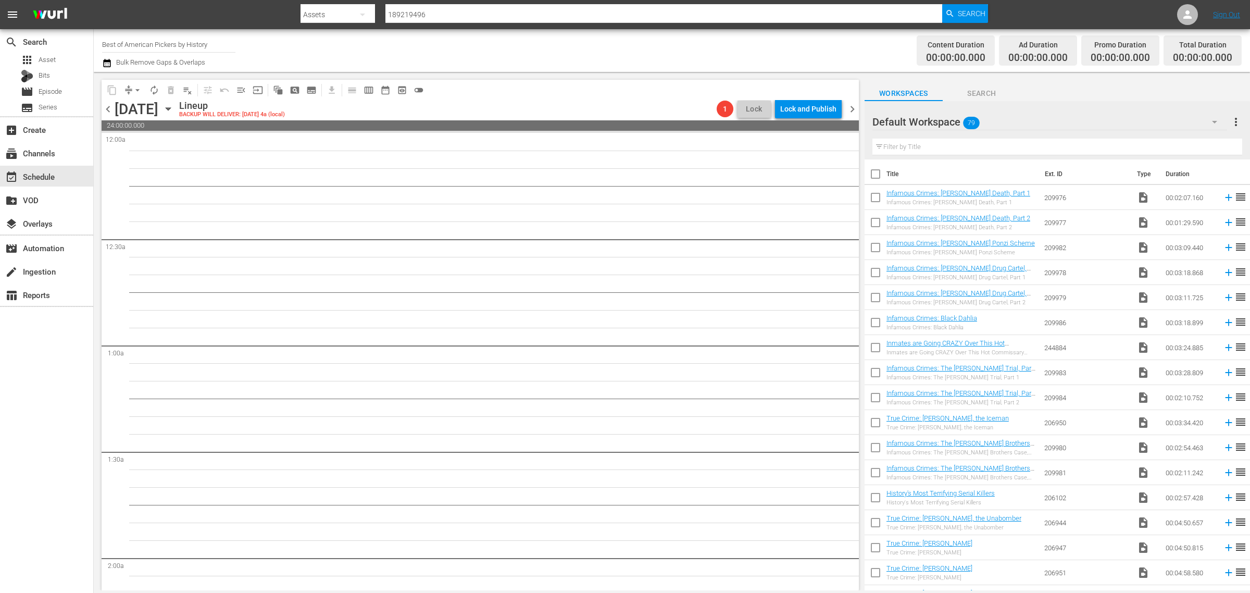
click at [174, 108] on icon "button" at bounding box center [167, 108] width 11 height 11
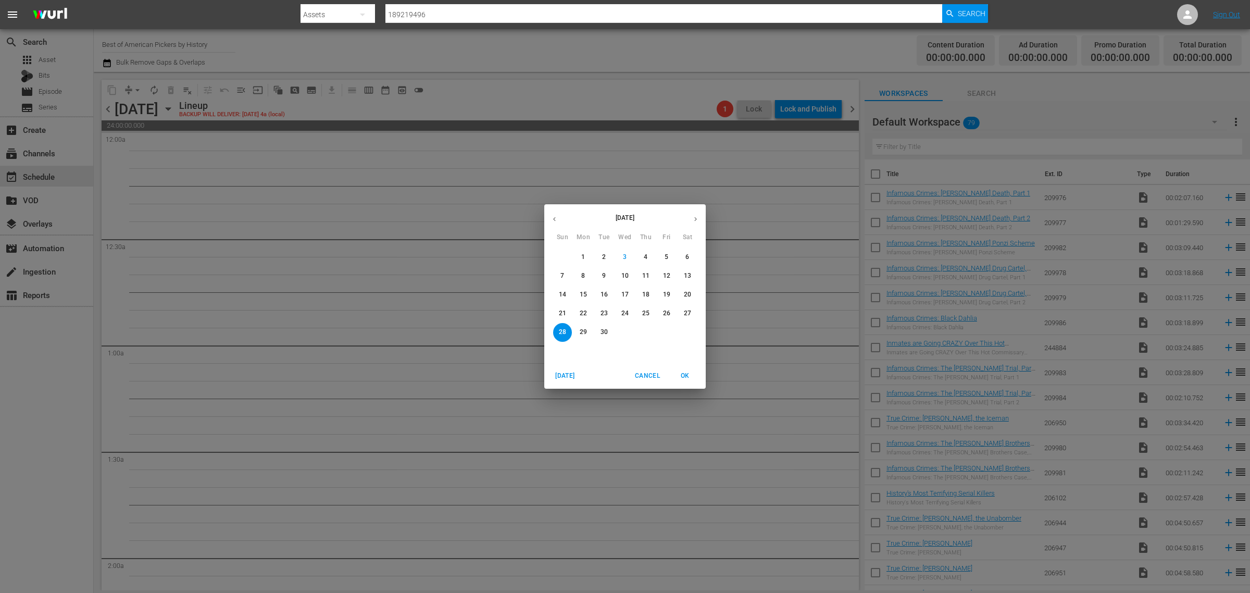
click at [602, 316] on p "23" at bounding box center [603, 313] width 7 height 9
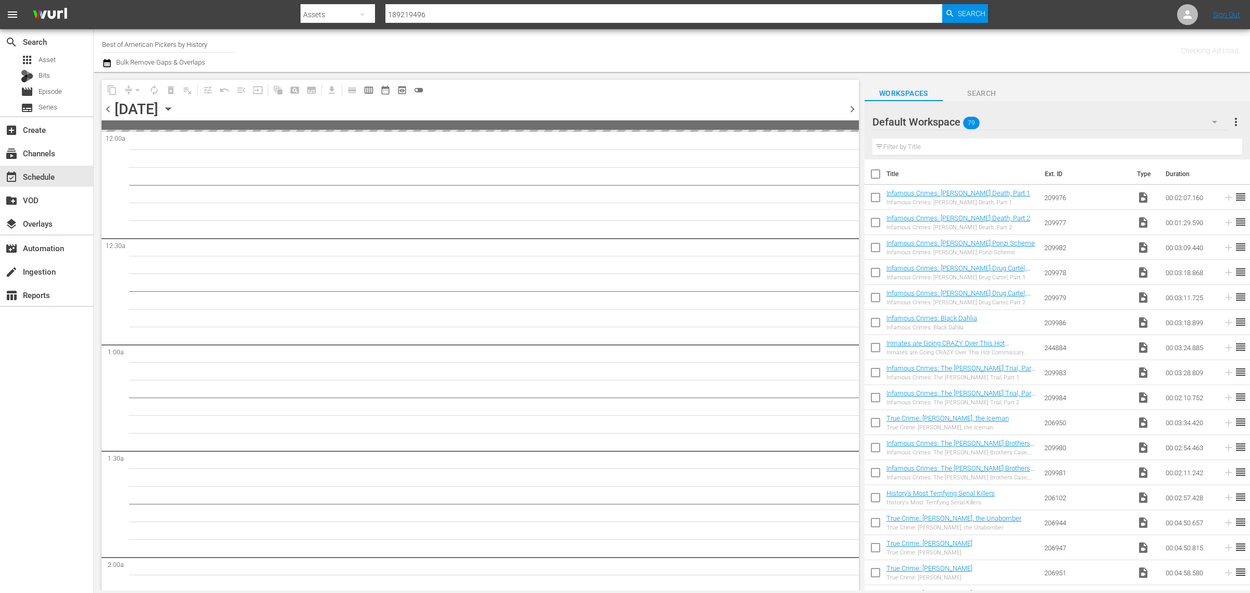
click at [686, 59] on div "Channel Title Best of American Pickers by History Bulk Remove Gaps & Overlaps" at bounding box center [412, 50] width 621 height 37
click at [634, 51] on div "Channel Title Best of American Pickers by History Bulk Remove Gaps & Overlaps" at bounding box center [412, 50] width 621 height 37
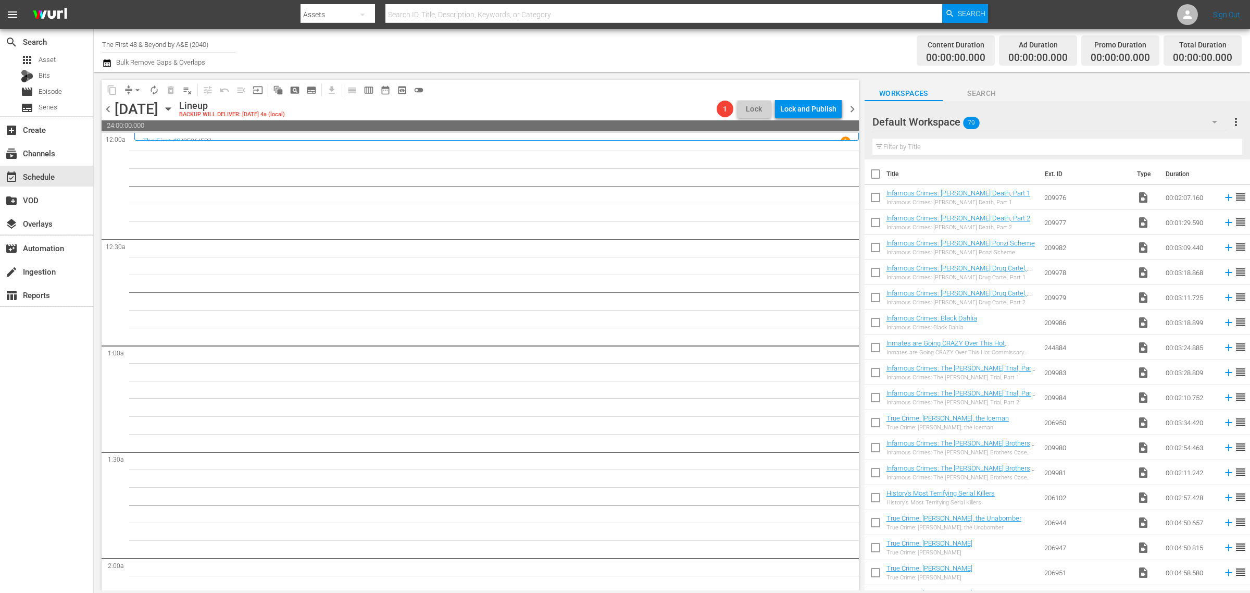
click at [589, 55] on div "Channel Title The First 48 & Beyond by A&E (2040) Bulk Remove Gaps & Overlaps" at bounding box center [412, 50] width 621 height 37
click at [174, 110] on icon "button" at bounding box center [167, 108] width 11 height 11
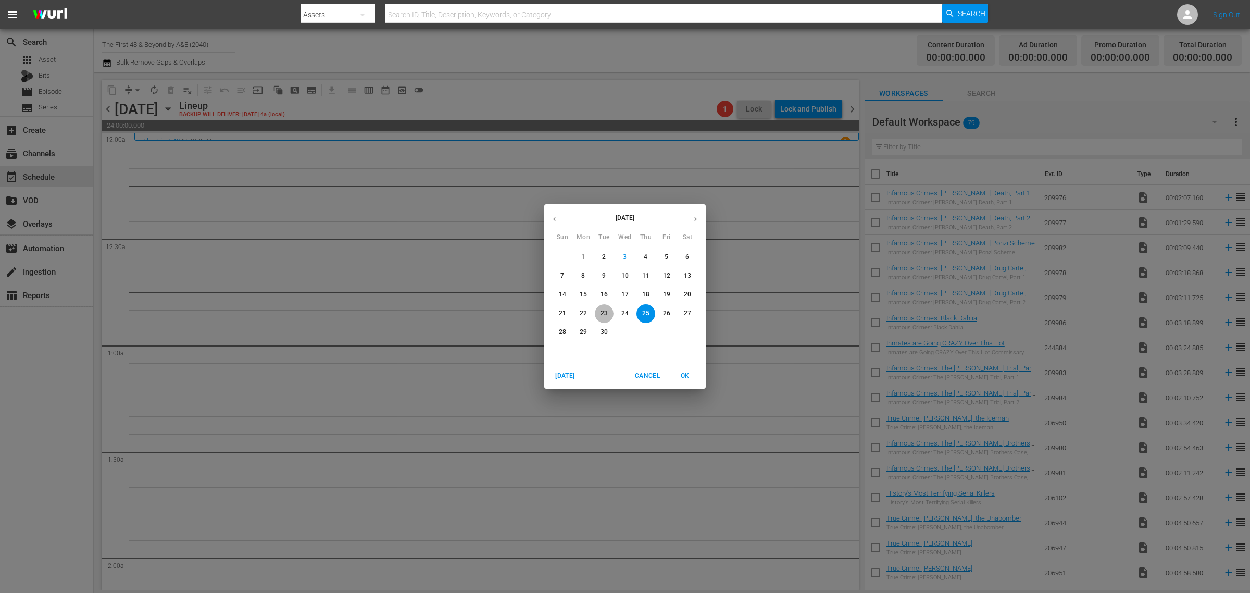
click at [602, 311] on p "23" at bounding box center [603, 313] width 7 height 9
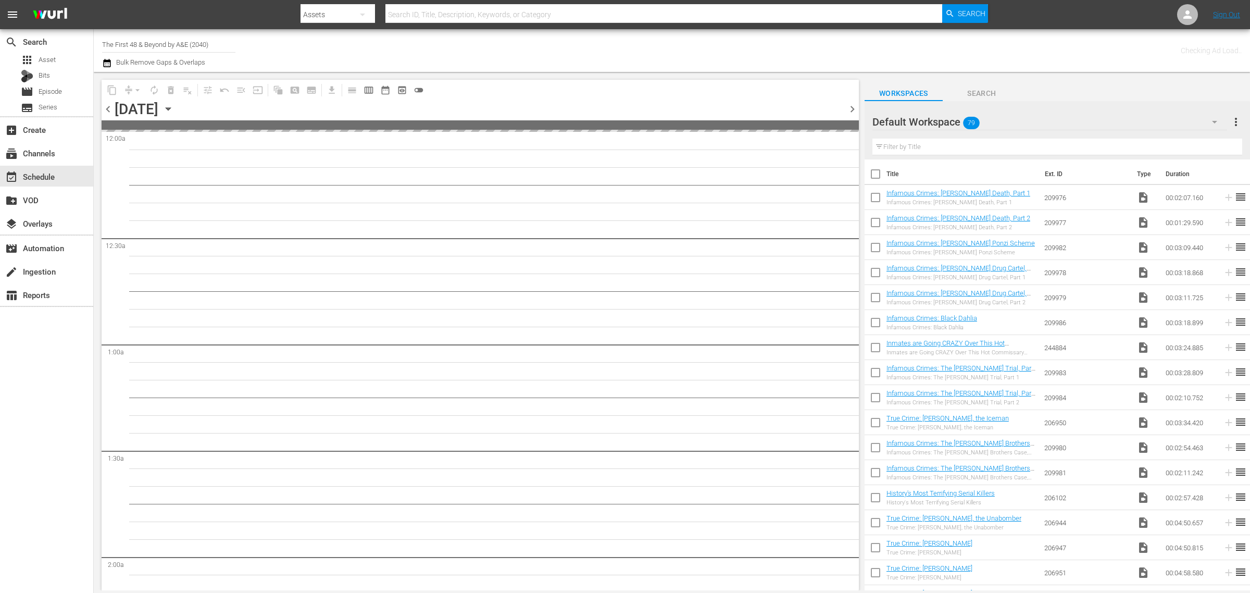
click at [573, 45] on div "Channel Title The First 48 & Beyond by A&E (2040) Bulk Remove Gaps & Overlaps" at bounding box center [412, 50] width 621 height 37
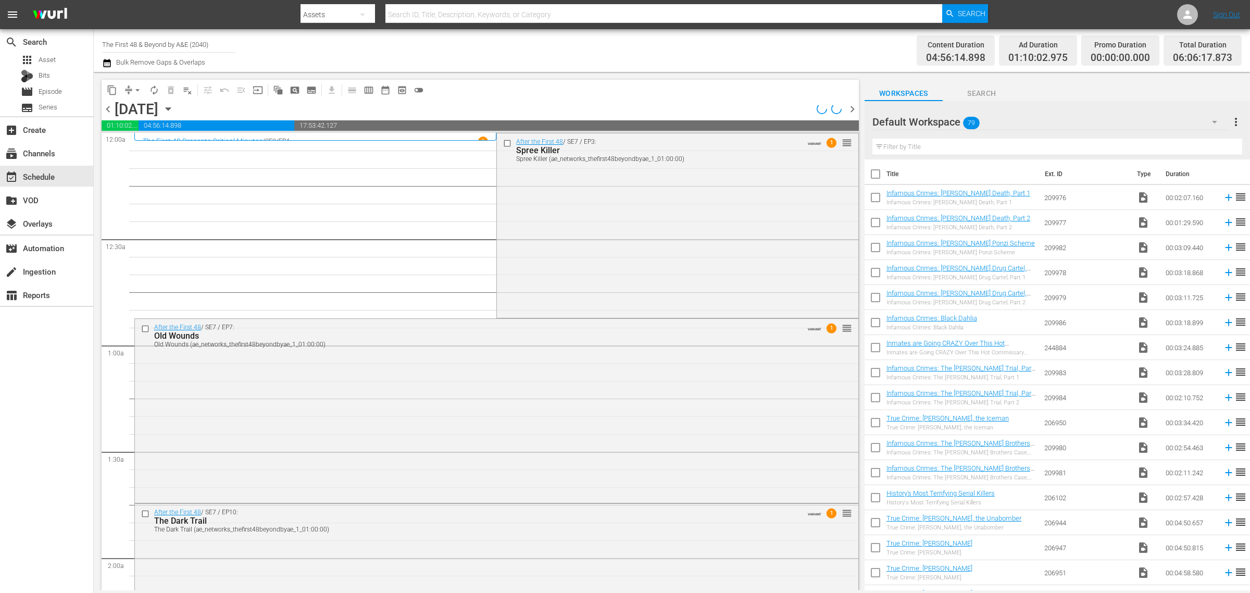
click at [580, 221] on div "After the First 48 / SE7 / EP3: Spree Killer Spree Killer (ae_networks_thefirst…" at bounding box center [677, 224] width 361 height 182
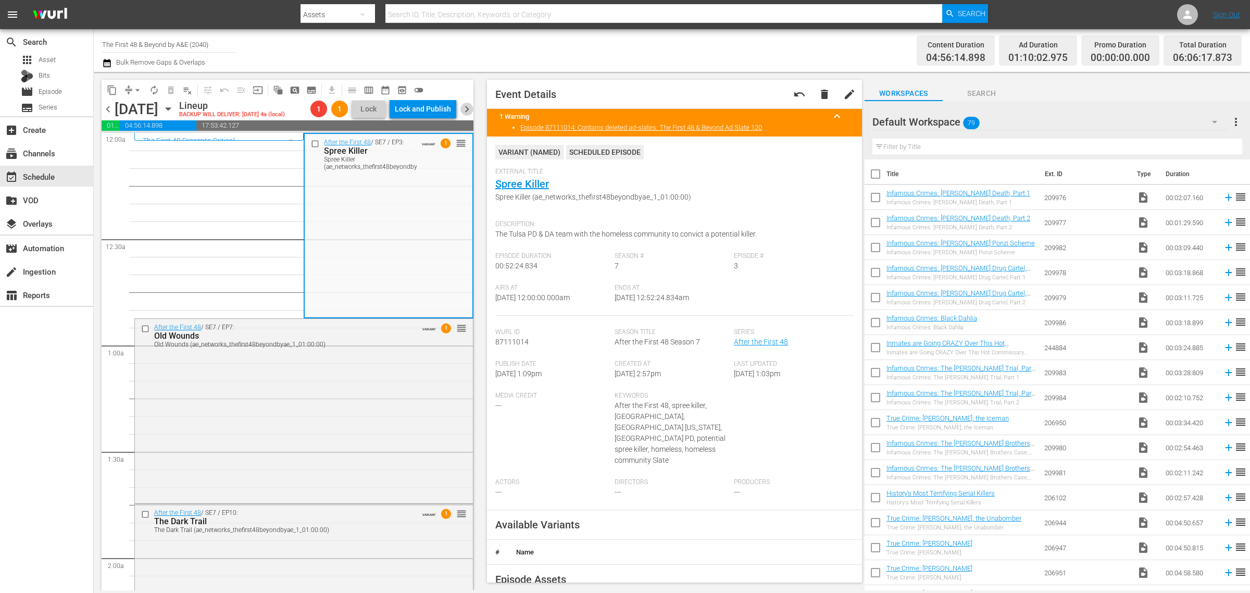
click at [470, 109] on span "chevron_right" at bounding box center [466, 109] width 13 height 13
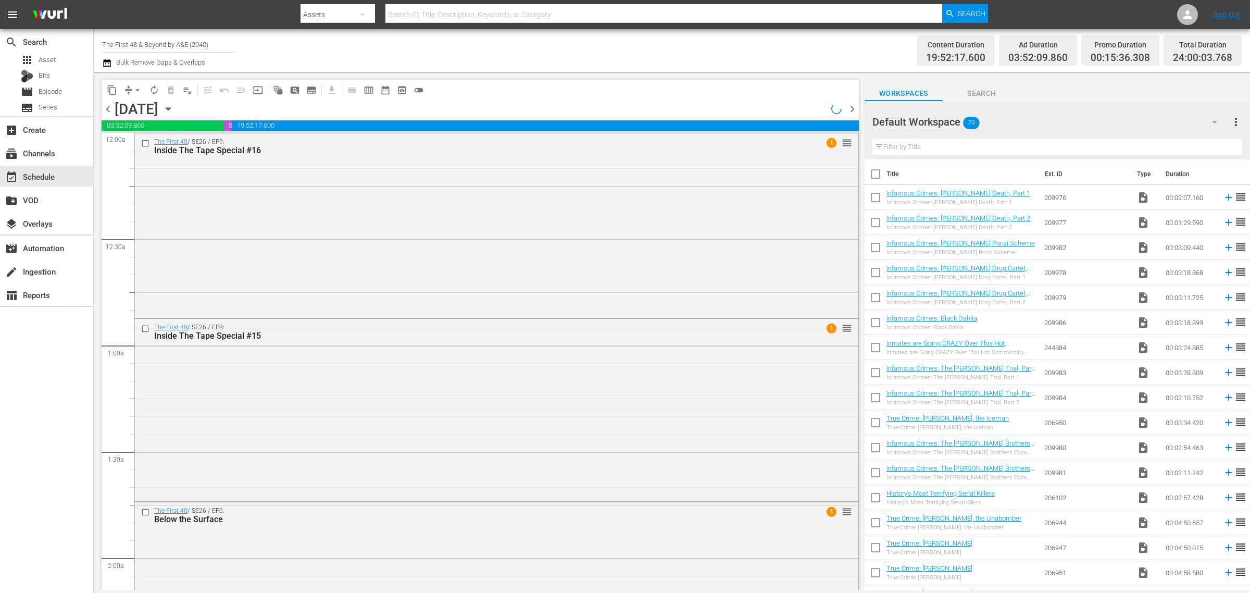
click at [849, 111] on span "chevron_right" at bounding box center [852, 109] width 13 height 13
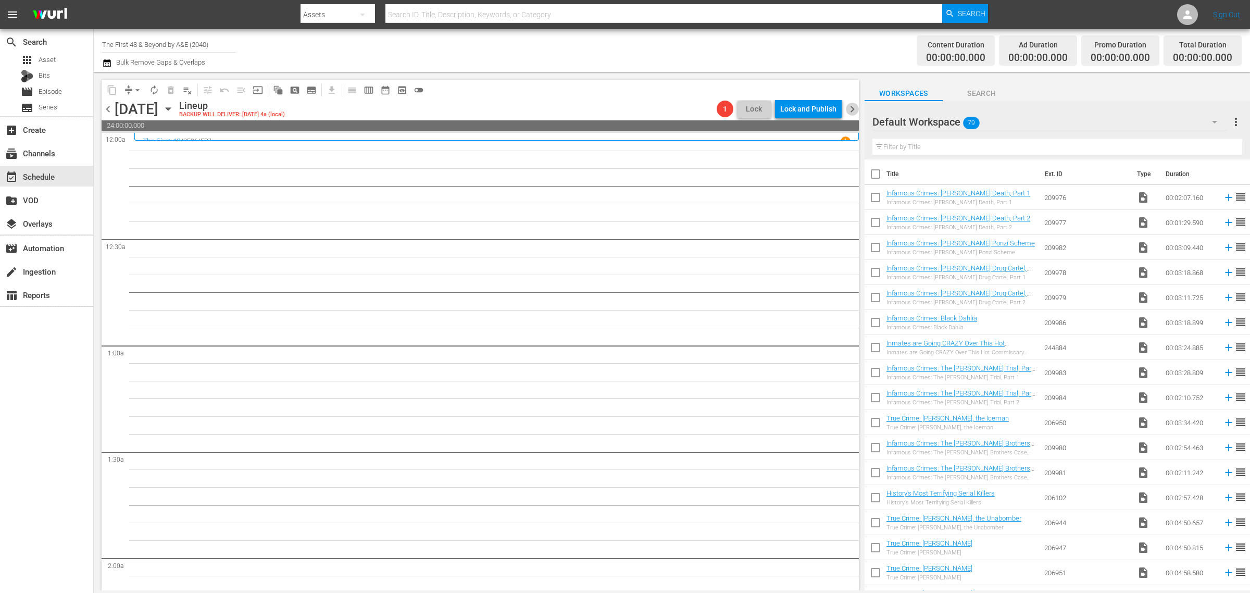
click at [852, 114] on span "chevron_right" at bounding box center [852, 109] width 13 height 13
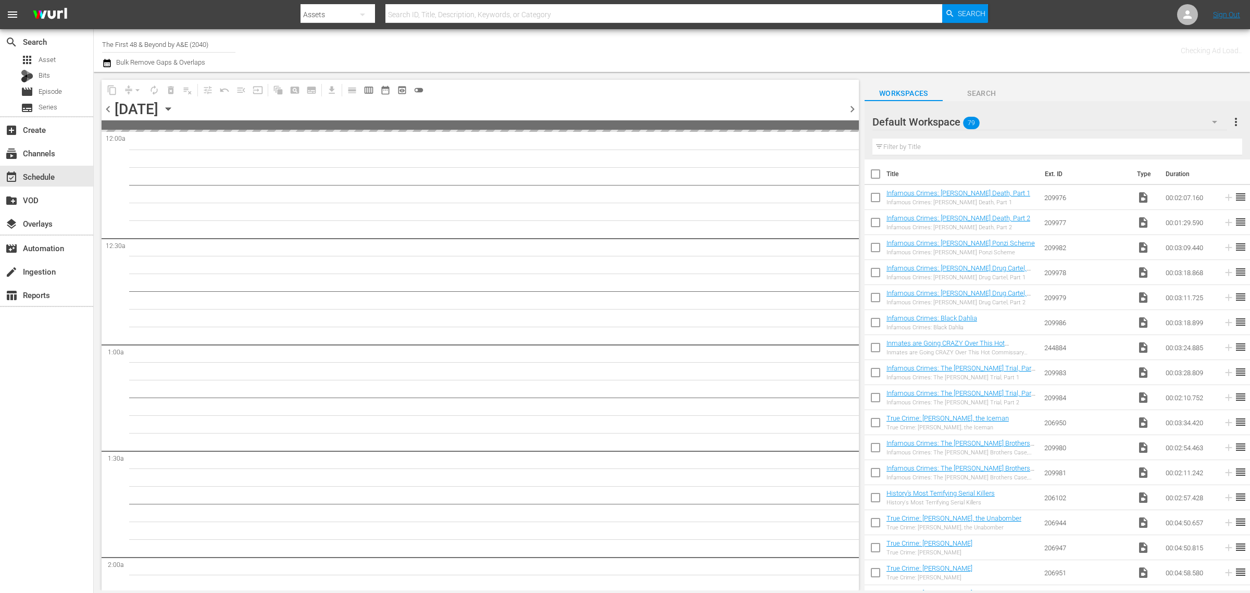
click at [604, 55] on div "Channel Title The First 48 & Beyond by A&E (2040) Bulk Remove Gaps & Overlaps" at bounding box center [412, 50] width 621 height 37
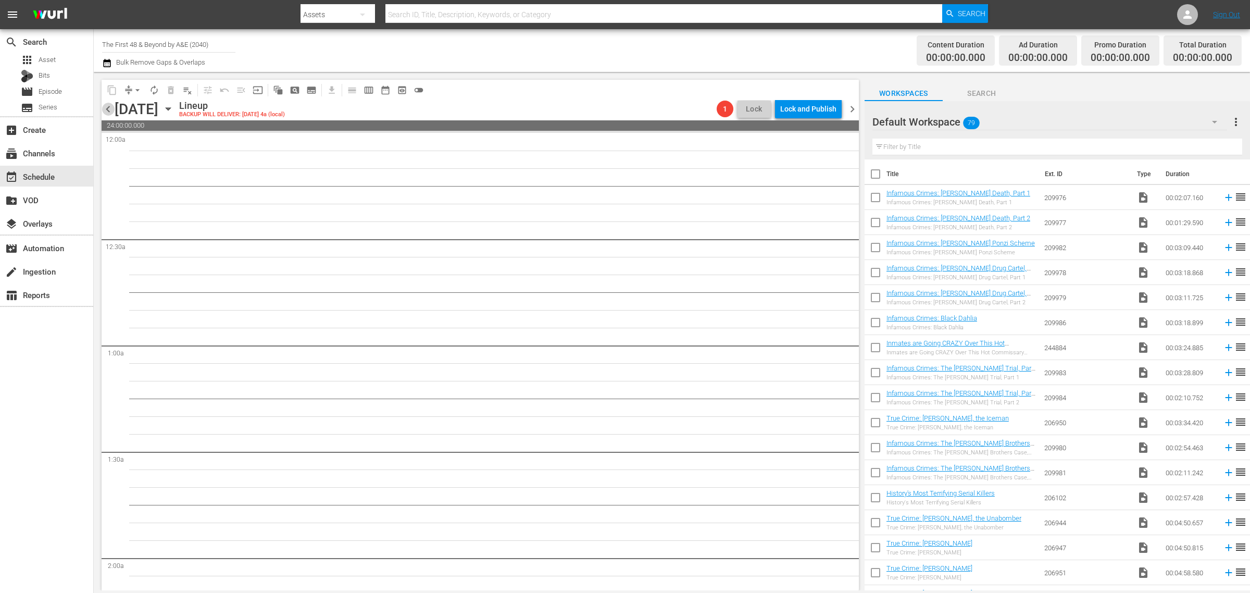
click at [106, 105] on span "chevron_left" at bounding box center [108, 109] width 13 height 13
click at [105, 105] on span "chevron_left" at bounding box center [108, 109] width 13 height 13
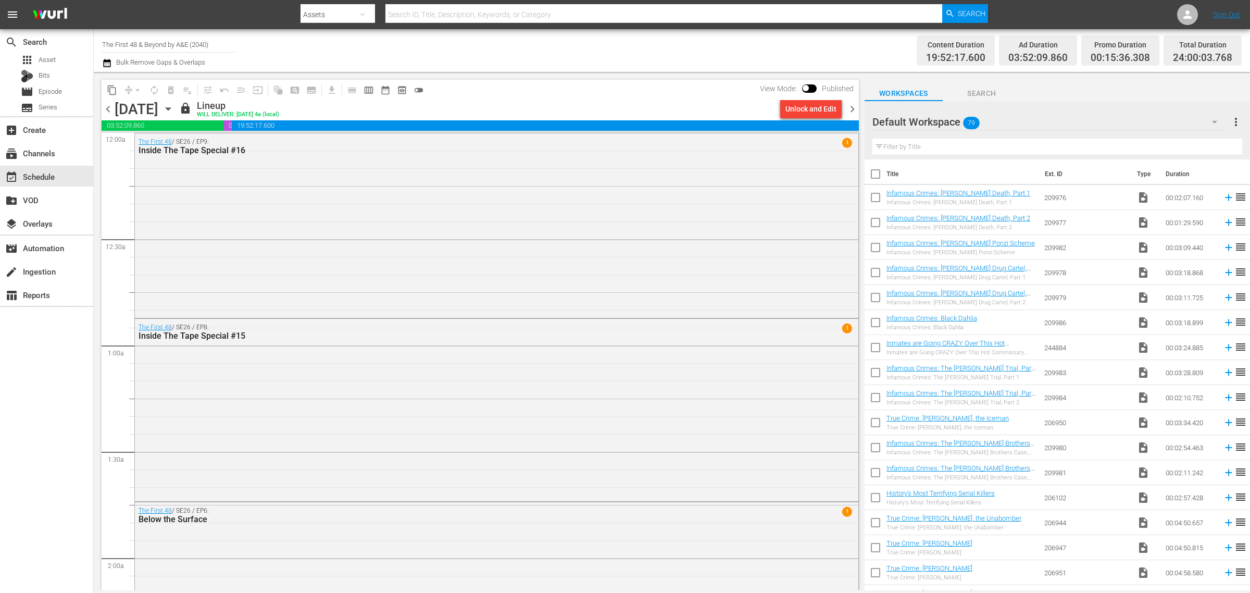
click at [849, 104] on span "chevron_right" at bounding box center [852, 109] width 13 height 13
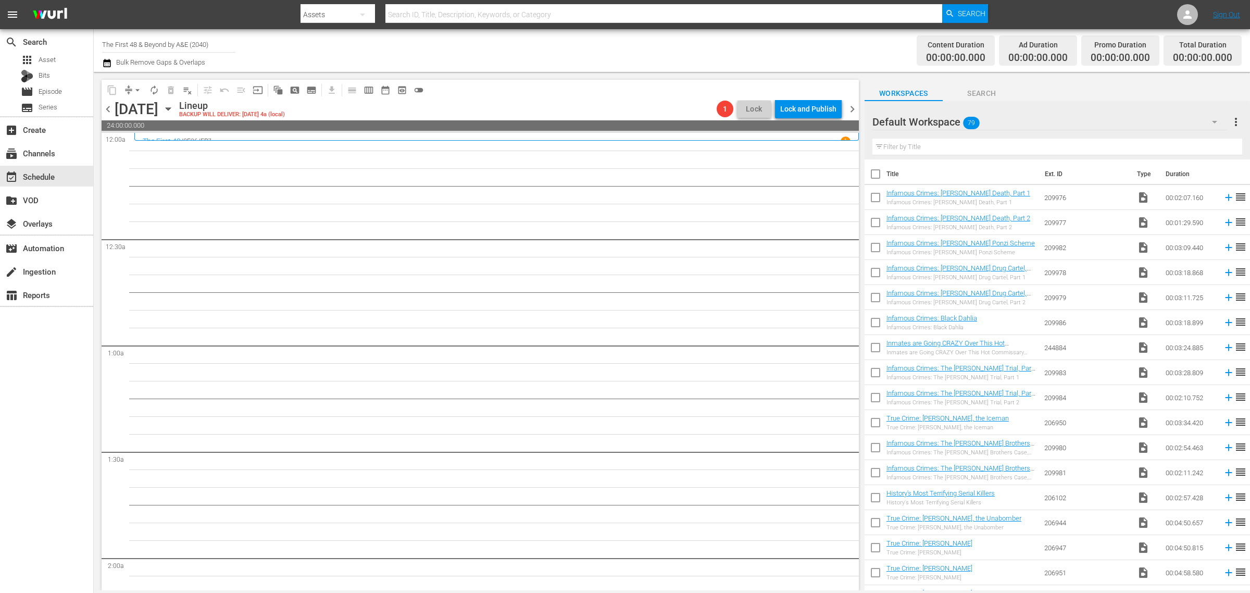
click at [623, 58] on div "Channel Title The First 48 & Beyond by A&E (2040) Bulk Remove Gaps & Overlaps" at bounding box center [412, 50] width 621 height 37
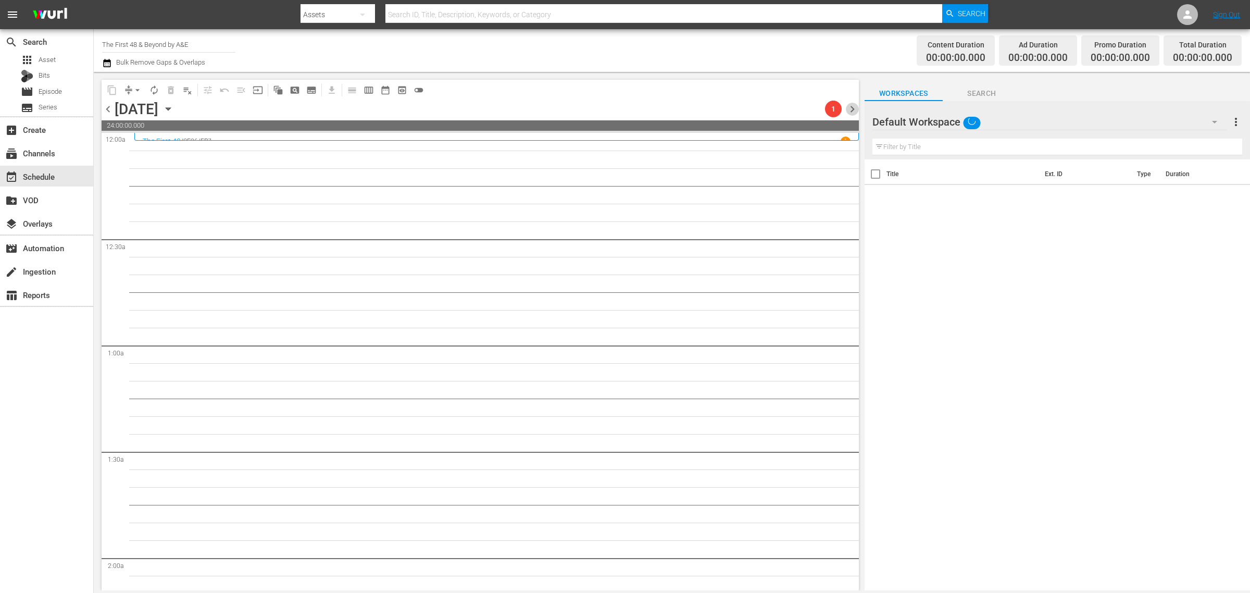
click at [850, 109] on span "chevron_right" at bounding box center [852, 109] width 13 height 13
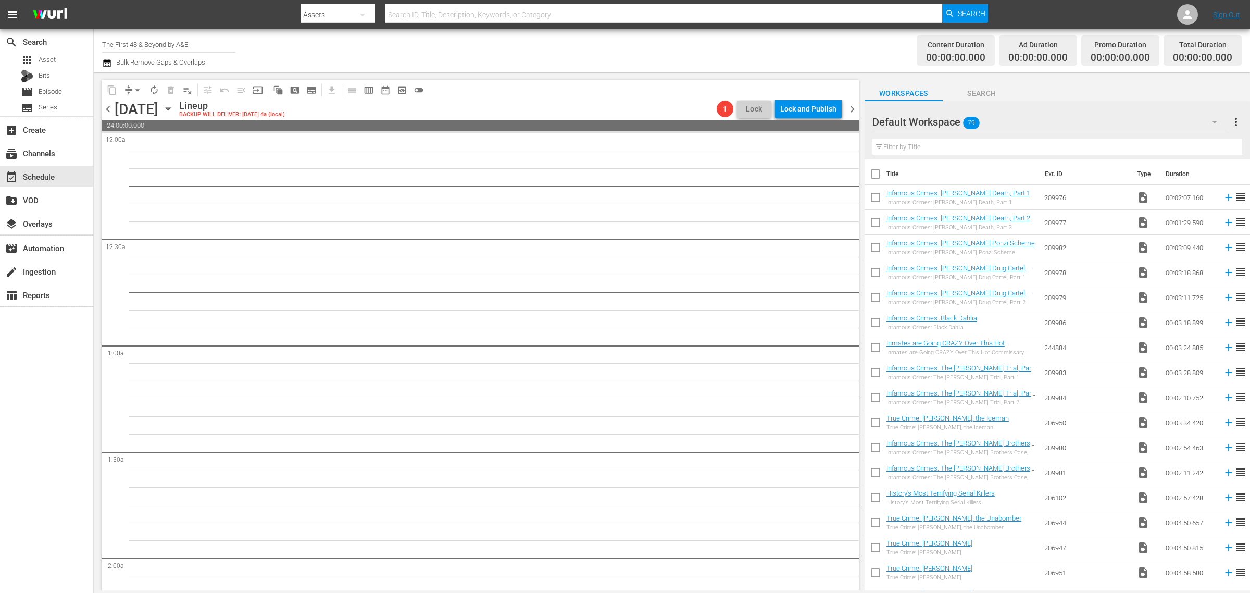
drag, startPoint x: 632, startPoint y: 45, endPoint x: 647, endPoint y: 51, distance: 16.3
click at [632, 45] on div "Channel Title The First 48 & Beyond by A&E Bulk Remove Gaps & Overlaps" at bounding box center [412, 50] width 621 height 37
click at [850, 106] on span "chevron_right" at bounding box center [852, 109] width 13 height 13
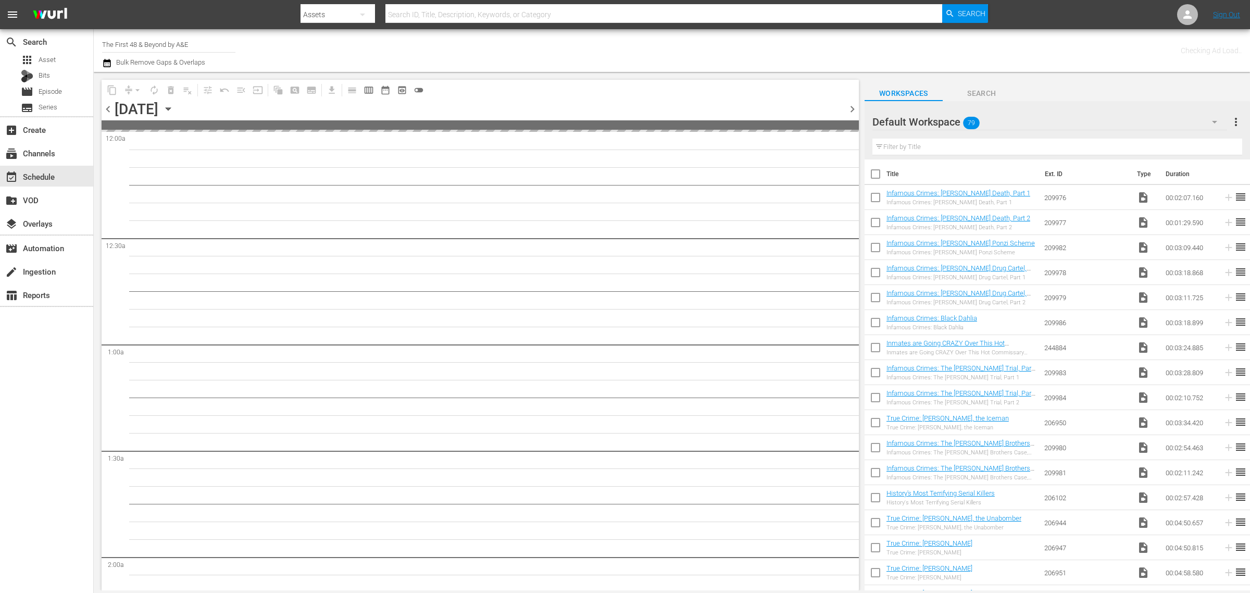
click at [587, 48] on div "Channel Title The First 48 & Beyond by A&E Bulk Remove Gaps & Overlaps" at bounding box center [412, 50] width 621 height 37
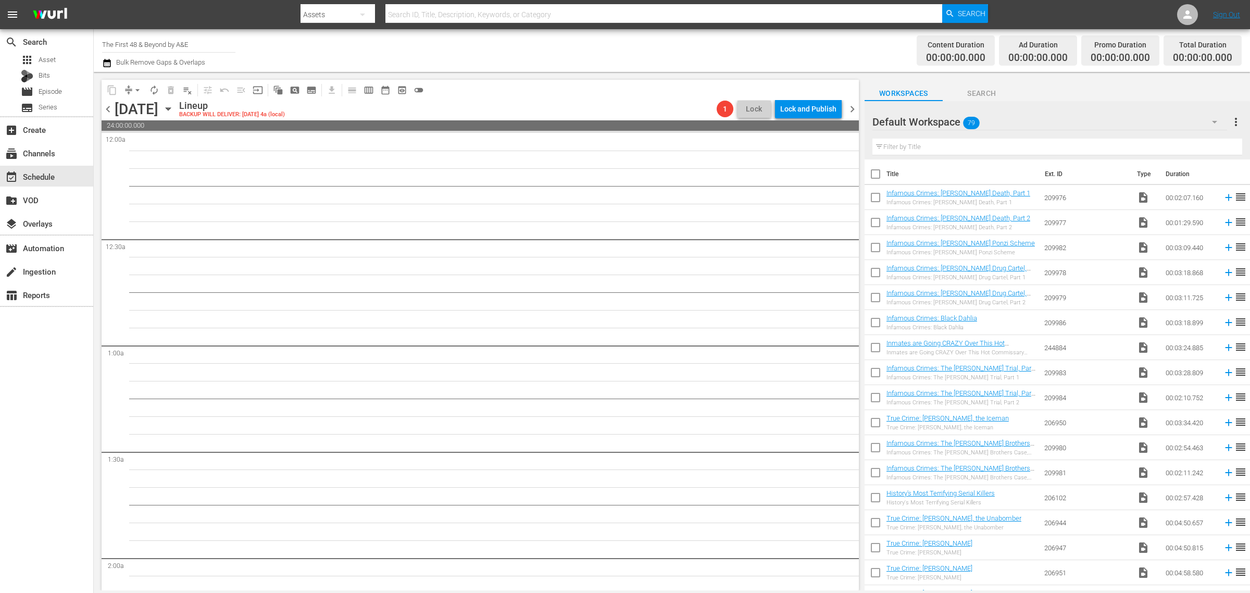
click at [174, 107] on icon "button" at bounding box center [167, 108] width 11 height 11
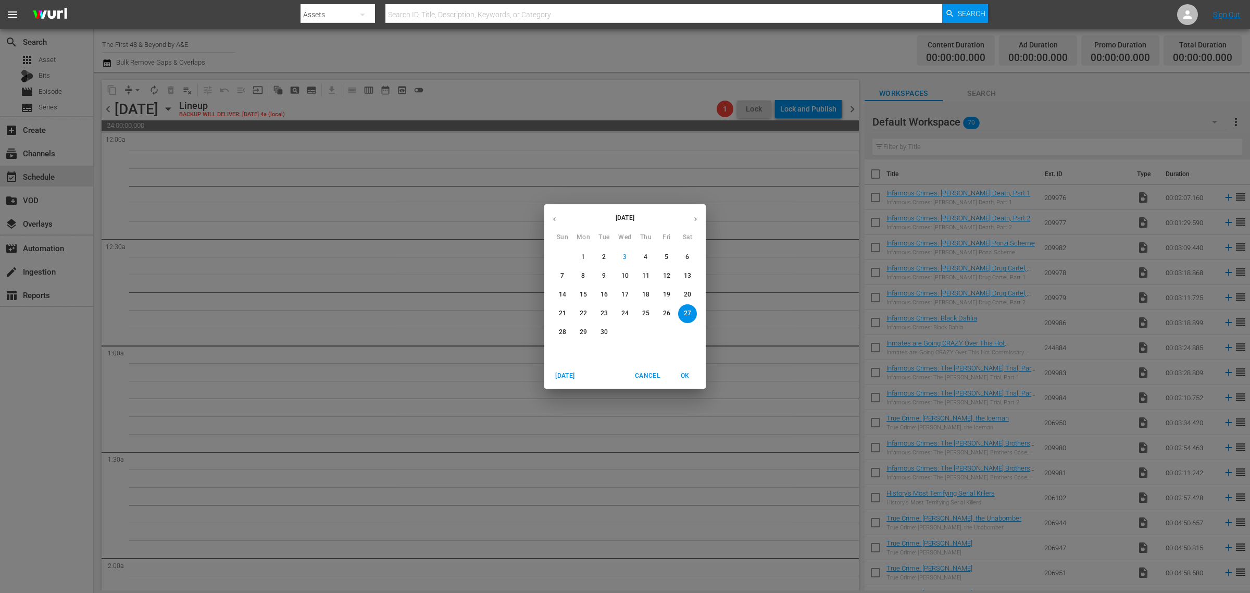
click at [581, 293] on p "15" at bounding box center [583, 294] width 7 height 9
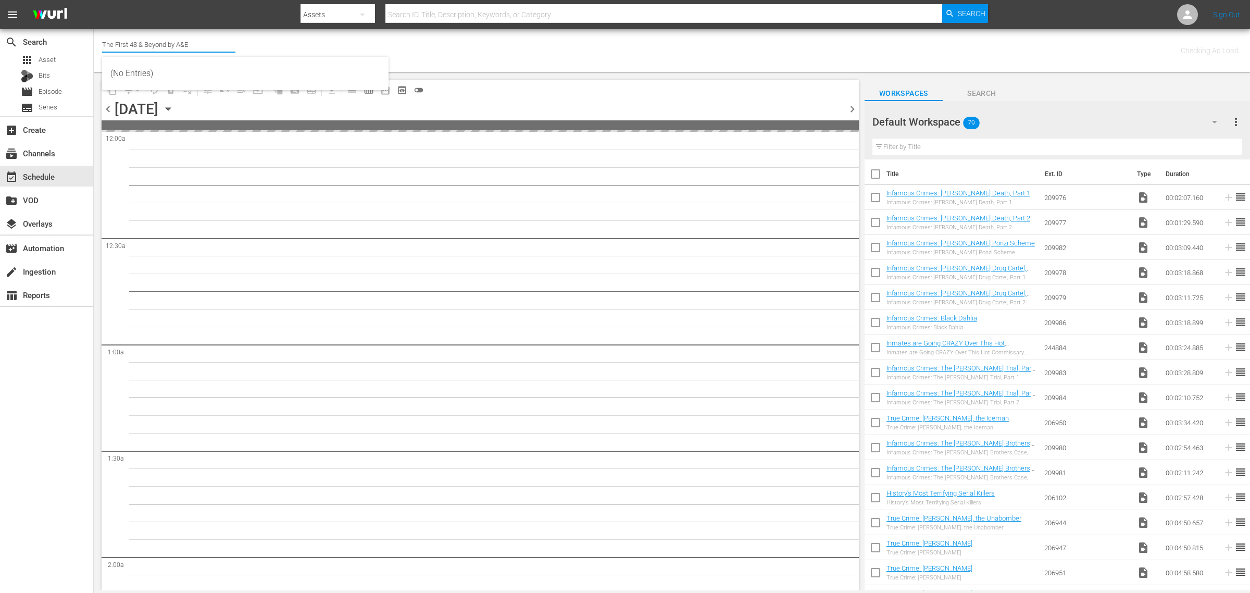
drag, startPoint x: 197, startPoint y: 42, endPoint x: -187, endPoint y: 8, distance: 385.8
click at [0, 8] on html "menu Search By Assets Search ID, Title, Description, Keywords, or Category Sear…" at bounding box center [625, 296] width 1250 height 593
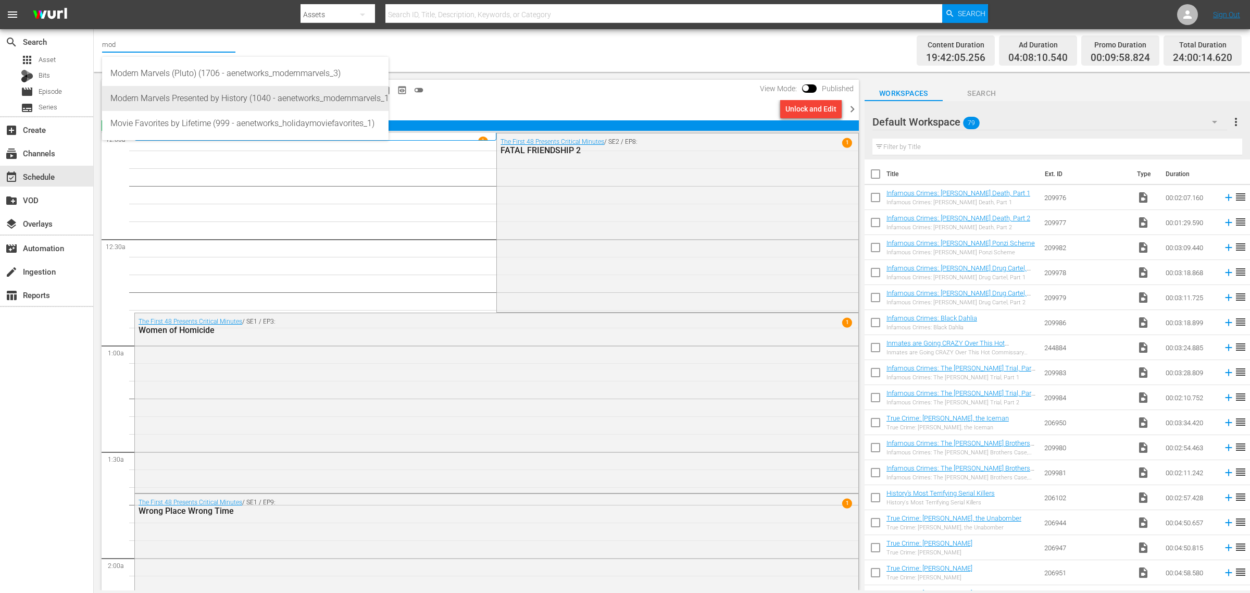
click at [245, 97] on div "Modern Marvels Presented by History (1040 - aenetworks_modernmarvels_1)" at bounding box center [245, 98] width 270 height 25
type input "Modern Marvels Presented by History (1040 - aenetworks_modernmarvels_1)"
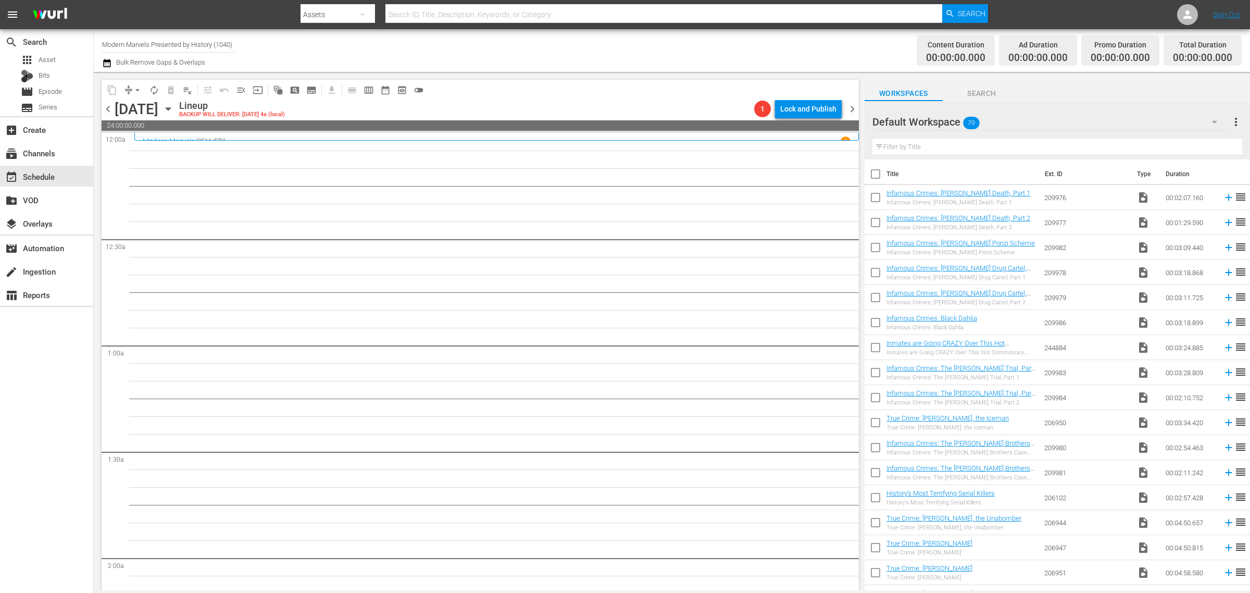
click at [604, 42] on div "Channel Title Modern Marvels Presented by History (1040) Bulk Remove Gaps & Ove…" at bounding box center [412, 50] width 621 height 37
click at [174, 107] on icon "button" at bounding box center [167, 108] width 11 height 11
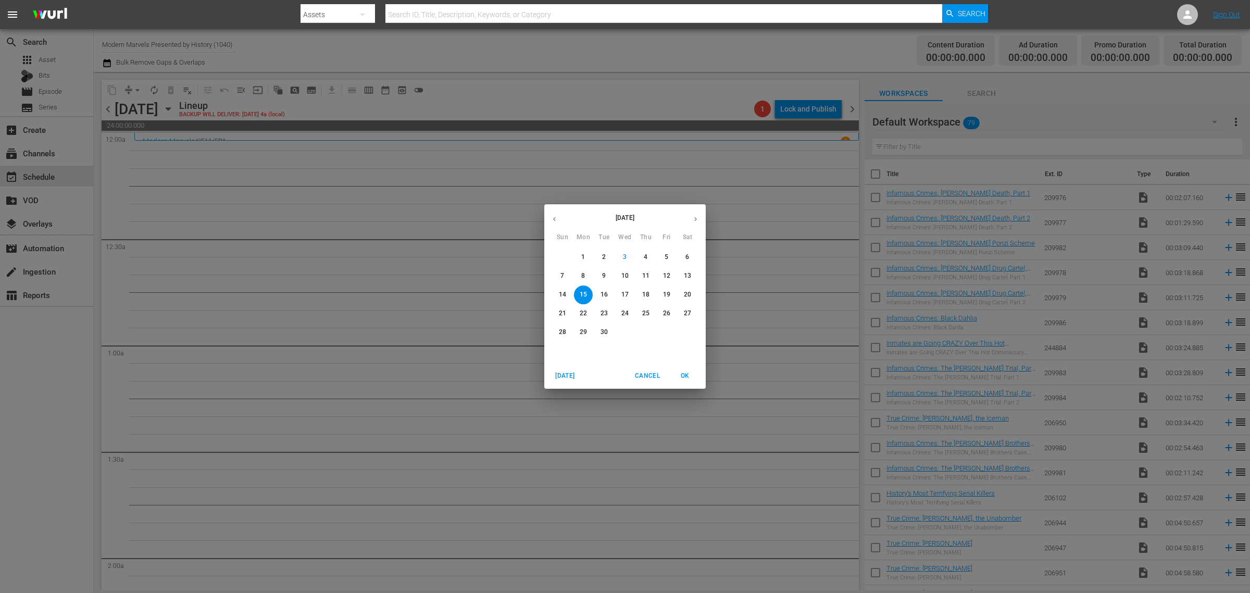
click at [645, 311] on p "25" at bounding box center [645, 313] width 7 height 9
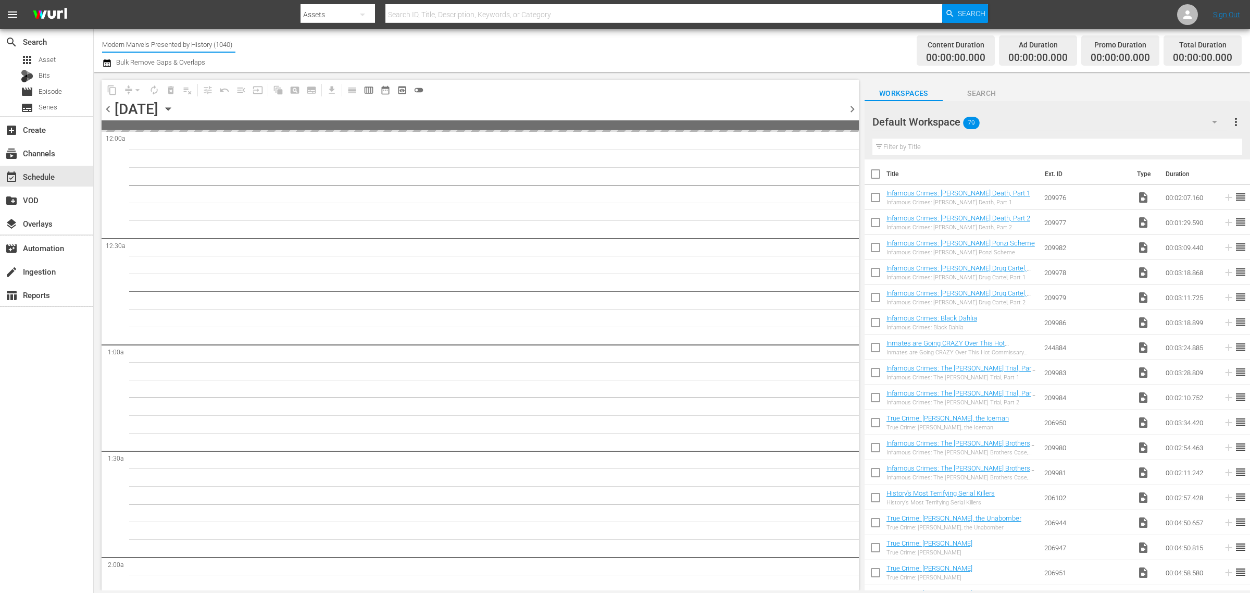
drag, startPoint x: 103, startPoint y: 42, endPoint x: 428, endPoint y: 52, distance: 325.6
click at [428, 52] on div "Channel Title Modern Marvels Presented by History (1040) Bulk Remove Gaps & Ove…" at bounding box center [412, 50] width 621 height 37
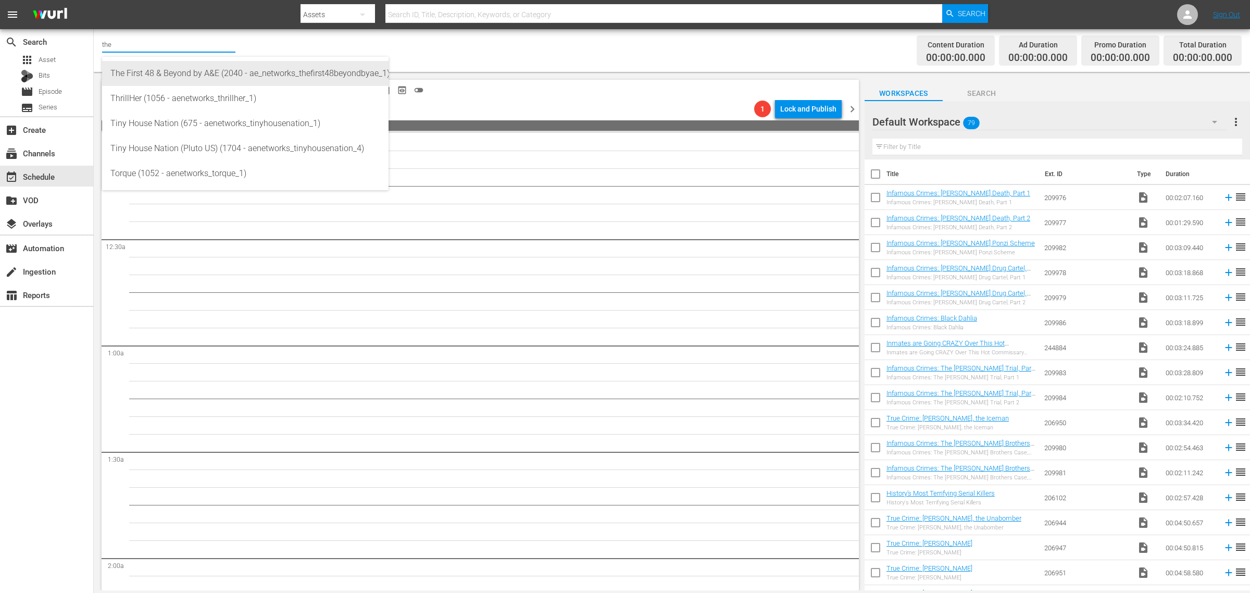
click at [212, 71] on div "The First 48 & Beyond by A&E (2040 - ae_networks_thefirst48beyondbyae_1)" at bounding box center [245, 73] width 270 height 25
type input "The First 48 & Beyond by A&E (2040 - ae_networks_thefirst48beyondbyae_1)"
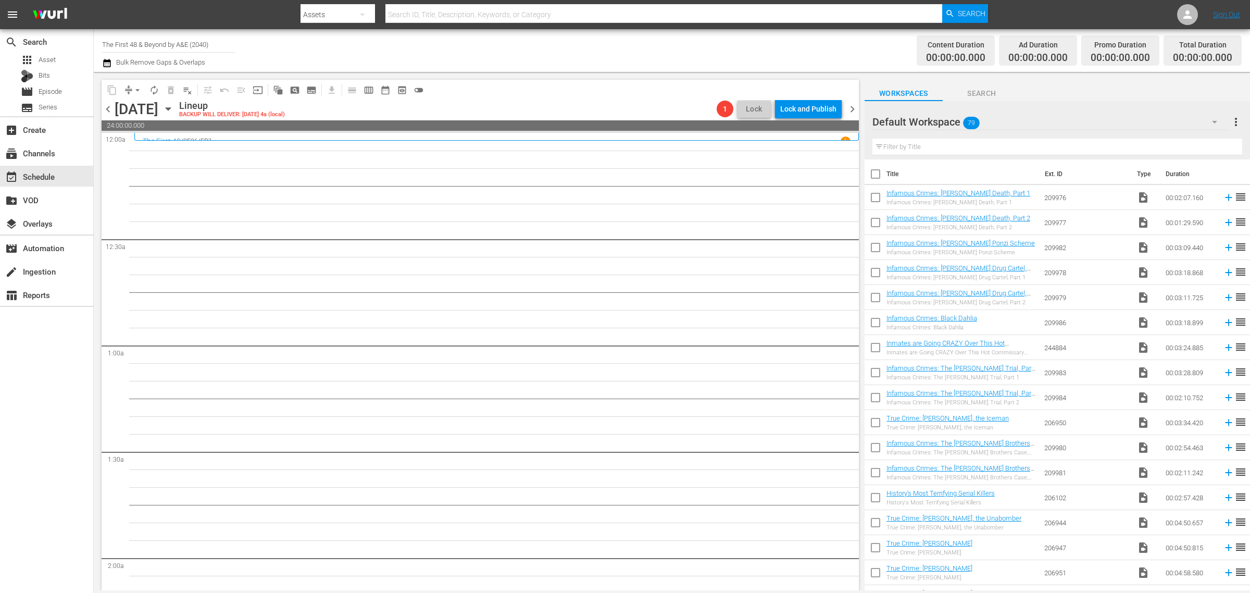
click at [665, 42] on div "Channel Title The First 48 & Beyond by A&E (2040) Bulk Remove Gaps & Overlaps" at bounding box center [412, 50] width 621 height 37
click at [852, 105] on span "chevron_right" at bounding box center [852, 109] width 13 height 13
click at [491, 53] on div "Channel Title The First 48 & Beyond by A&E (2040) Bulk Remove Gaps & Overlaps" at bounding box center [412, 50] width 621 height 37
click at [522, 47] on div "Channel Title The First 48 & Beyond by A&E (2040) Bulk Remove Gaps & Overlaps" at bounding box center [412, 50] width 621 height 37
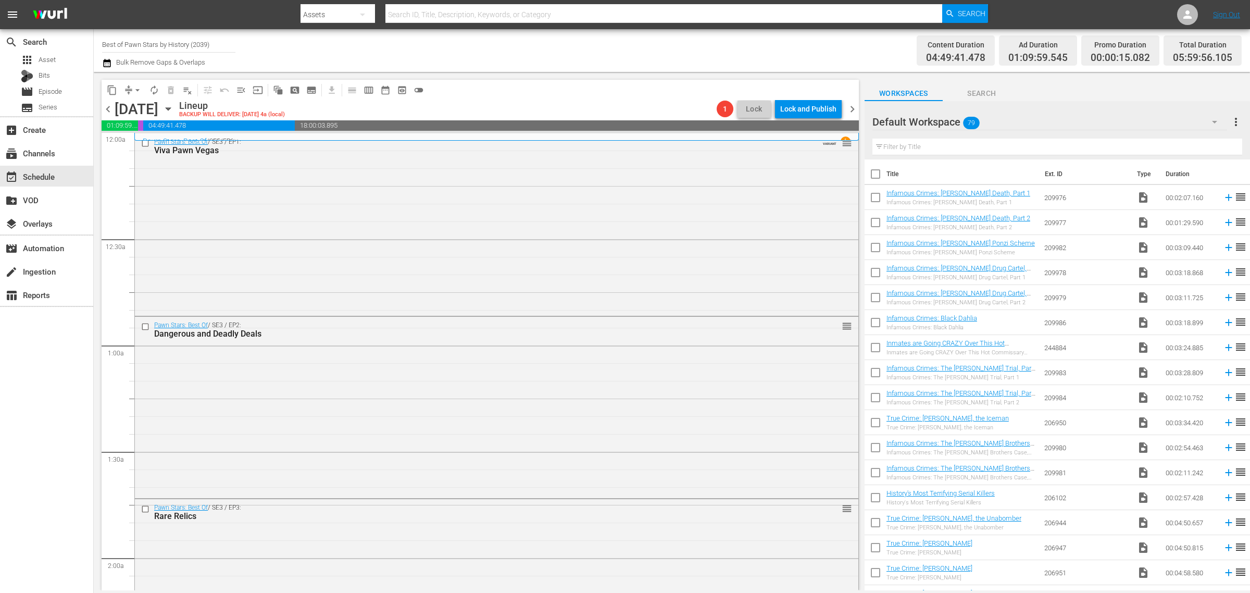
click at [106, 105] on span "chevron_left" at bounding box center [108, 109] width 13 height 13
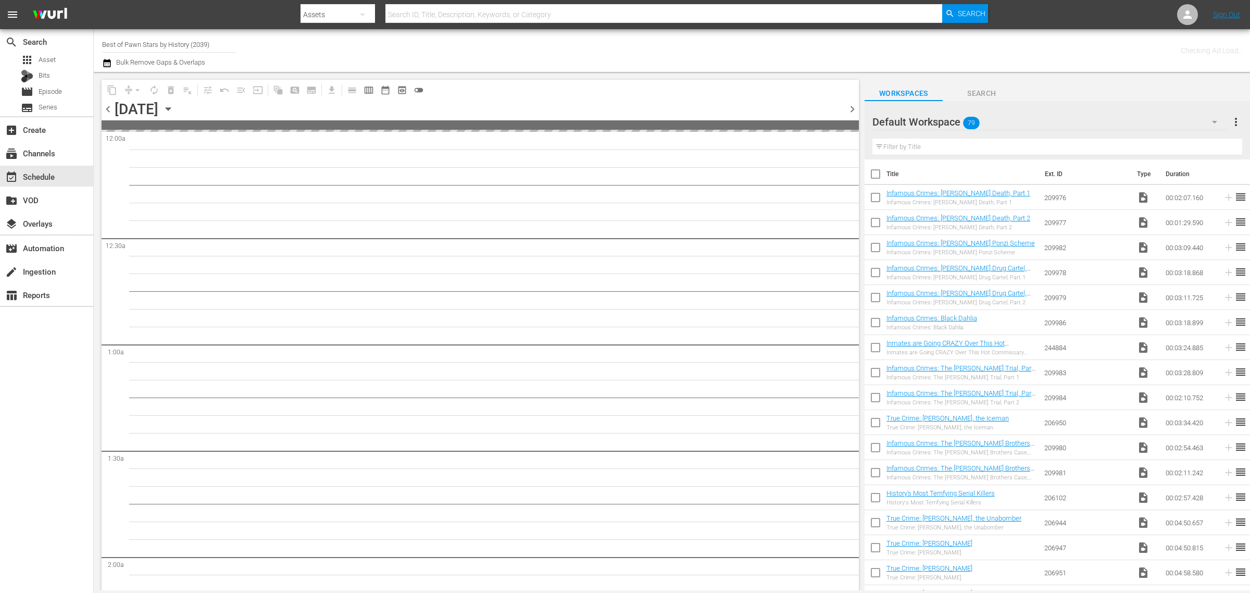
click at [504, 48] on div "Channel Title Best of Pawn Stars by History (2039) Bulk Remove Gaps & Overlaps" at bounding box center [412, 50] width 621 height 37
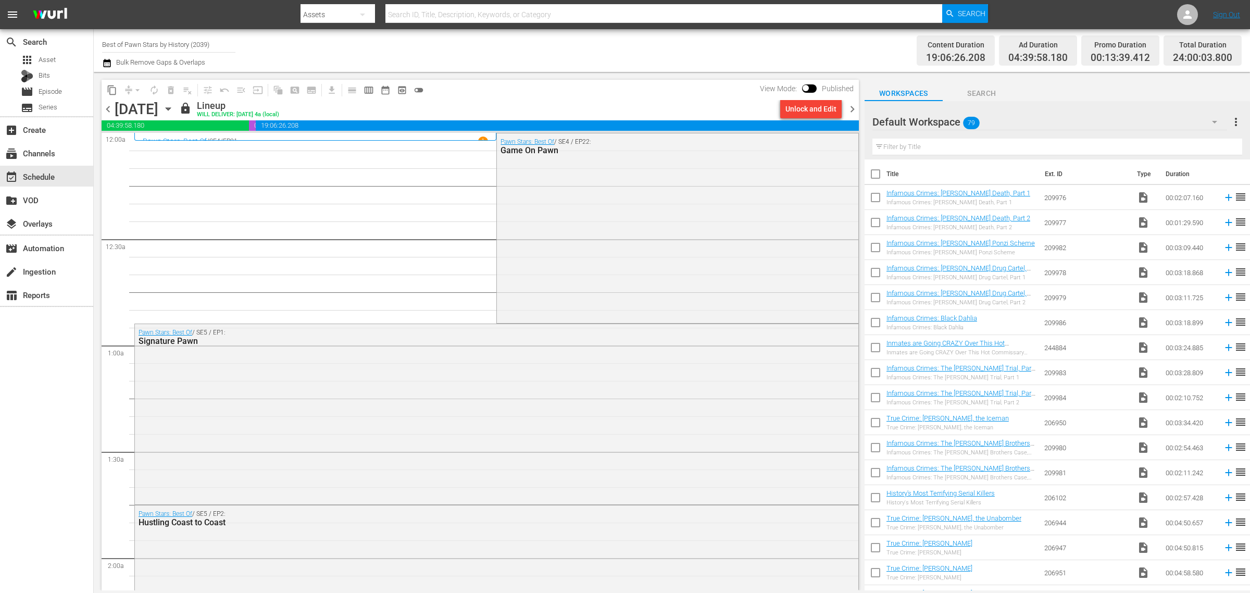
click at [493, 14] on input "text" at bounding box center [663, 14] width 557 height 25
type input "69784921"
click at [966, 14] on span "Search" at bounding box center [972, 13] width 28 height 19
click at [563, 60] on div "Channel Title Best of Pawn Stars by History Bulk Remove Gaps & Overlaps" at bounding box center [412, 50] width 621 height 37
click at [975, 18] on span "Search" at bounding box center [972, 13] width 28 height 19
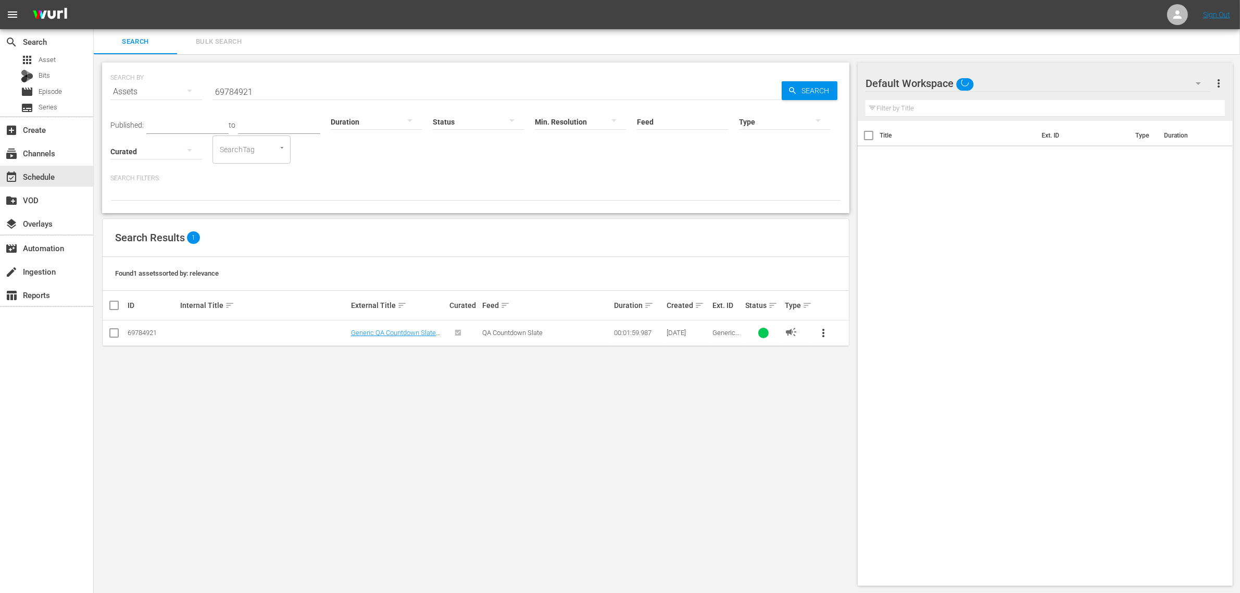
click at [821, 332] on span "more_vert" at bounding box center [823, 332] width 12 height 12
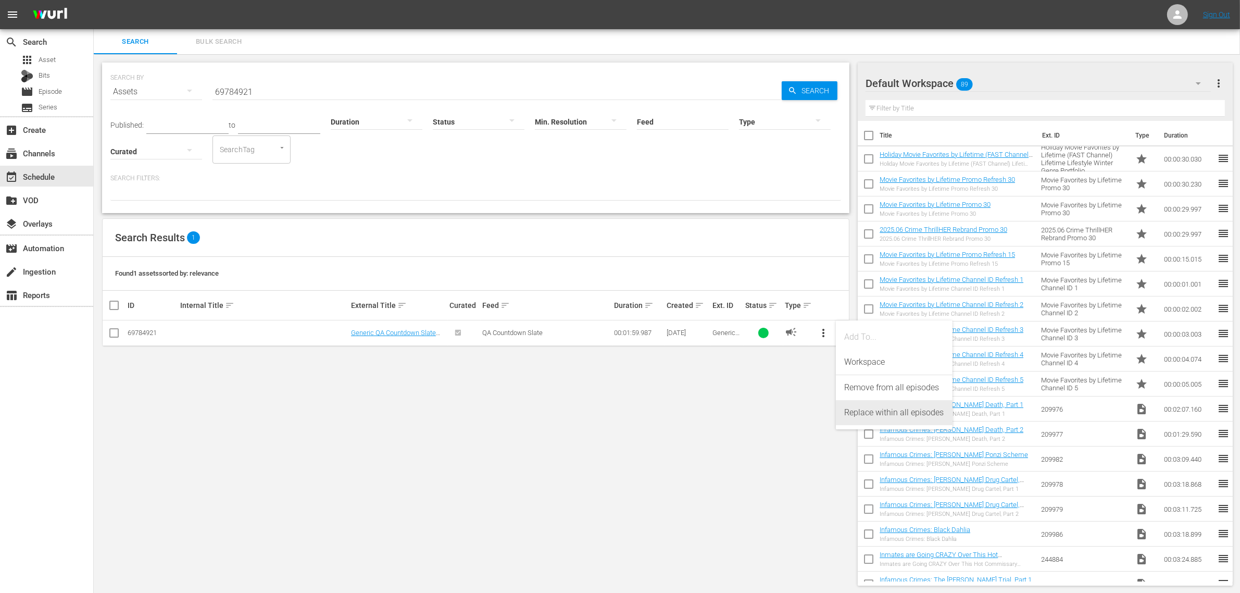
click at [904, 412] on div "Replace within all episodes" at bounding box center [894, 412] width 100 height 25
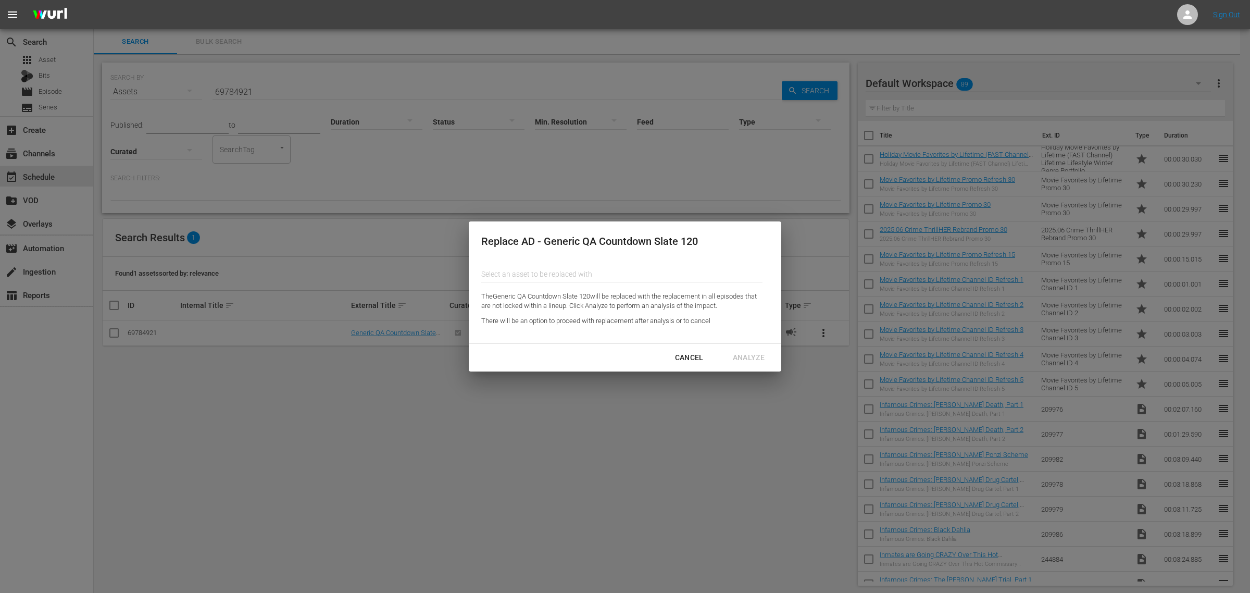
click at [584, 275] on input "text" at bounding box center [621, 273] width 281 height 25
paste input "189674421"
click at [552, 304] on div "The First 48 & Beyond Ad Slate 120 (189674421)" at bounding box center [565, 303] width 153 height 25
type input "The First 48 & Beyond Ad Slate 120 (189674421)"
click at [758, 355] on div "Analyze" at bounding box center [748, 357] width 48 height 13
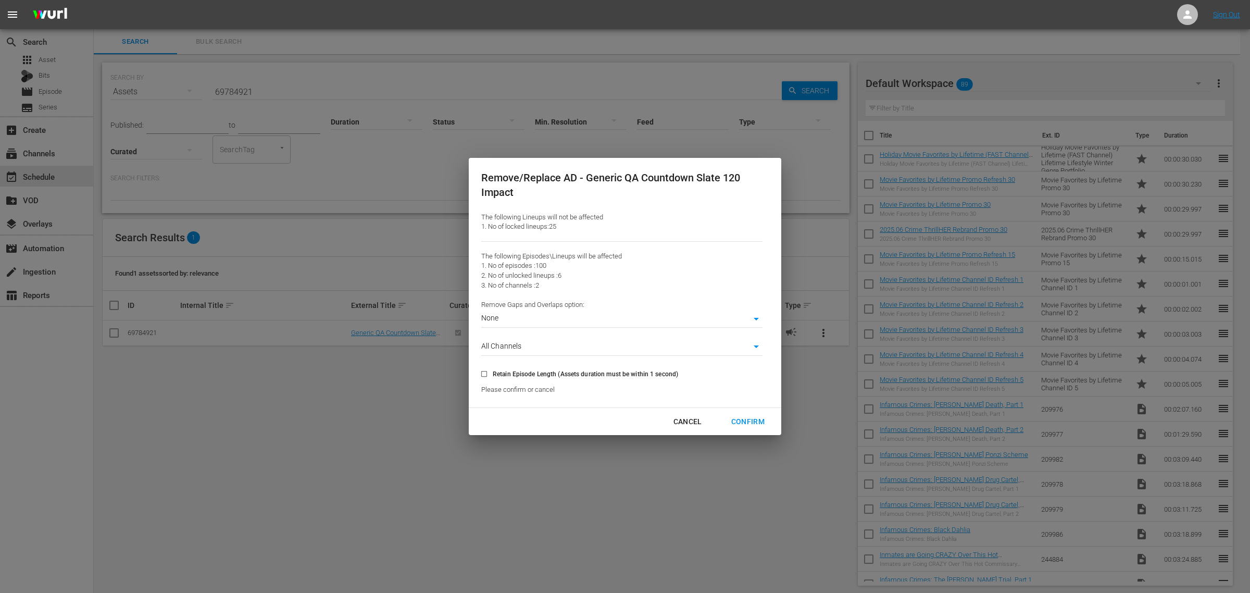
click at [753, 316] on body "menu Sign Out search Search apps Asset Bits movie Episode subtitles Series add_…" at bounding box center [625, 296] width 1250 height 593
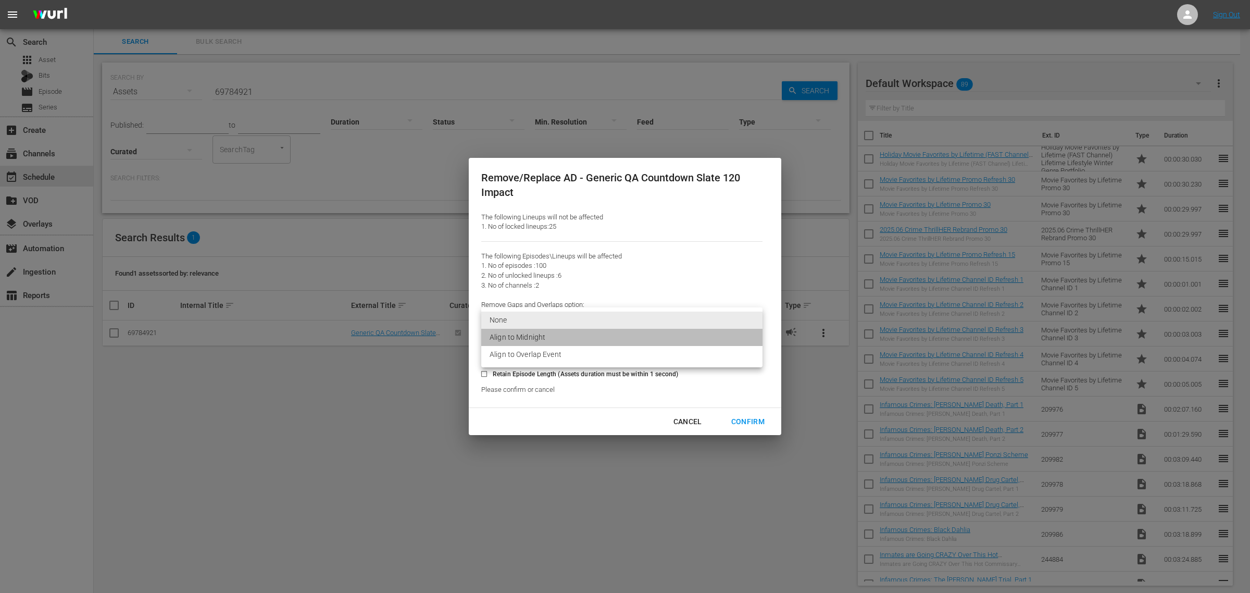
click at [552, 341] on li "Align to Midnight" at bounding box center [621, 337] width 281 height 17
type input "1"
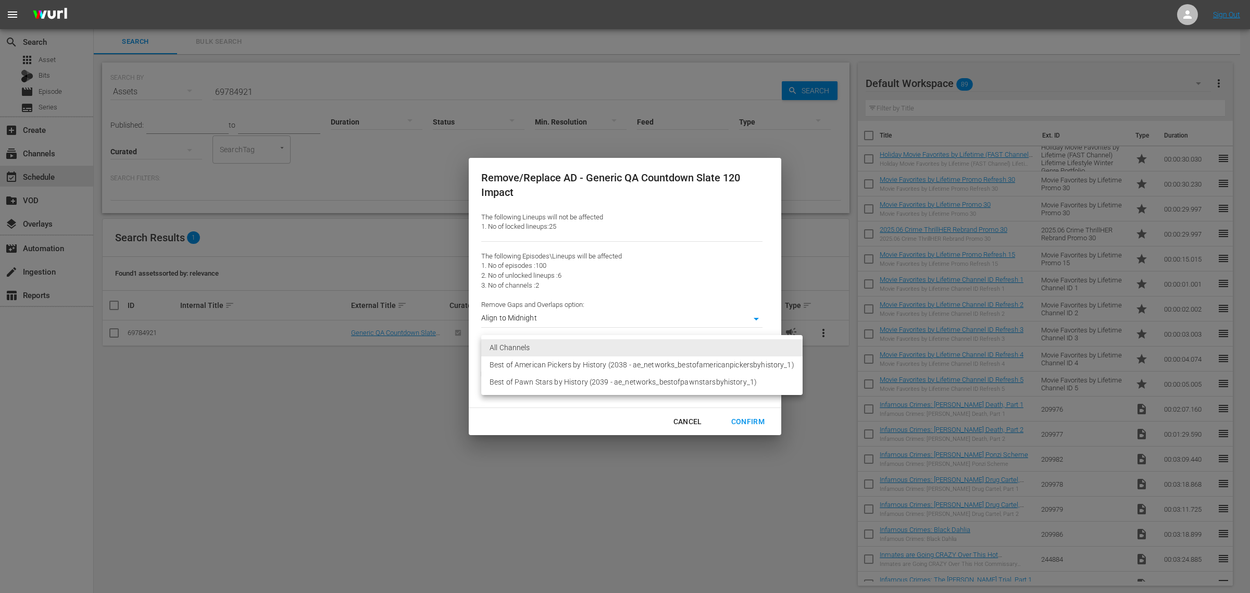
click at [749, 350] on body "menu Sign Out search Search apps Asset Bits movie Episode subtitles Series add_…" at bounding box center [625, 296] width 1250 height 593
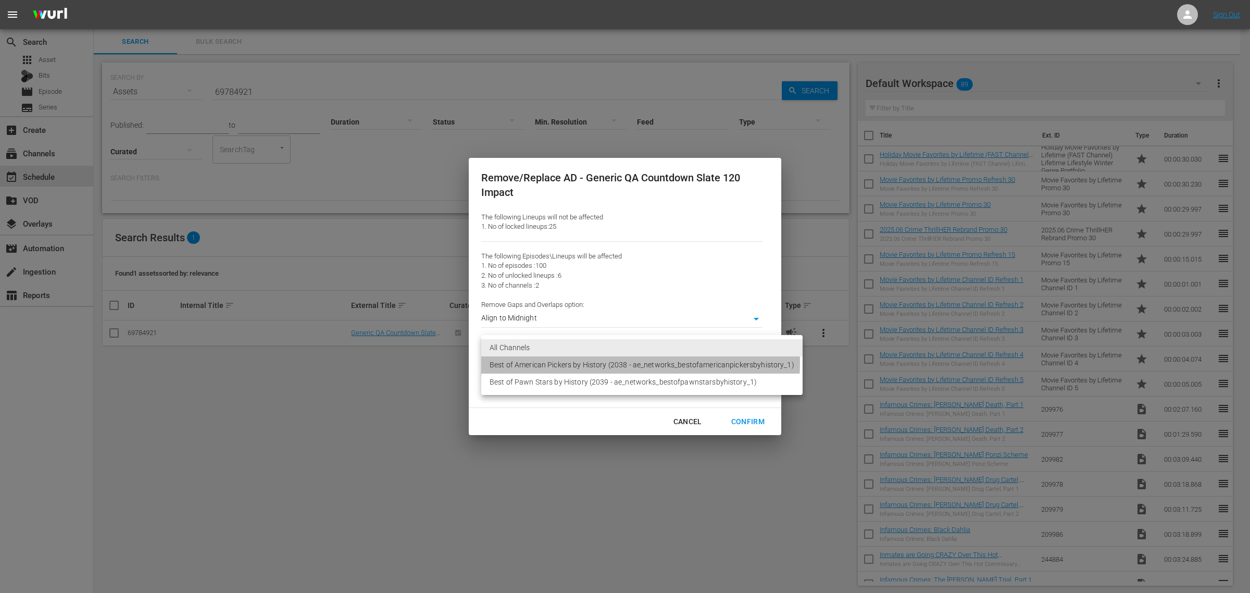
click at [605, 362] on li "Best of American Pickers by History (2038 - ae_networks_bestofamericanpickersby…" at bounding box center [641, 364] width 321 height 17
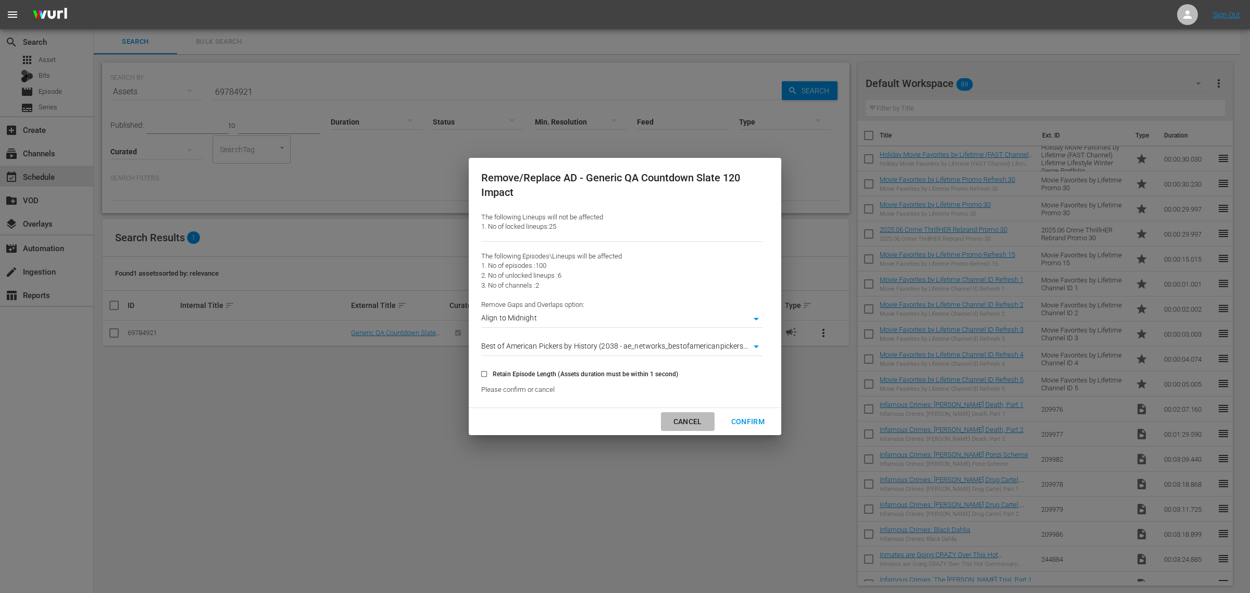
click at [685, 417] on div "Cancel" at bounding box center [687, 421] width 45 height 13
type input "0"
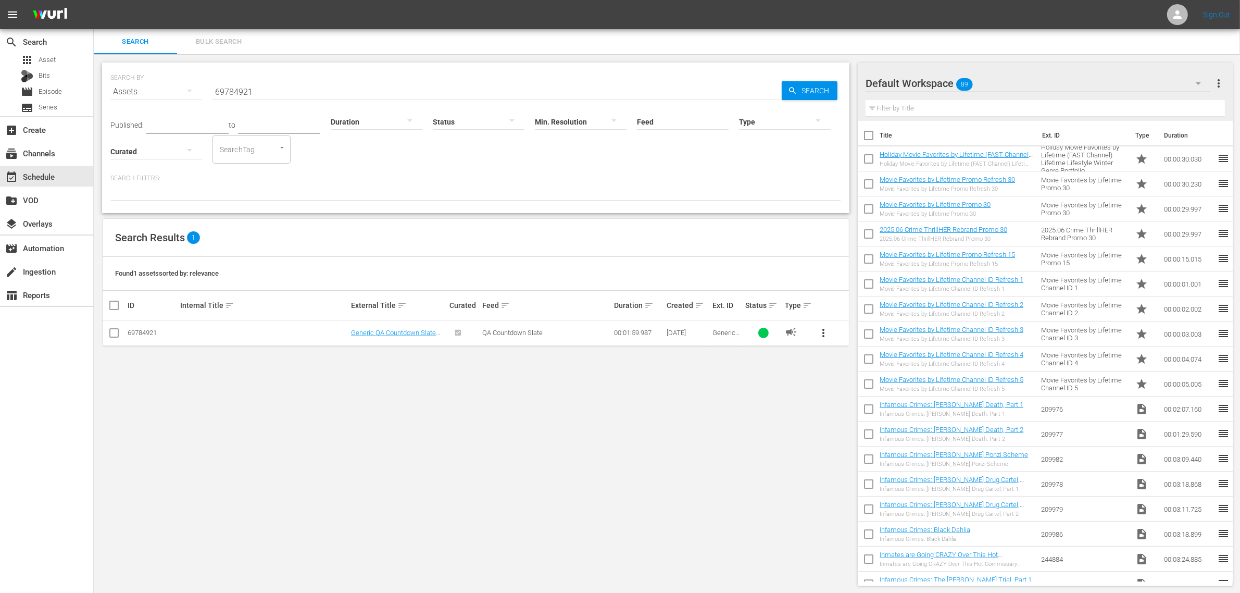
click at [266, 428] on div "SEARCH BY Search By Assets Search ID, Title, Description, Keywords, or Category…" at bounding box center [476, 323] width 764 height 539
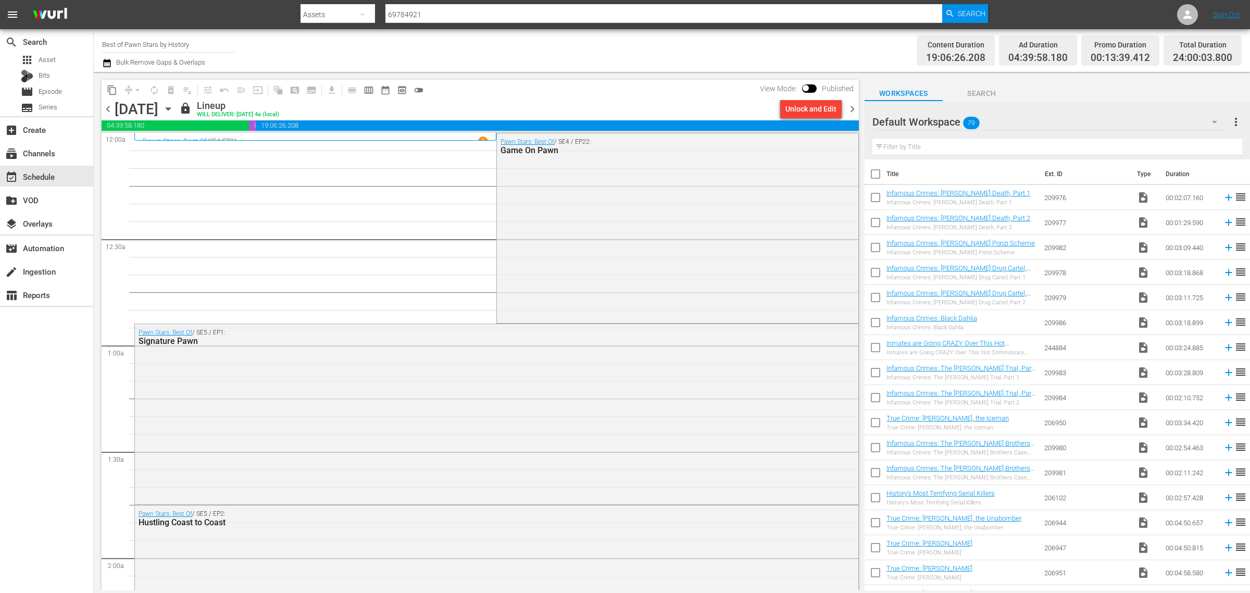
click at [600, 51] on div "Channel Title Best of Pawn Stars by History Bulk Remove Gaps & Overlaps" at bounding box center [412, 50] width 621 height 37
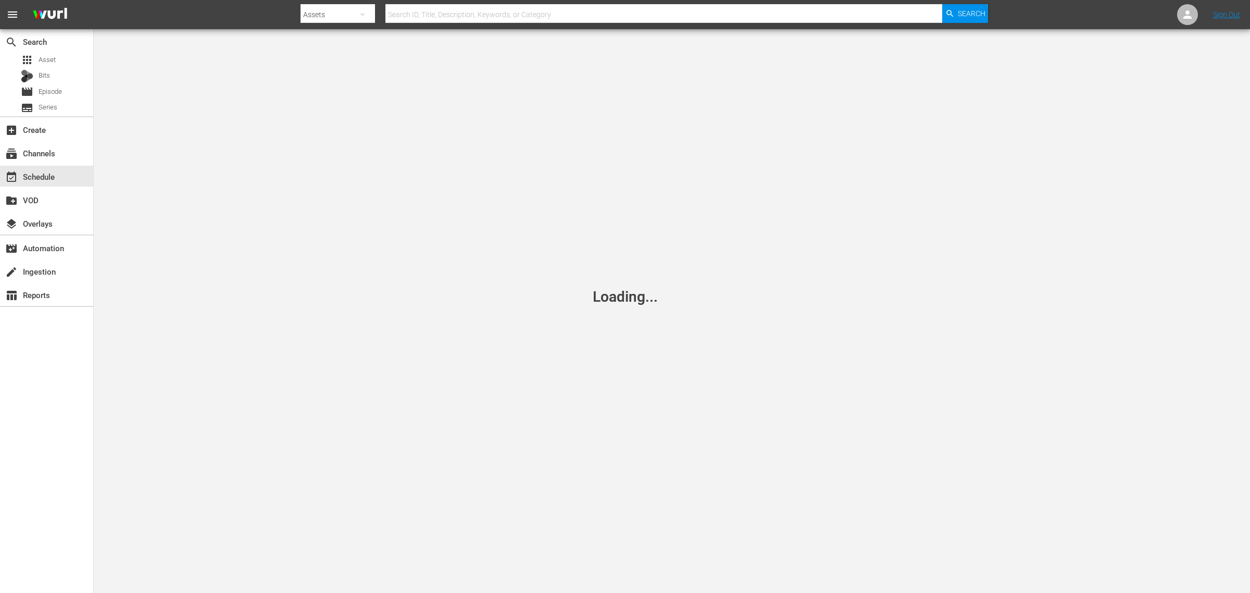
click at [1066, 6] on nav "menu Search By Assets Search ID, Title, Description, Keywords, or Category Sear…" at bounding box center [625, 14] width 1250 height 29
